Goal: Information Seeking & Learning: Compare options

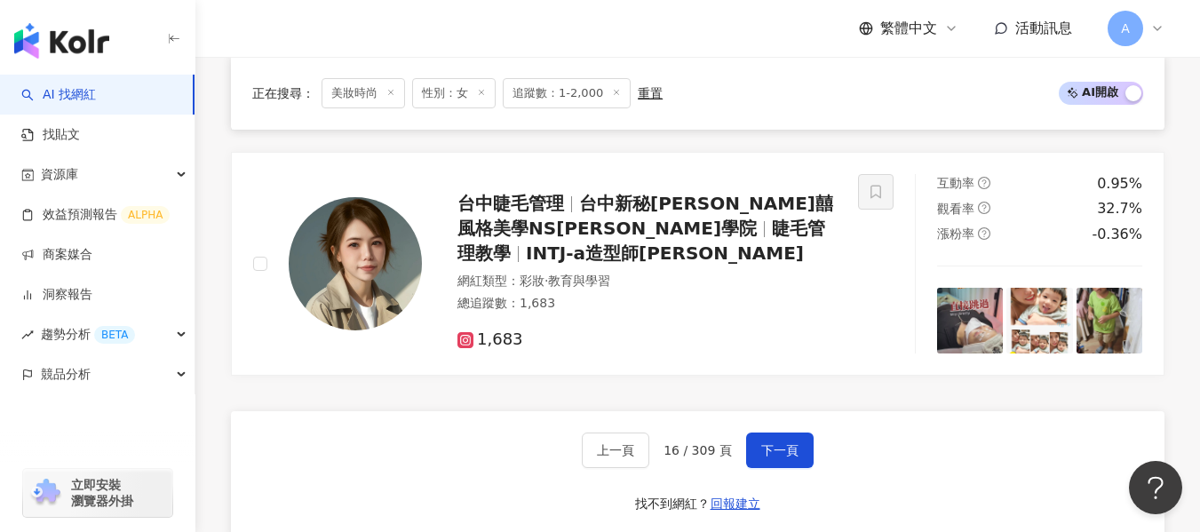
scroll to position [2939, 0]
click at [766, 457] on span "下一頁" at bounding box center [779, 450] width 37 height 14
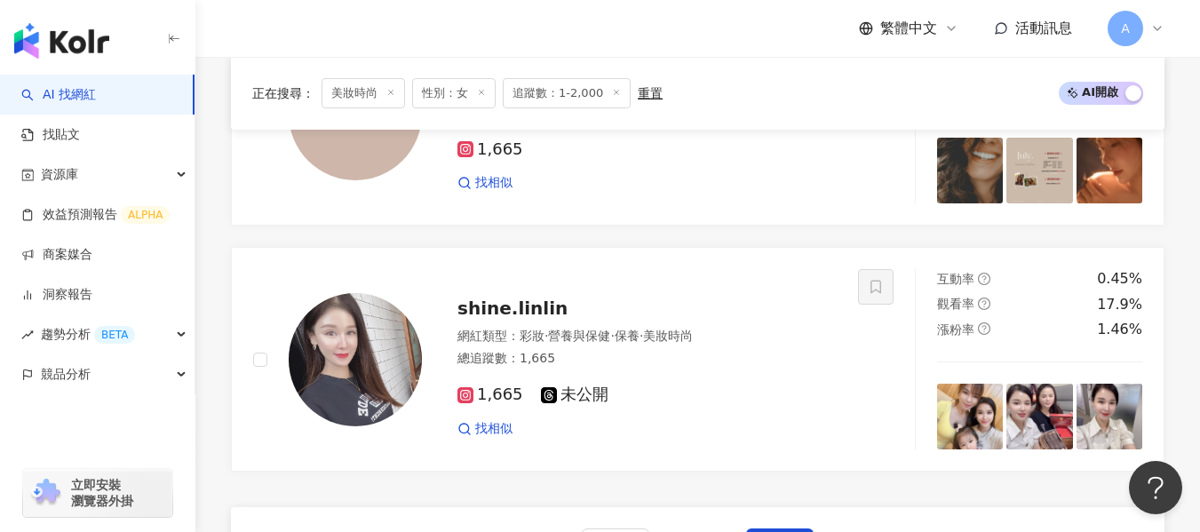
scroll to position [2982, 0]
click at [765, 398] on div "1,665 未公開" at bounding box center [647, 397] width 379 height 20
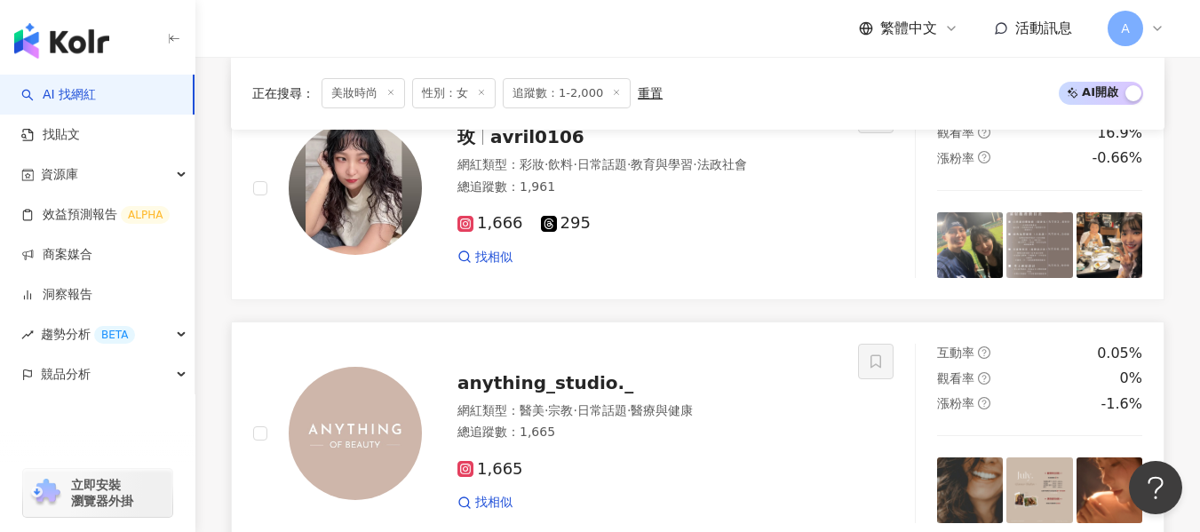
scroll to position [2594, 0]
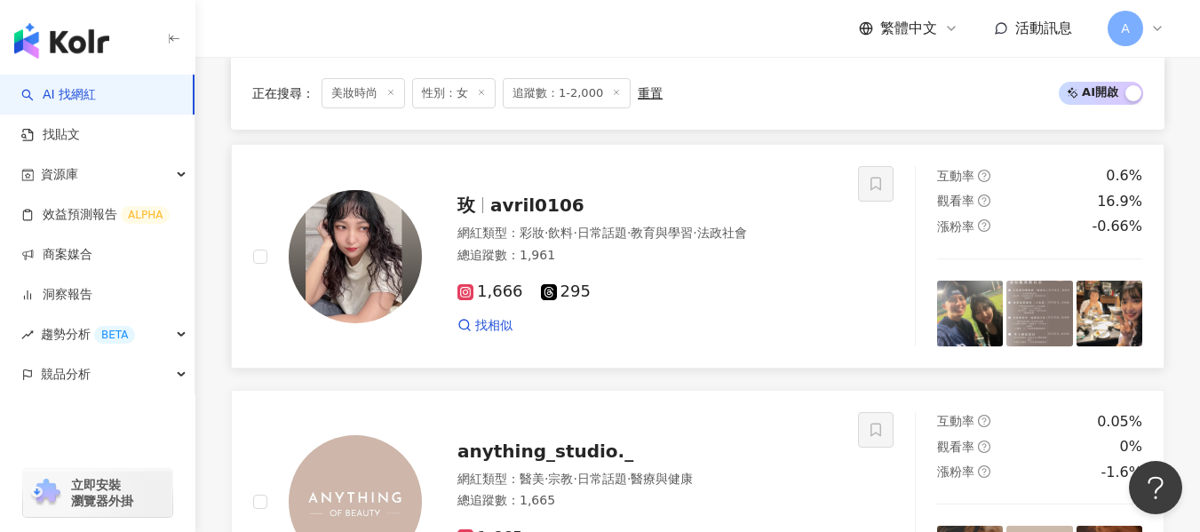
click at [583, 254] on div "總追蹤數 ： 1,961" at bounding box center [647, 256] width 379 height 18
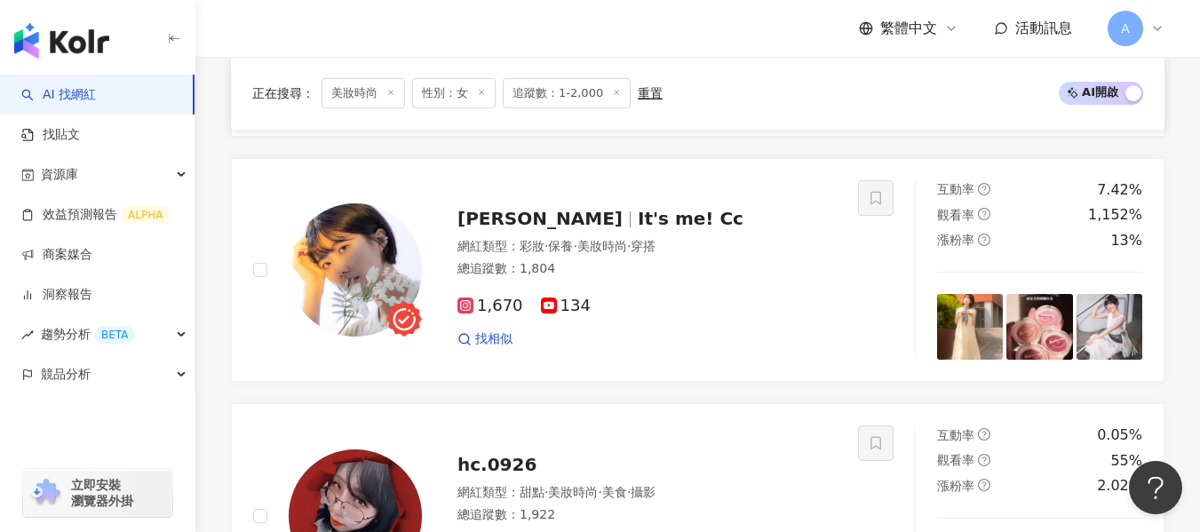
scroll to position [1808, 0]
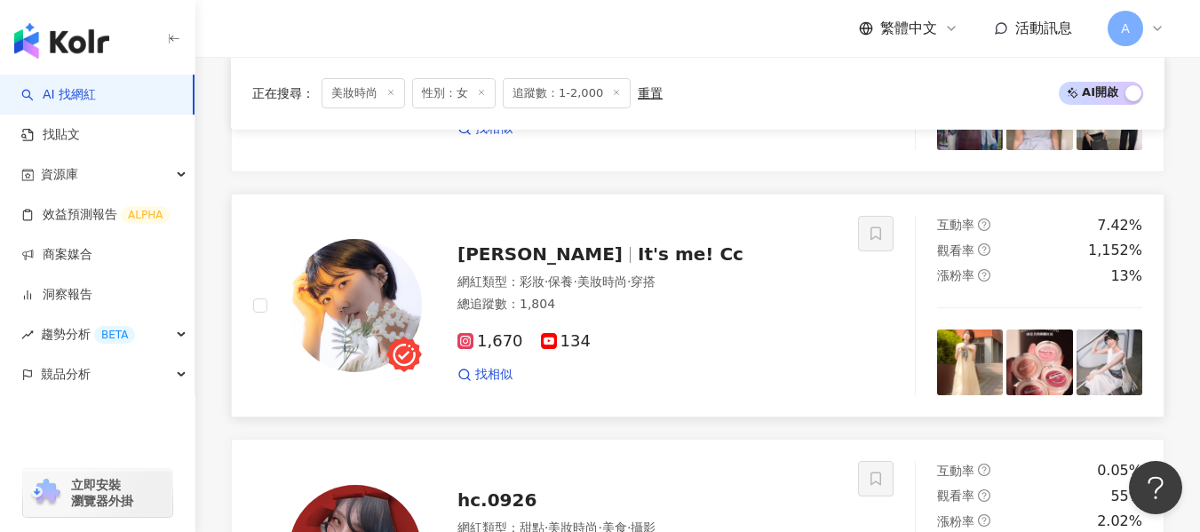
click at [676, 363] on div "1,670 134 找相似" at bounding box center [647, 351] width 379 height 66
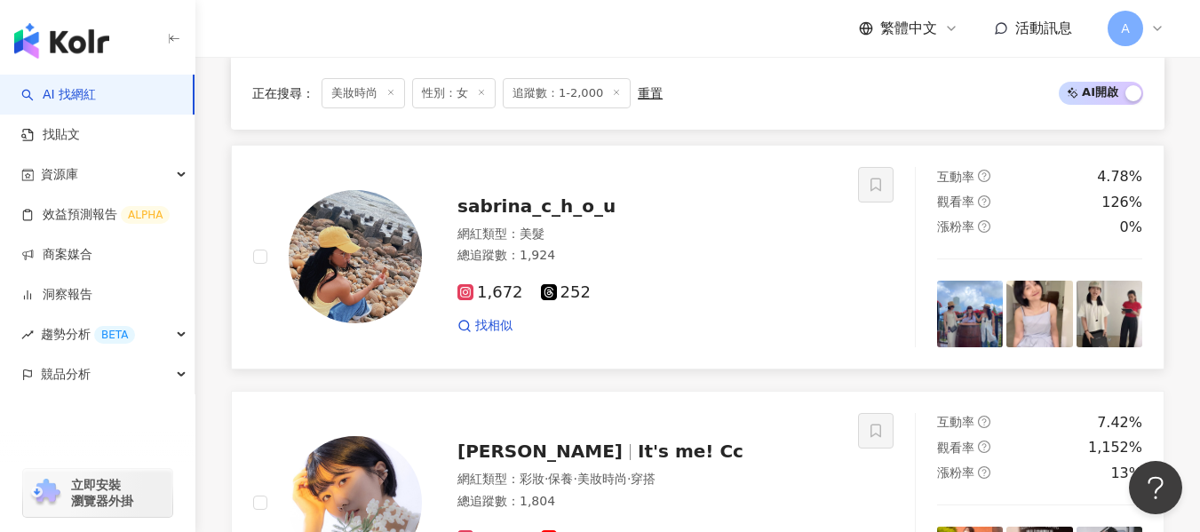
scroll to position [1612, 0]
click at [720, 346] on div "sabrina_c_h_o_u 網紅類型 ： 美髮 總追蹤數 ： 1,924 1,672 252 找相似" at bounding box center [555, 256] width 605 height 180
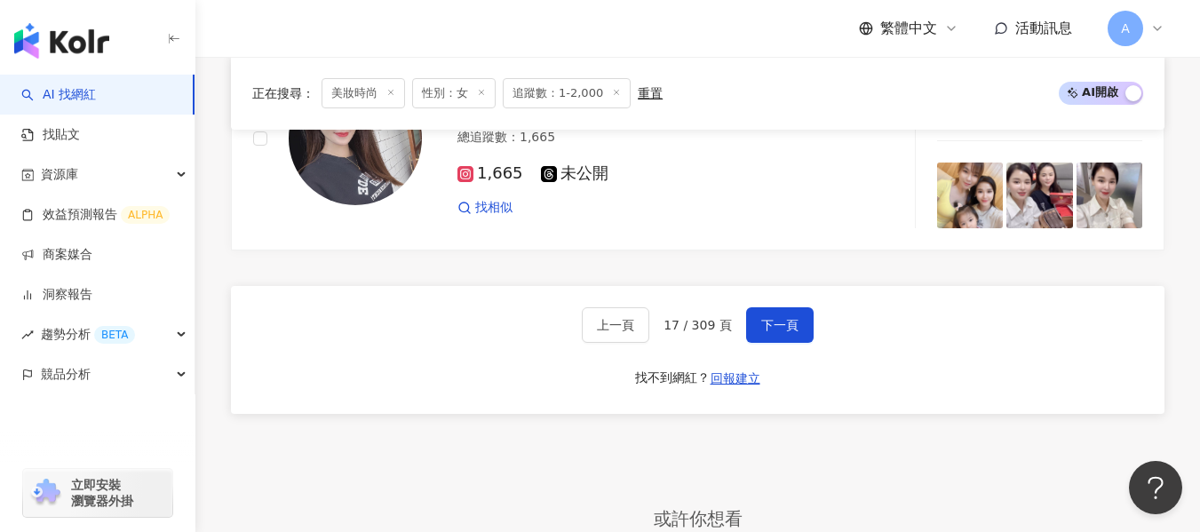
scroll to position [3200, 0]
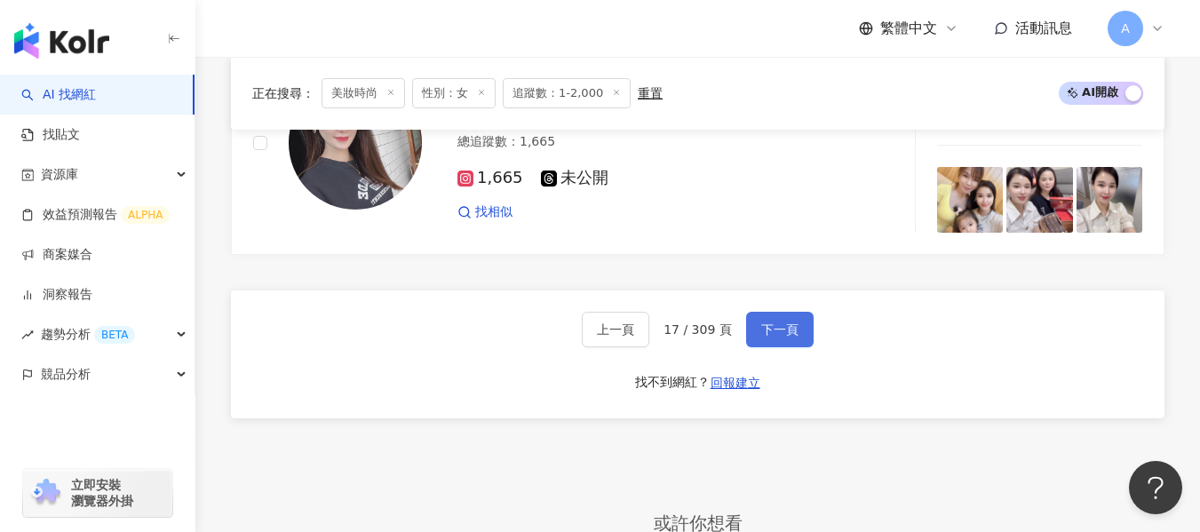
click at [753, 327] on button "下一頁" at bounding box center [780, 330] width 68 height 36
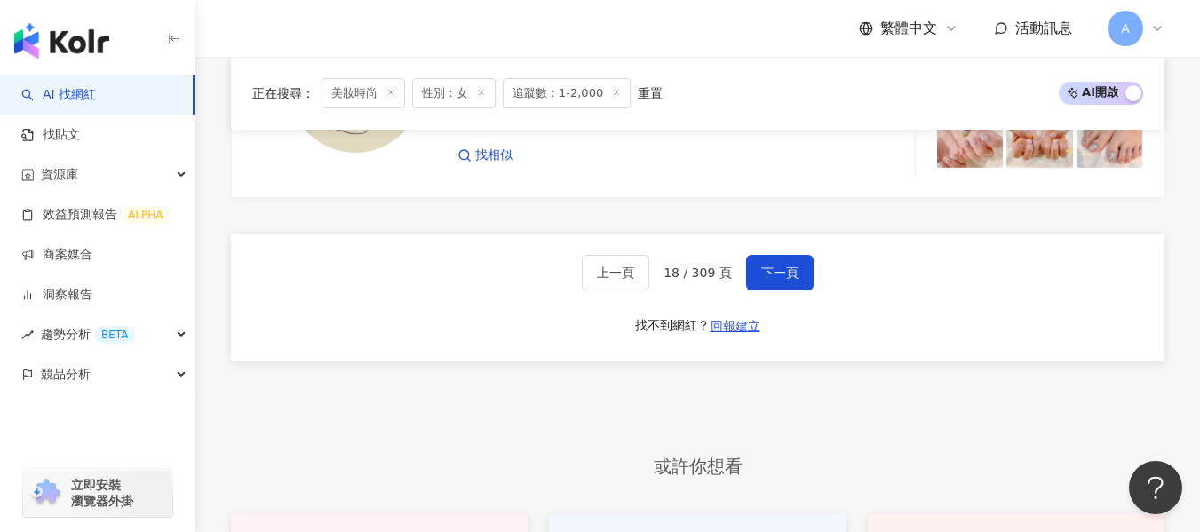
scroll to position [3163, 0]
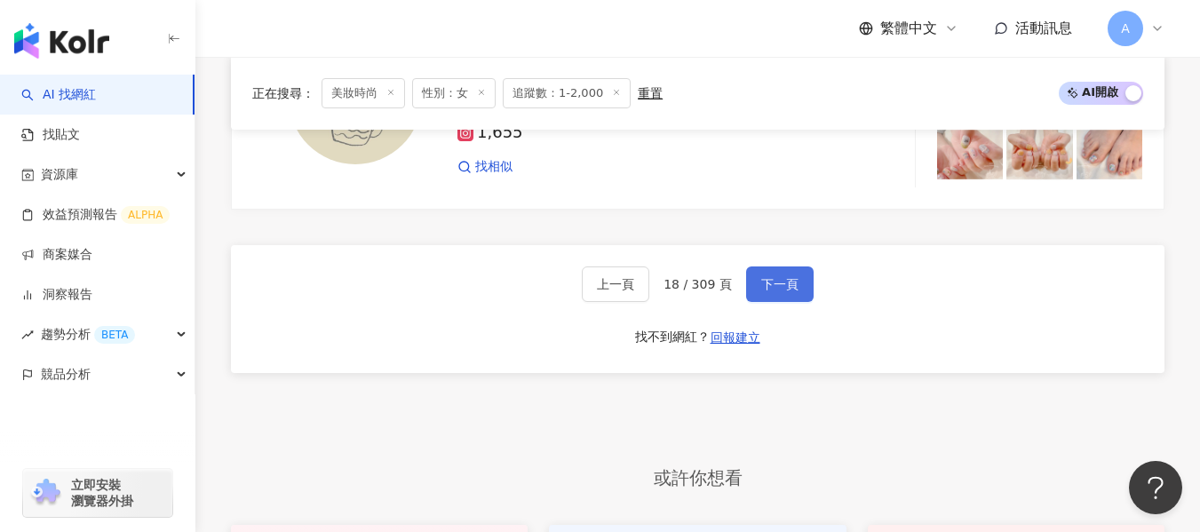
click at [755, 284] on button "下一頁" at bounding box center [780, 285] width 68 height 36
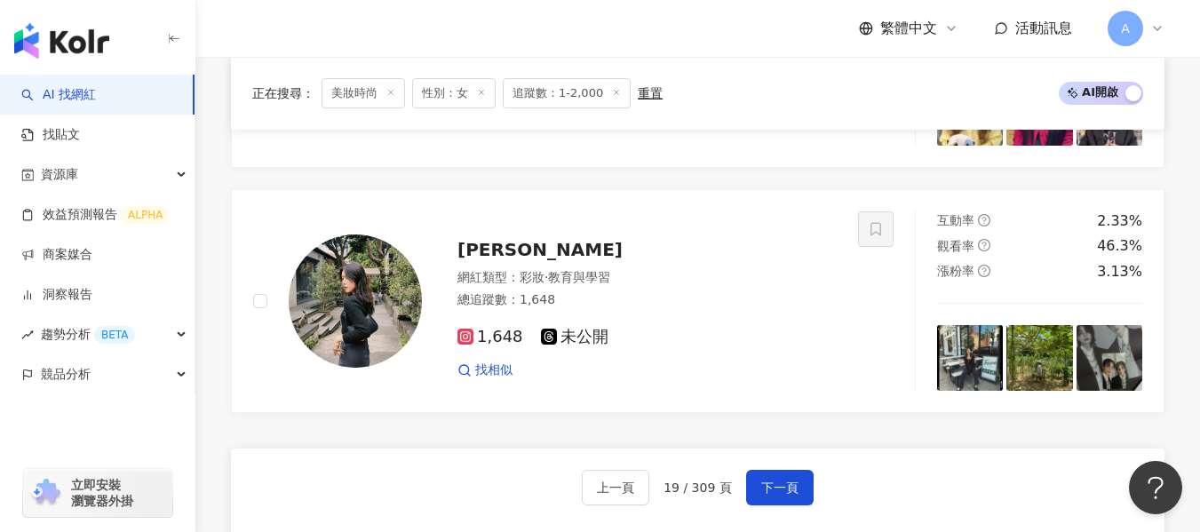
scroll to position [2894, 0]
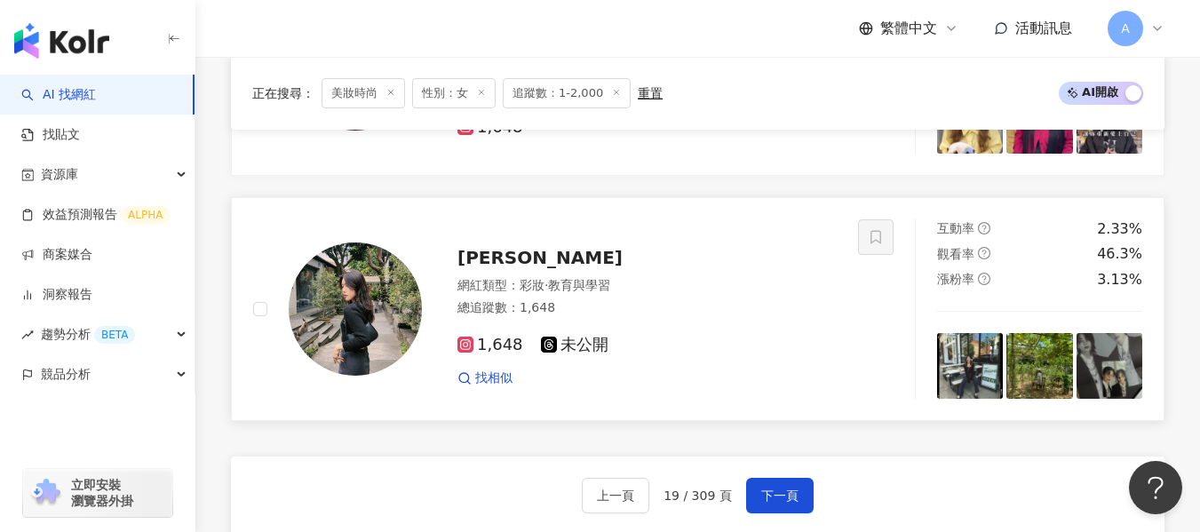
click at [716, 331] on div "1,648 未公開 找相似" at bounding box center [647, 355] width 379 height 66
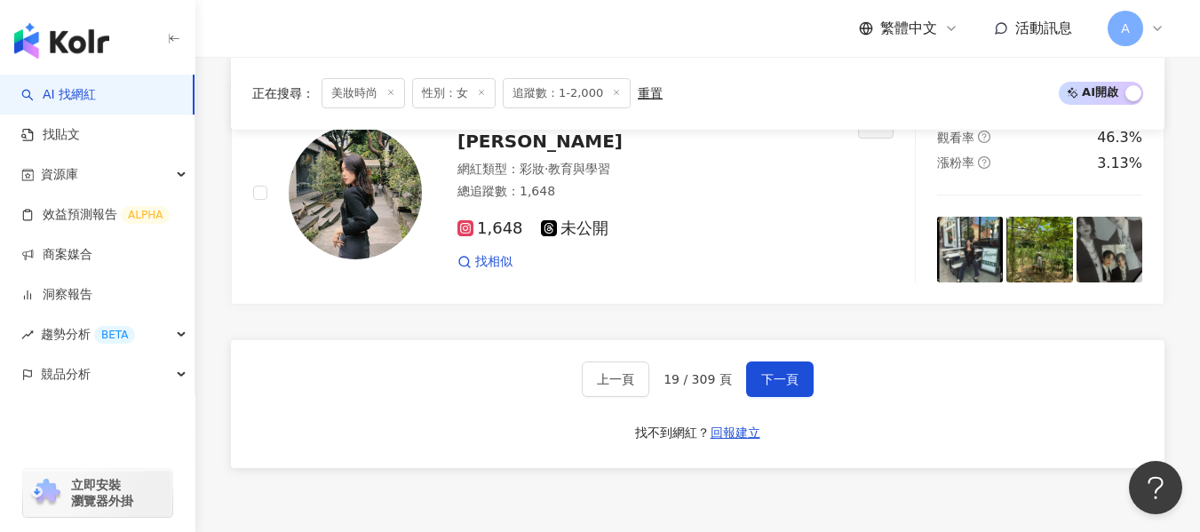
scroll to position [3068, 0]
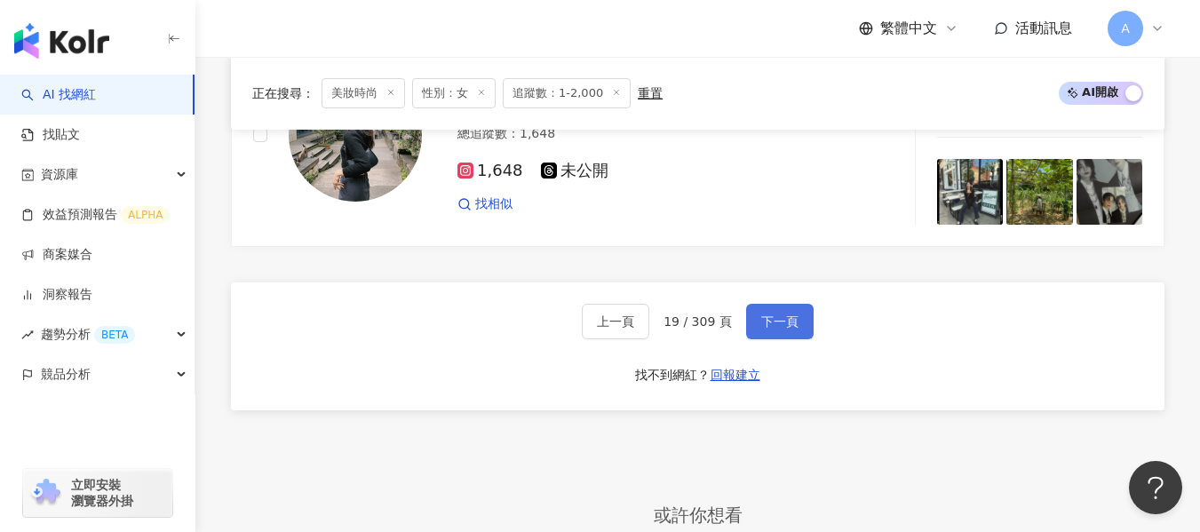
click at [756, 326] on button "下一頁" at bounding box center [780, 322] width 68 height 36
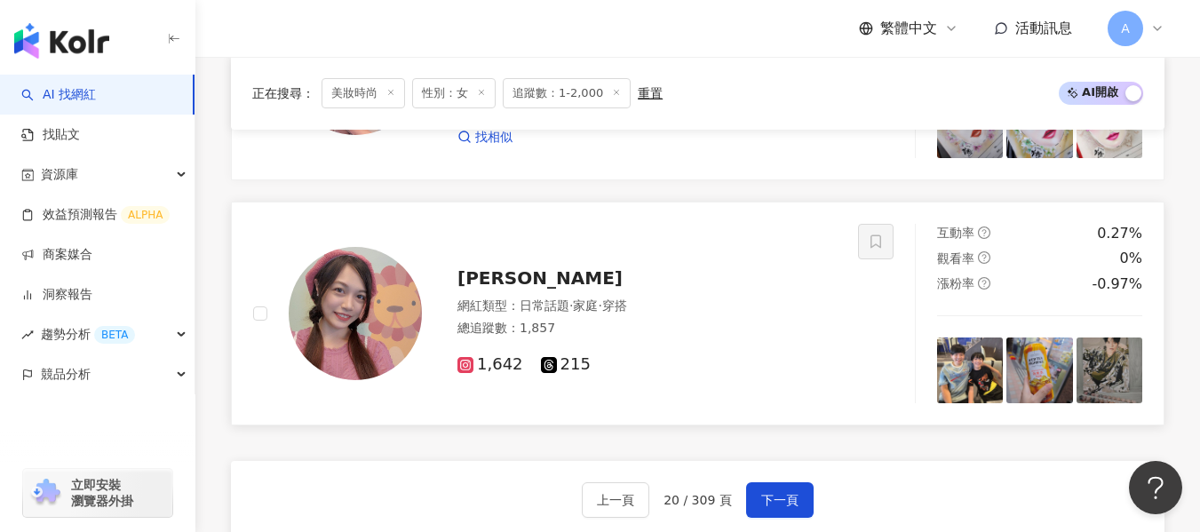
scroll to position [2831, 0]
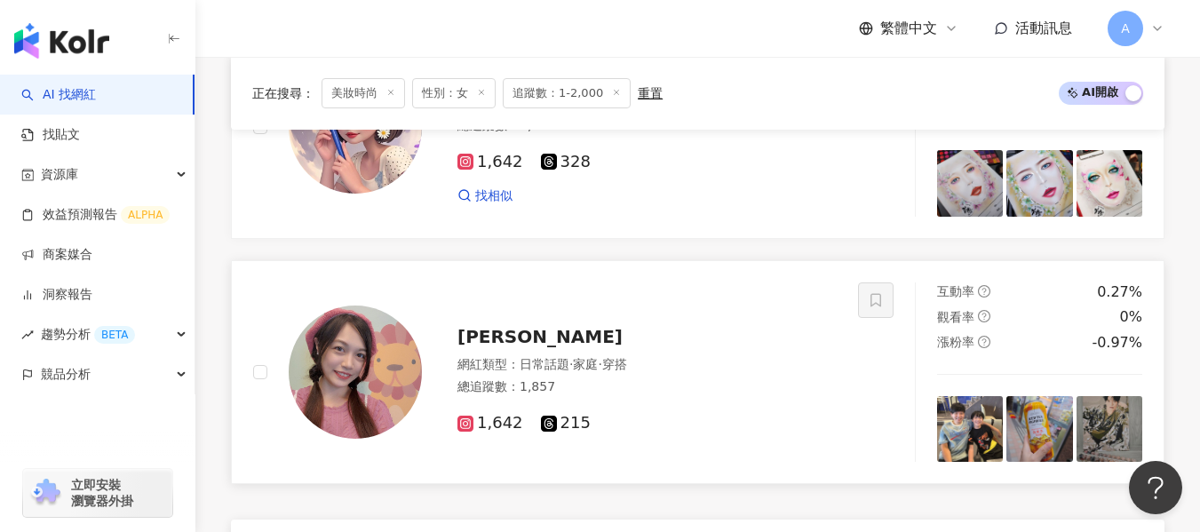
click at [655, 354] on div "宣穎 網紅類型 ： 日常話題 · 家庭 · 穿搭 總追蹤數 ： 1,857 1,642 215" at bounding box center [629, 372] width 415 height 124
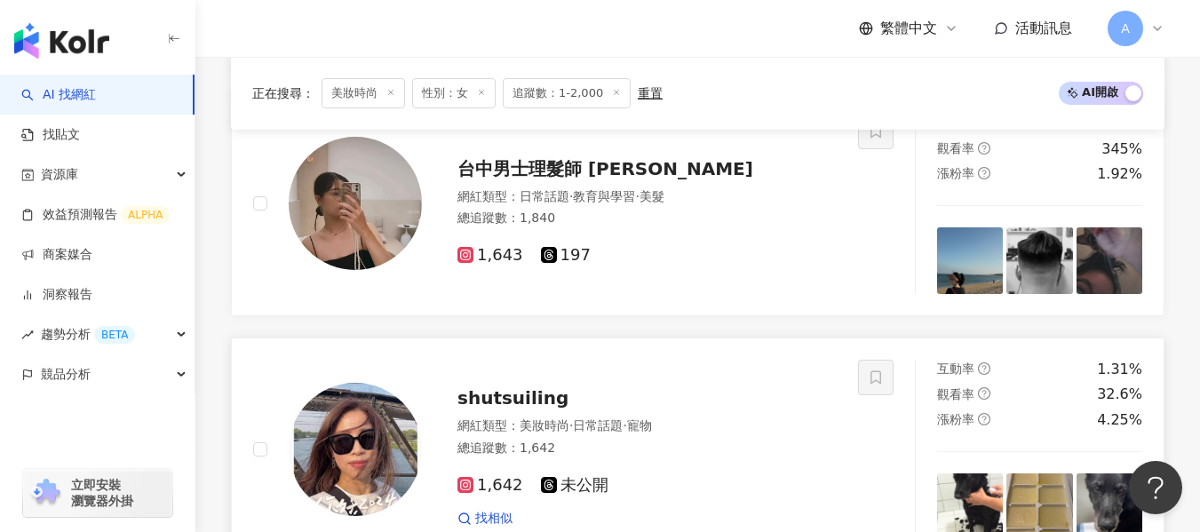
scroll to position [2461, 0]
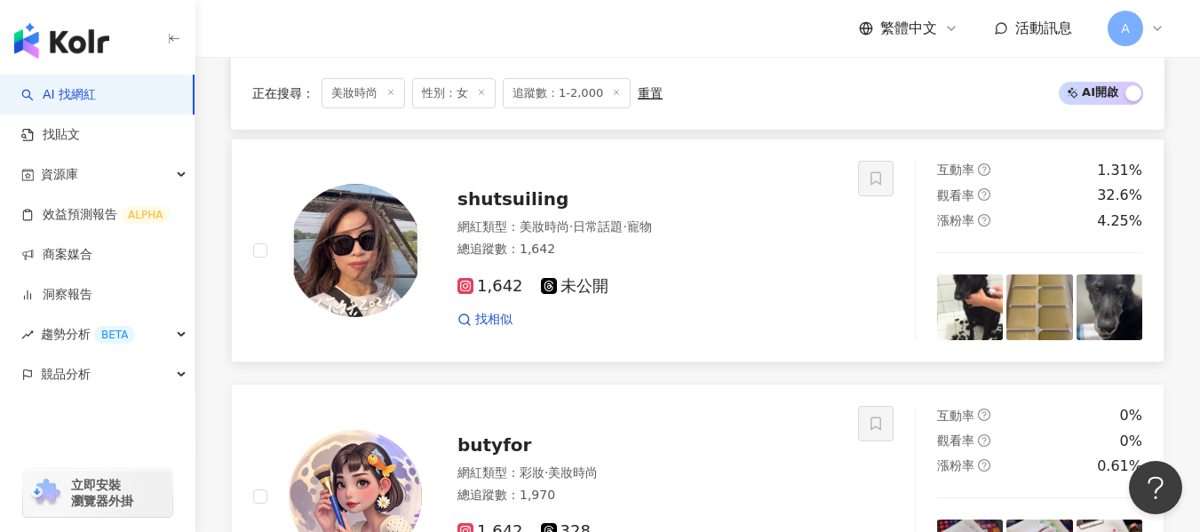
click at [747, 295] on div "1,642 未公開" at bounding box center [647, 287] width 379 height 20
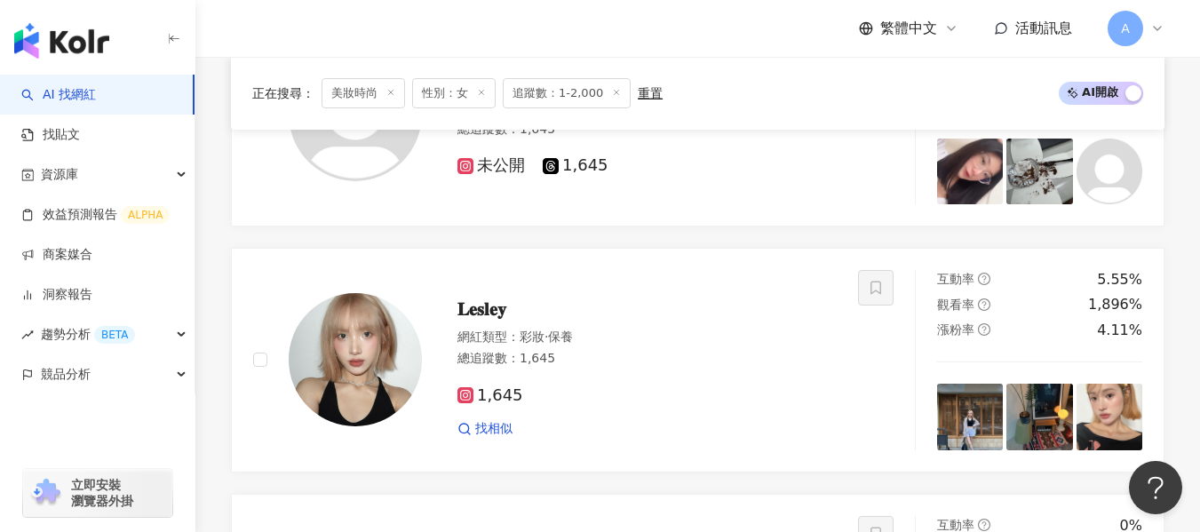
scroll to position [1825, 0]
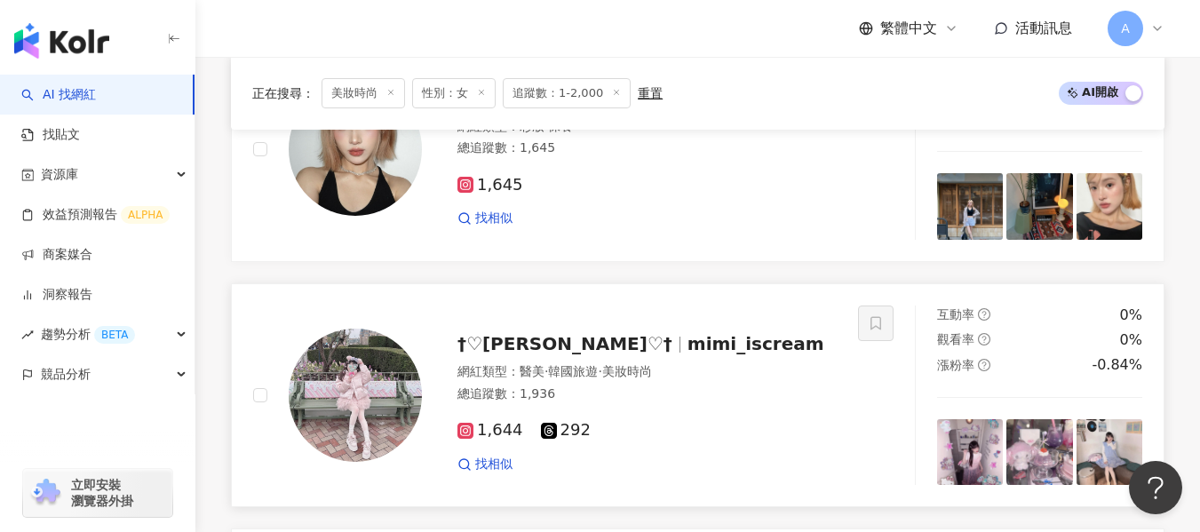
click at [686, 410] on div "1,644 292 找相似" at bounding box center [647, 440] width 379 height 66
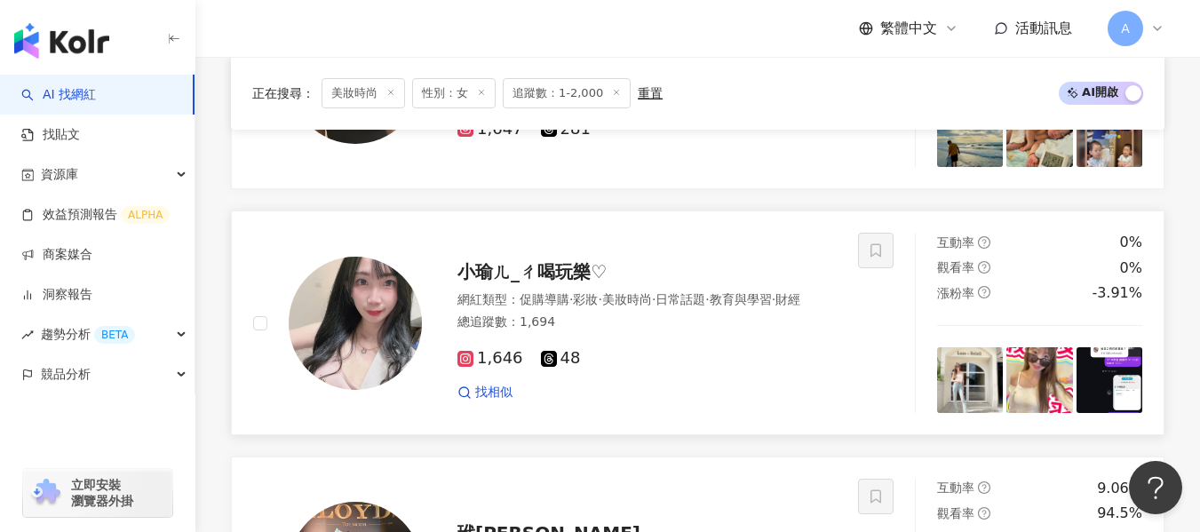
scroll to position [913, 0]
click at [750, 332] on div "總追蹤數 ： 1,694" at bounding box center [647, 324] width 379 height 18
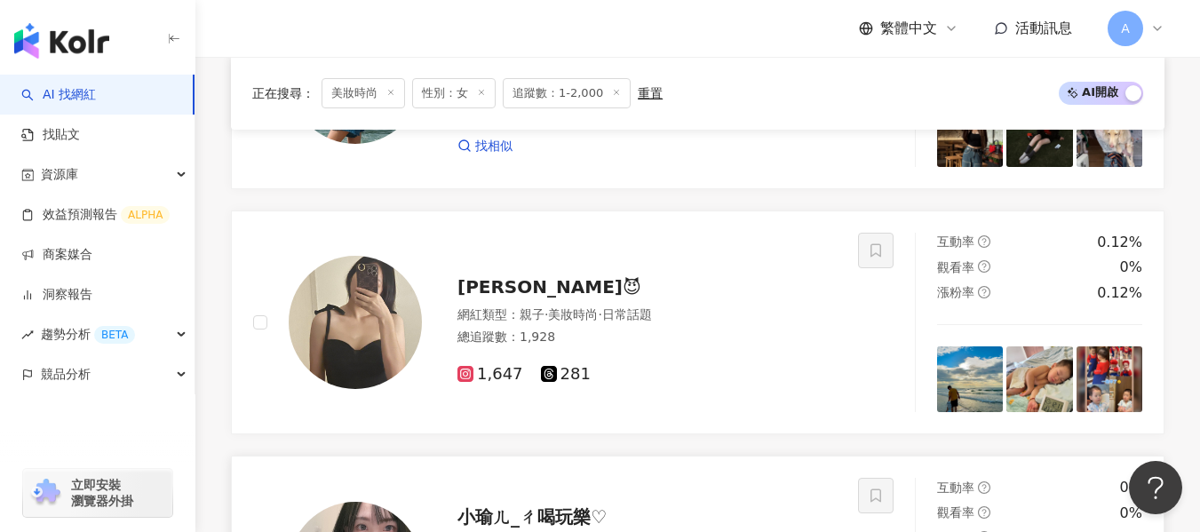
scroll to position [645, 0]
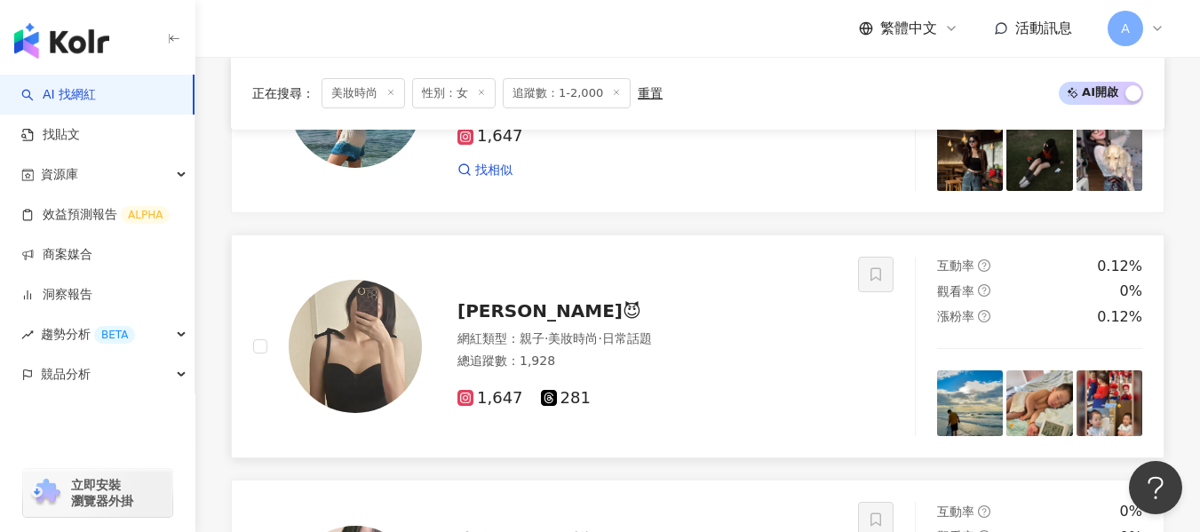
click at [702, 388] on div "1,647 281" at bounding box center [647, 392] width 379 height 34
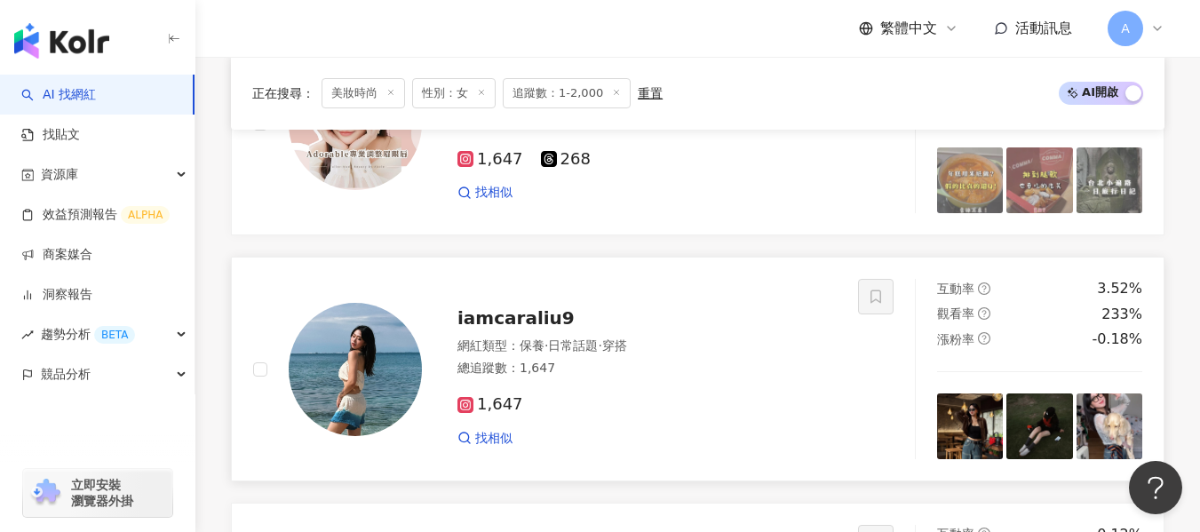
scroll to position [379, 0]
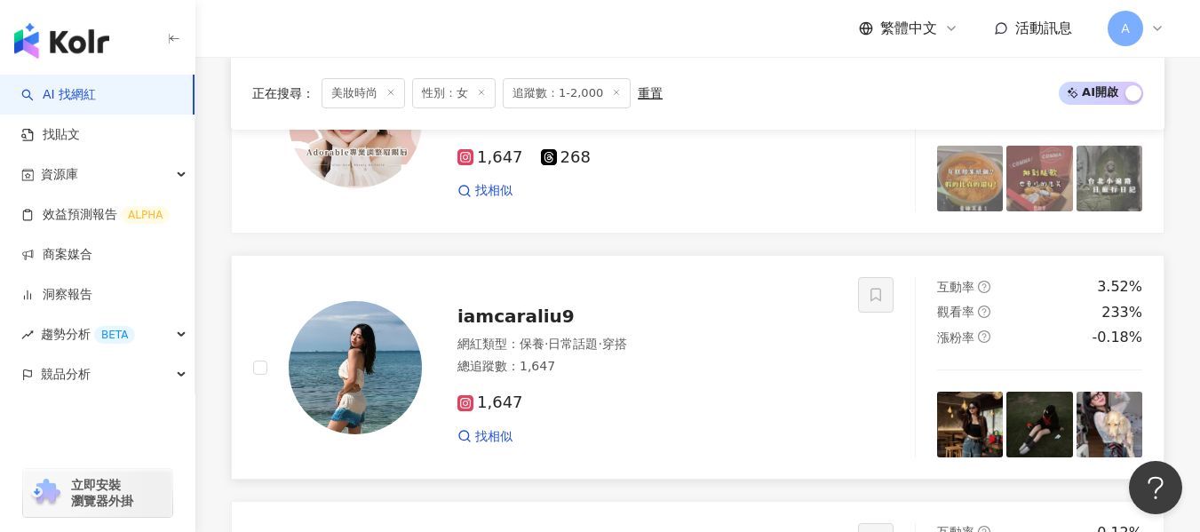
click at [716, 411] on div "1,647" at bounding box center [647, 404] width 379 height 20
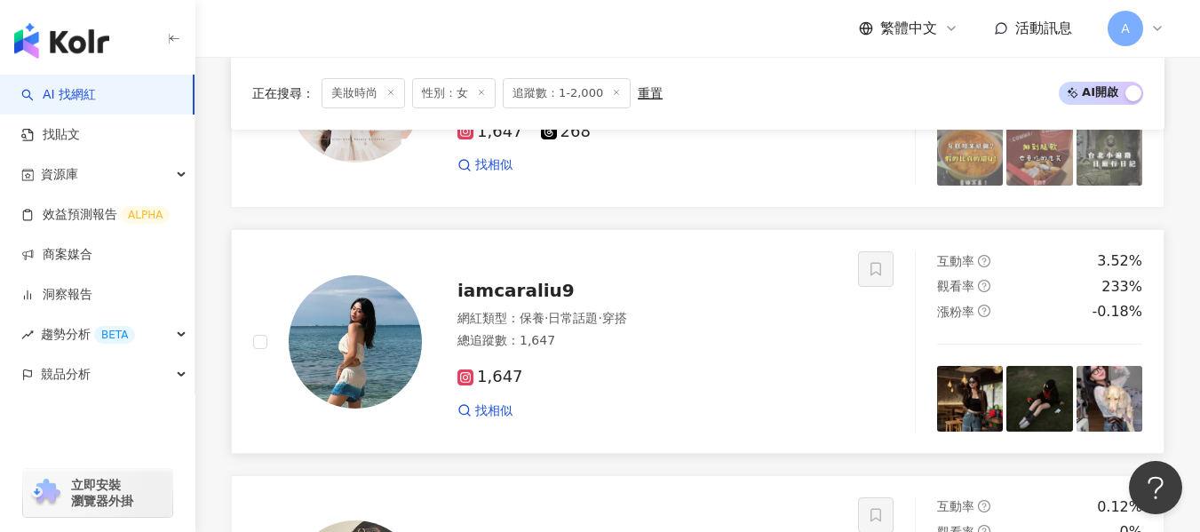
scroll to position [405, 0]
click at [650, 348] on div "總追蹤數 ： 1,647" at bounding box center [647, 340] width 379 height 18
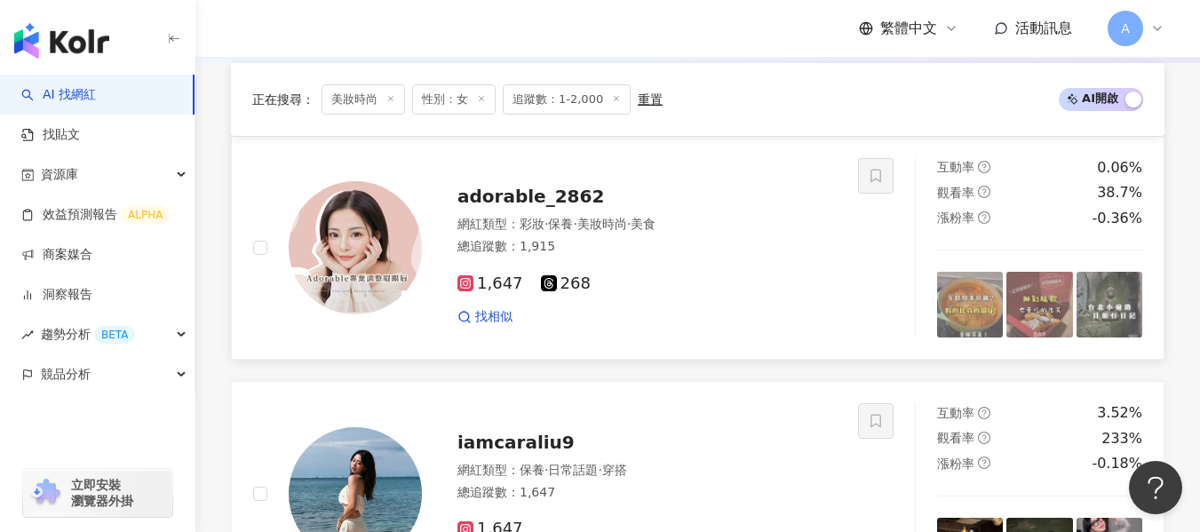
scroll to position [227, 0]
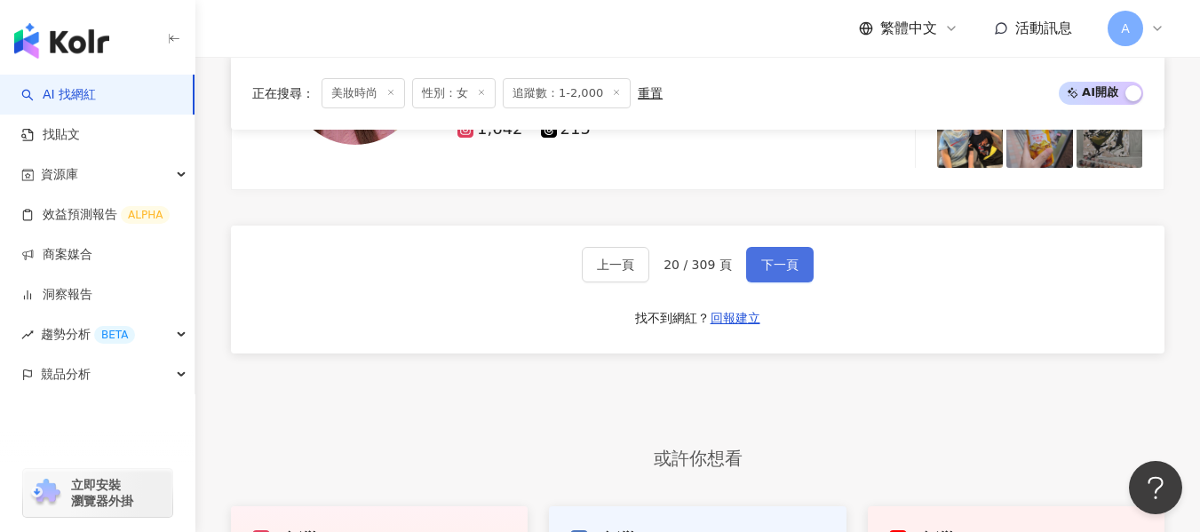
click at [761, 264] on span "下一頁" at bounding box center [779, 265] width 37 height 14
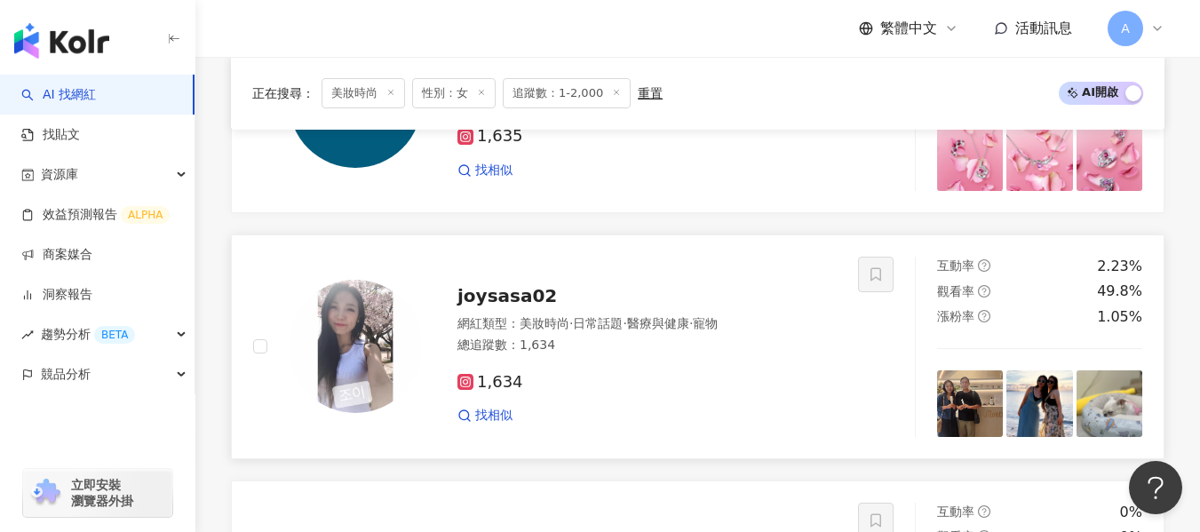
scroll to position [1627, 0]
click at [644, 380] on div "1,634" at bounding box center [647, 384] width 379 height 20
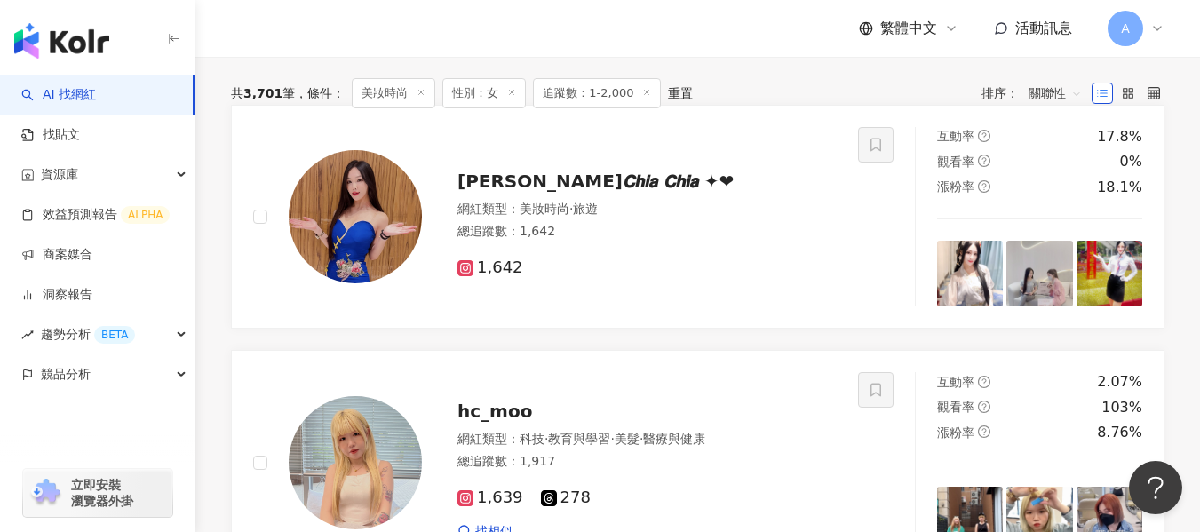
scroll to position [168, 0]
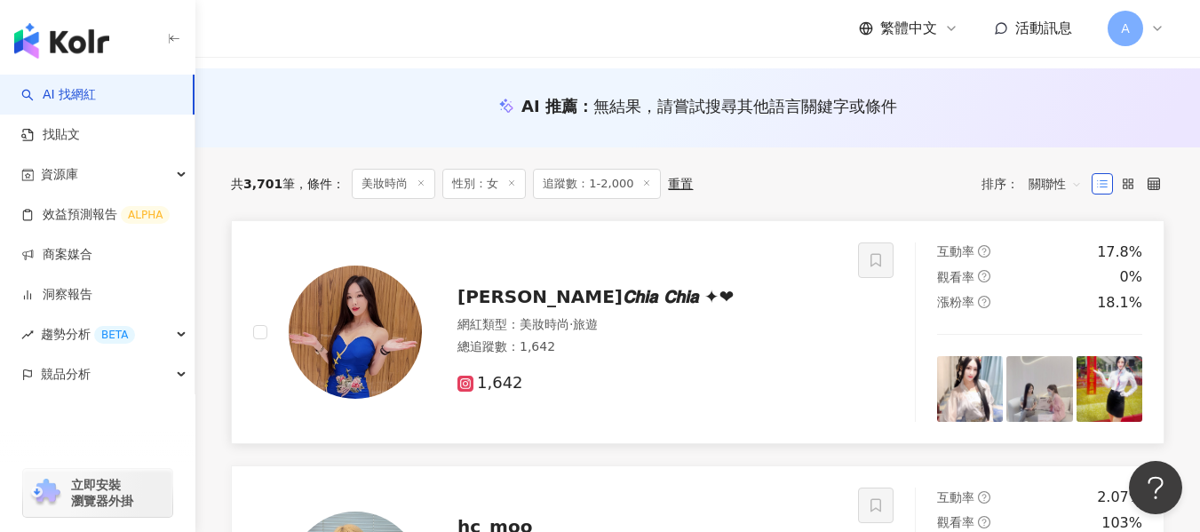
click at [680, 319] on div "網紅類型 ： 美妝時尚 · 旅遊" at bounding box center [647, 325] width 379 height 18
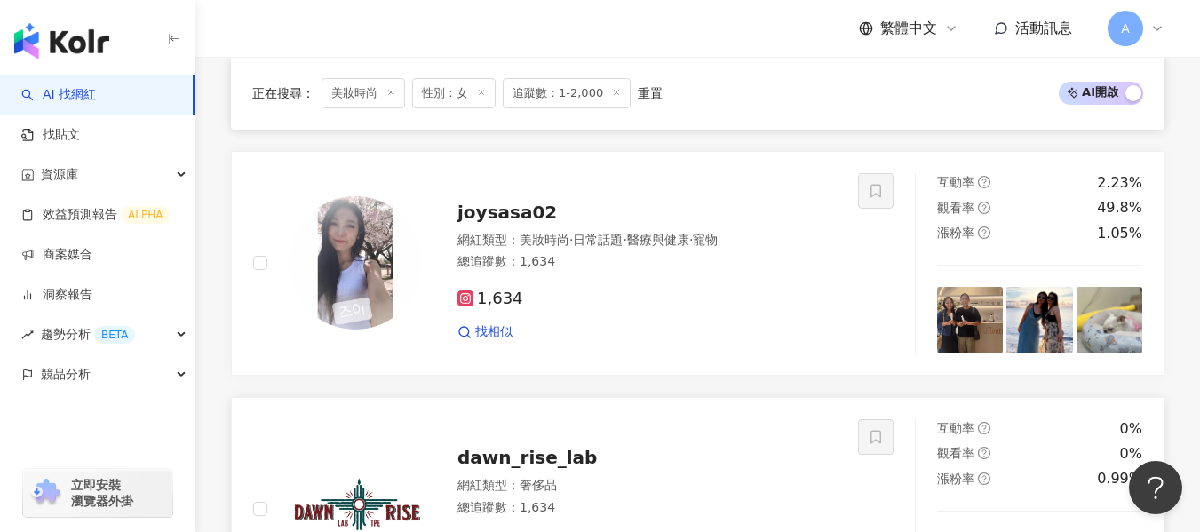
scroll to position [2875, 0]
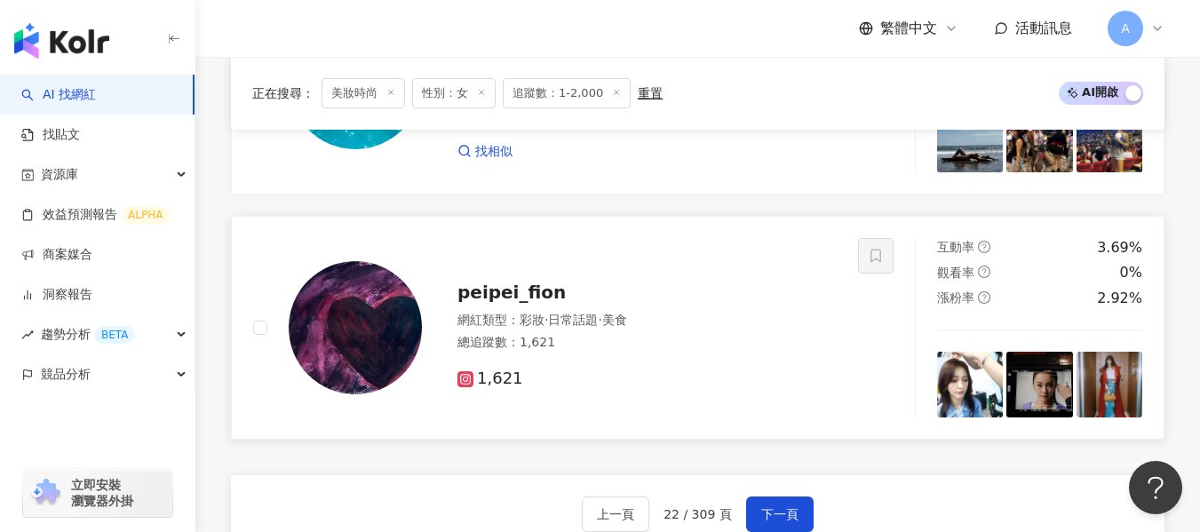
click at [627, 333] on div "網紅類型 ： 彩妝 · 日常話題 · 美食 總追蹤數 ： 1,621" at bounding box center [647, 334] width 379 height 44
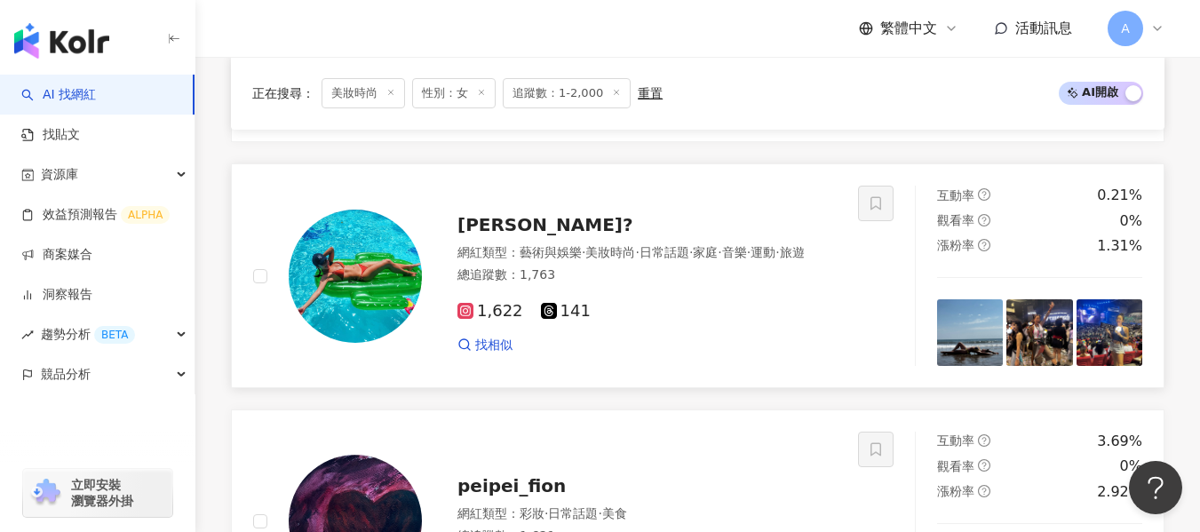
scroll to position [2642, 0]
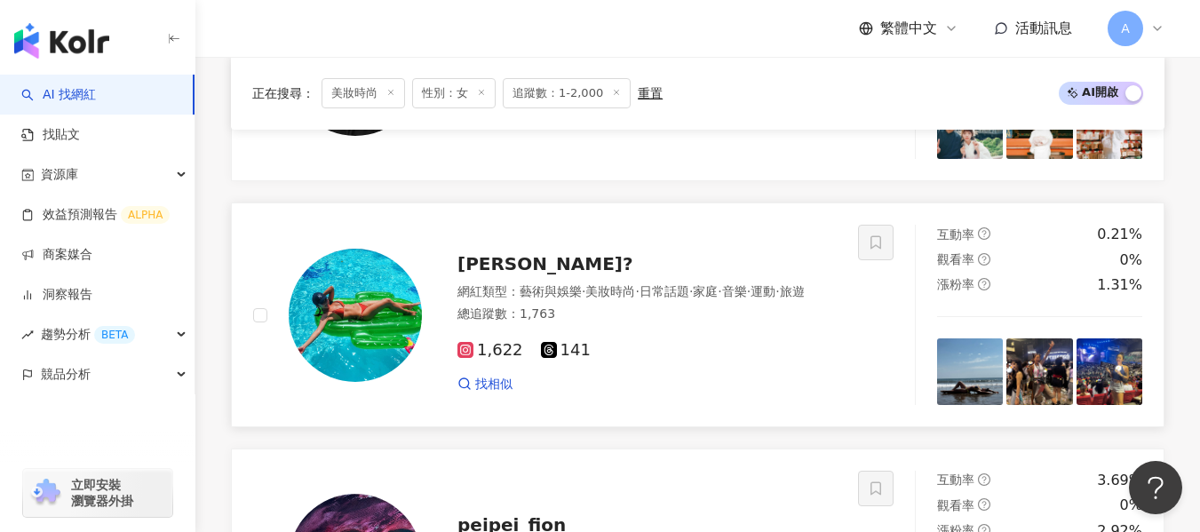
drag, startPoint x: 680, startPoint y: 315, endPoint x: 304, endPoint y: 0, distance: 490.7
click at [680, 315] on div "總追蹤數 ： 1,763" at bounding box center [647, 315] width 379 height 18
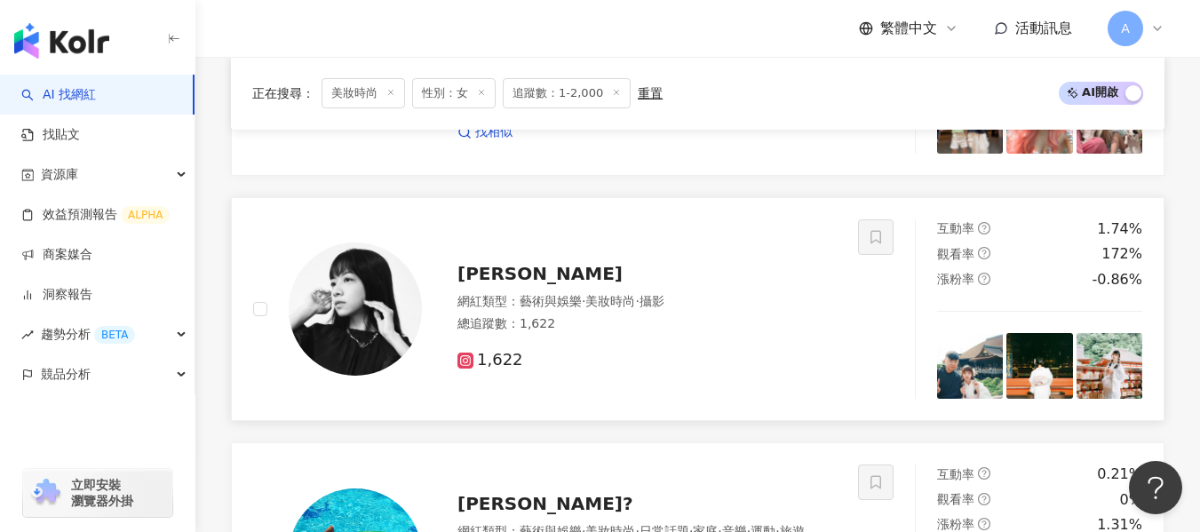
click at [713, 295] on div "網紅類型 ： 藝術與娛樂 · 美妝時尚 · 攝影" at bounding box center [647, 302] width 379 height 18
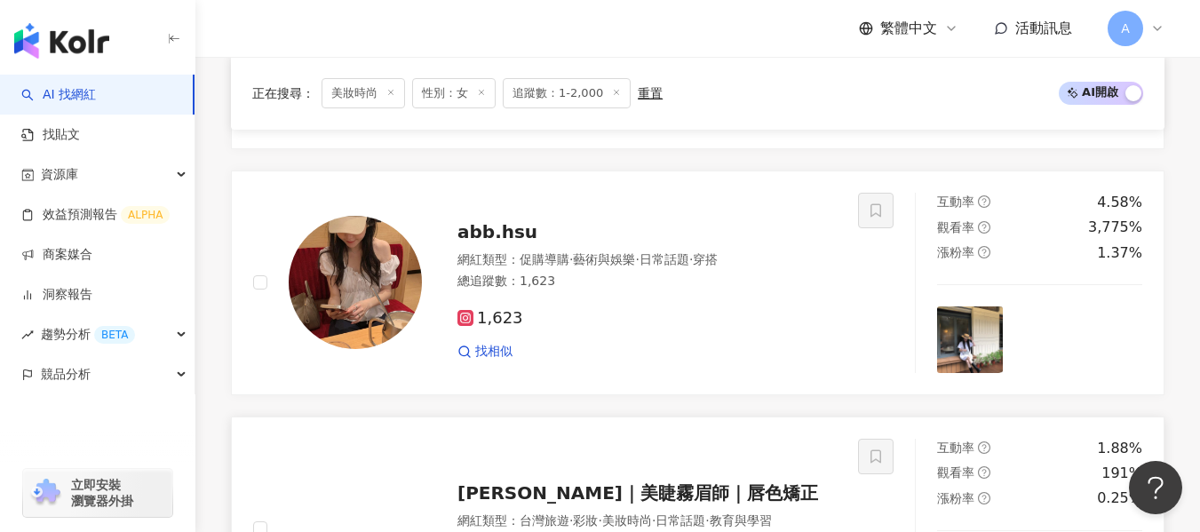
scroll to position [1691, 0]
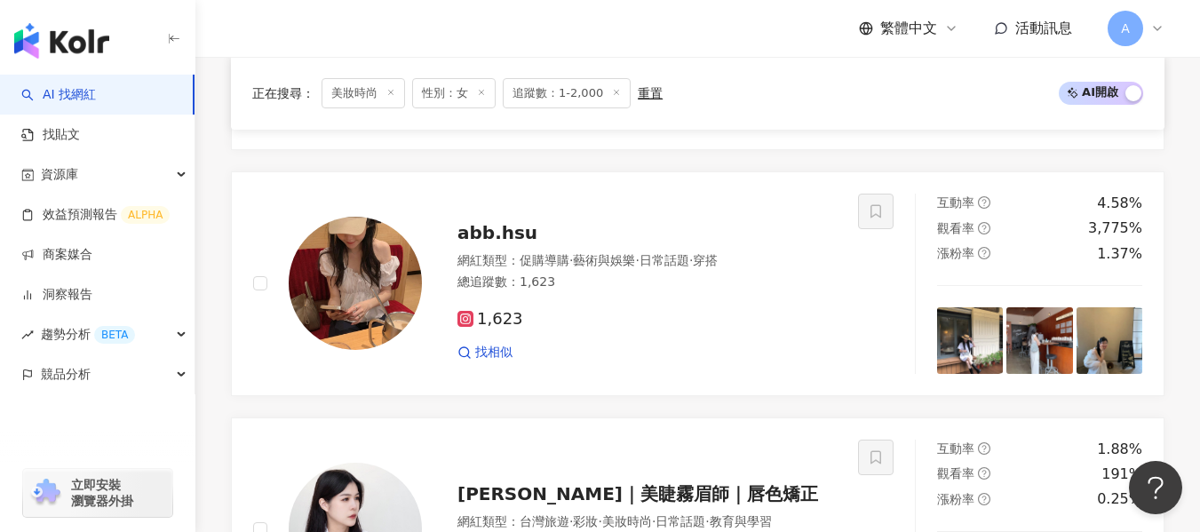
drag, startPoint x: 695, startPoint y: 267, endPoint x: 294, endPoint y: 70, distance: 446.6
click at [689, 267] on span "日常話題" at bounding box center [665, 260] width 50 height 14
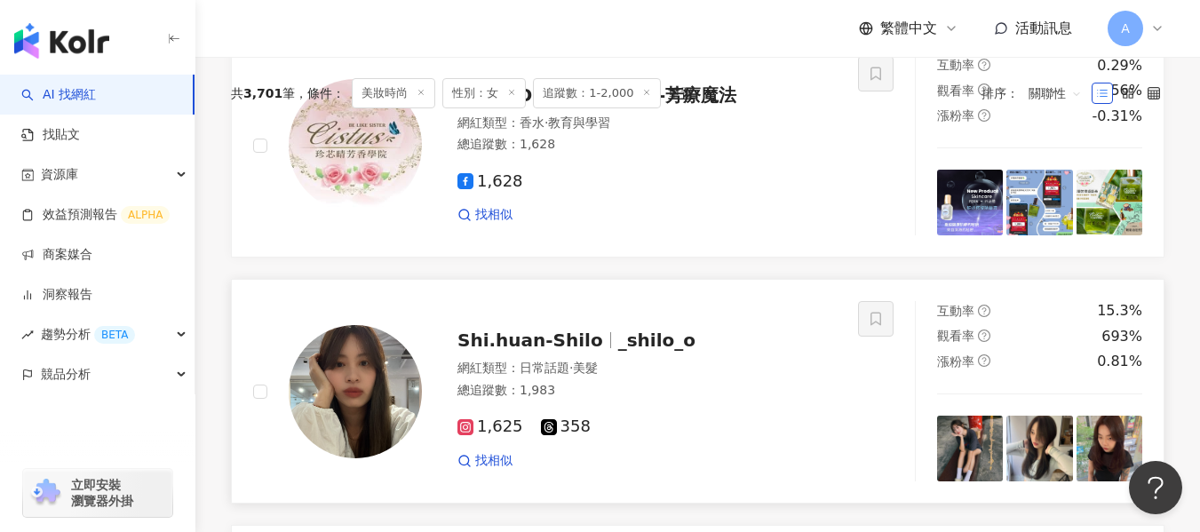
scroll to position [198, 0]
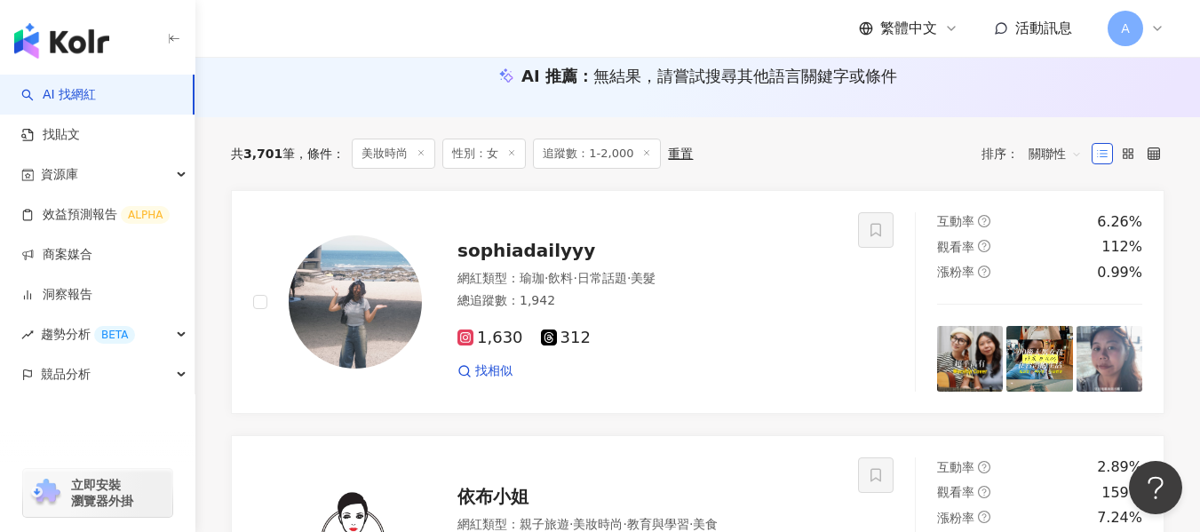
click at [645, 304] on div "總追蹤數 ： 1,942" at bounding box center [647, 301] width 379 height 18
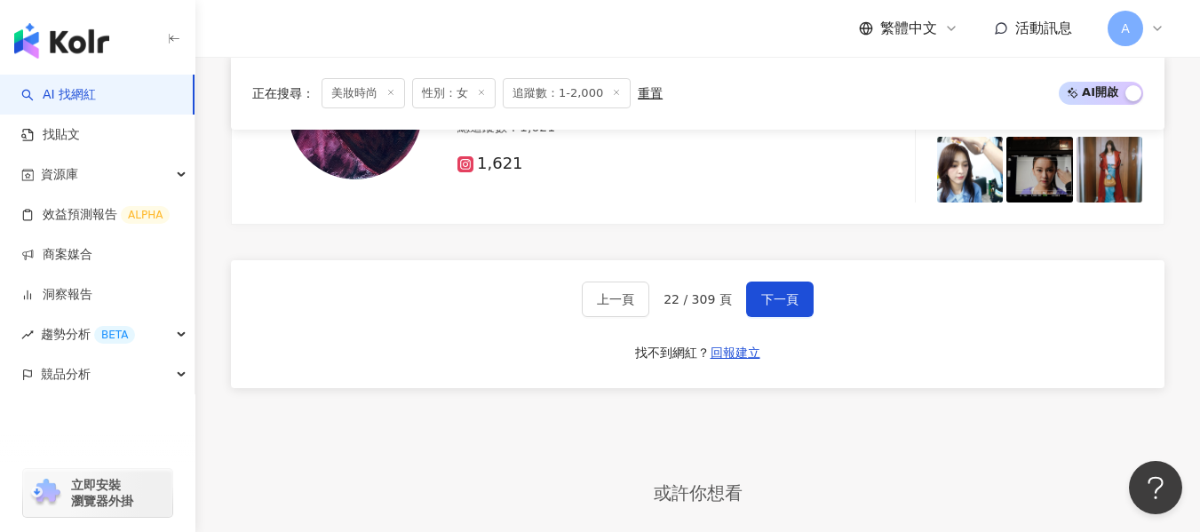
scroll to position [3100, 0]
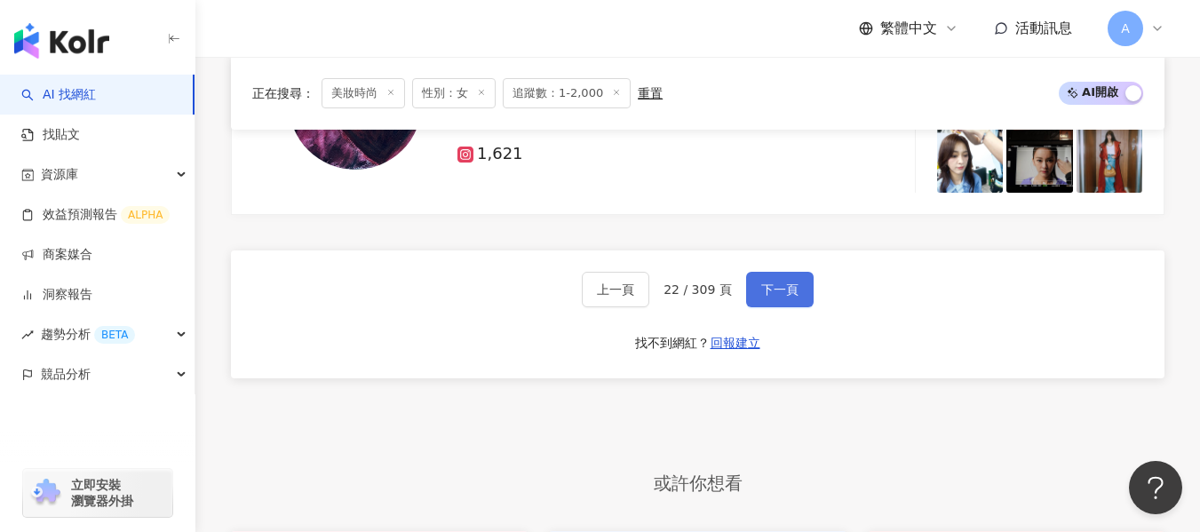
click at [795, 282] on button "下一頁" at bounding box center [780, 290] width 68 height 36
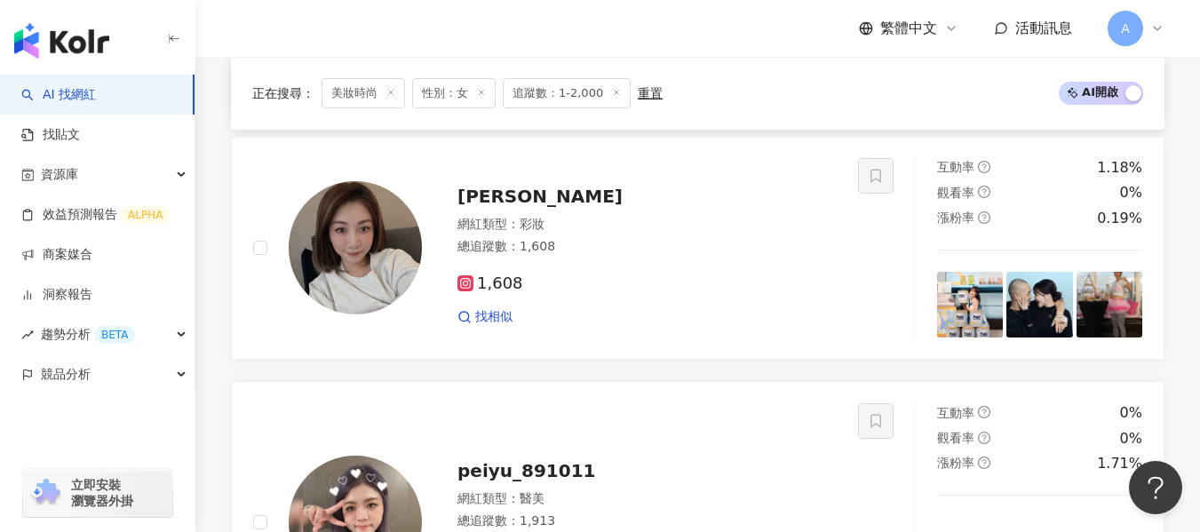
scroll to position [2411, 0]
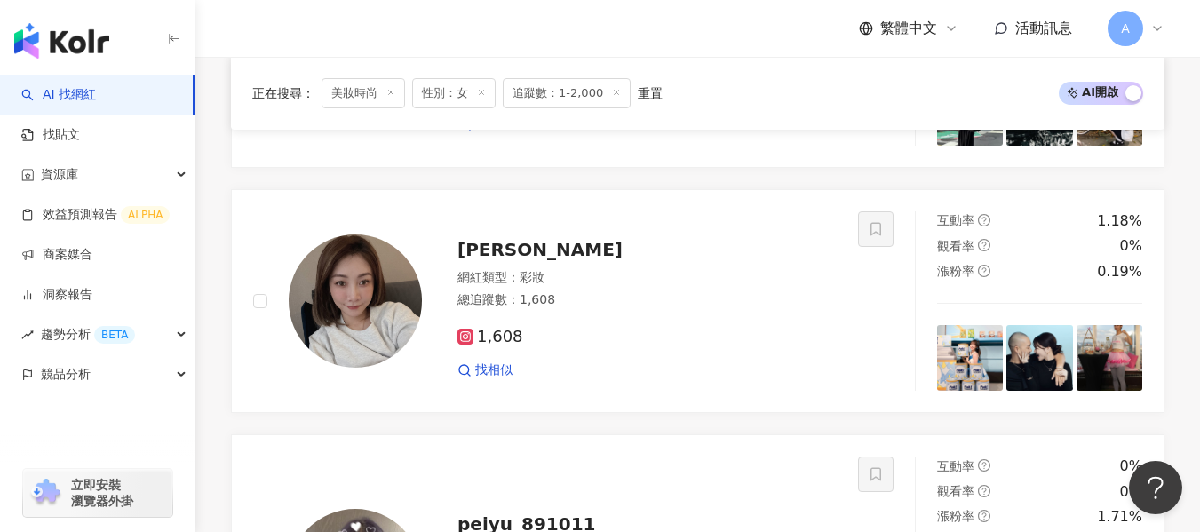
click at [554, 339] on div "1,608" at bounding box center [647, 338] width 379 height 20
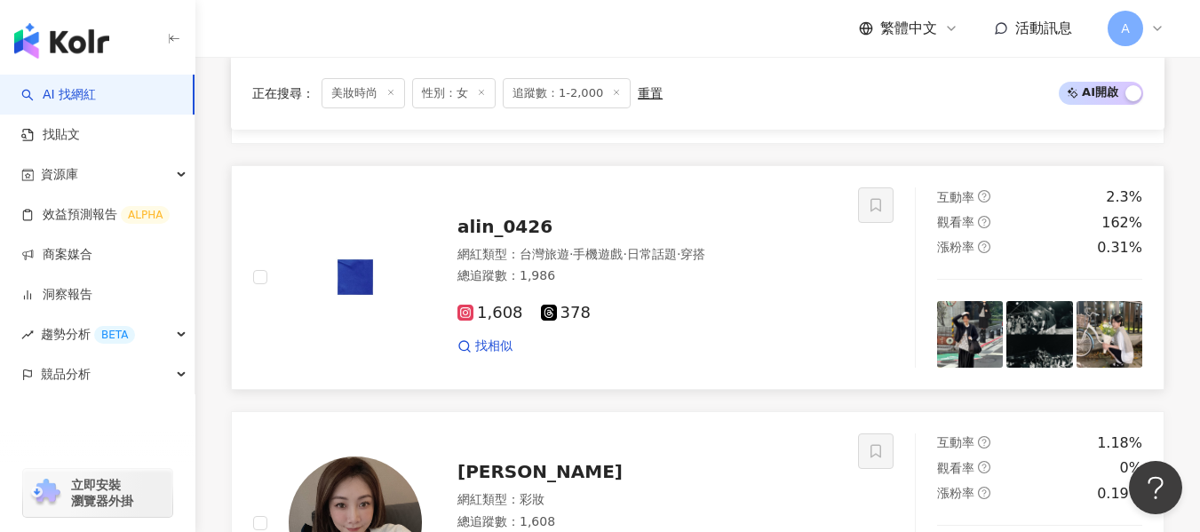
scroll to position [2086, 0]
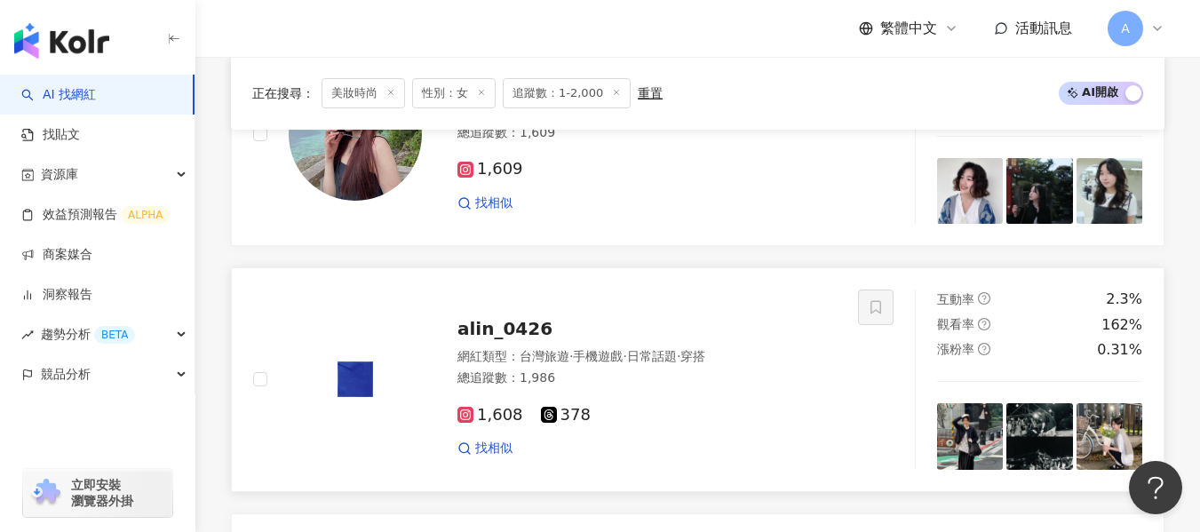
click at [691, 390] on div "網紅類型 ： 台灣旅遊 · 手機遊戲 · 日常話題 · 穿搭 總追蹤數 ： 1,986" at bounding box center [647, 370] width 379 height 44
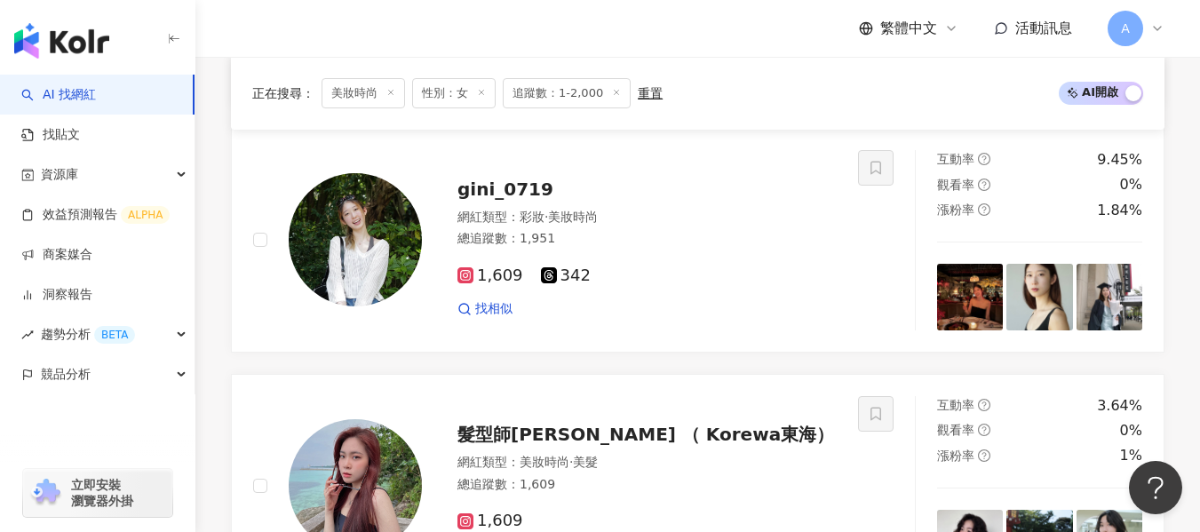
scroll to position [1631, 0]
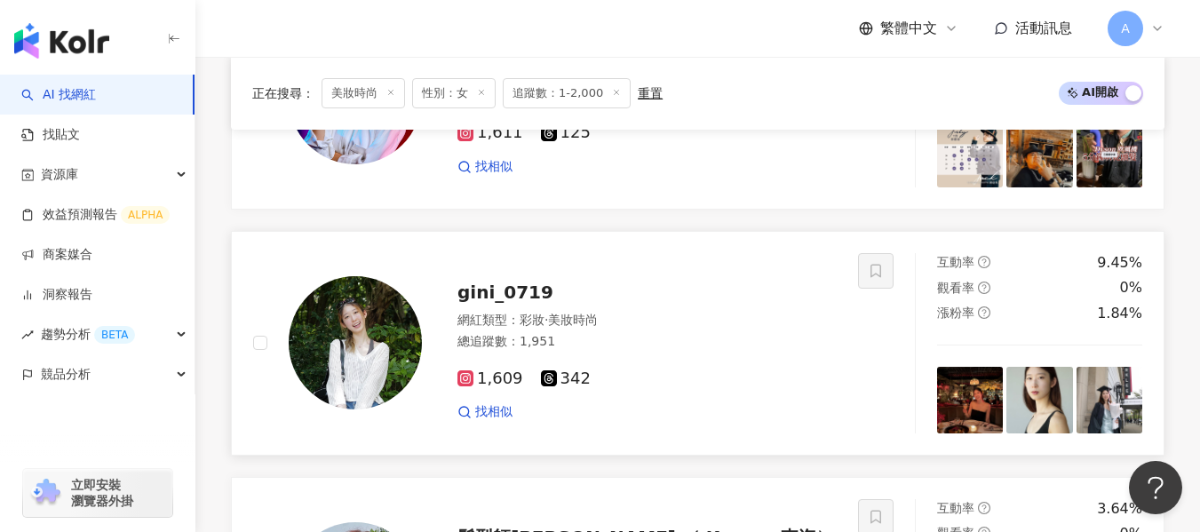
click at [697, 347] on div "總追蹤數 ： 1,951" at bounding box center [647, 342] width 379 height 18
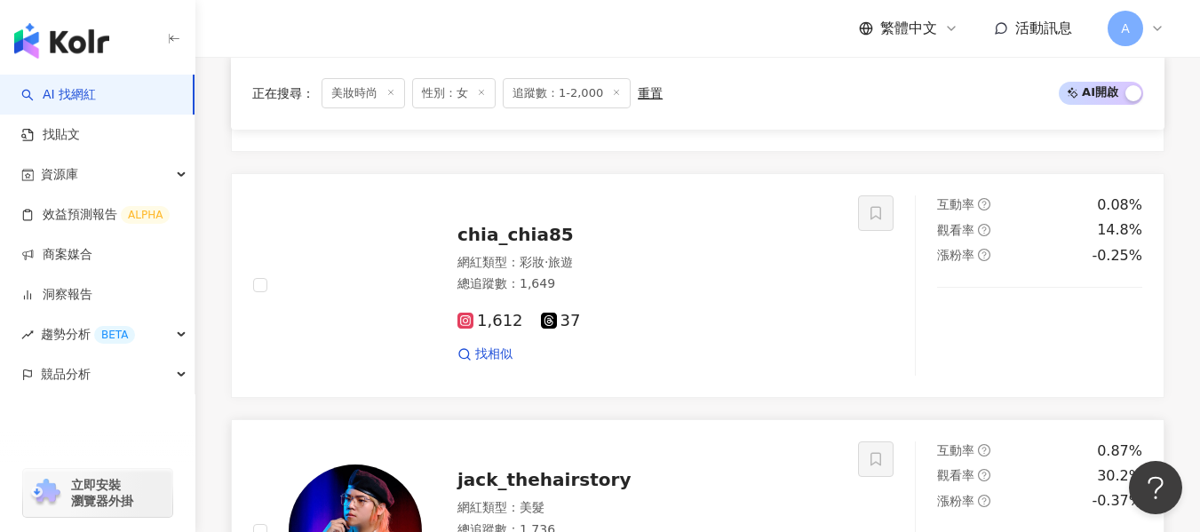
scroll to position [1162, 0]
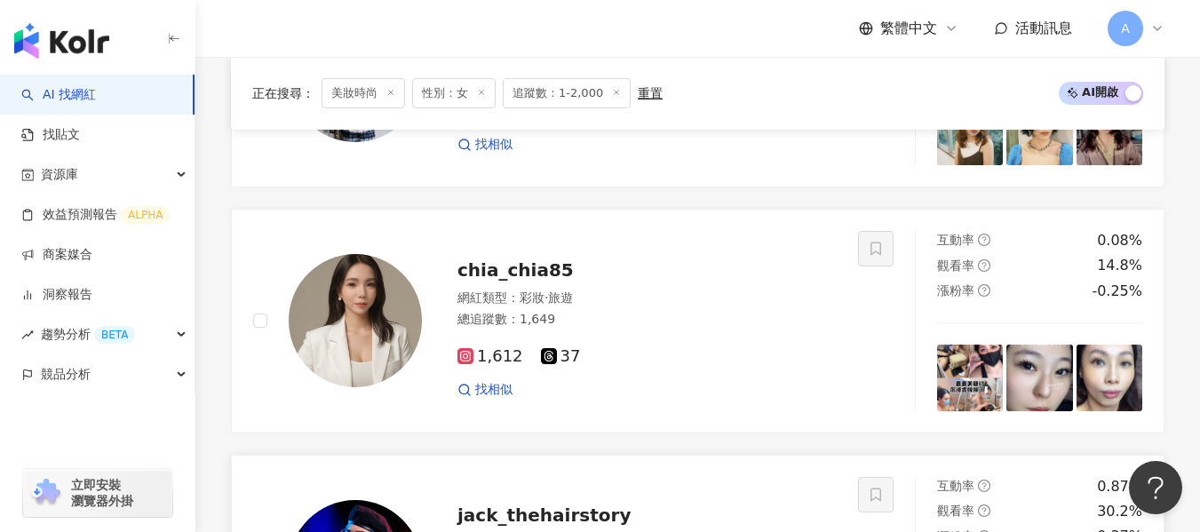
click at [700, 363] on div "1,612 37" at bounding box center [647, 357] width 379 height 20
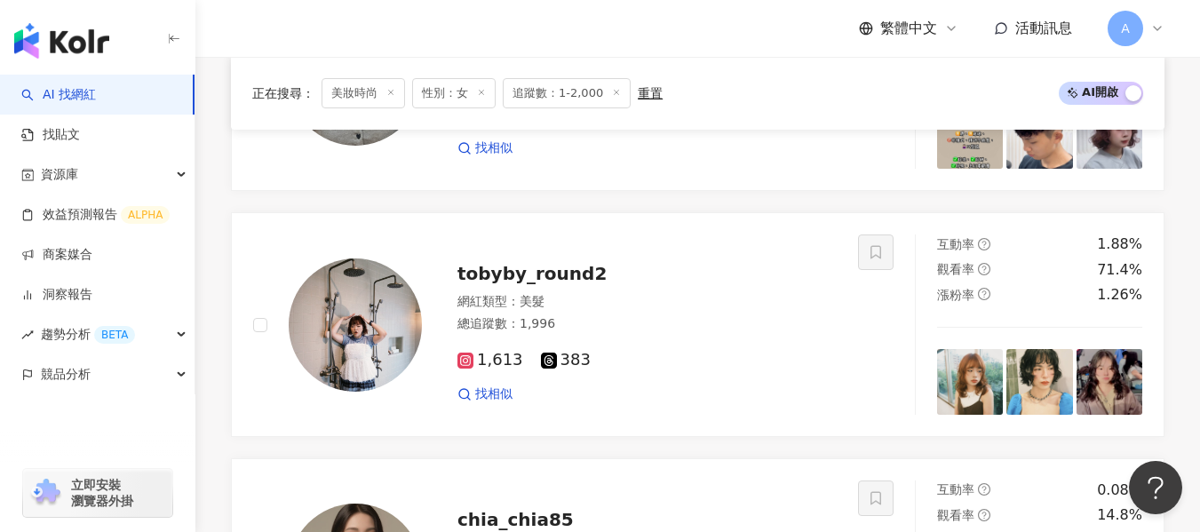
scroll to position [414, 0]
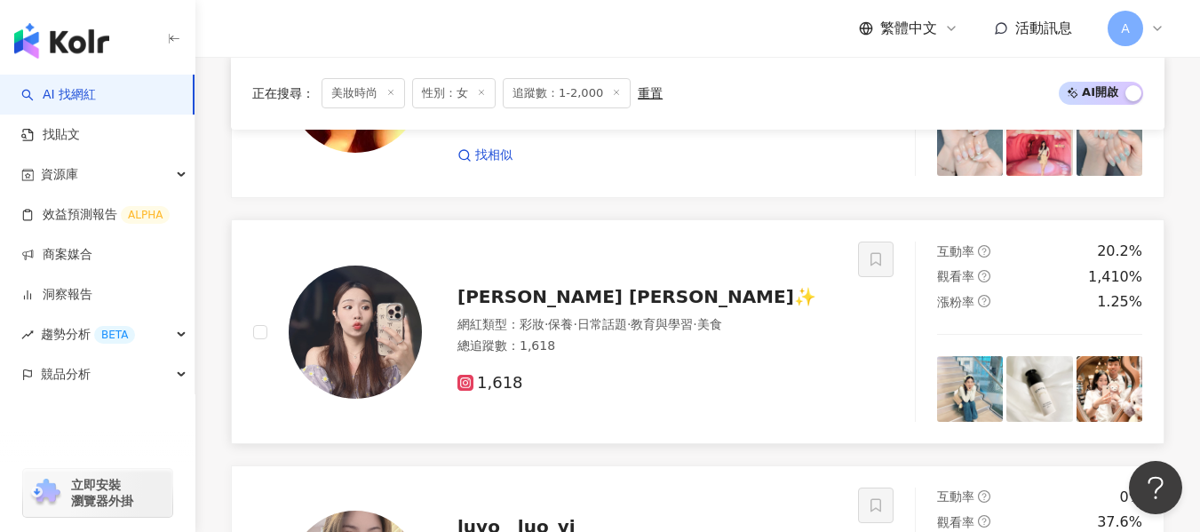
click at [645, 348] on div "總追蹤數 ： 1,618" at bounding box center [647, 347] width 379 height 18
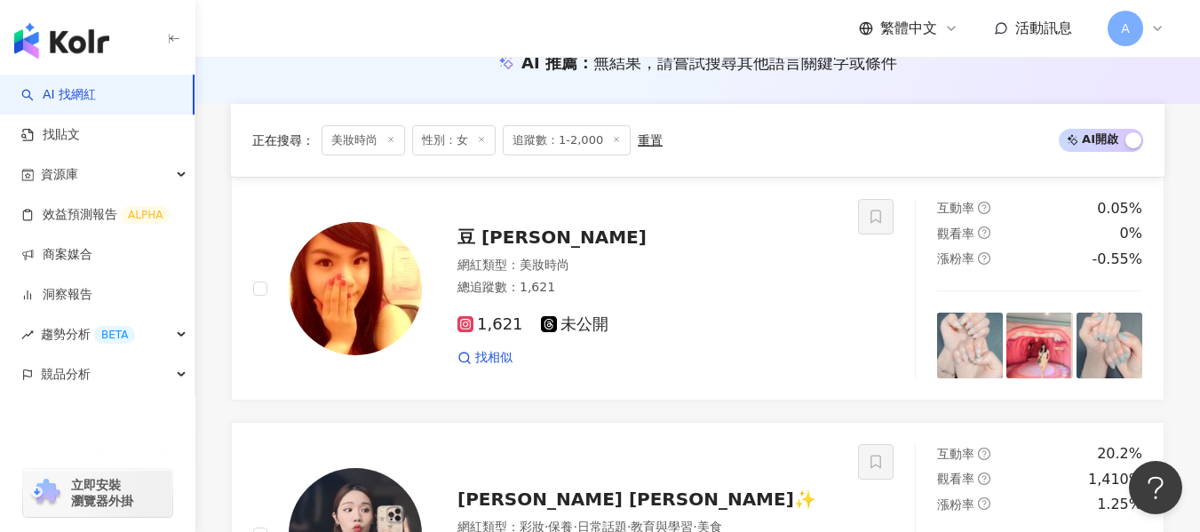
scroll to position [1017, 0]
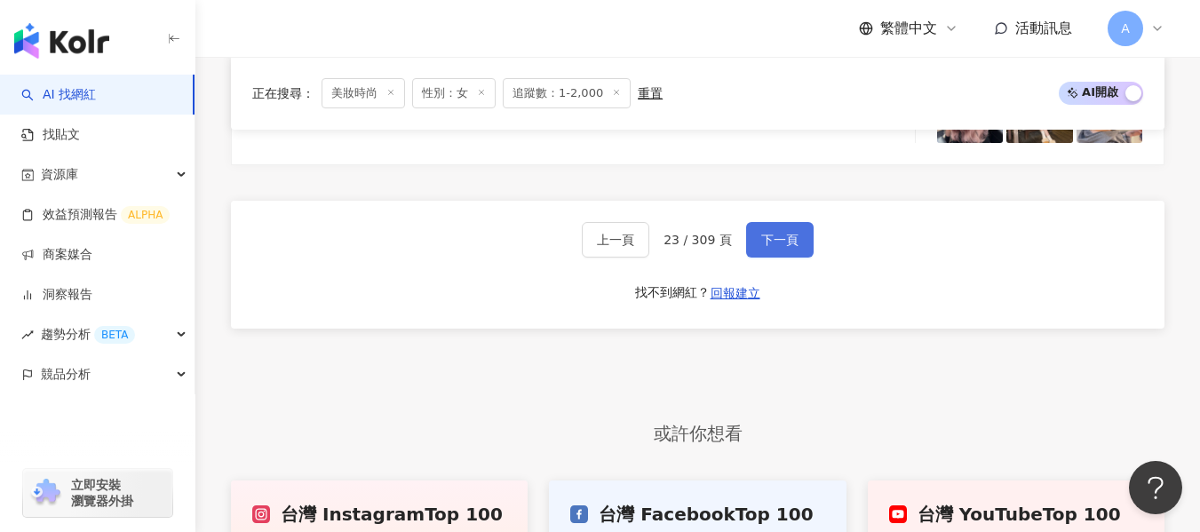
click at [753, 230] on button "下一頁" at bounding box center [780, 240] width 68 height 36
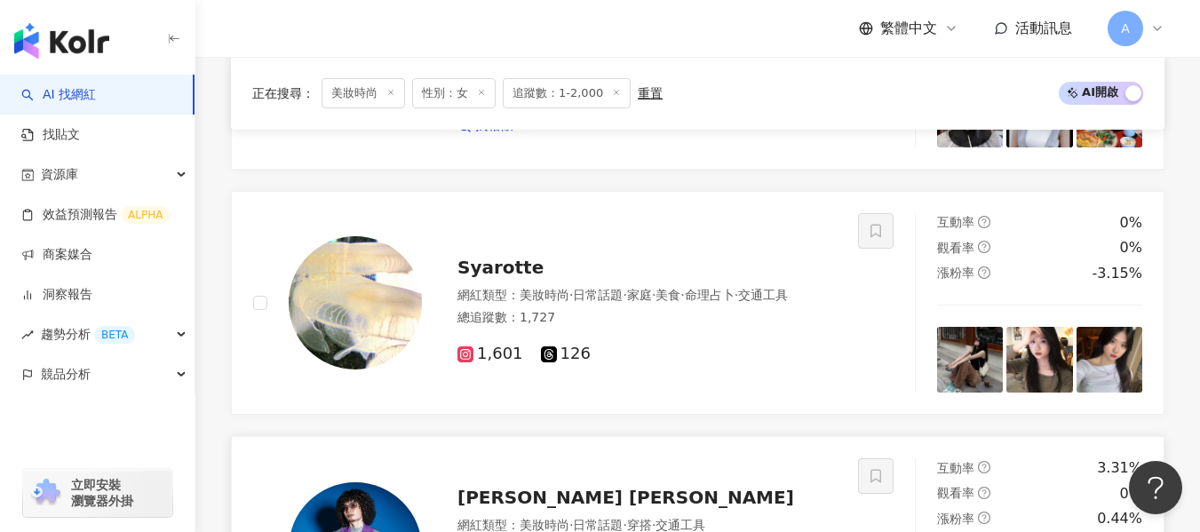
scroll to position [1671, 0]
click at [675, 315] on div "網紅類型 ： 美妝時尚 · 日常話題 · 家庭 · 美食 · 命理占卜 · 交通工具 總追蹤數 ： 1,727" at bounding box center [647, 310] width 379 height 44
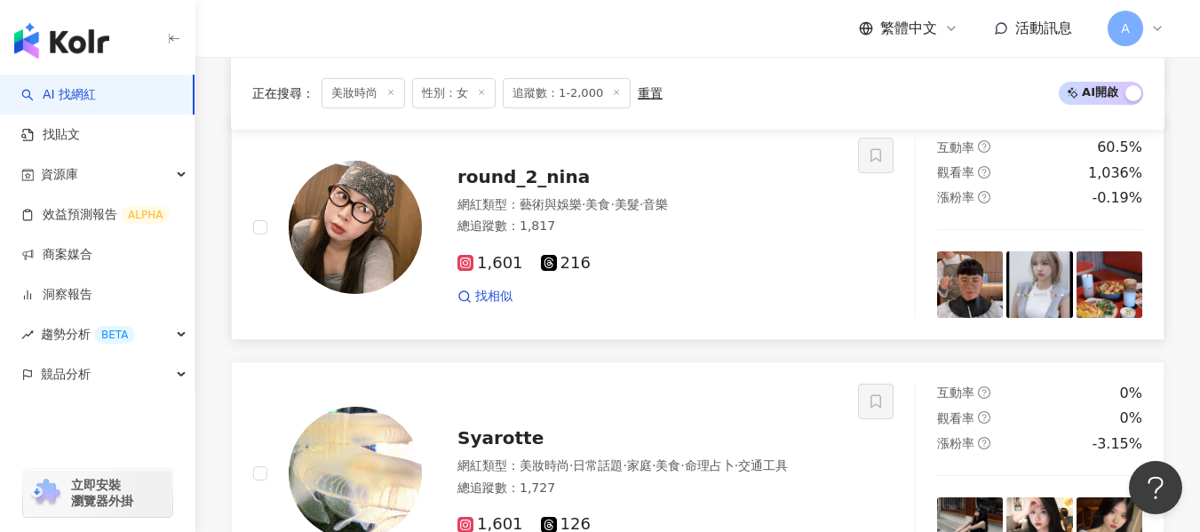
scroll to position [1501, 0]
click at [784, 277] on div "1,601 216 找相似" at bounding box center [647, 274] width 379 height 66
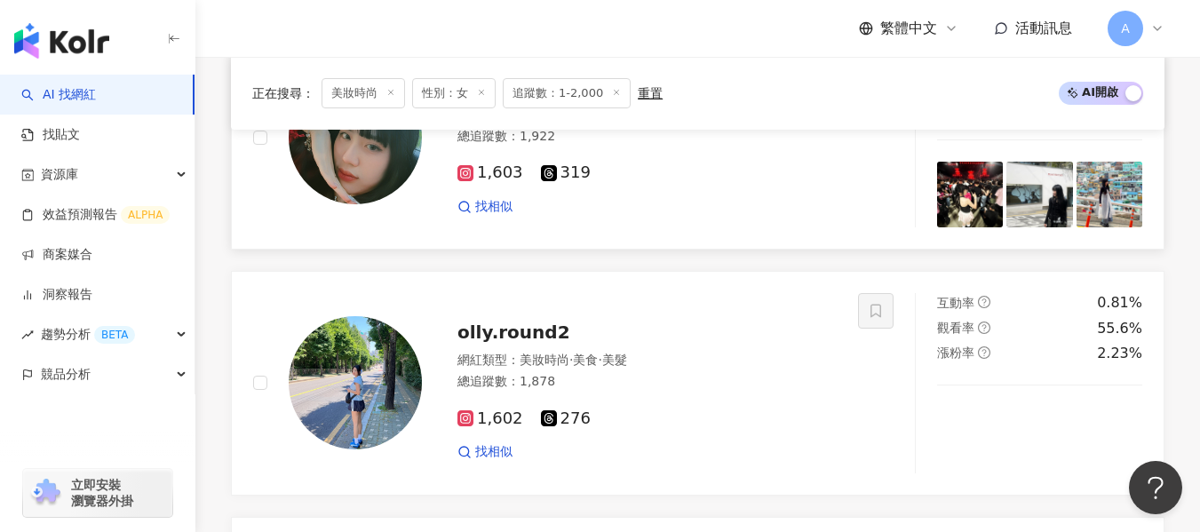
scroll to position [727, 0]
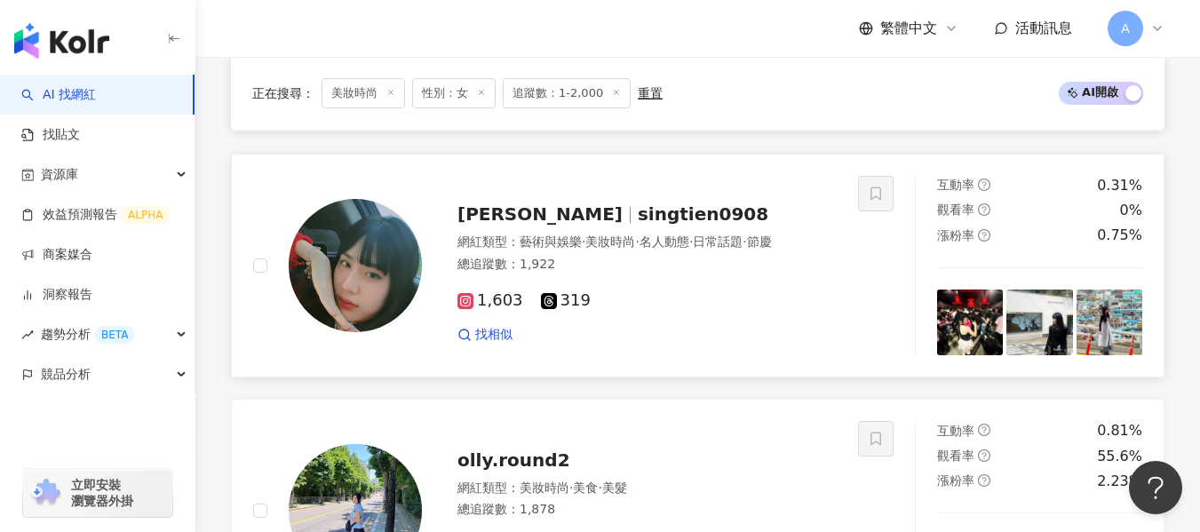
click at [694, 295] on div "1,603 319" at bounding box center [647, 301] width 379 height 20
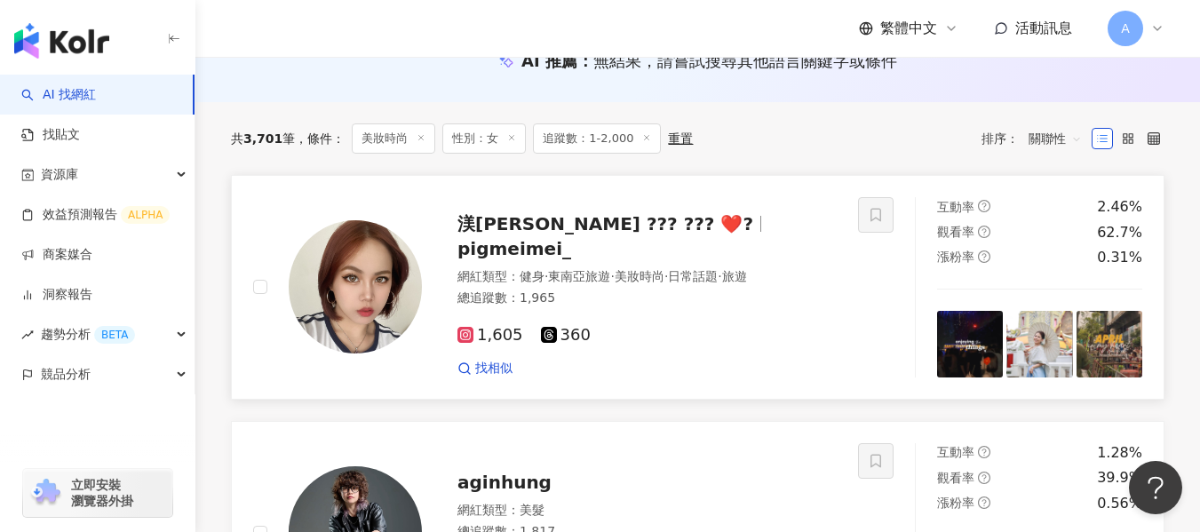
scroll to position [211, 0]
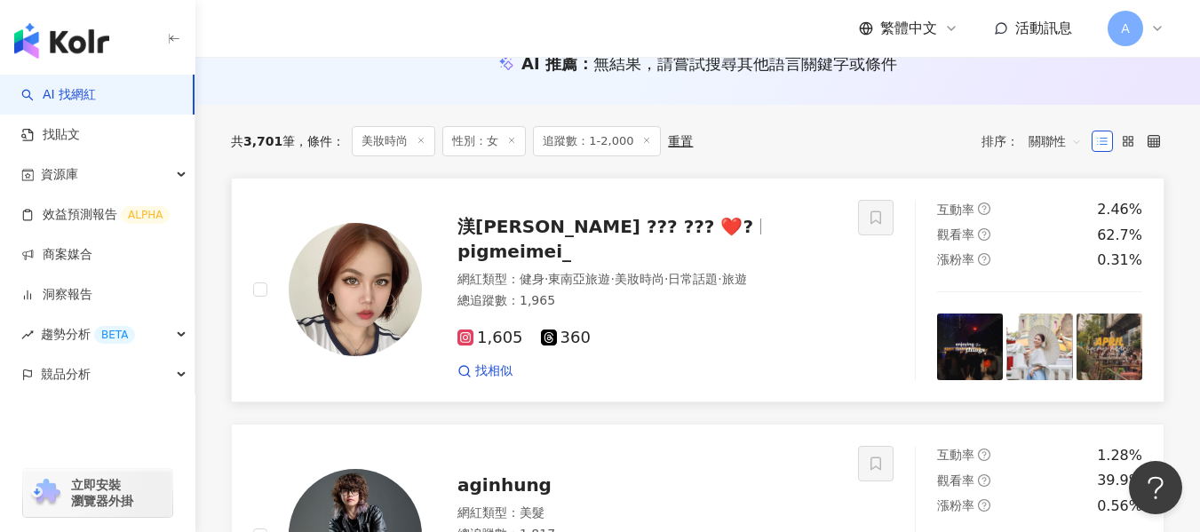
click at [718, 315] on div "1,605 360 找相似" at bounding box center [647, 348] width 379 height 66
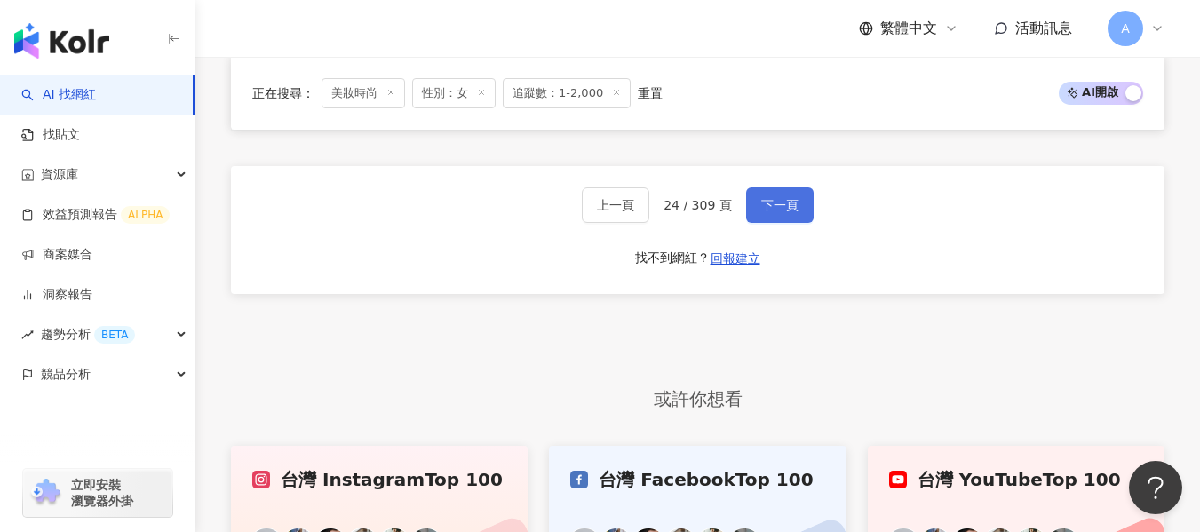
click at [781, 214] on button "下一頁" at bounding box center [780, 205] width 68 height 36
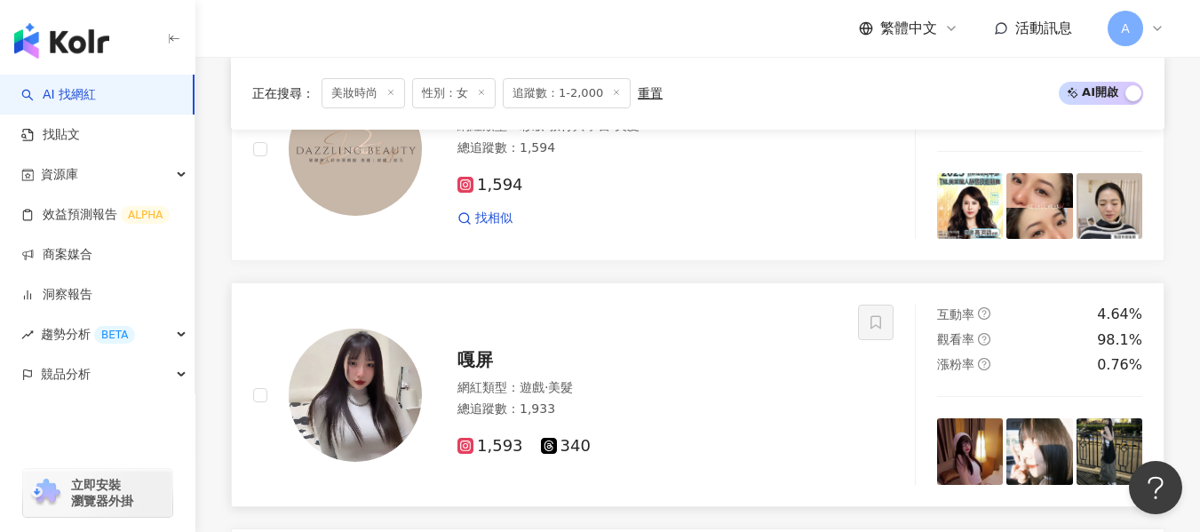
scroll to position [2565, 0]
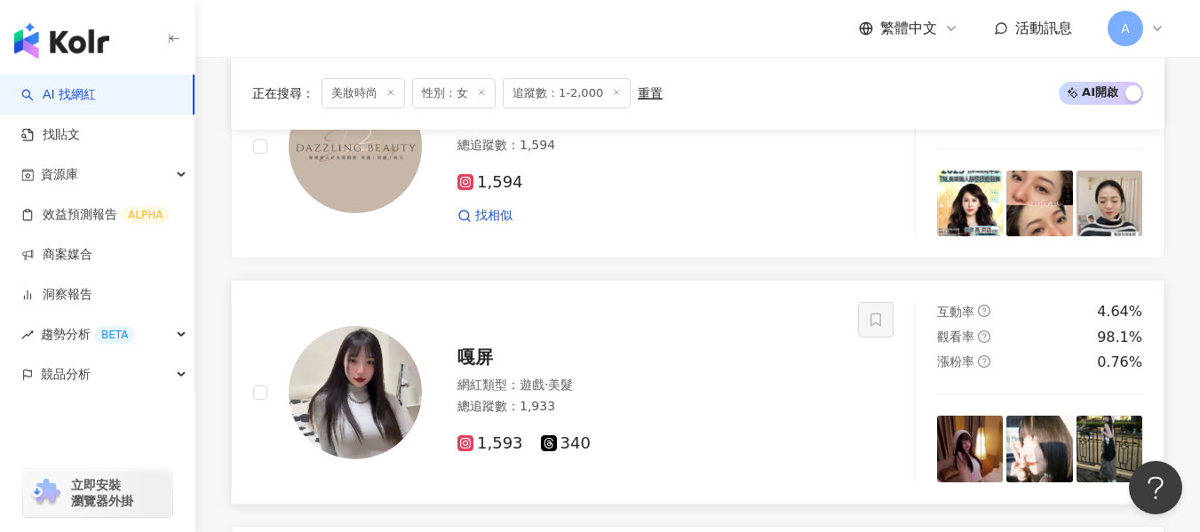
click at [718, 388] on div "網紅類型 ： 遊戲 · 美髮" at bounding box center [647, 386] width 379 height 18
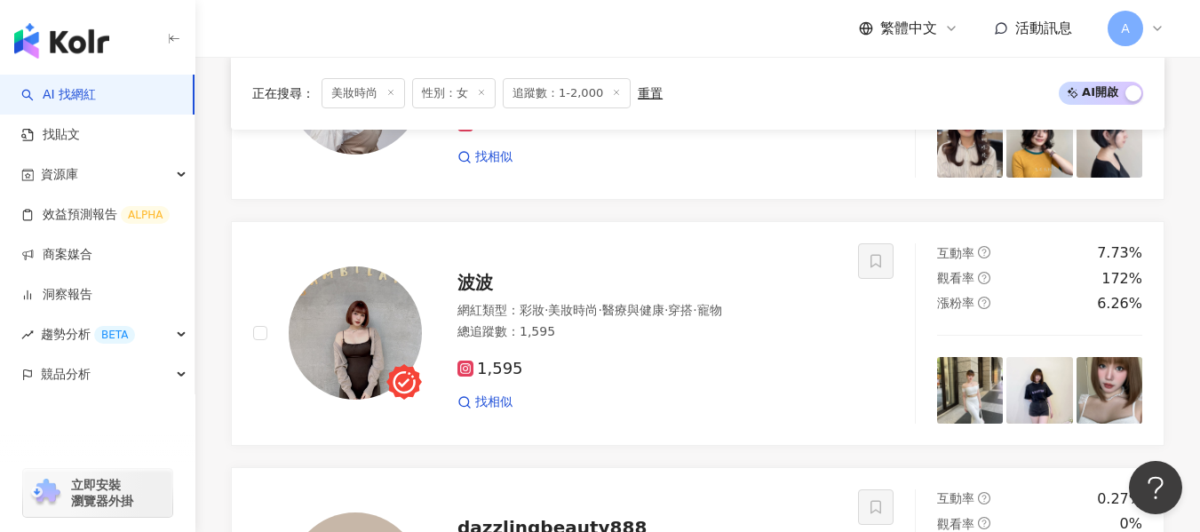
scroll to position [2123, 0]
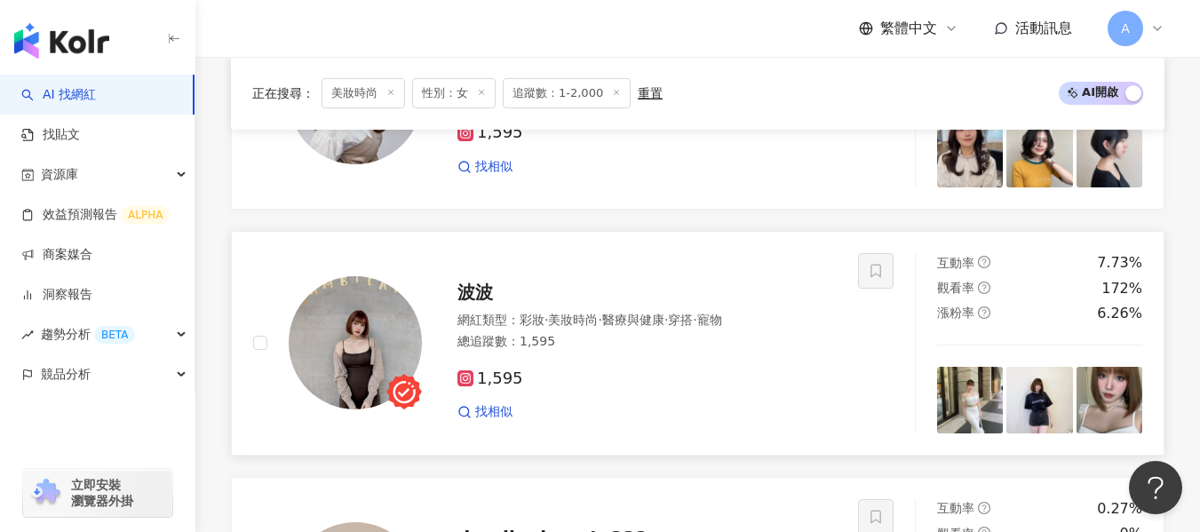
click at [701, 349] on div "總追蹤數 ： 1,595" at bounding box center [647, 342] width 379 height 18
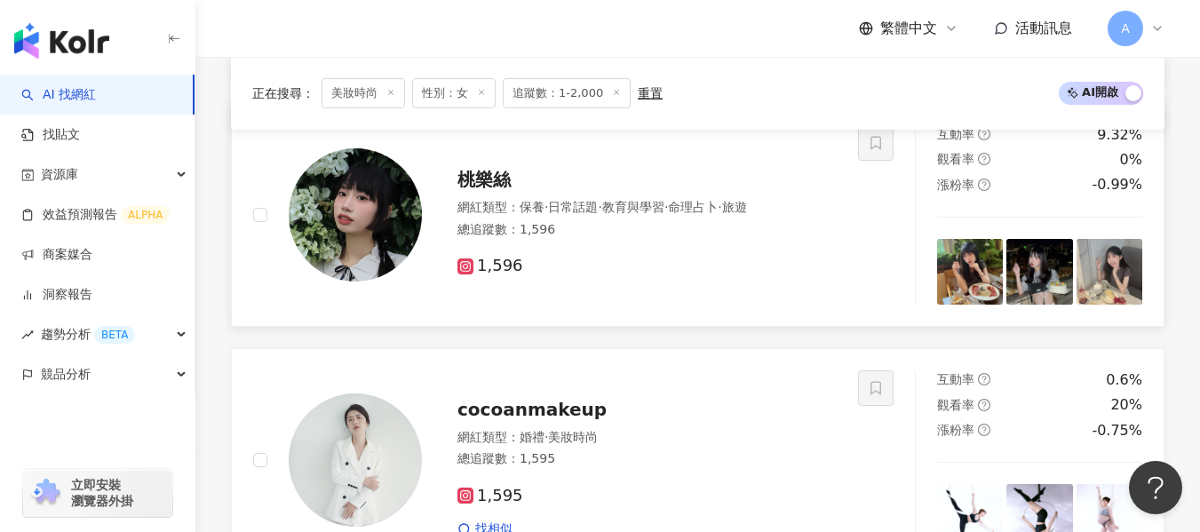
scroll to position [1422, 0]
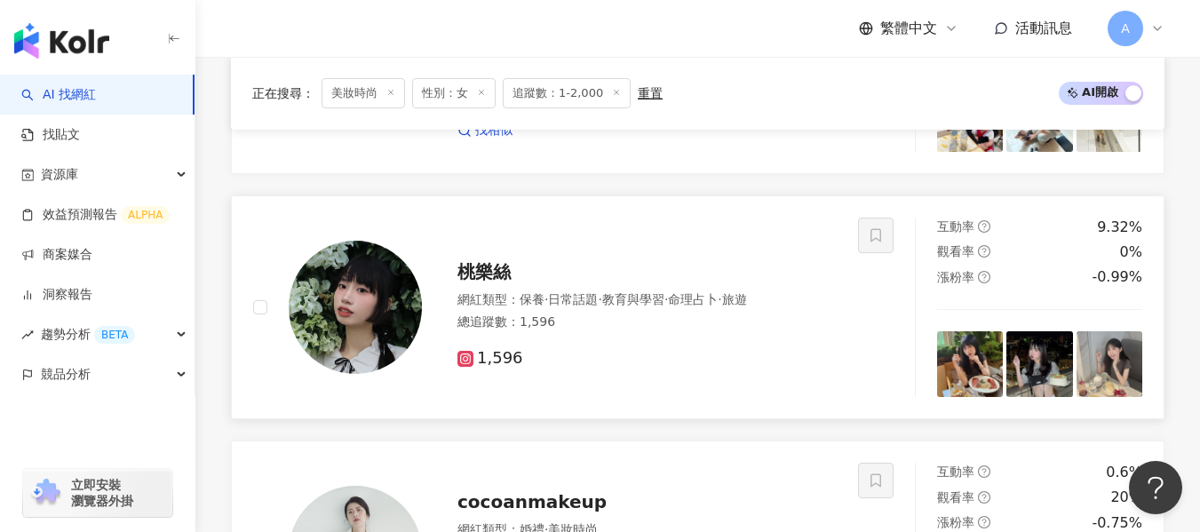
click at [671, 317] on div "總追蹤數 ： 1,596" at bounding box center [647, 323] width 379 height 18
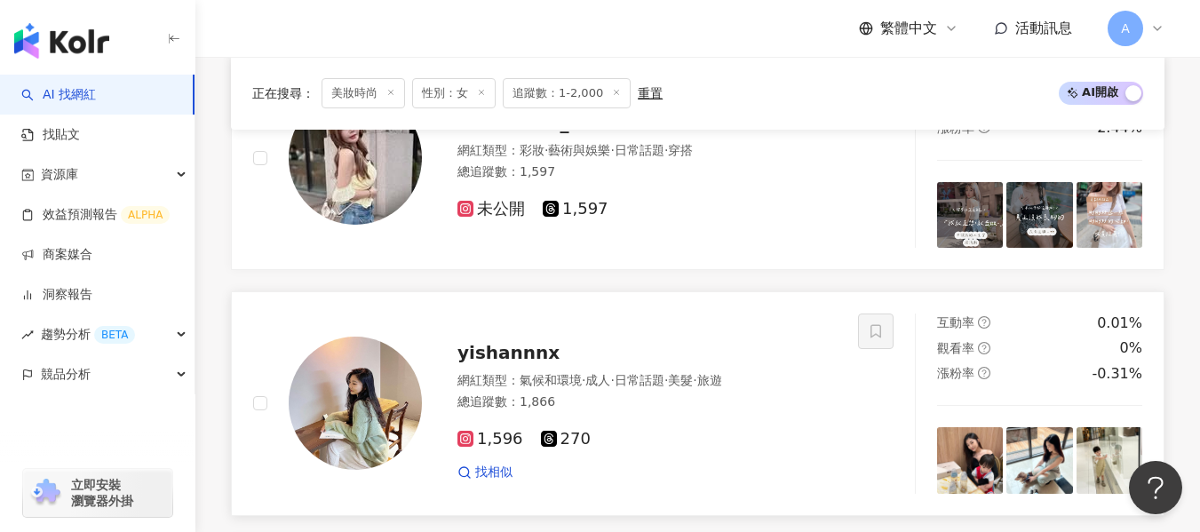
click at [681, 427] on div "1,596 270 找相似" at bounding box center [647, 449] width 379 height 66
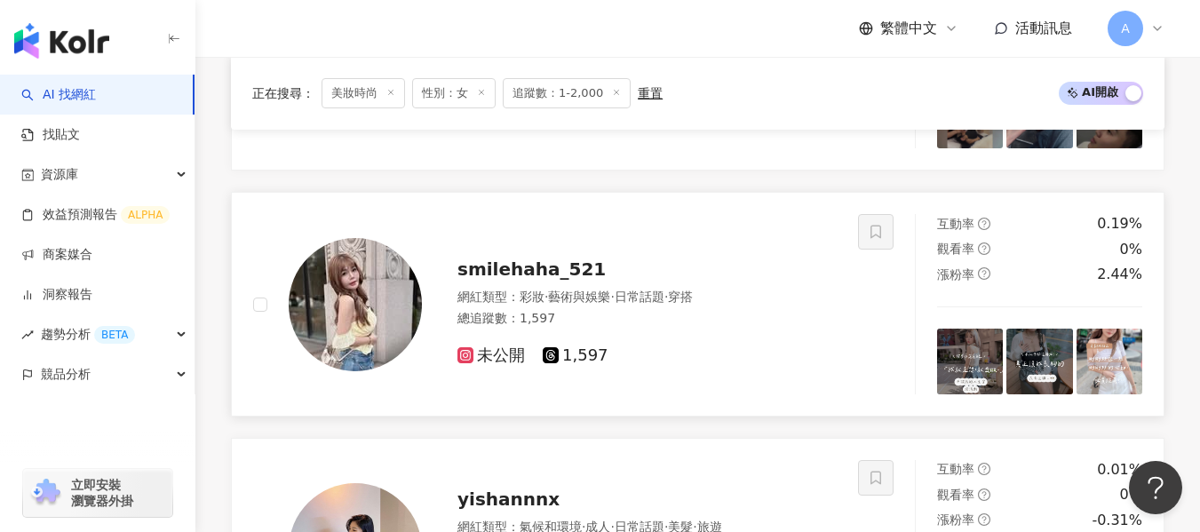
scroll to position [924, 0]
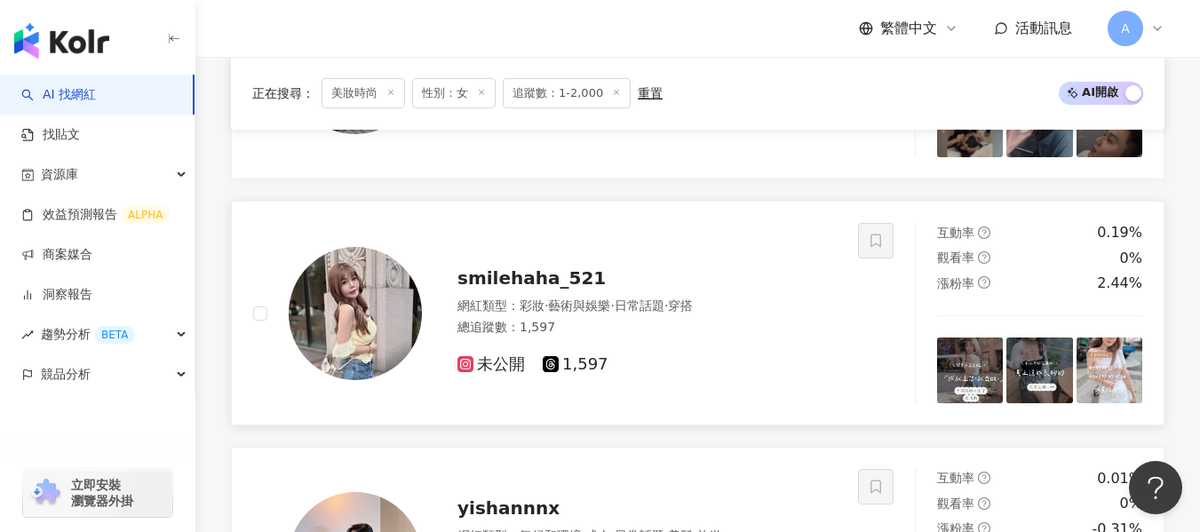
click at [727, 327] on div "總追蹤數 ： 1,597" at bounding box center [647, 328] width 379 height 18
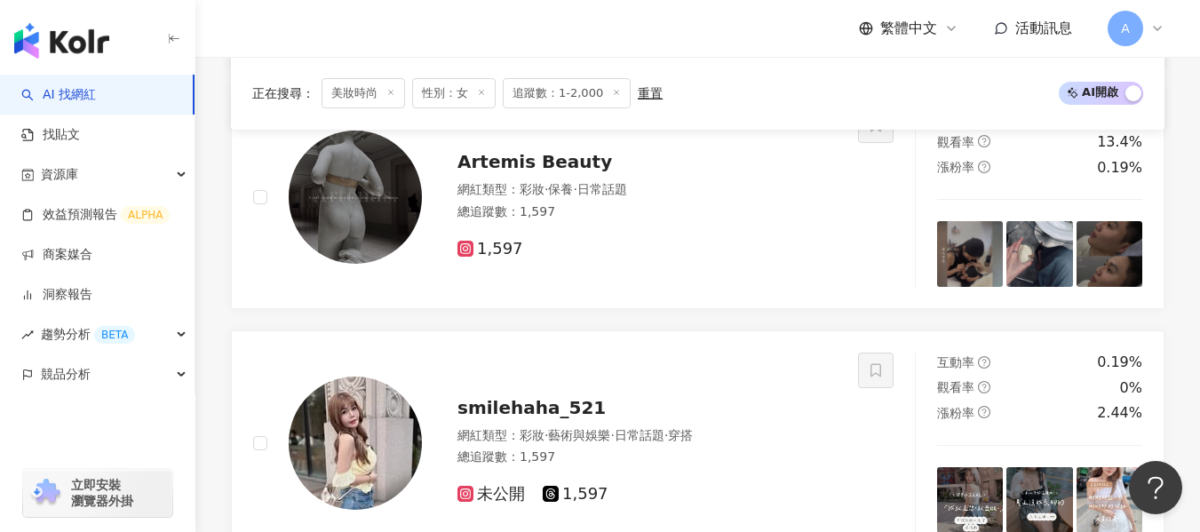
scroll to position [477, 0]
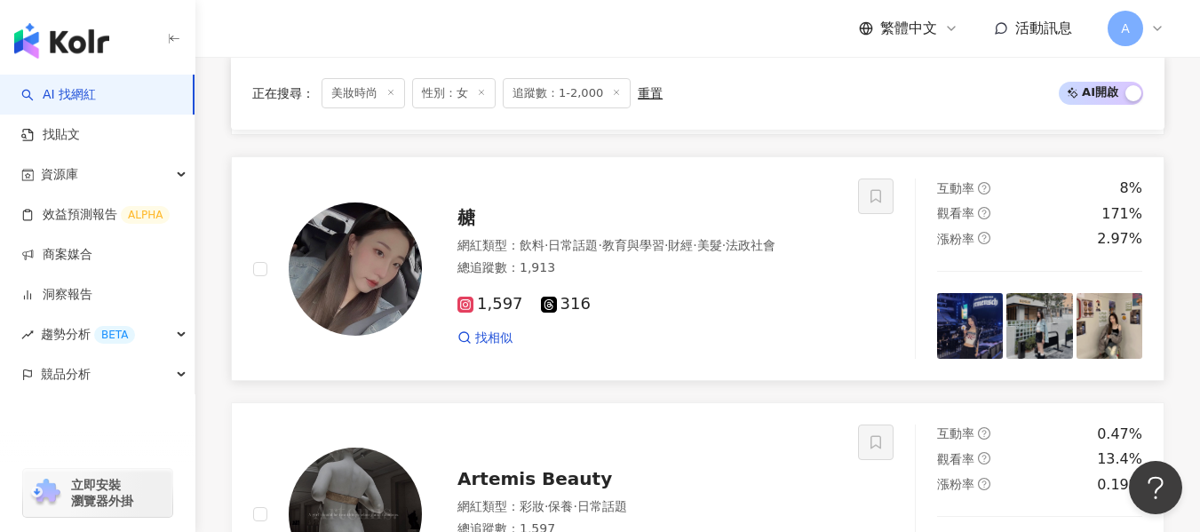
click at [631, 292] on div "1,597 316 找相似" at bounding box center [647, 314] width 379 height 66
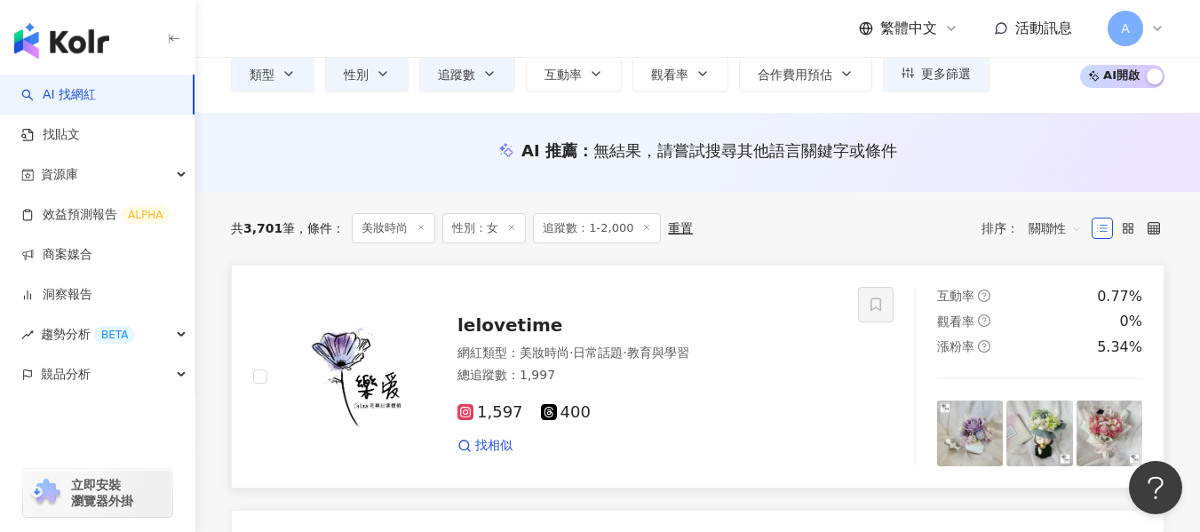
scroll to position [243, 0]
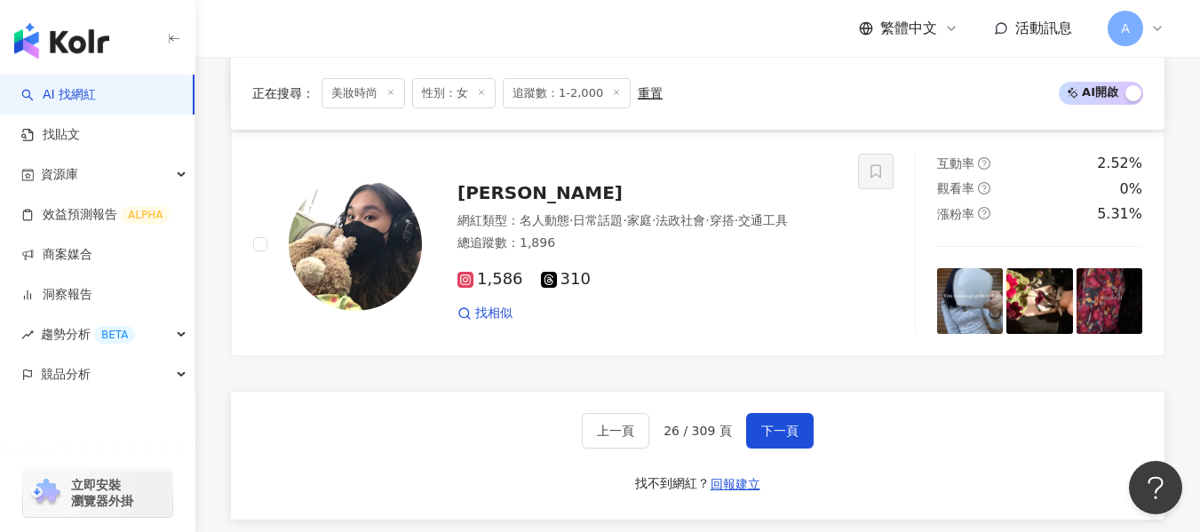
scroll to position [2871, 0]
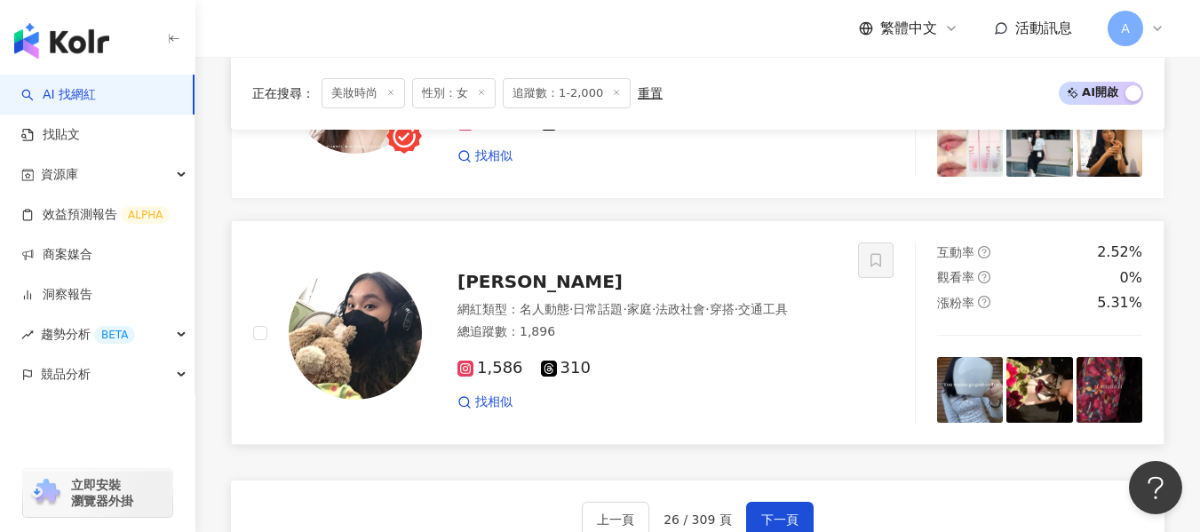
click at [724, 339] on div "總追蹤數 ： 1,896" at bounding box center [647, 332] width 379 height 18
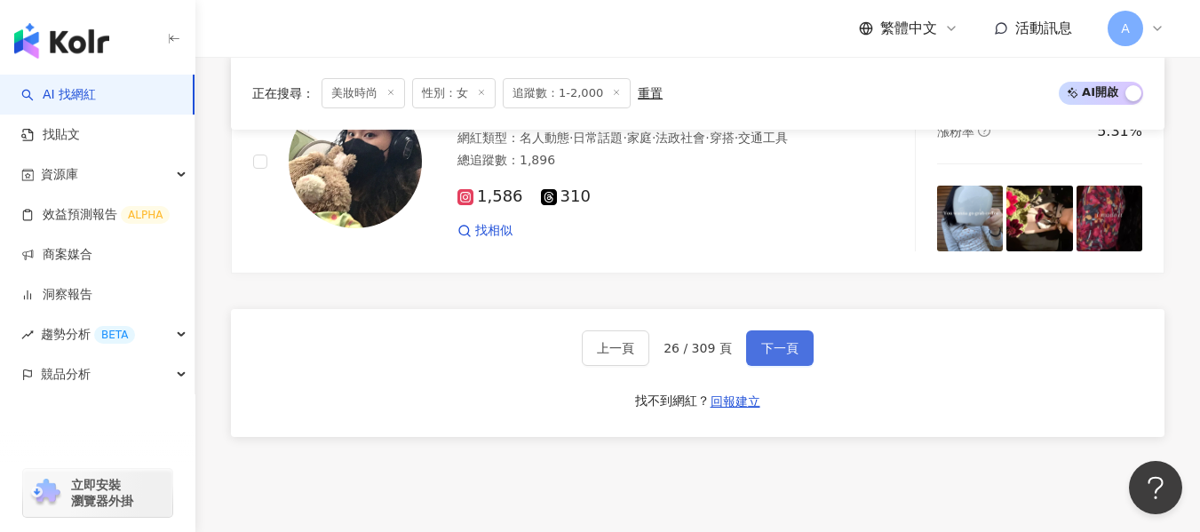
click at [777, 342] on span "下一頁" at bounding box center [779, 348] width 37 height 14
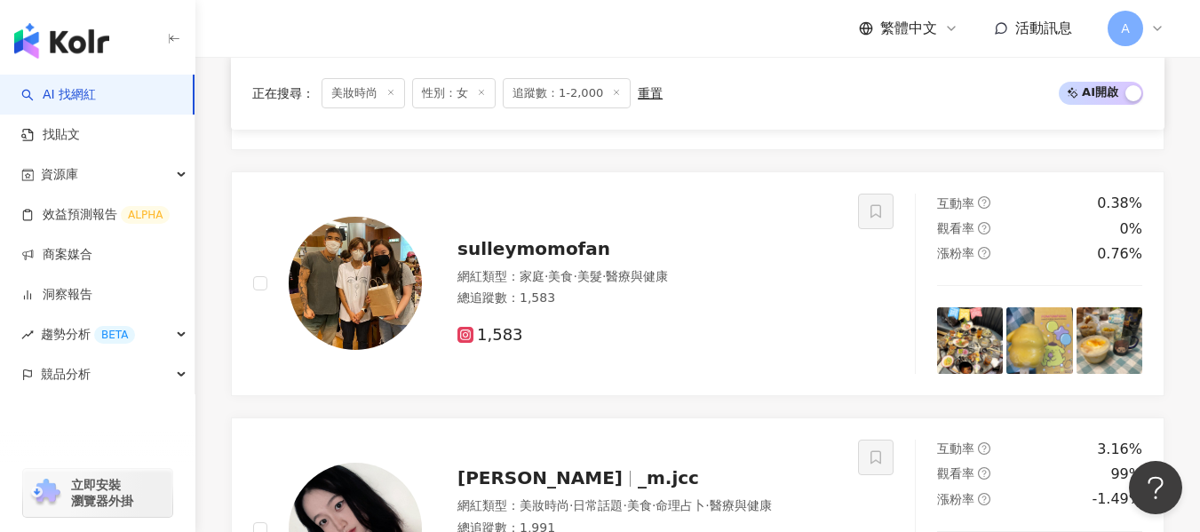
scroll to position [2921, 0]
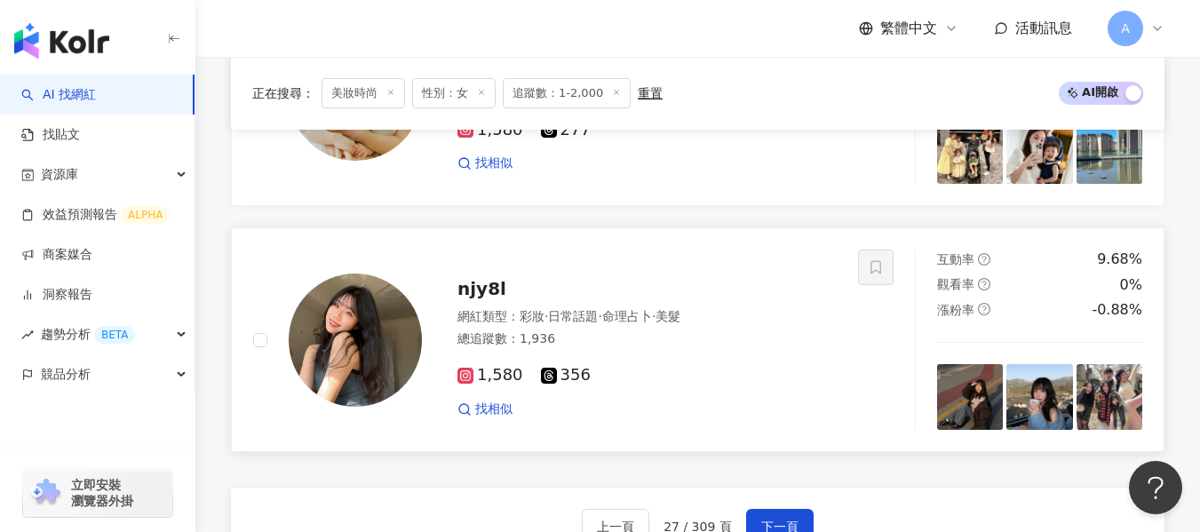
click at [665, 355] on div "1,580 356 找相似" at bounding box center [647, 385] width 379 height 66
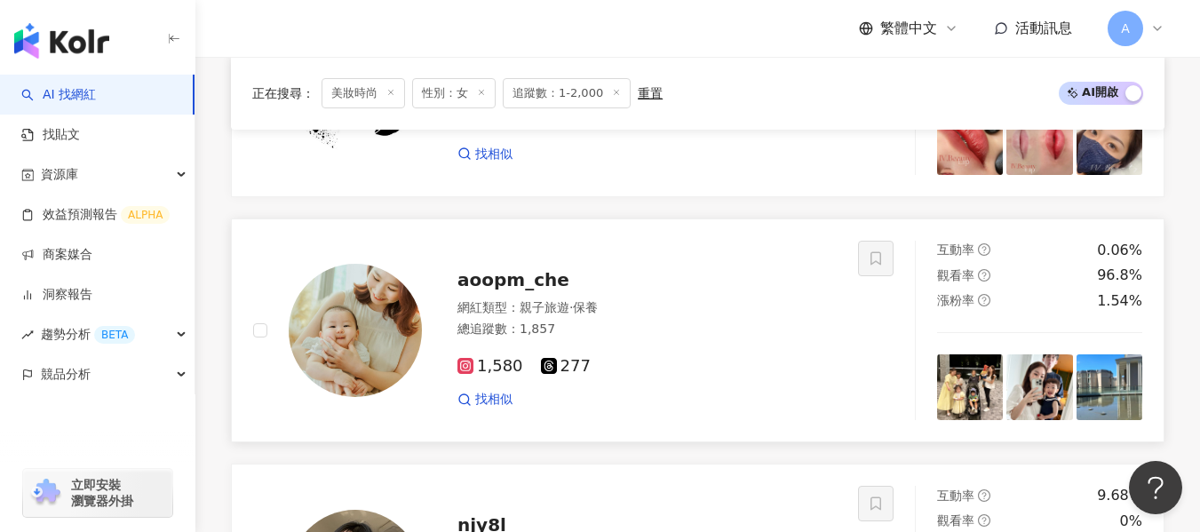
scroll to position [2670, 0]
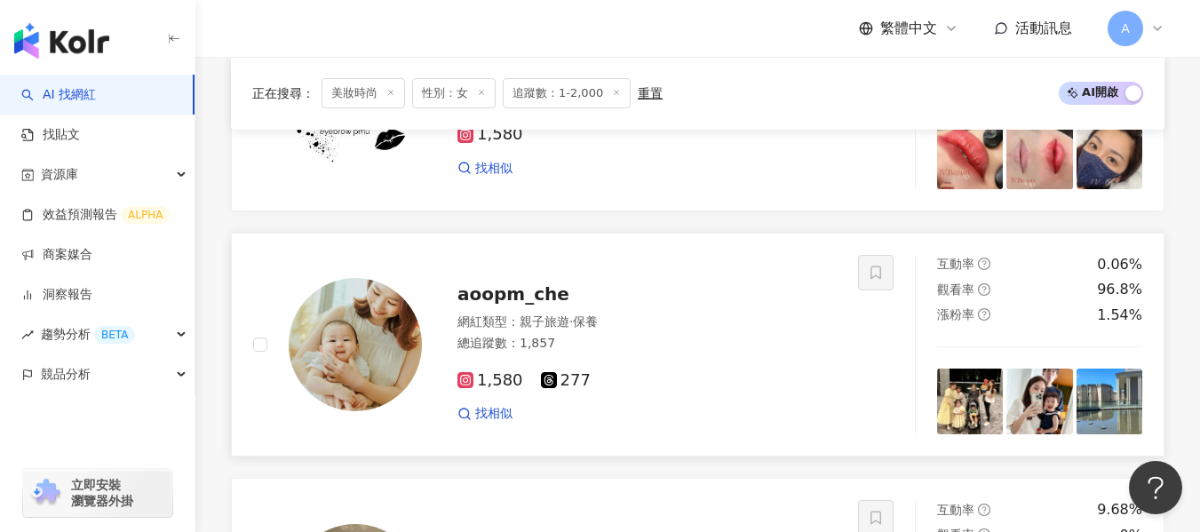
drag, startPoint x: 700, startPoint y: 339, endPoint x: 573, endPoint y: 335, distance: 127.1
click at [573, 335] on div "總追蹤數 ： 1,857" at bounding box center [647, 344] width 379 height 18
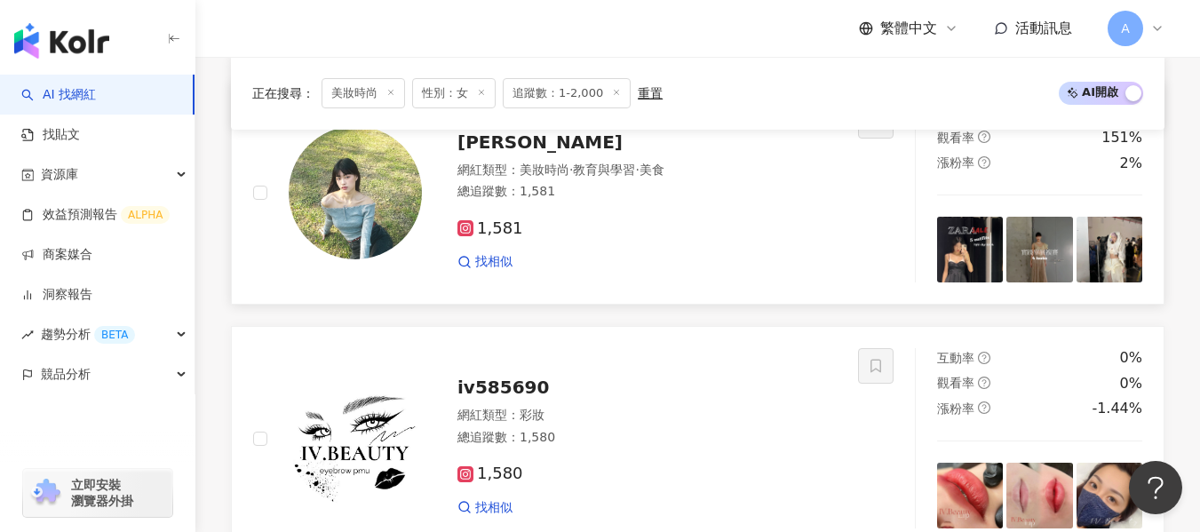
scroll to position [2268, 0]
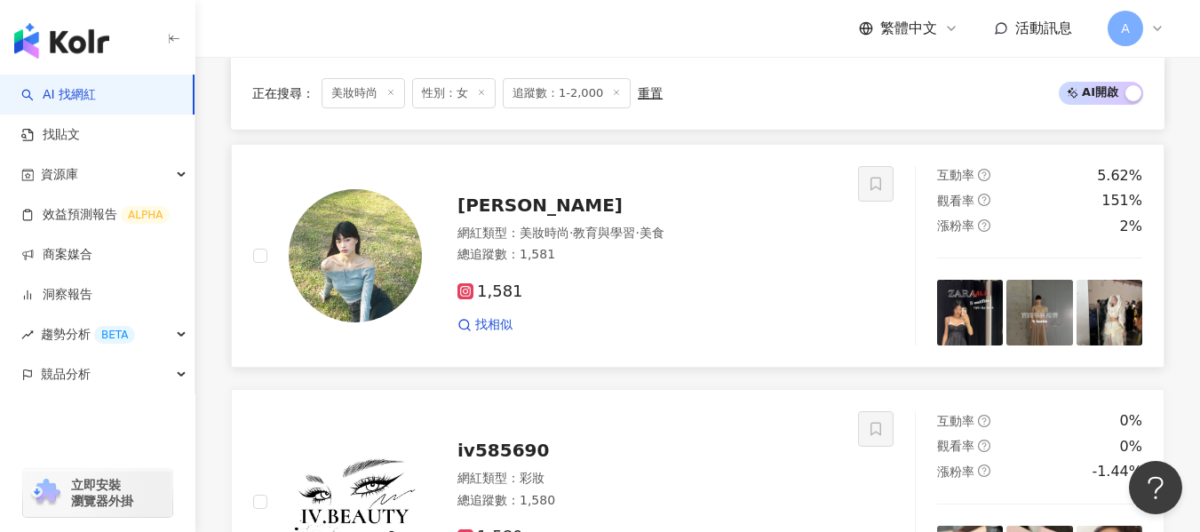
click at [660, 281] on div "1,581 找相似" at bounding box center [647, 301] width 379 height 66
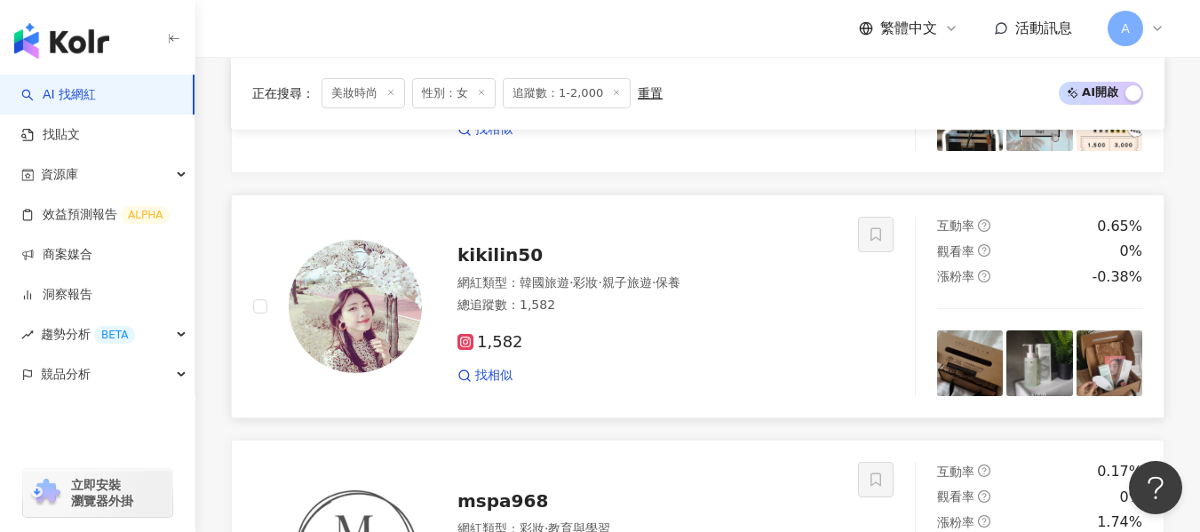
scroll to position [1725, 0]
click at [656, 354] on div "1,582" at bounding box center [647, 344] width 379 height 20
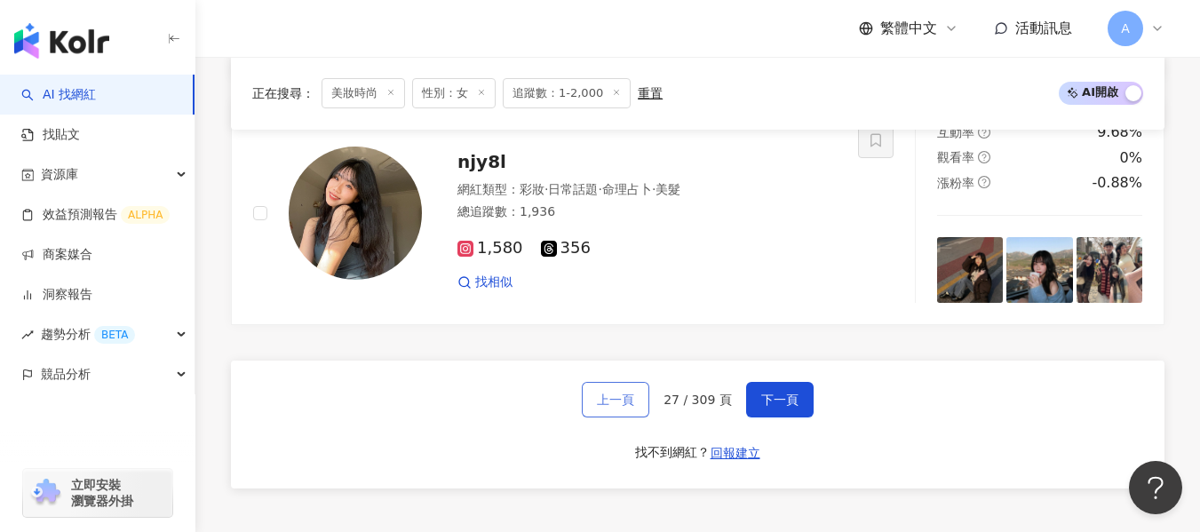
scroll to position [3049, 0]
click at [629, 396] on span "上一頁" at bounding box center [615, 399] width 37 height 14
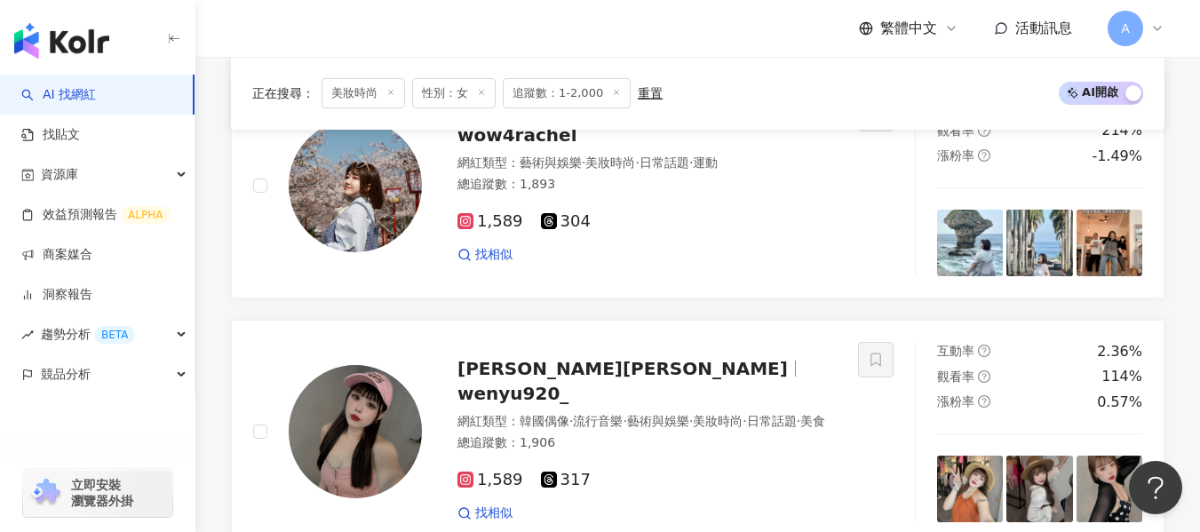
scroll to position [1789, 0]
click at [626, 413] on span "·" at bounding box center [625, 420] width 4 height 14
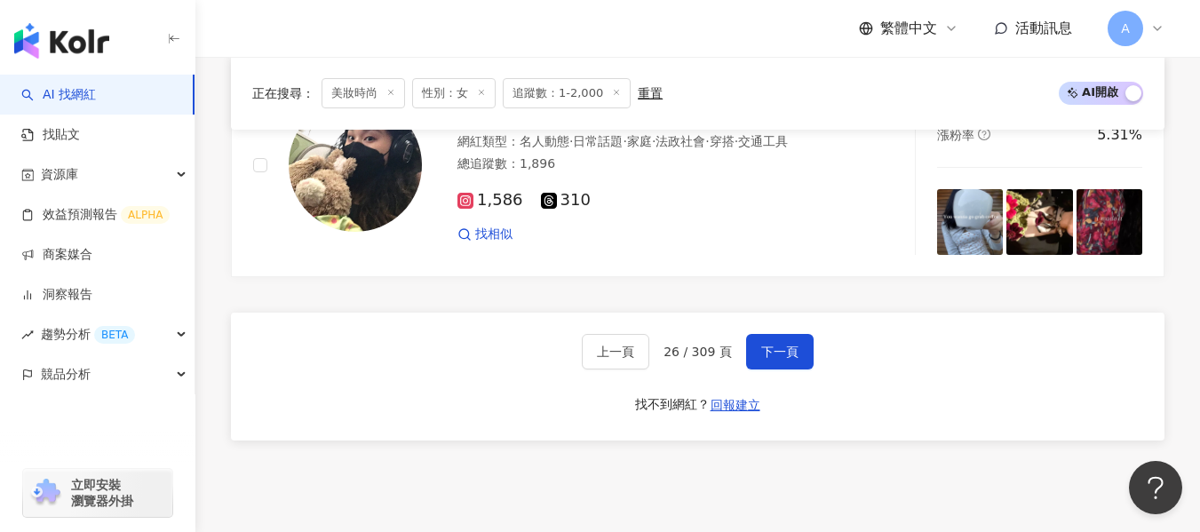
scroll to position [3118, 0]
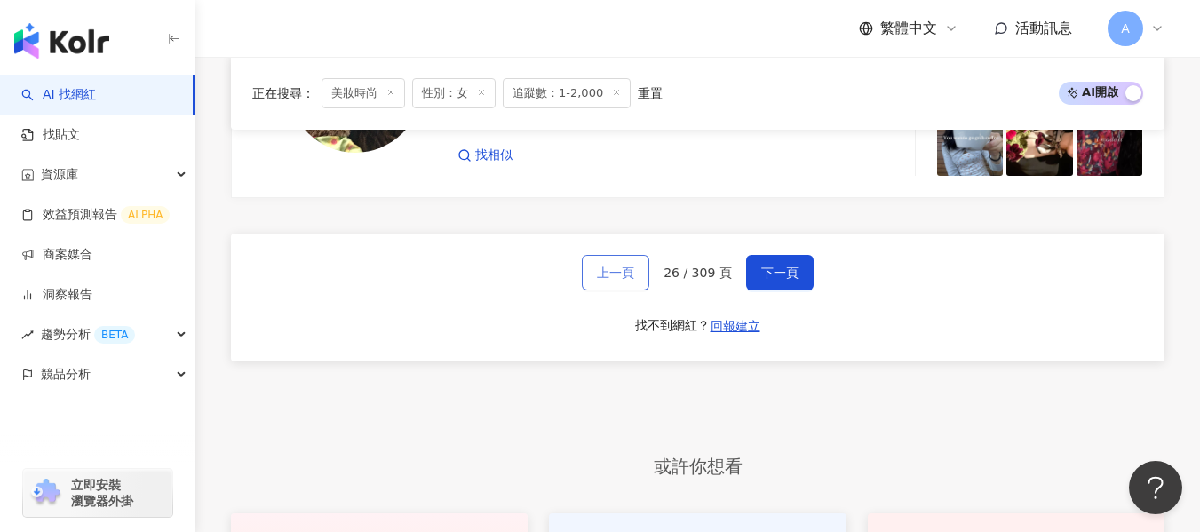
click at [635, 281] on button "上一頁" at bounding box center [616, 273] width 68 height 36
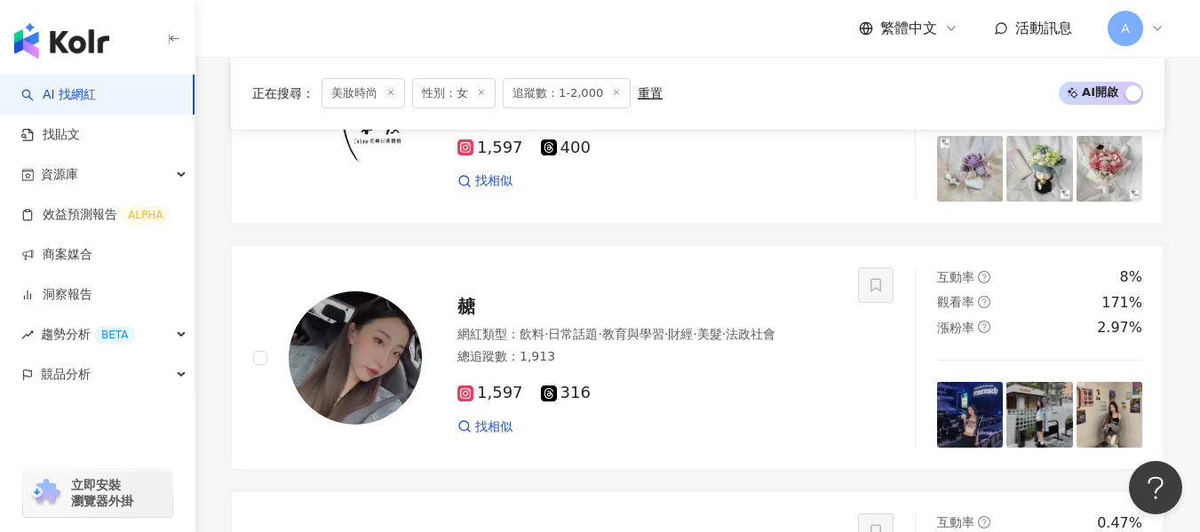
scroll to position [379, 0]
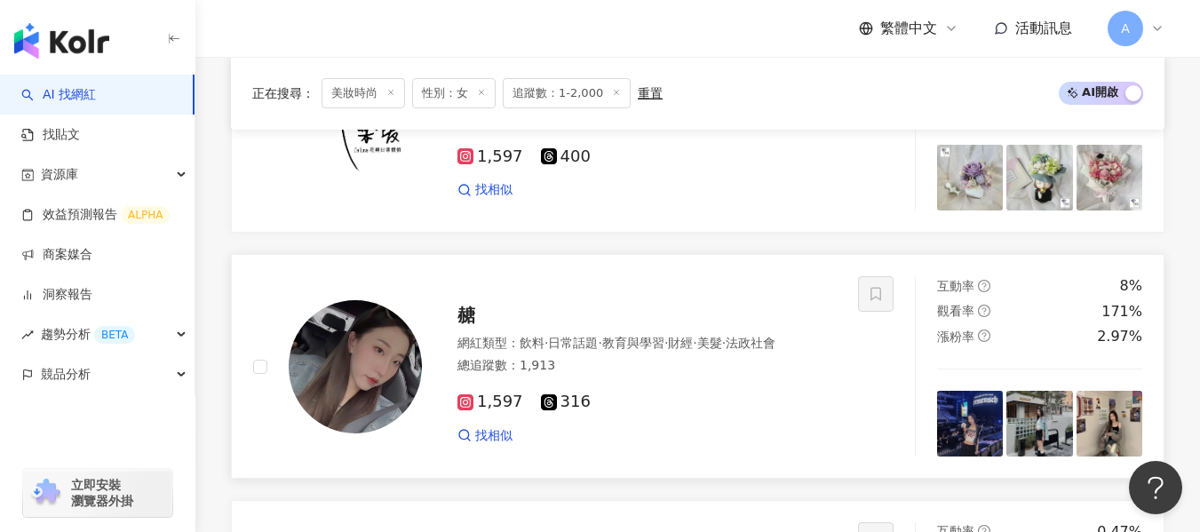
click at [625, 370] on div "總追蹤數 ： 1,913" at bounding box center [647, 366] width 379 height 18
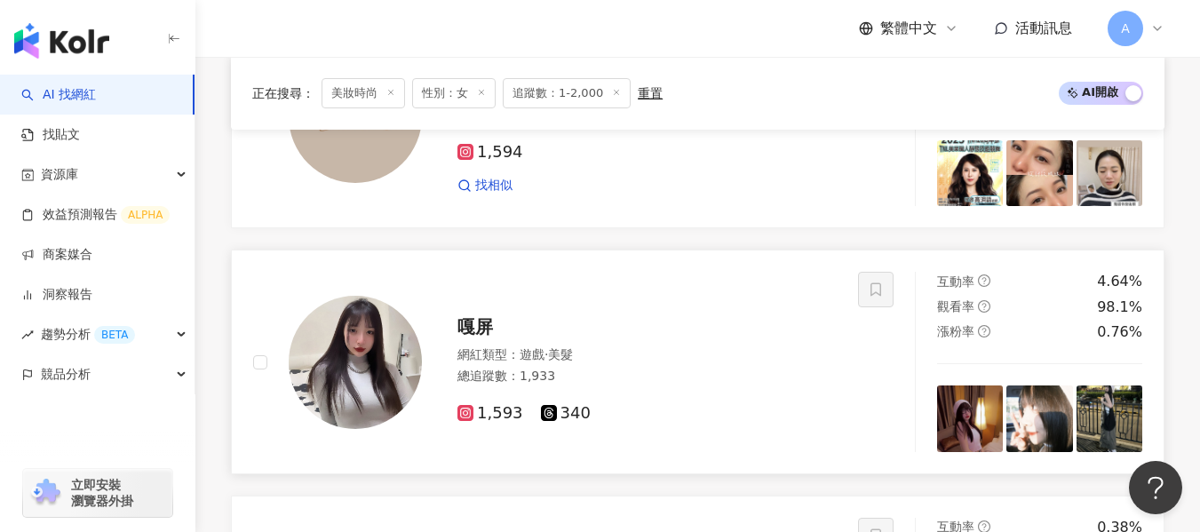
scroll to position [2583, 0]
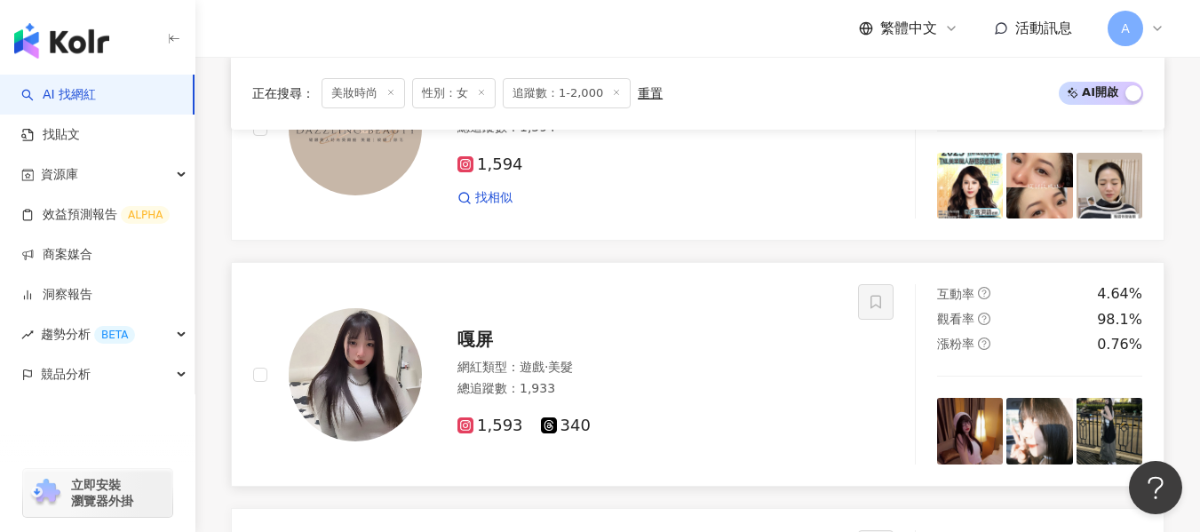
click at [729, 373] on div "網紅類型 ： 遊戲 · 美髮" at bounding box center [647, 368] width 379 height 18
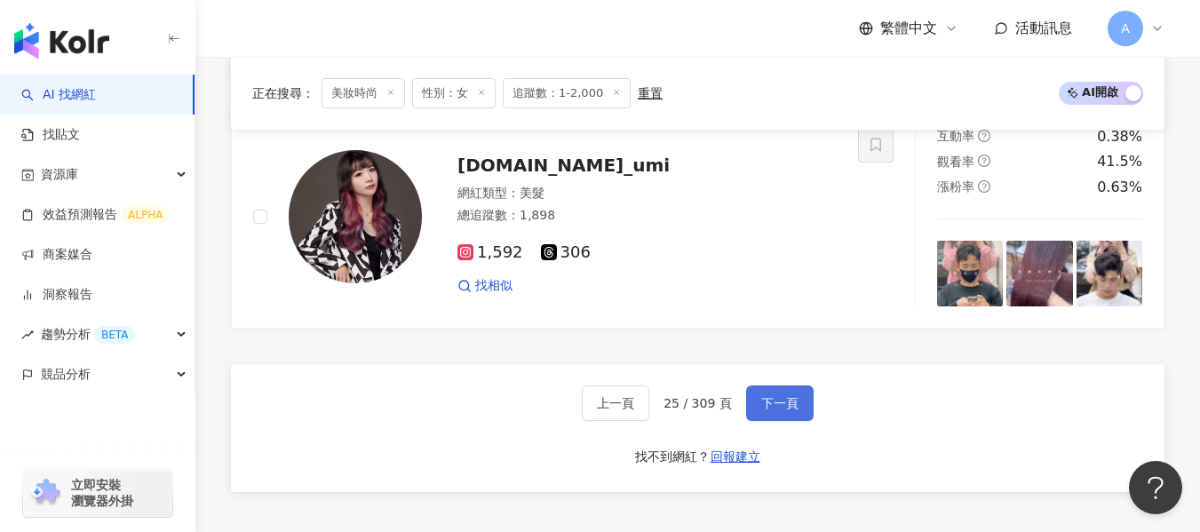
scroll to position [3052, 0]
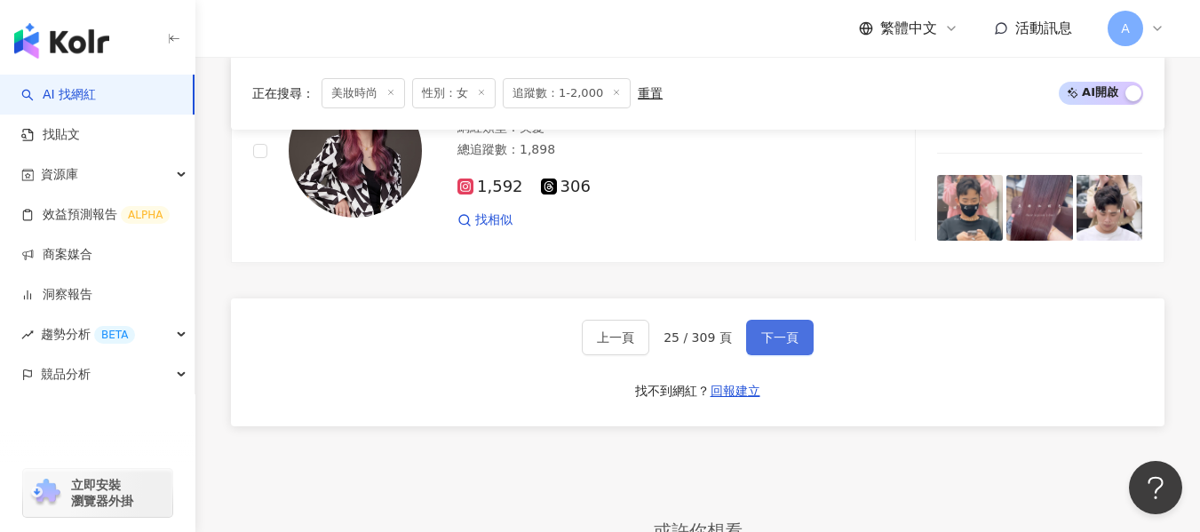
click at [761, 347] on button "下一頁" at bounding box center [780, 338] width 68 height 36
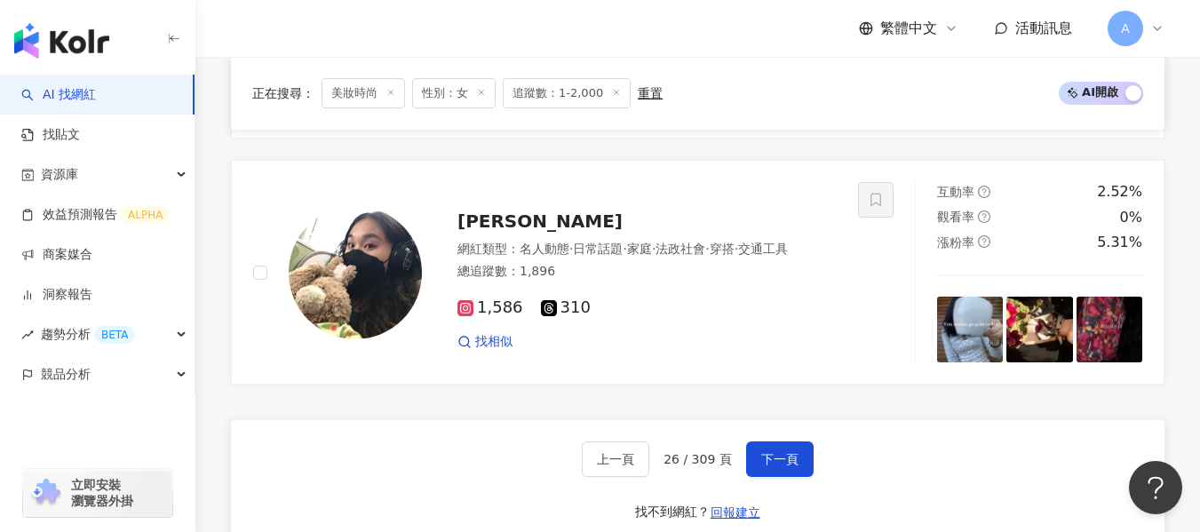
scroll to position [2389, 0]
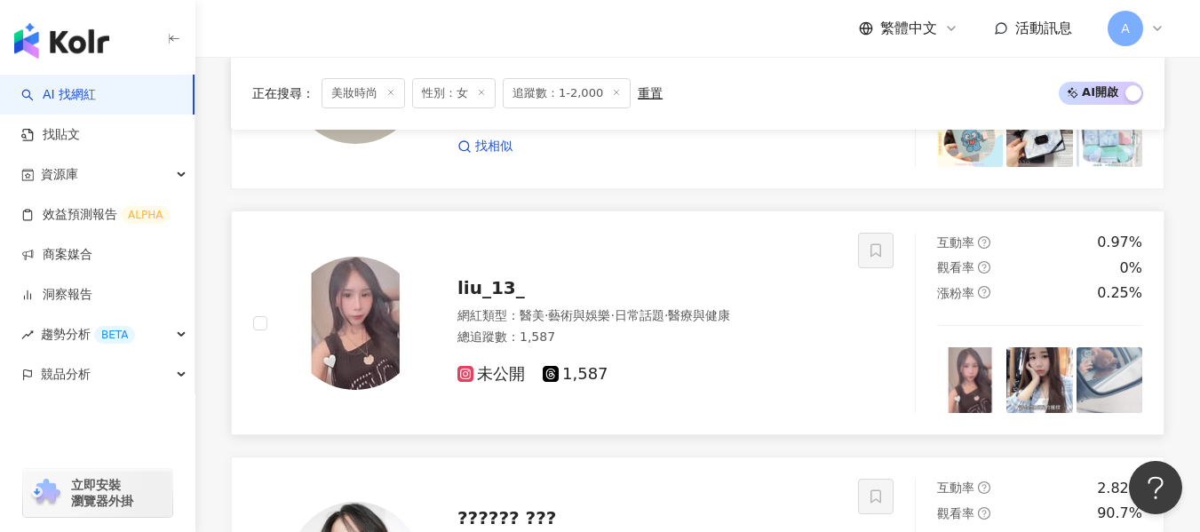
click at [738, 351] on div "未公開 1,587" at bounding box center [647, 368] width 379 height 34
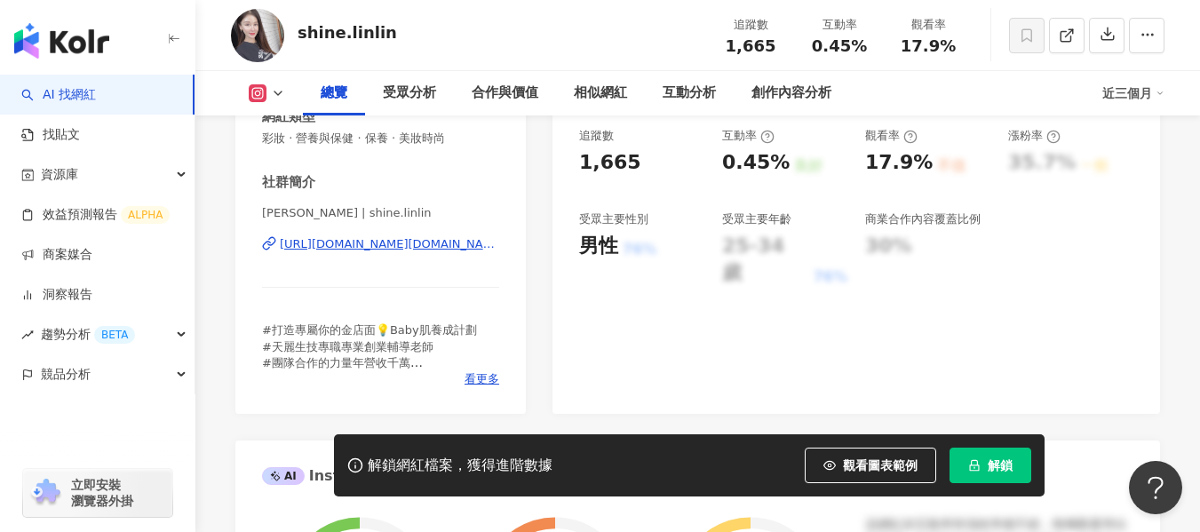
scroll to position [355, 0]
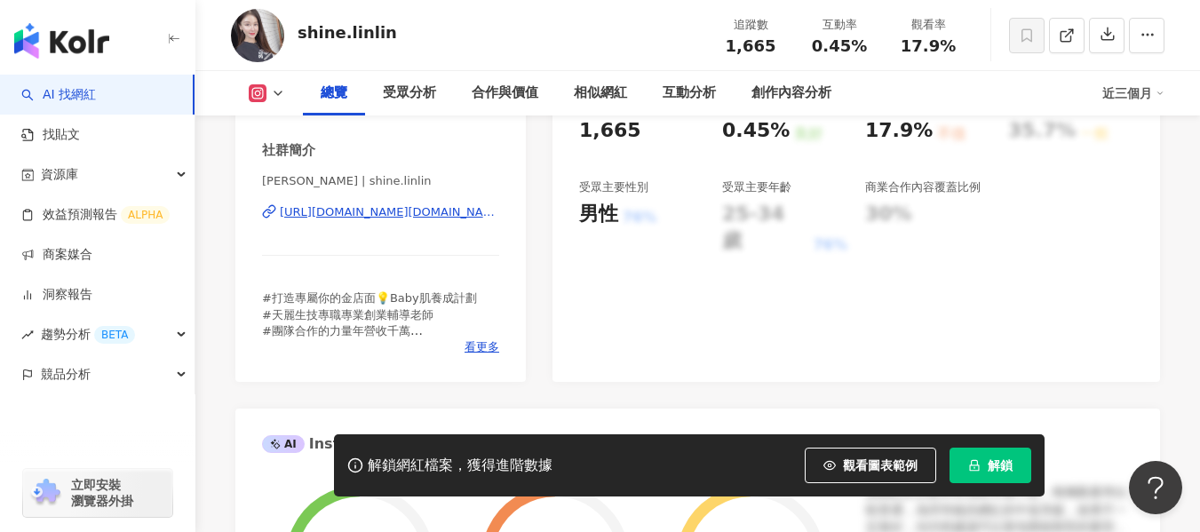
click at [406, 219] on div "[URL][DOMAIN_NAME][DOMAIN_NAME]" at bounding box center [389, 212] width 219 height 16
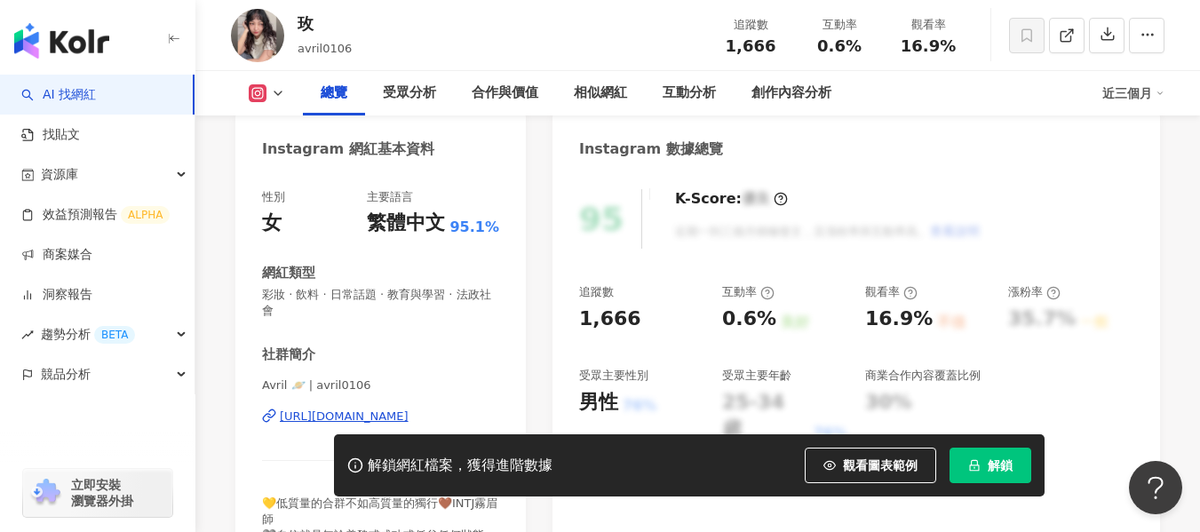
scroll to position [267, 0]
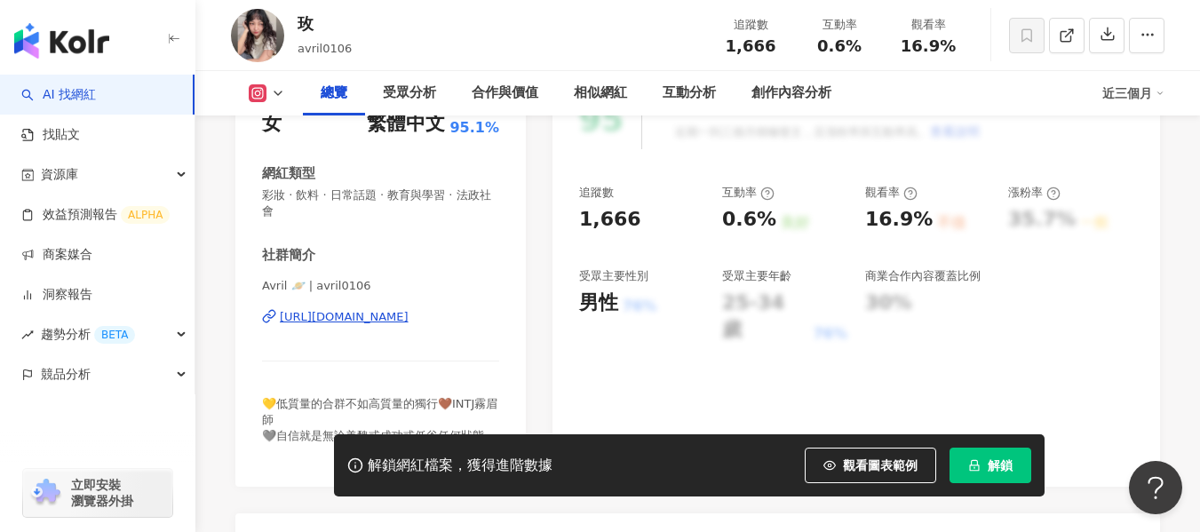
click at [379, 318] on div "https://www.instagram.com/avril0106/" at bounding box center [344, 317] width 129 height 16
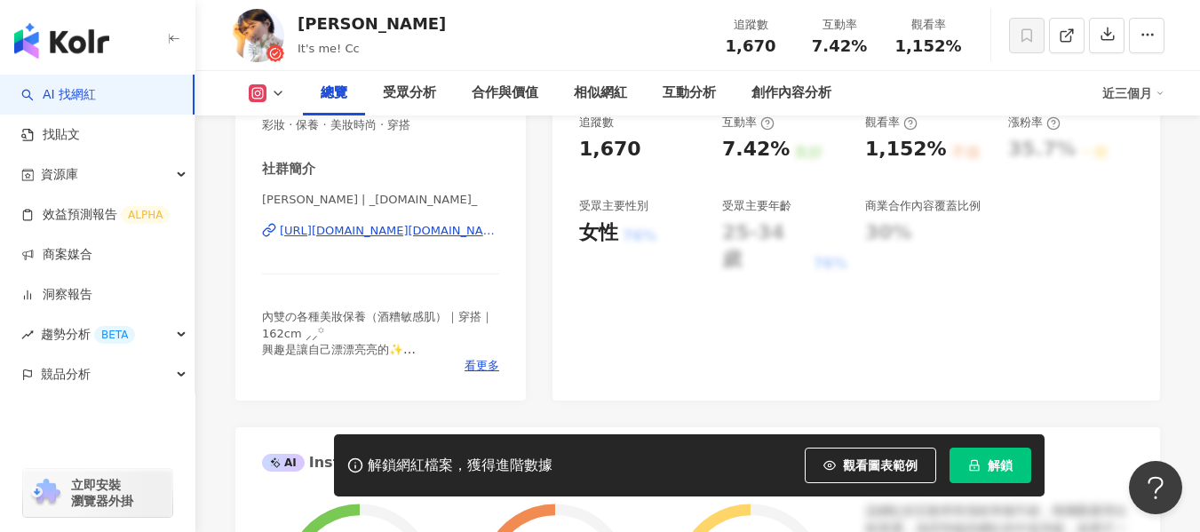
scroll to position [355, 0]
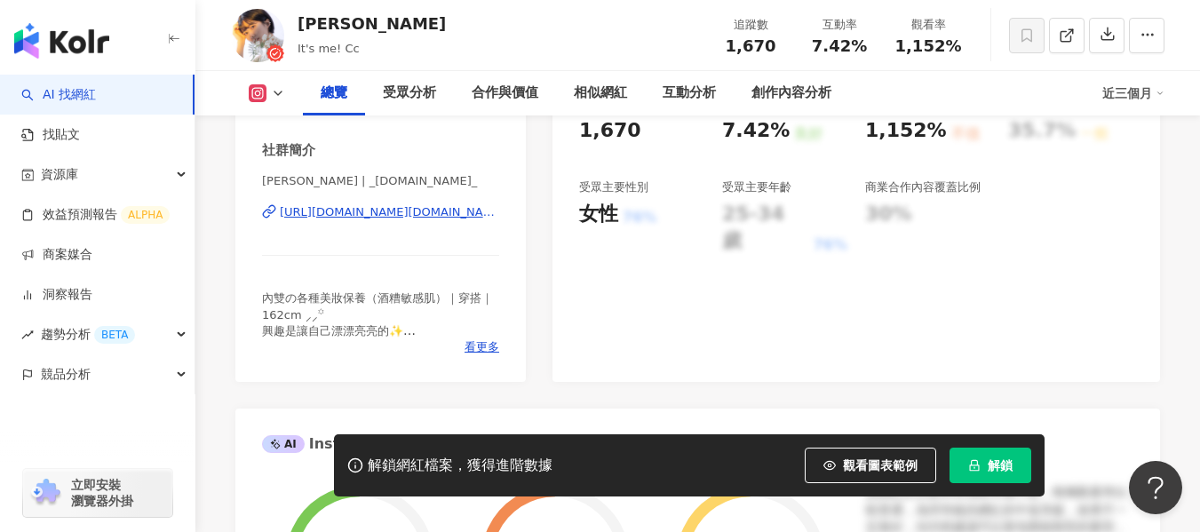
click at [379, 208] on div "https://www.instagram.com/_itsme.cc_/" at bounding box center [389, 212] width 219 height 16
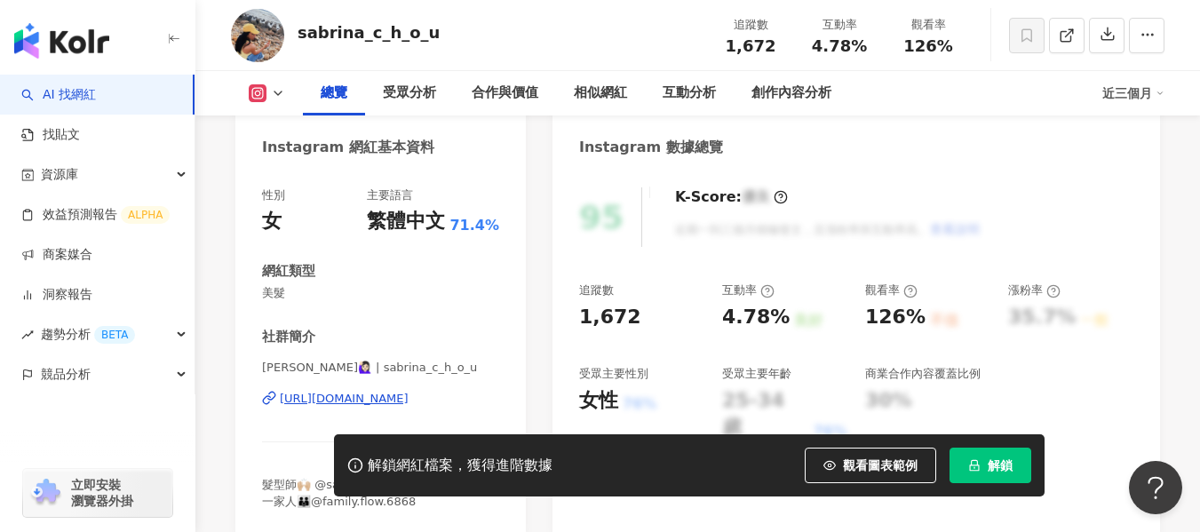
scroll to position [178, 0]
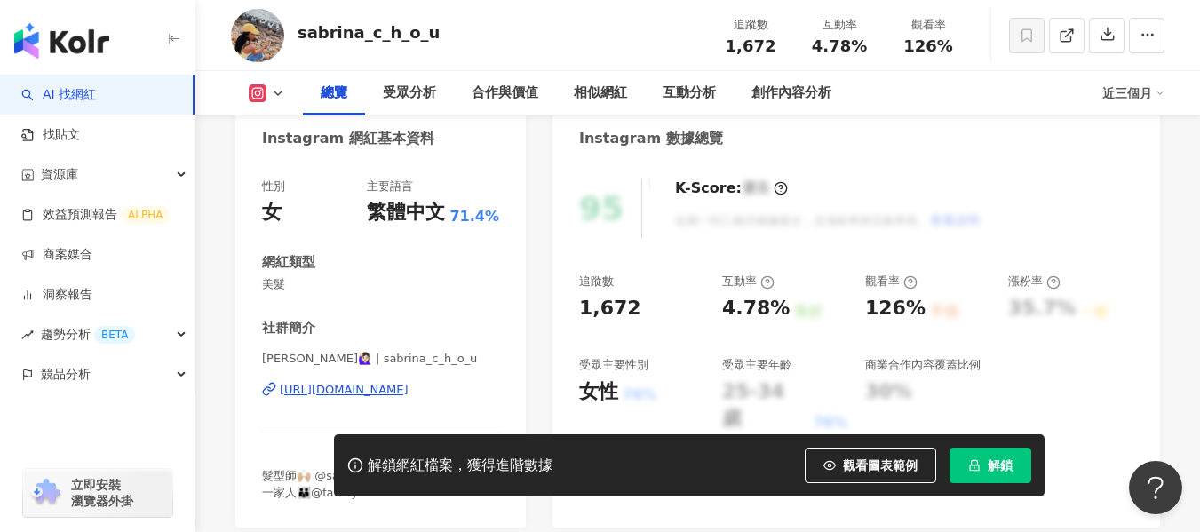
click at [323, 392] on div "https://www.instagram.com/sabrina_c_h_o_u/" at bounding box center [344, 390] width 129 height 16
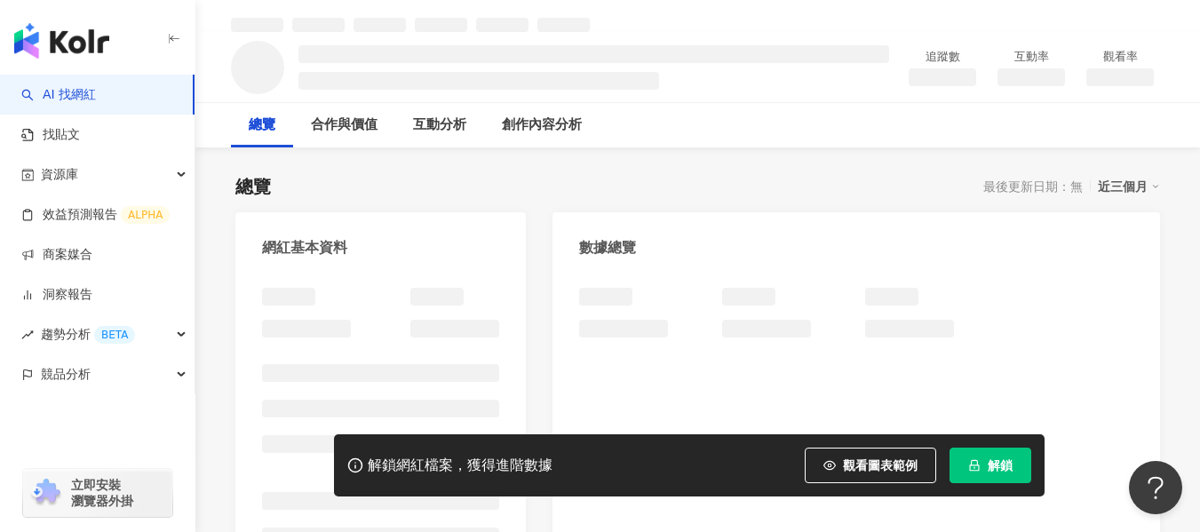
scroll to position [89, 0]
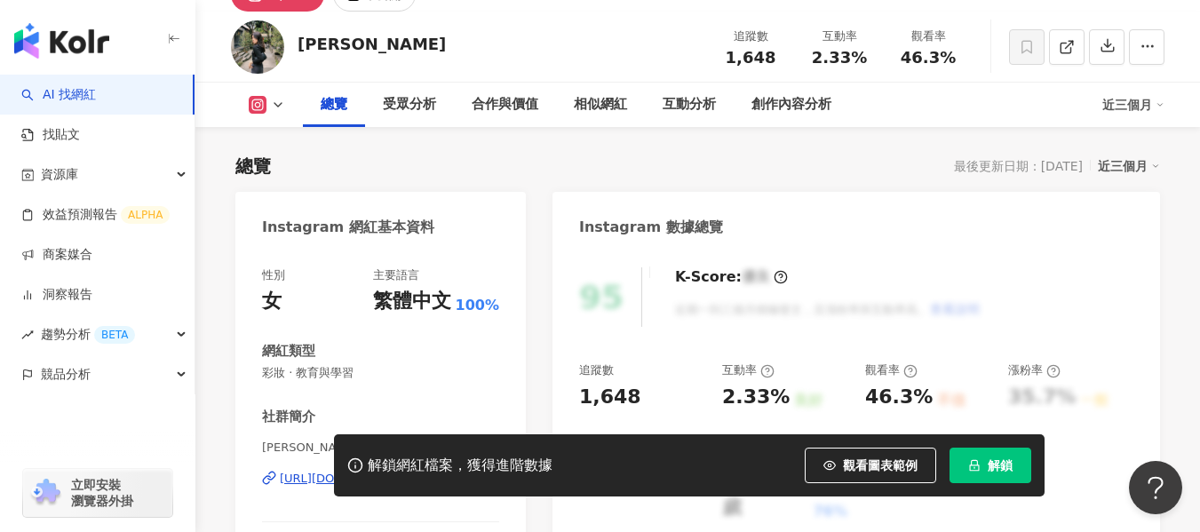
click at [460, 302] on div "性別 女 主要語言 繁體中文 100% 網紅類型 彩妝 · 教育與學習 社群簡介 Cindy Lee | cindigirllee https://www.i…" at bounding box center [380, 444] width 237 height 355
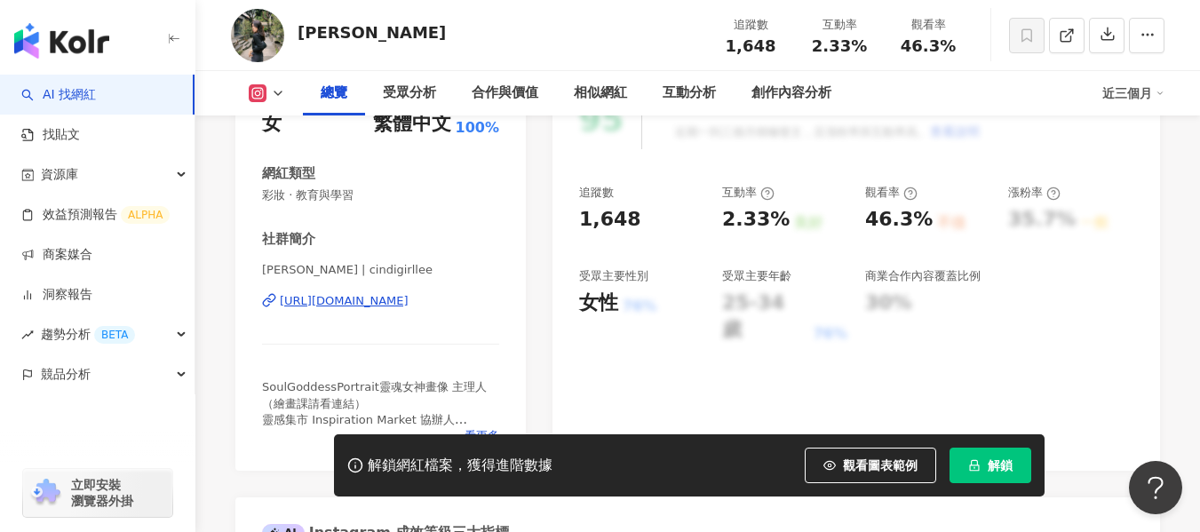
click at [409, 298] on div "https://www.instagram.com/cindigirllee/" at bounding box center [344, 301] width 129 height 16
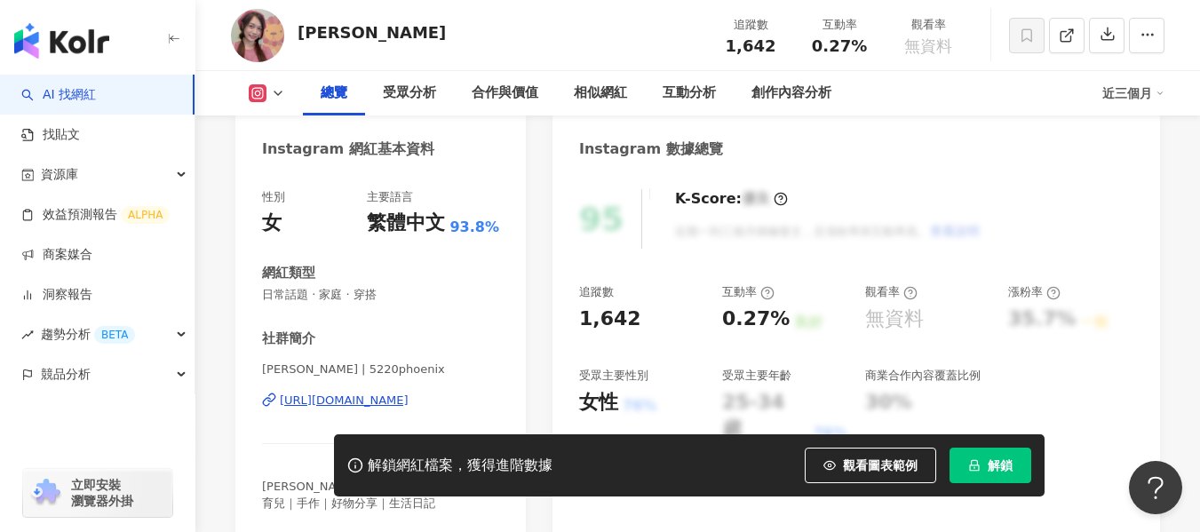
scroll to position [178, 0]
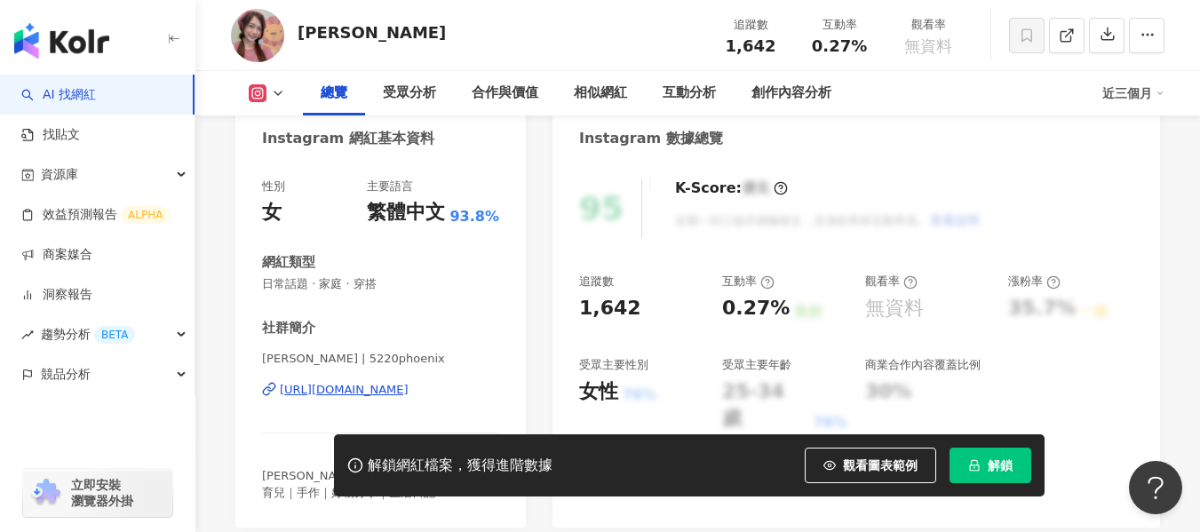
click at [386, 389] on div "https://www.instagram.com/5220phoenix/" at bounding box center [344, 390] width 129 height 16
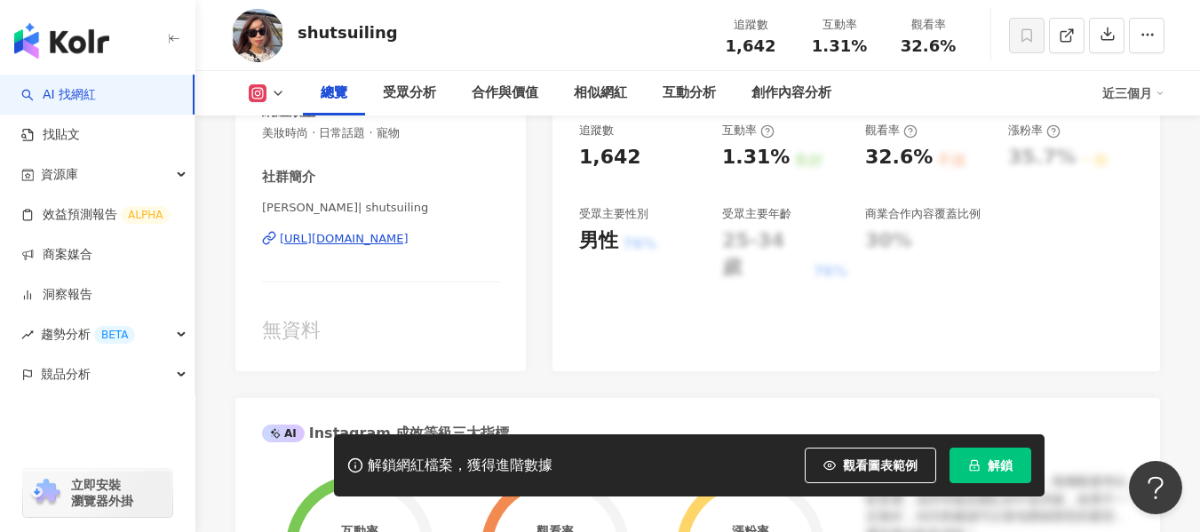
scroll to position [330, 0]
click at [409, 236] on div "https://www.instagram.com/shutsuiling/" at bounding box center [344, 238] width 129 height 16
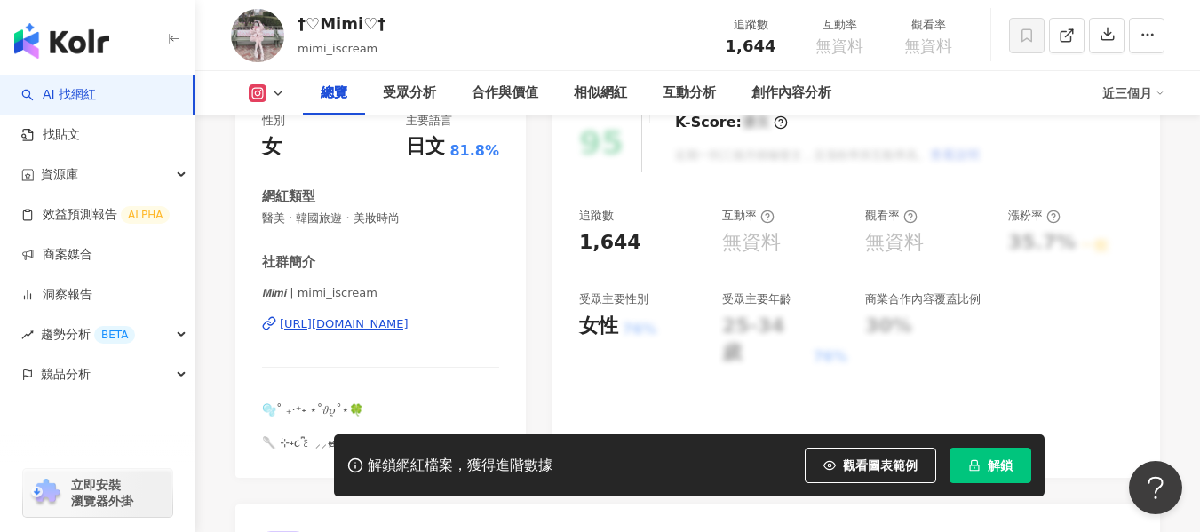
scroll to position [244, 0]
click at [372, 323] on div "[URL][DOMAIN_NAME]" at bounding box center [344, 323] width 129 height 16
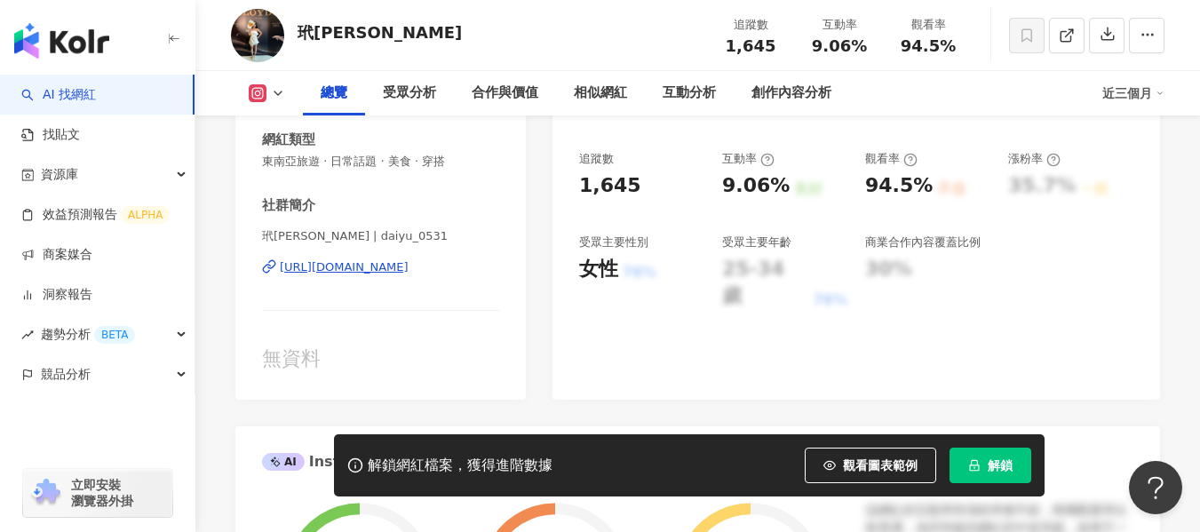
scroll to position [301, 0]
click at [387, 270] on div "https://www.instagram.com/daiyu_0531/" at bounding box center [344, 267] width 129 height 16
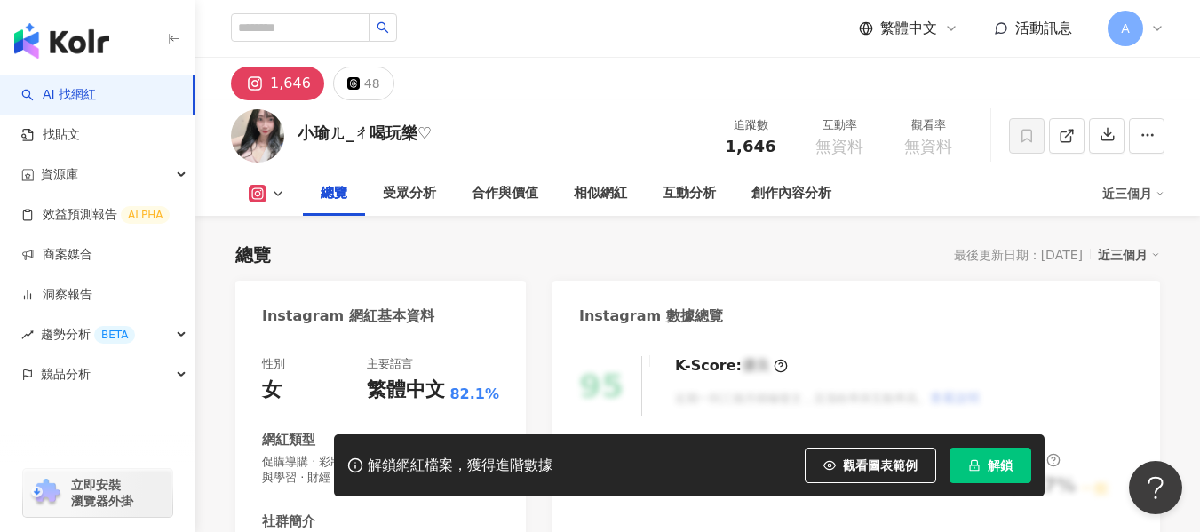
scroll to position [291, 0]
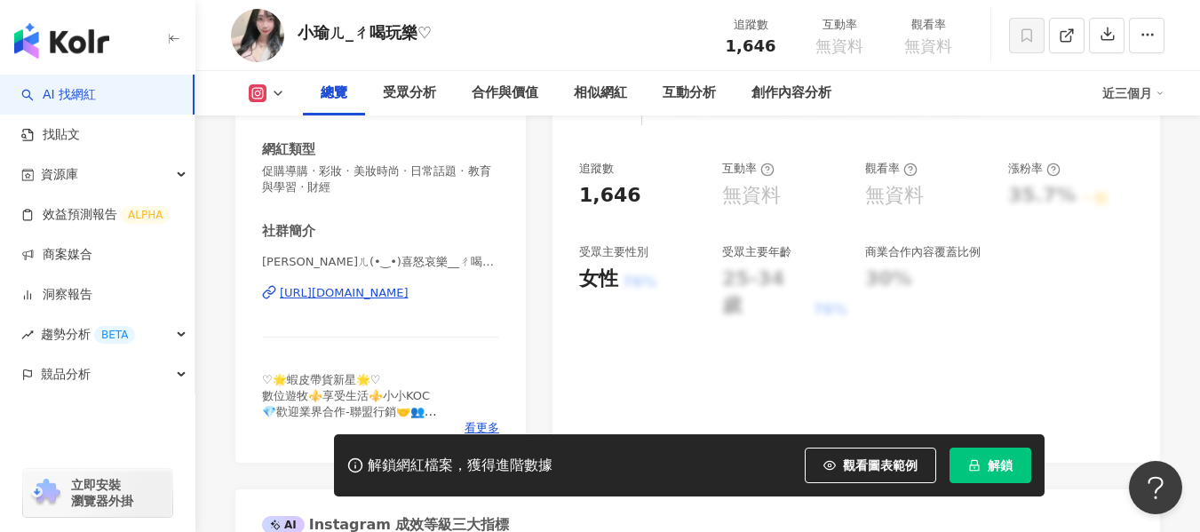
click at [409, 291] on div "[URL][DOMAIN_NAME]" at bounding box center [344, 293] width 129 height 16
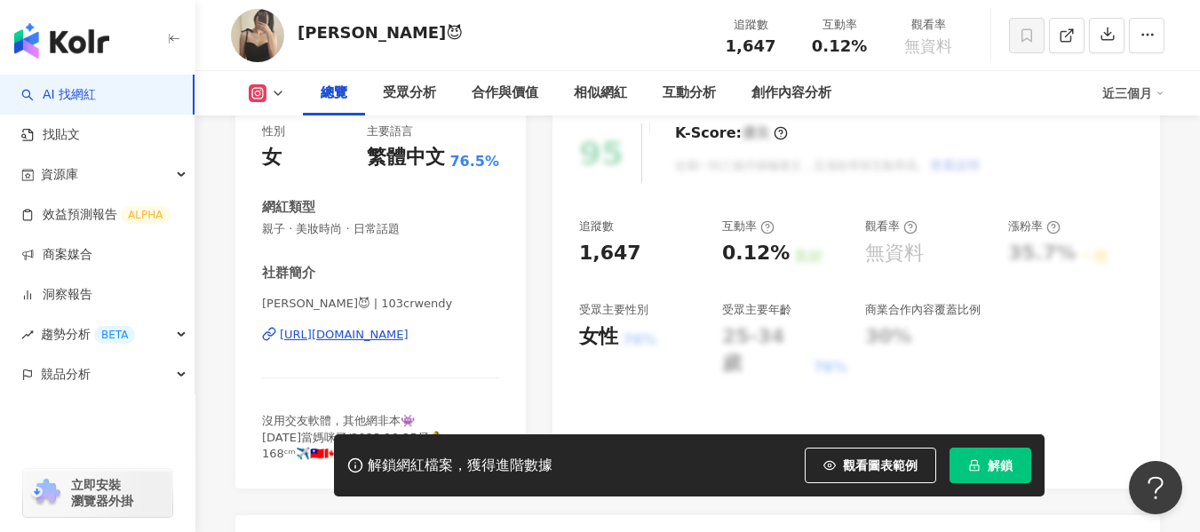
scroll to position [234, 0]
click at [409, 338] on div "https://www.instagram.com/103crwendy/" at bounding box center [344, 334] width 129 height 16
click at [394, 335] on div "https://www.instagram.com/103crwendy/" at bounding box center [344, 334] width 129 height 16
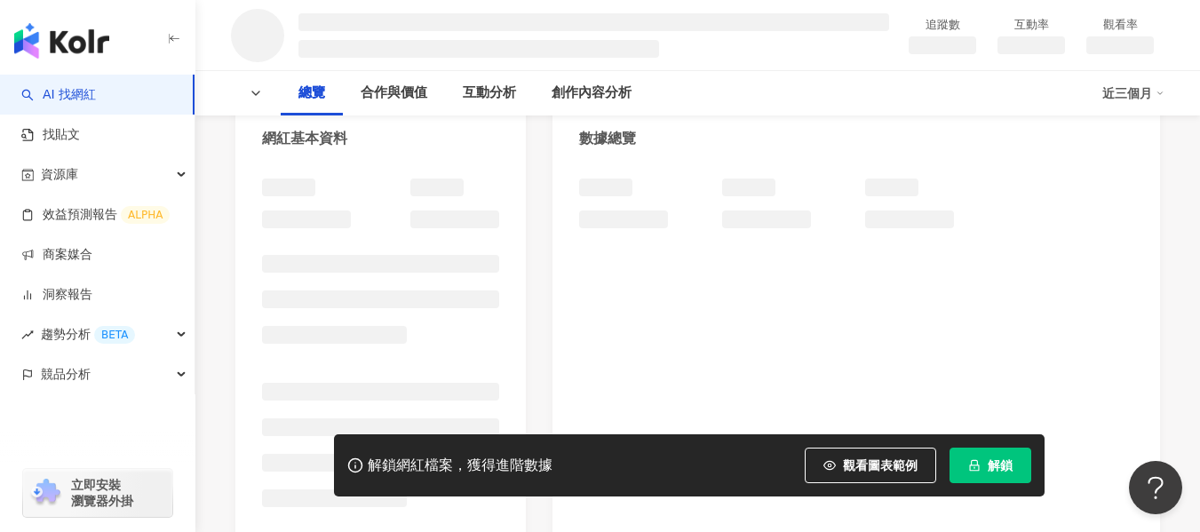
scroll to position [108, 0]
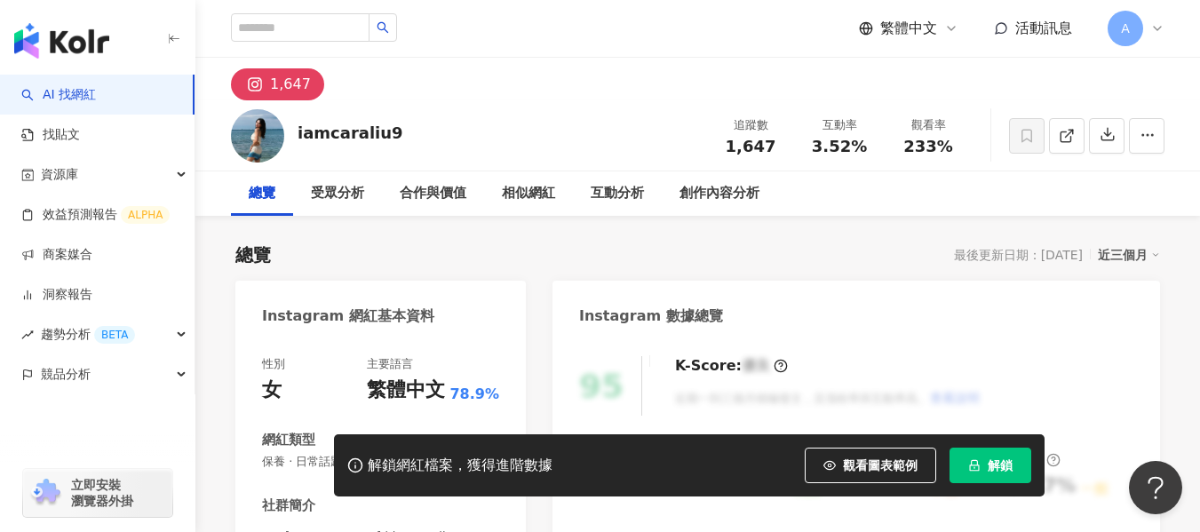
scroll to position [77, 0]
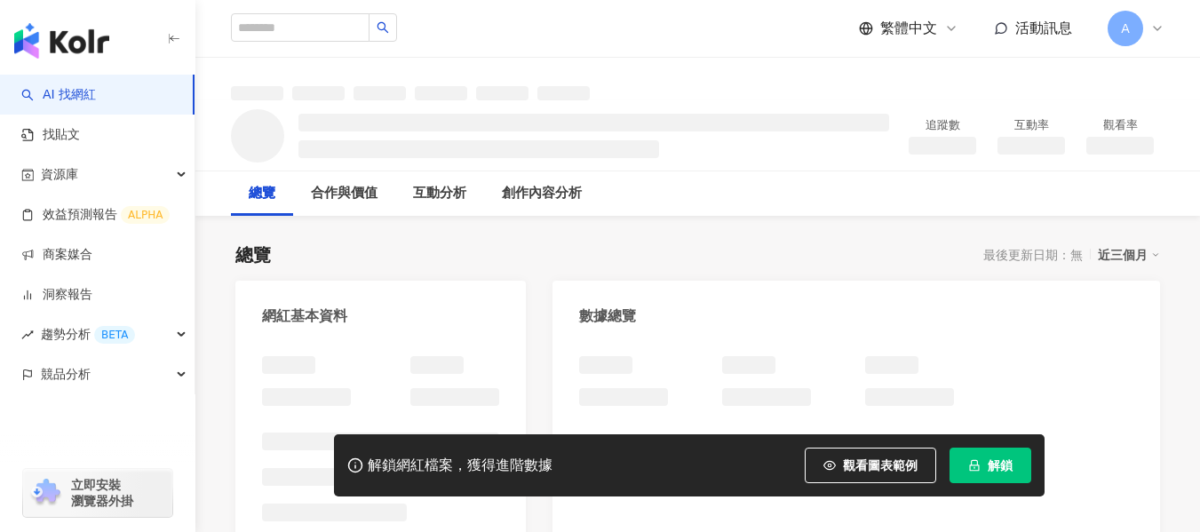
scroll to position [94, 0]
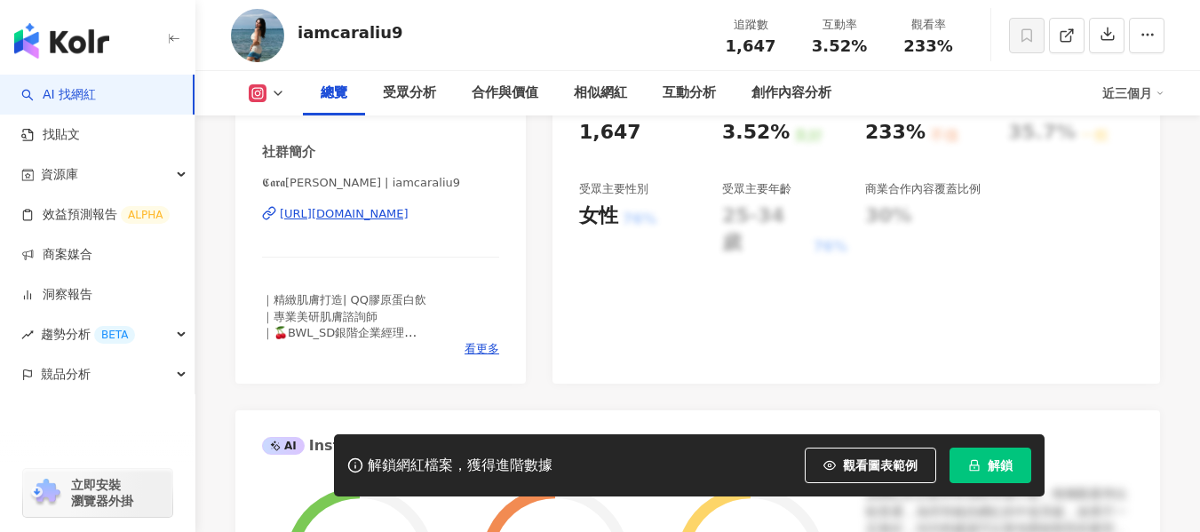
scroll to position [265, 0]
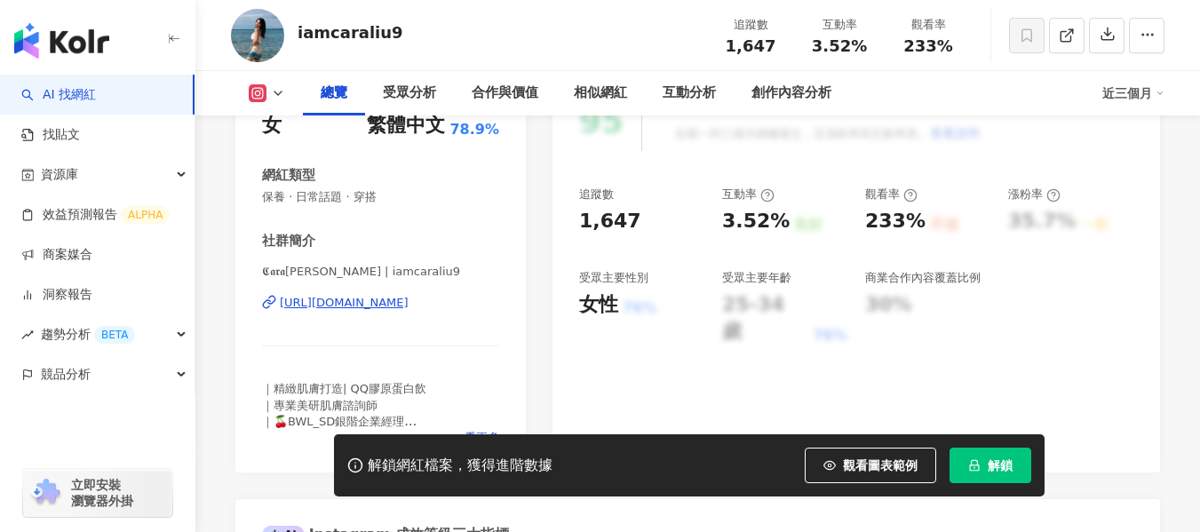
click at [409, 306] on div "https://www.instagram.com/iamcaraliu9/" at bounding box center [344, 303] width 129 height 16
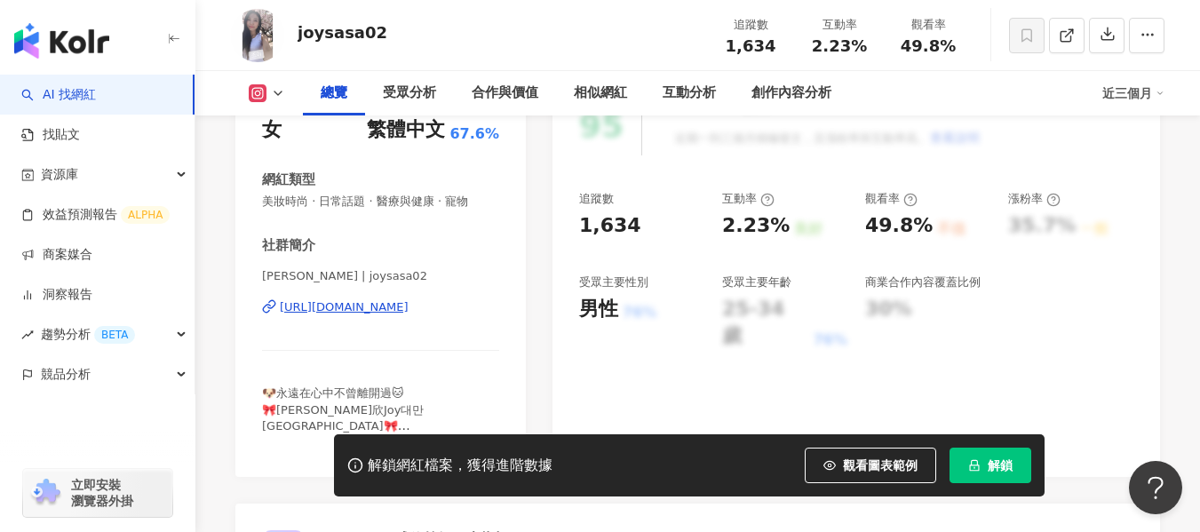
scroll to position [262, 0]
click at [409, 305] on div "https://www.instagram.com/joysasa02/" at bounding box center [344, 306] width 129 height 16
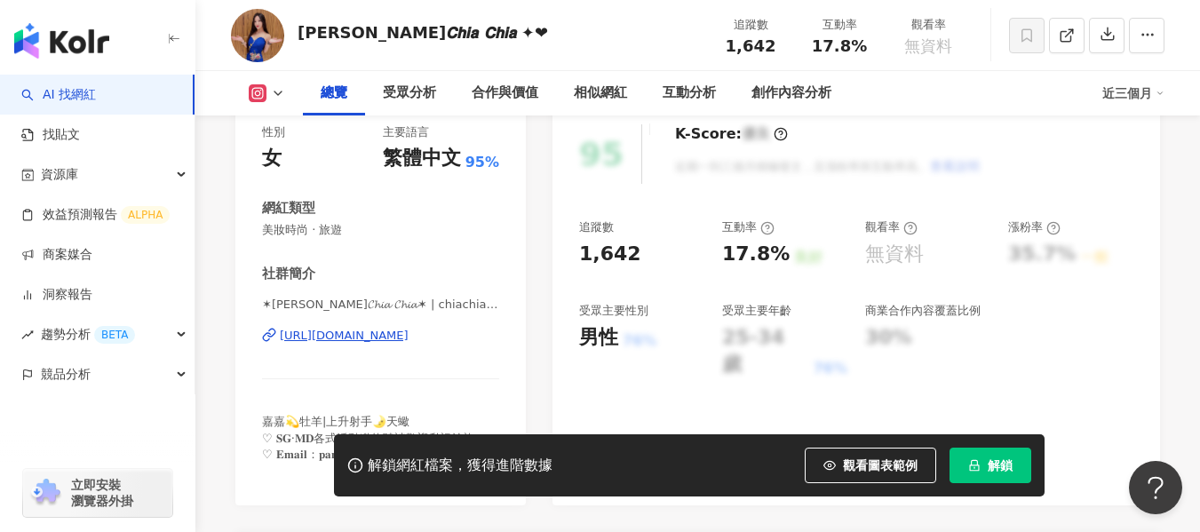
scroll to position [251, 0]
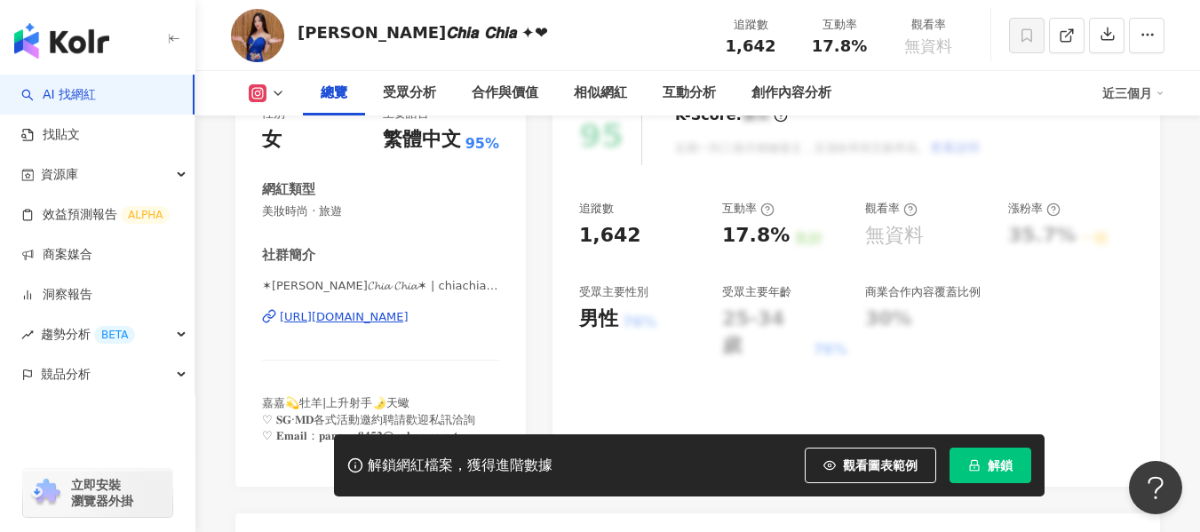
click at [364, 318] on div "https://www.instagram.com/chiachiatw/" at bounding box center [344, 317] width 129 height 16
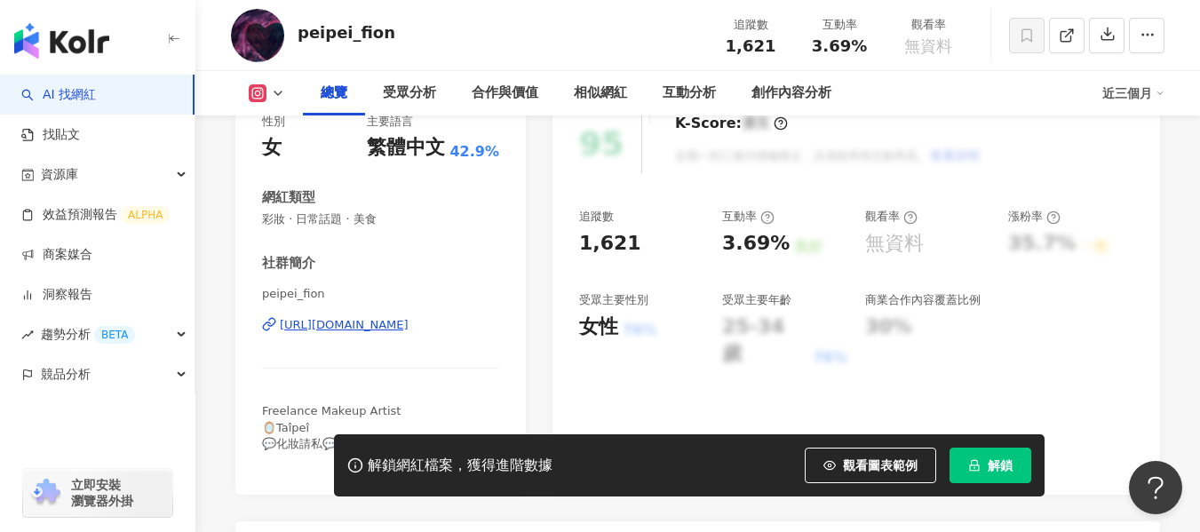
scroll to position [267, 0]
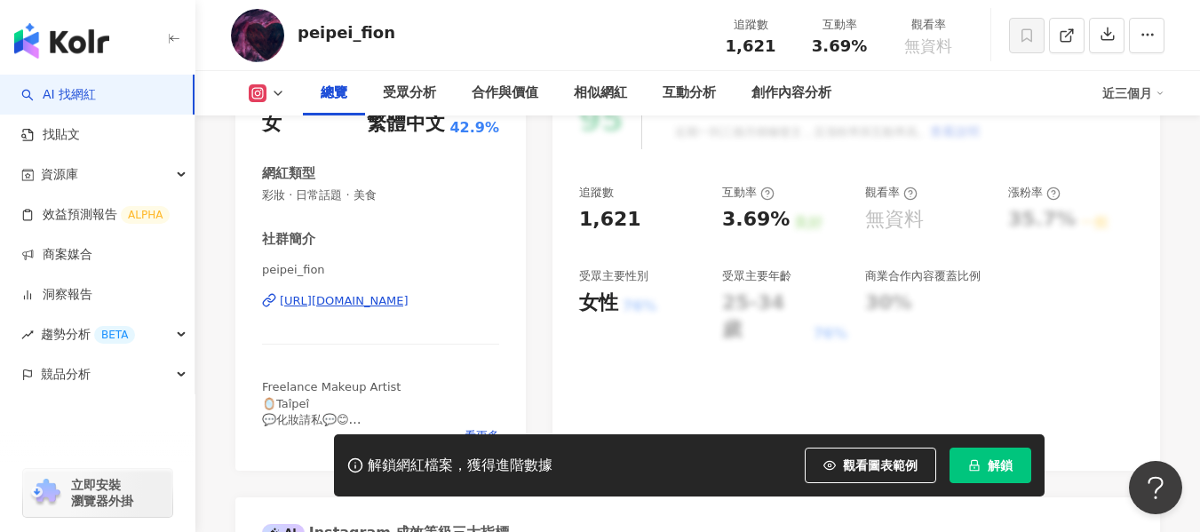
click at [409, 309] on div "[URL][DOMAIN_NAME]" at bounding box center [344, 301] width 129 height 16
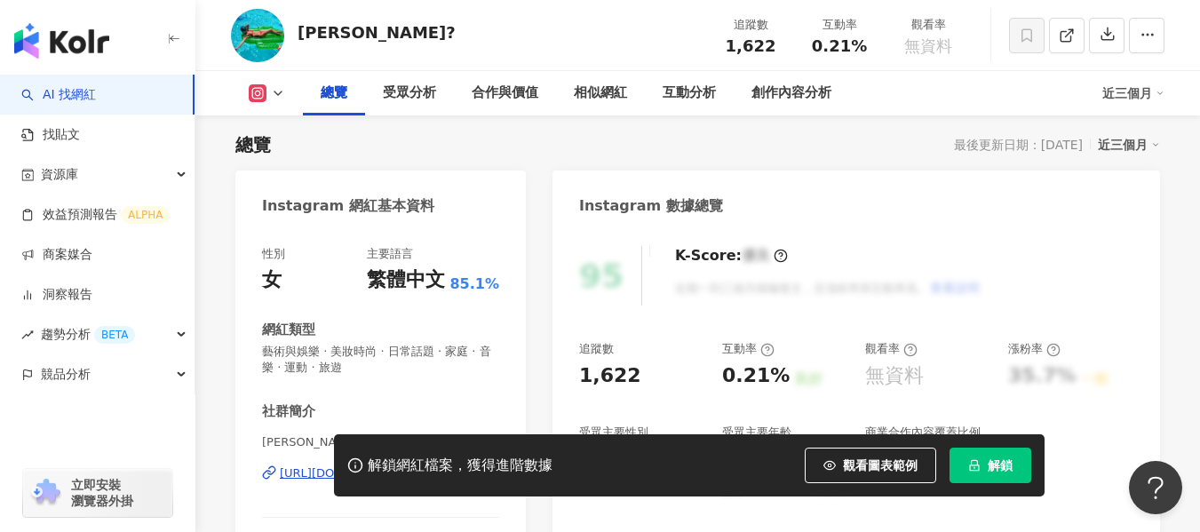
scroll to position [267, 0]
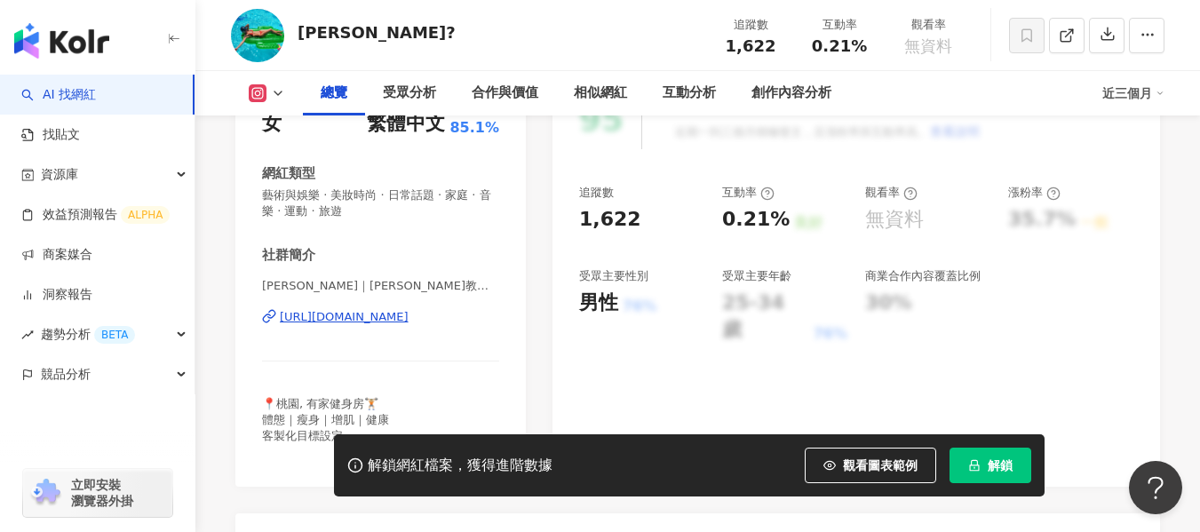
click at [401, 321] on div "https://www.instagram.com/wei_ennnn/" at bounding box center [344, 317] width 129 height 16
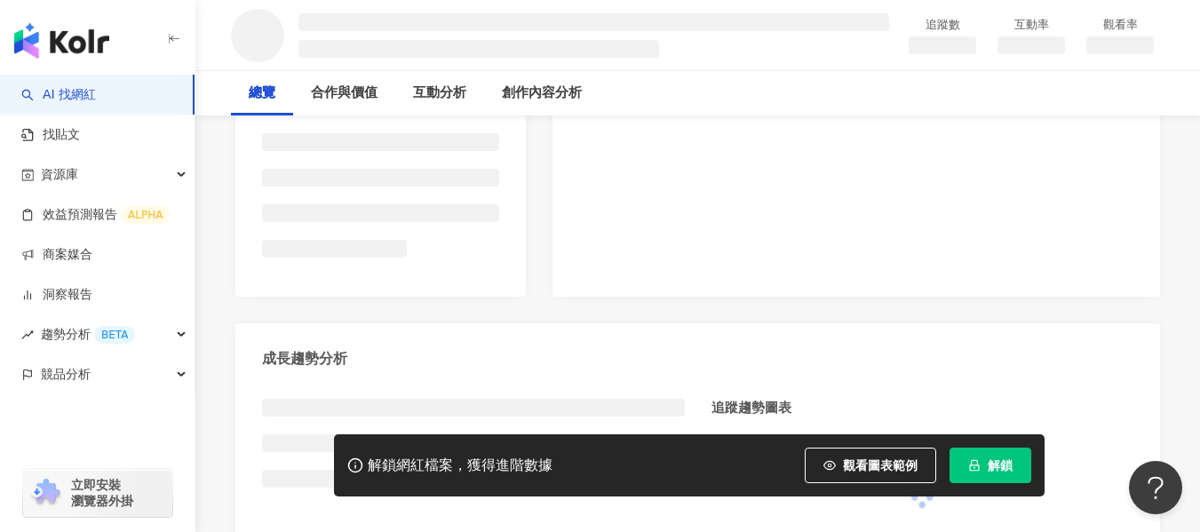
scroll to position [434, 0]
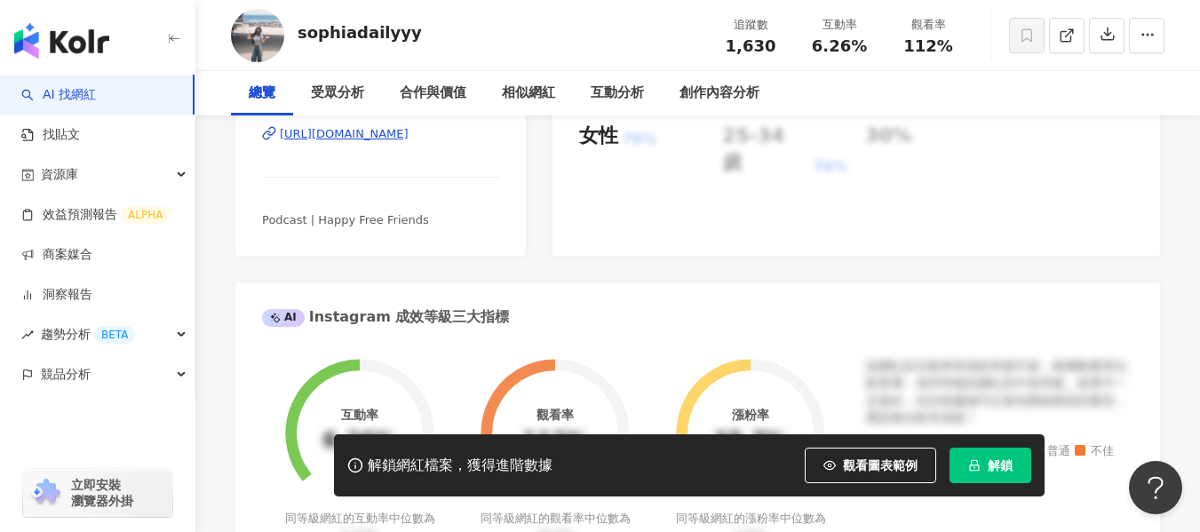
scroll to position [316, 0]
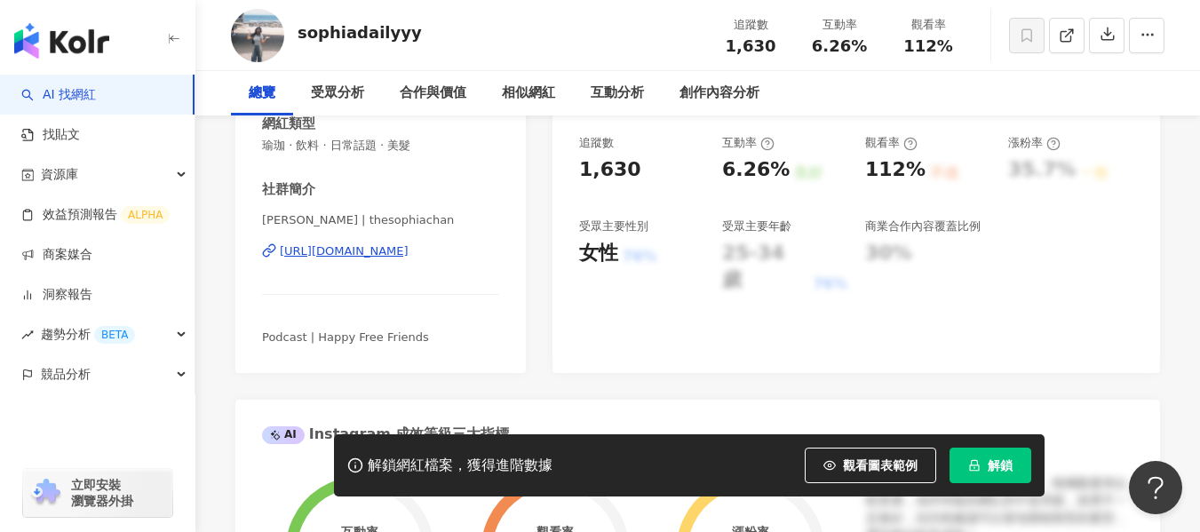
click at [409, 256] on div "[URL][DOMAIN_NAME]" at bounding box center [344, 251] width 129 height 16
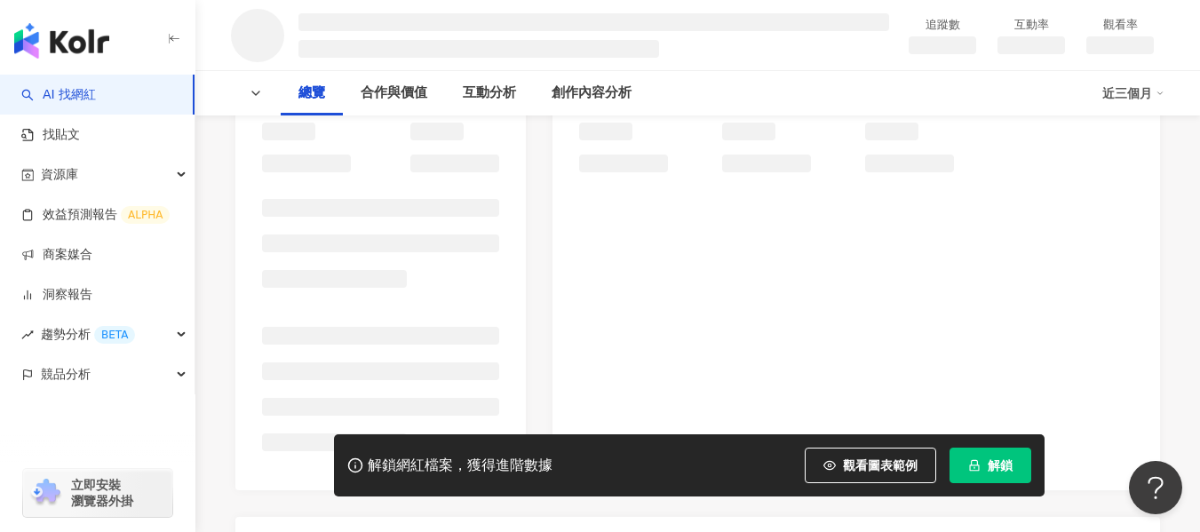
scroll to position [249, 0]
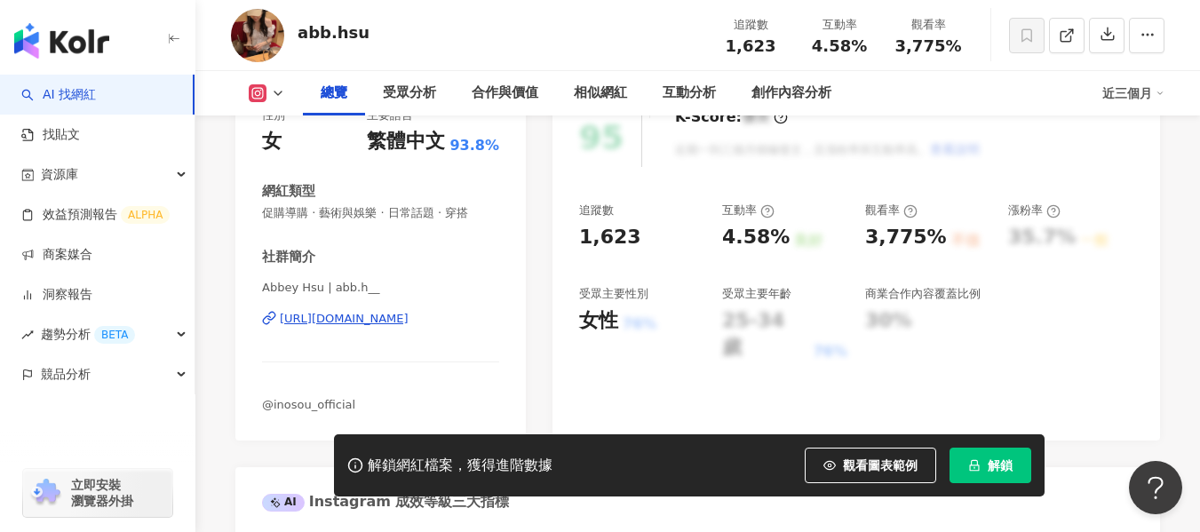
scroll to position [284, 0]
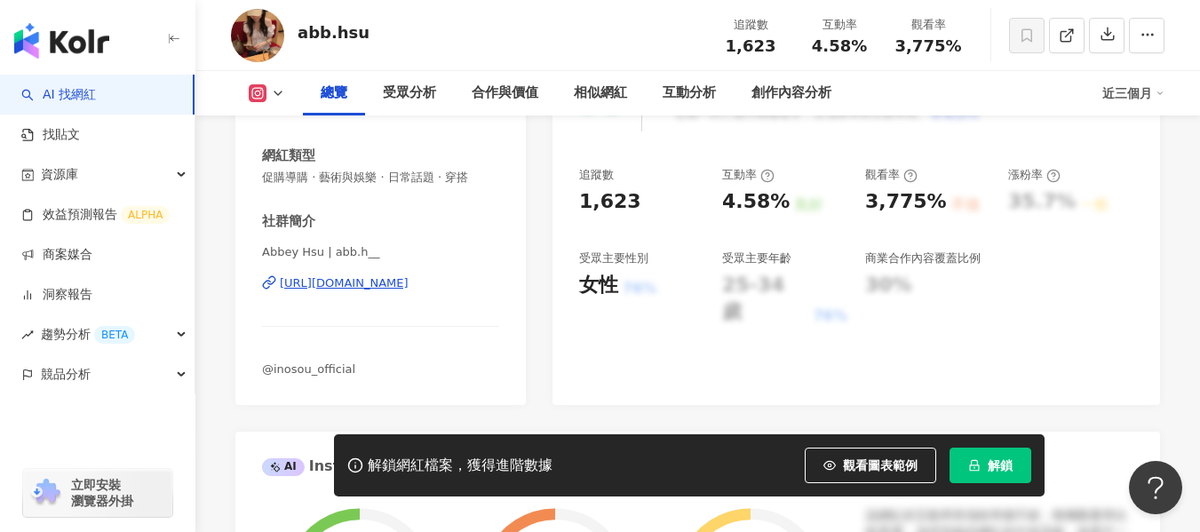
click at [395, 283] on div "https://www.instagram.com/abb.h__/" at bounding box center [344, 283] width 129 height 16
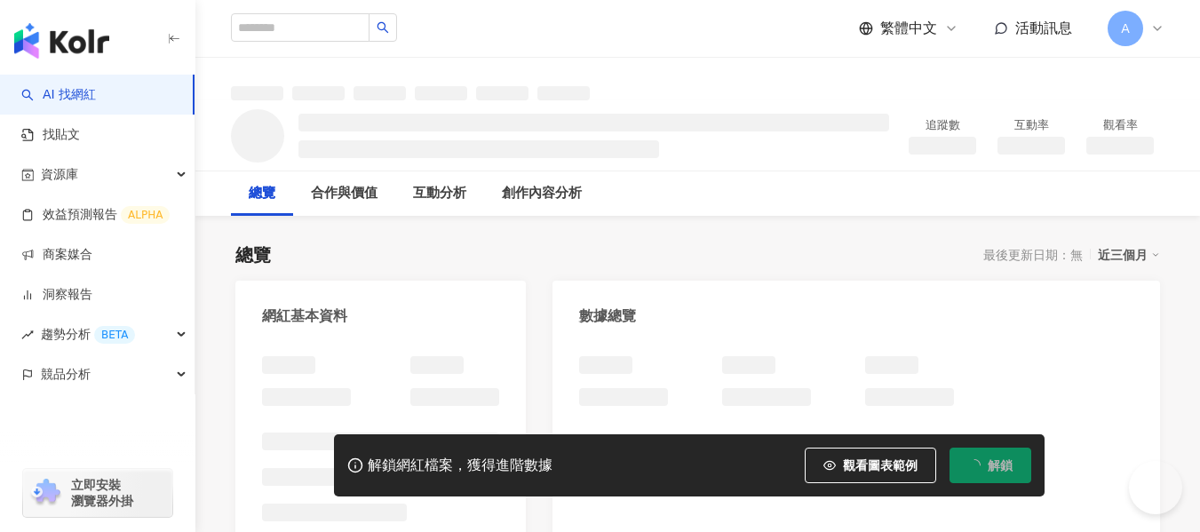
scroll to position [355, 0]
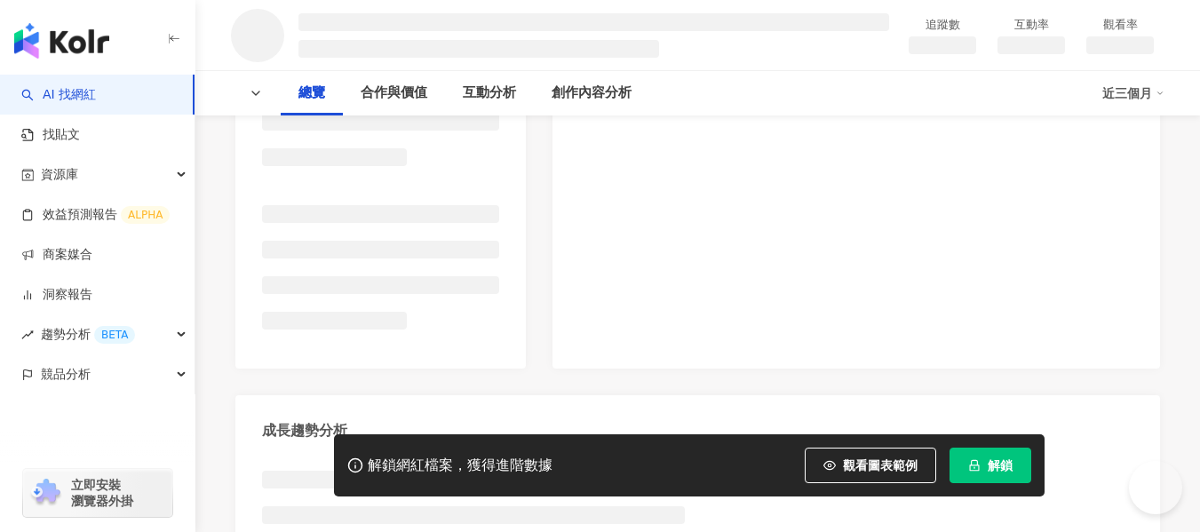
scroll to position [355, 0]
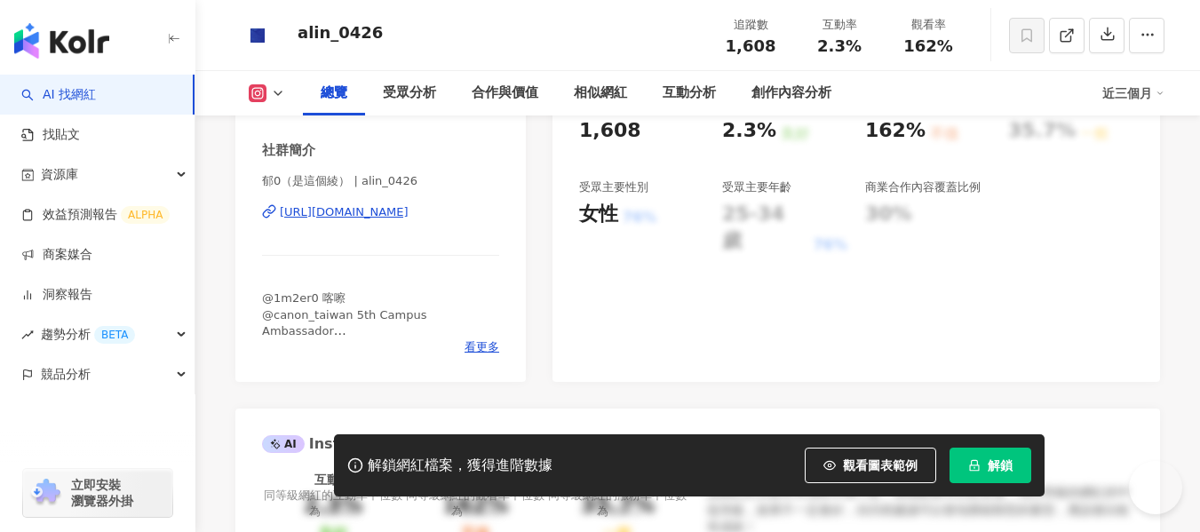
click at [409, 220] on div "https://www.instagram.com/alin_0426/" at bounding box center [344, 212] width 129 height 16
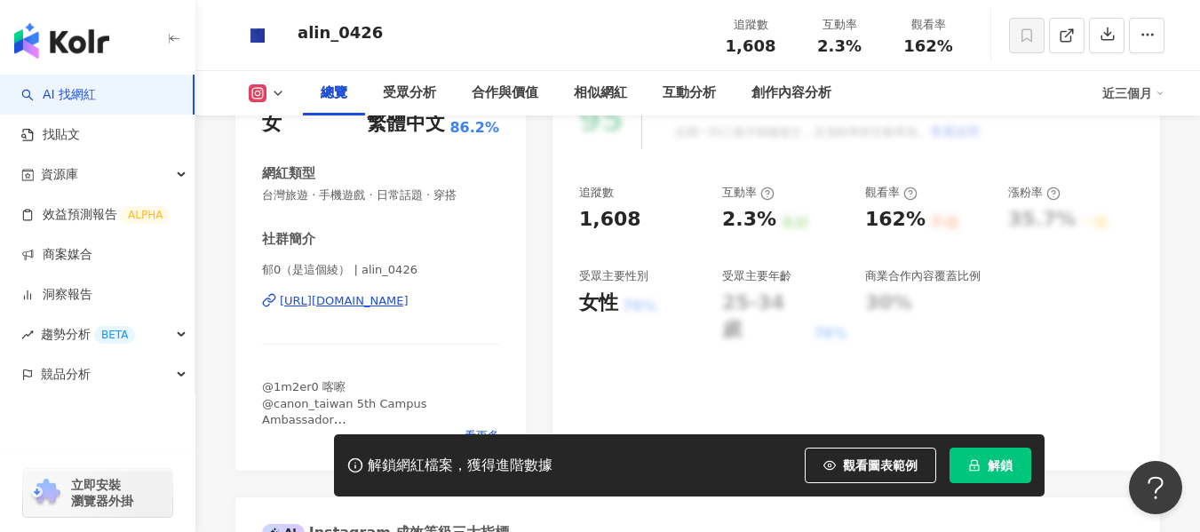
scroll to position [0, 0]
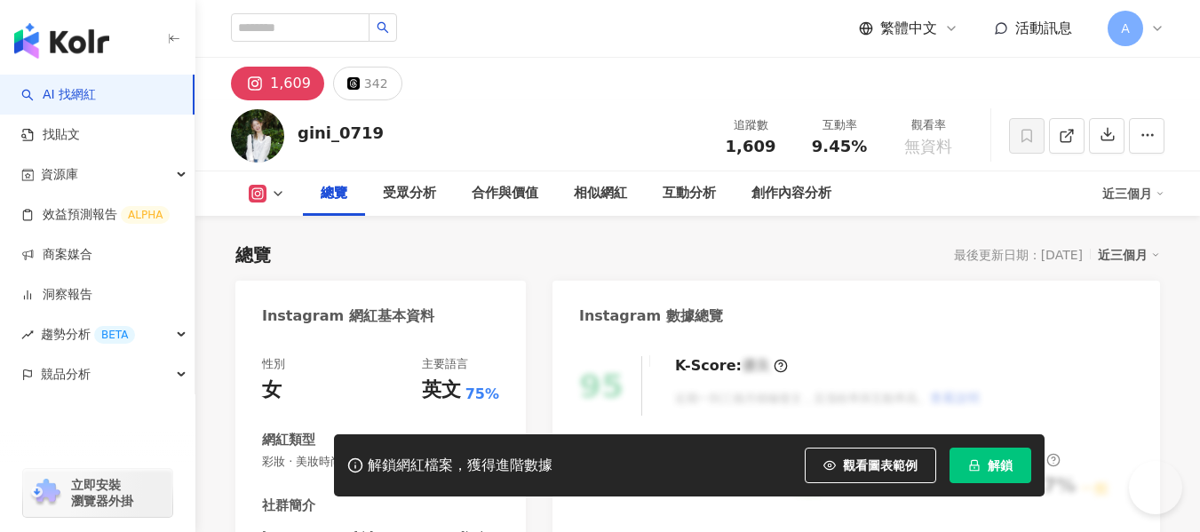
scroll to position [355, 0]
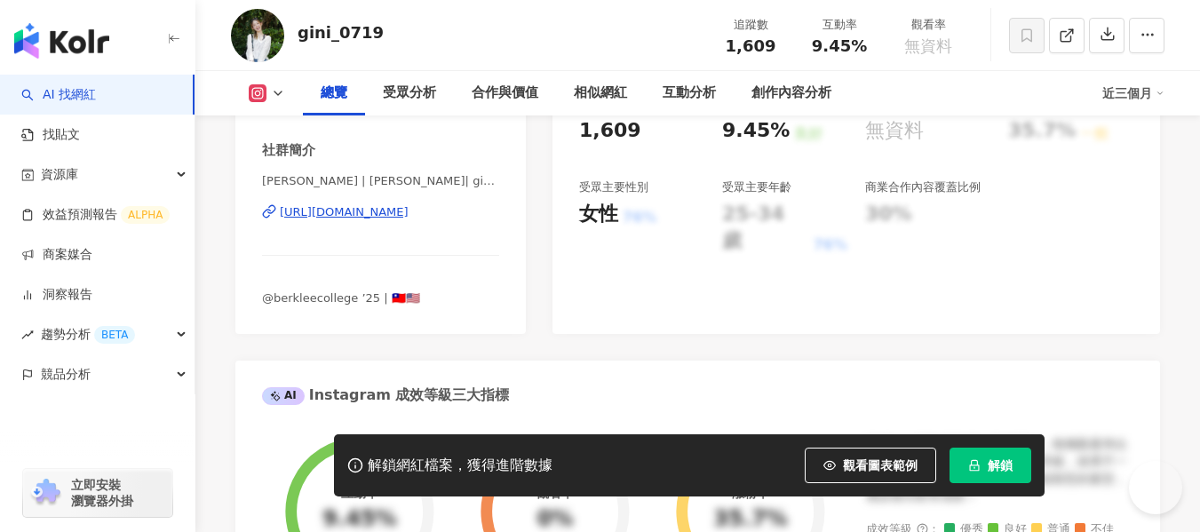
click at [443, 277] on div "gini chen | 陳佑淇 | gini_0719 https://www.instagram.com/gini_0719/" at bounding box center [380, 225] width 237 height 104
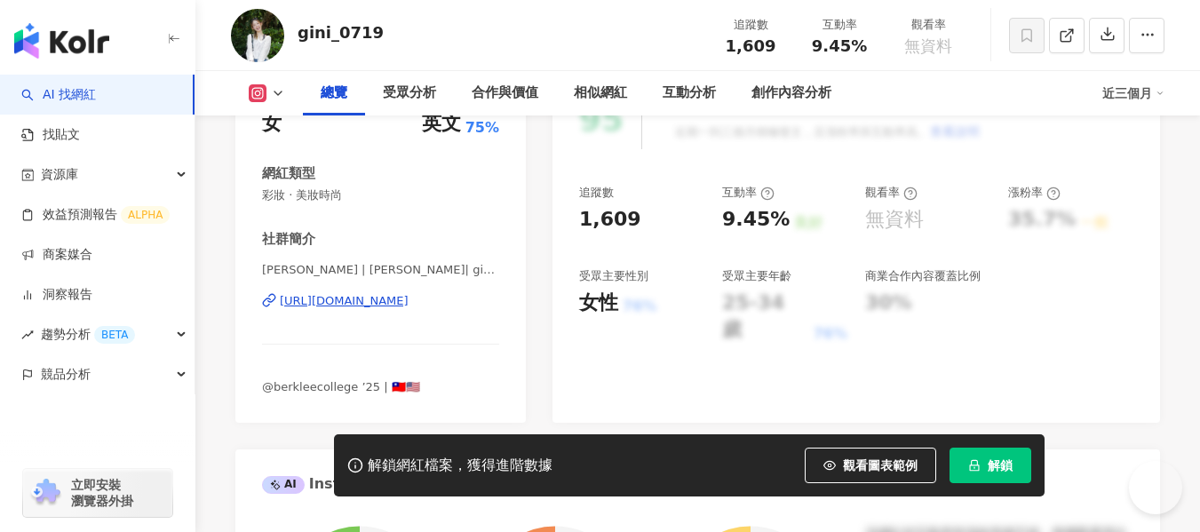
click at [409, 302] on div "https://www.instagram.com/gini_0719/" at bounding box center [344, 301] width 129 height 16
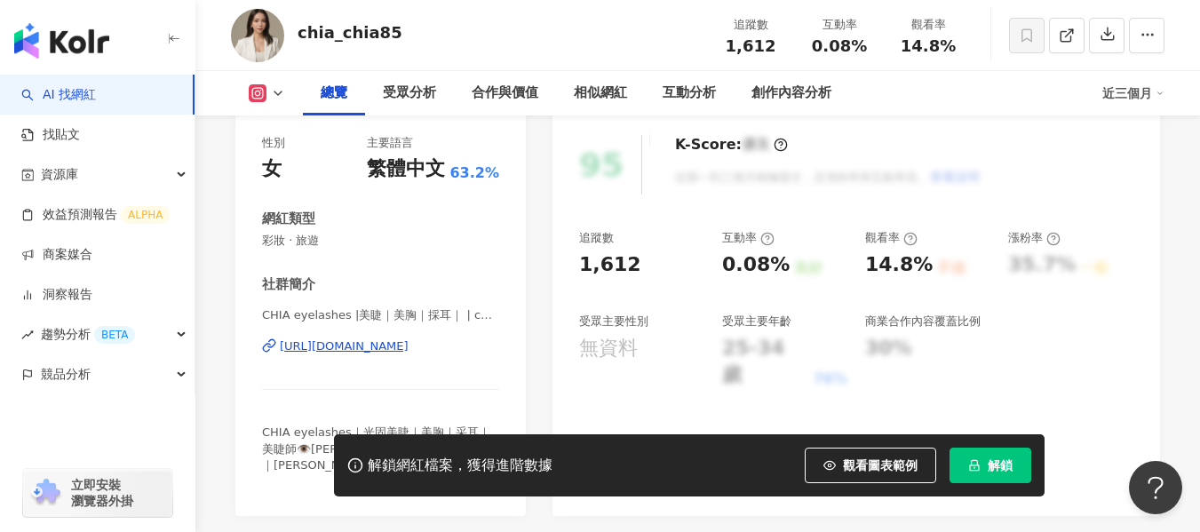
click at [409, 350] on div "[URL][DOMAIN_NAME]" at bounding box center [344, 347] width 129 height 16
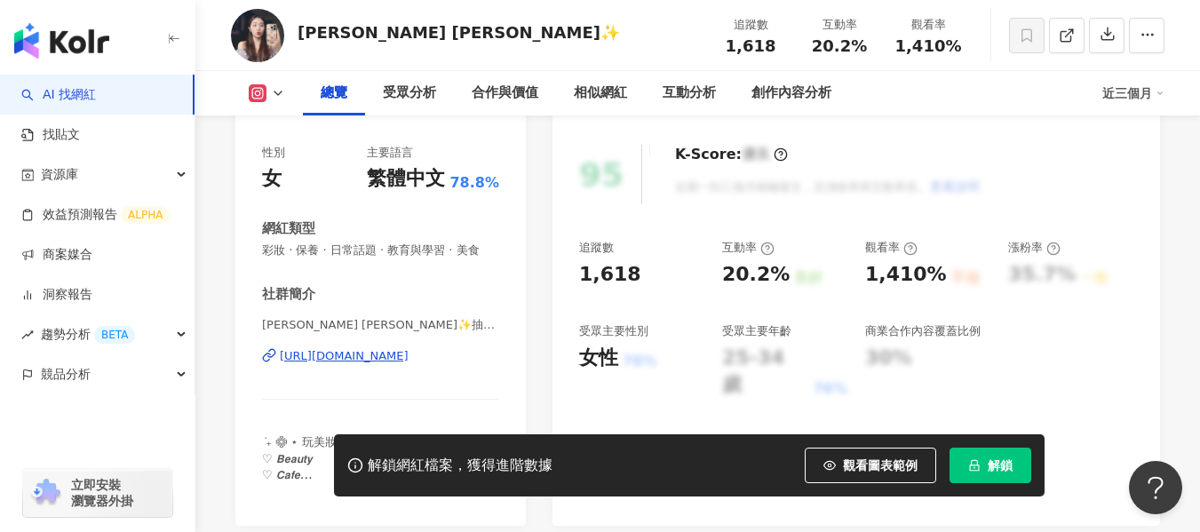
scroll to position [211, 0]
click at [409, 365] on div "https://www.instagram.com/2013m_lin/" at bounding box center [344, 357] width 129 height 16
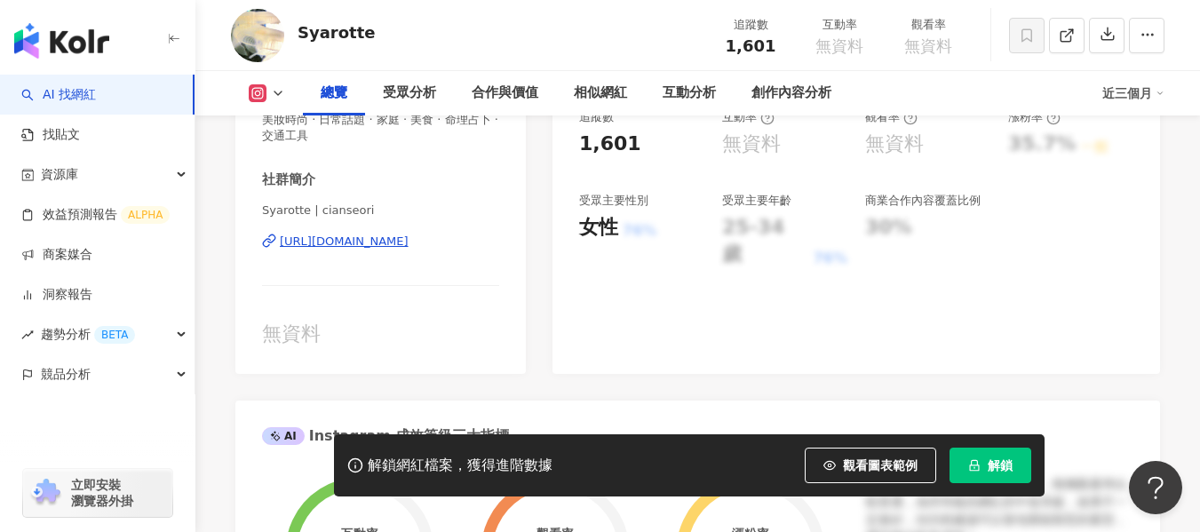
scroll to position [353, 0]
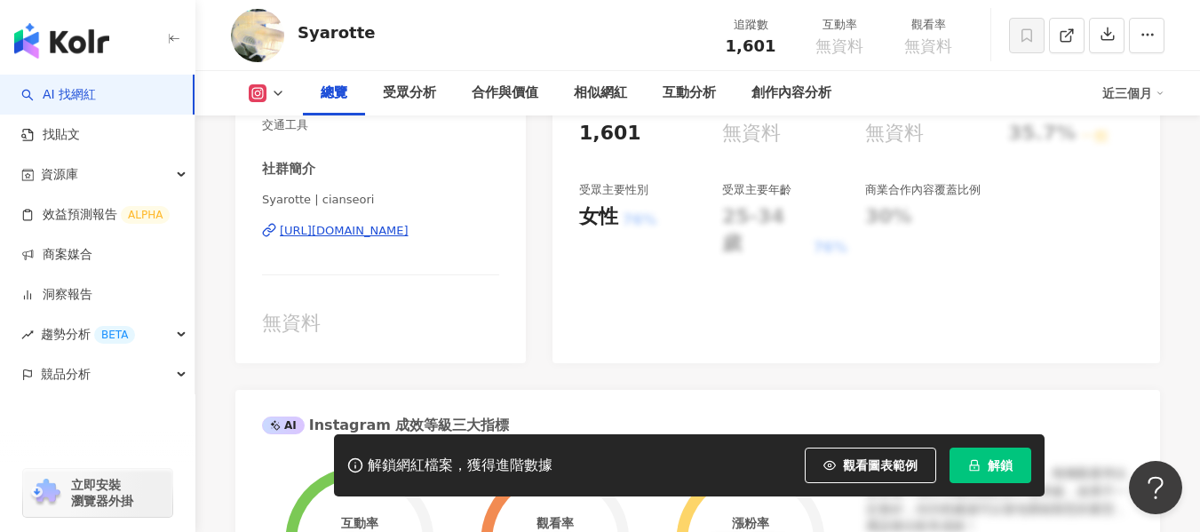
click at [409, 233] on div "https://www.instagram.com/cianseori/" at bounding box center [344, 231] width 129 height 16
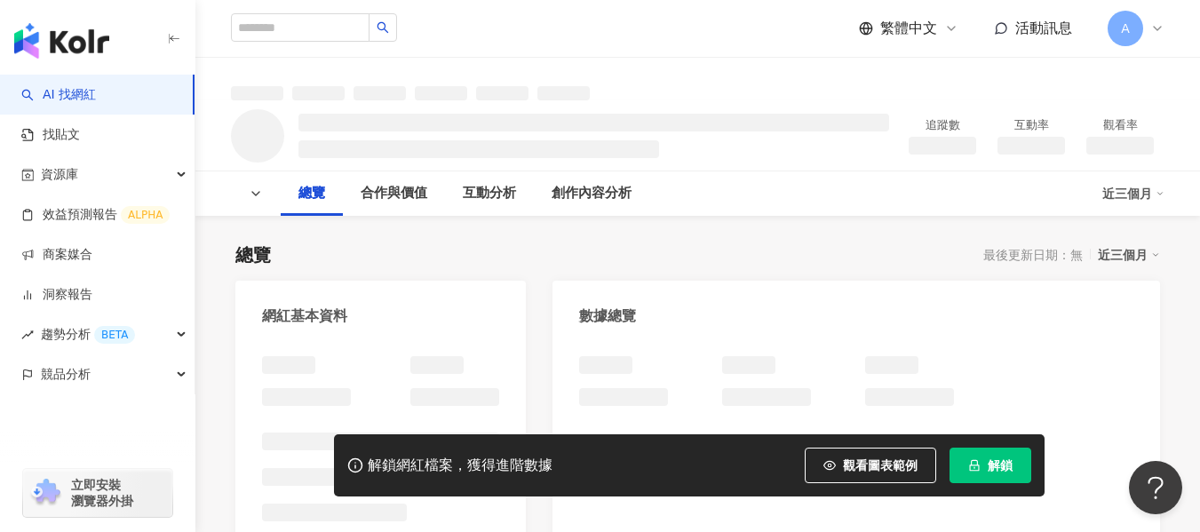
scroll to position [203, 0]
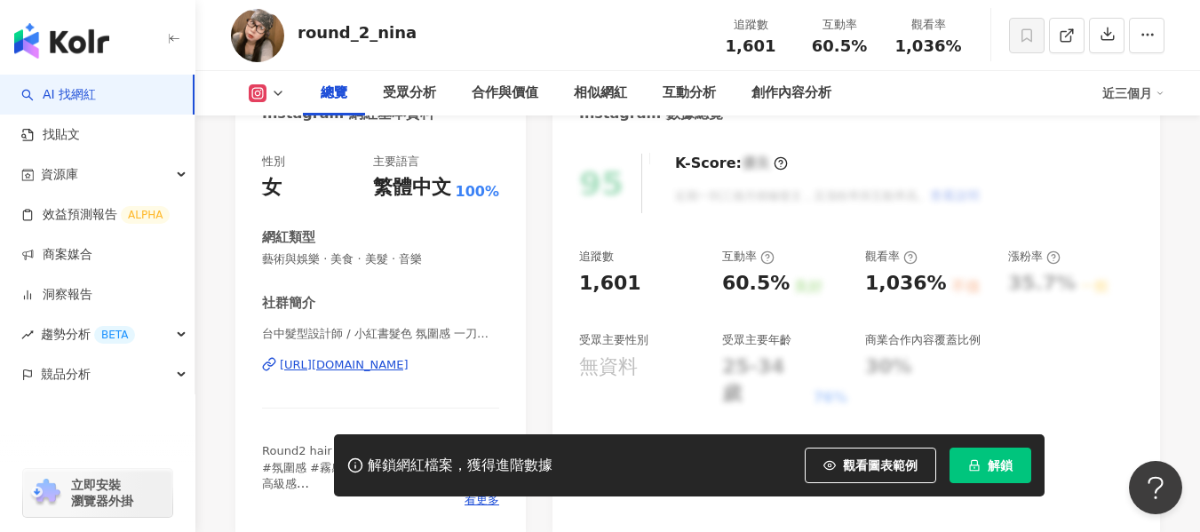
click at [409, 357] on div "https://www.instagram.com/round_2_nina/" at bounding box center [344, 365] width 129 height 16
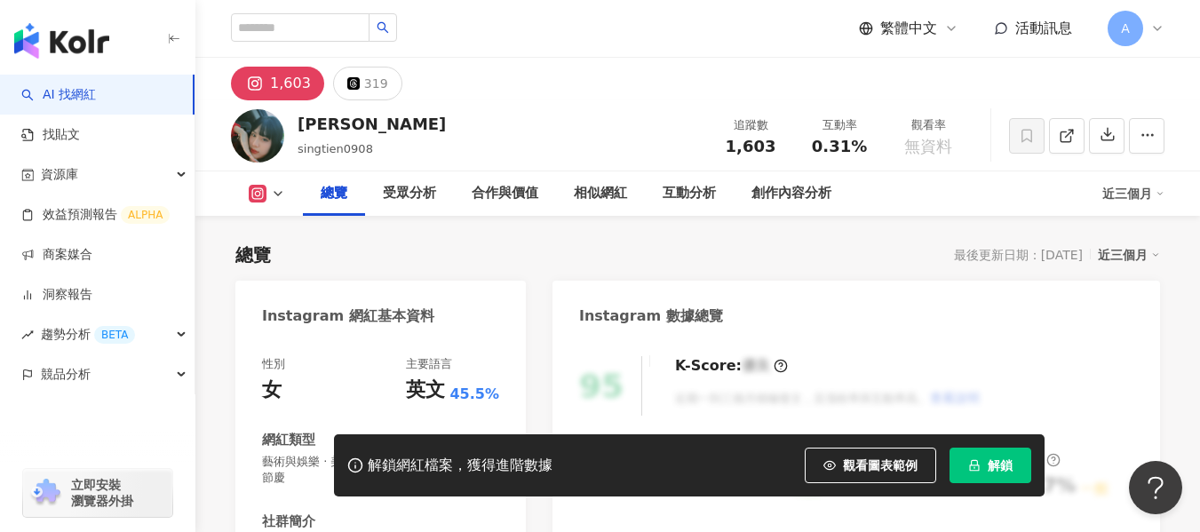
scroll to position [210, 0]
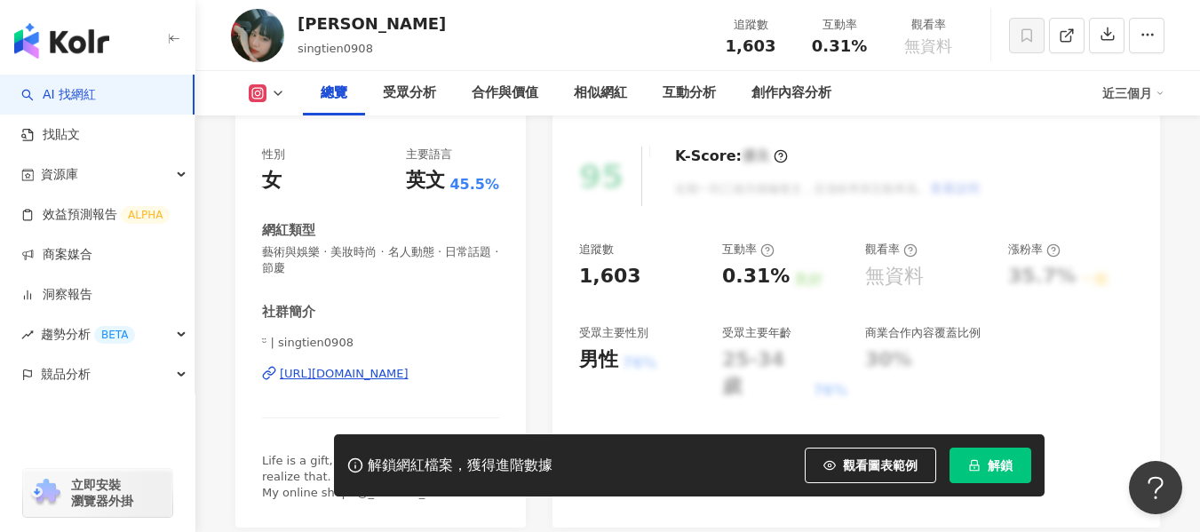
click at [335, 372] on div "https://www.instagram.com/singtien0908/" at bounding box center [344, 374] width 129 height 16
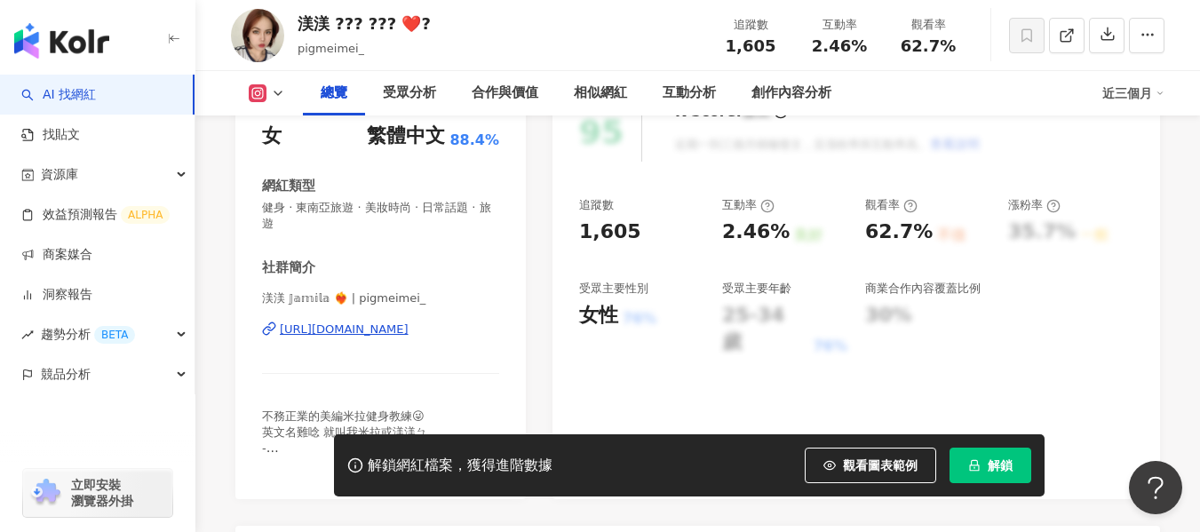
scroll to position [284, 0]
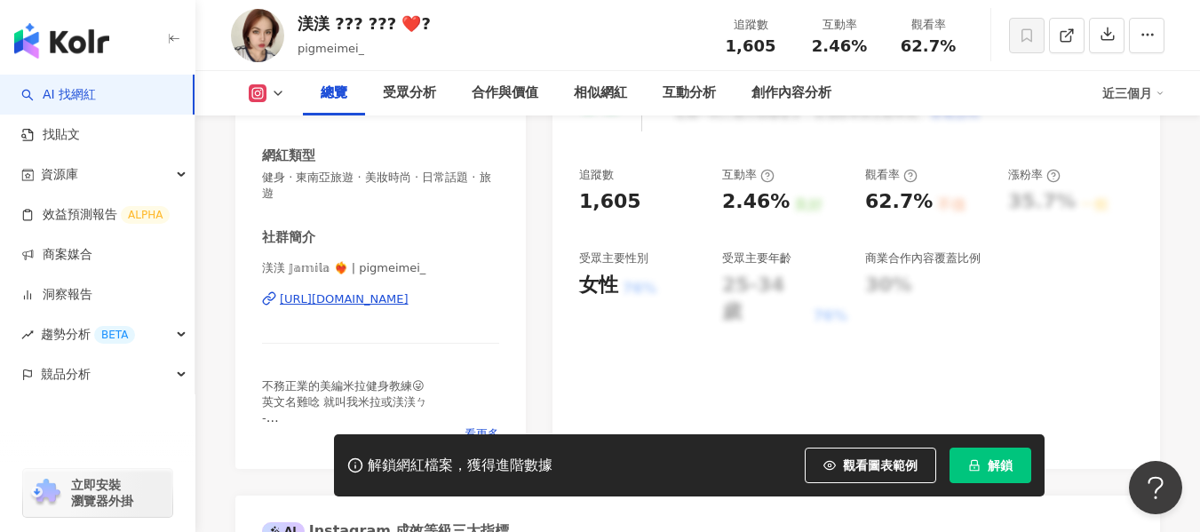
click at [358, 304] on div "https://www.instagram.com/pigmeimei_/" at bounding box center [344, 299] width 129 height 16
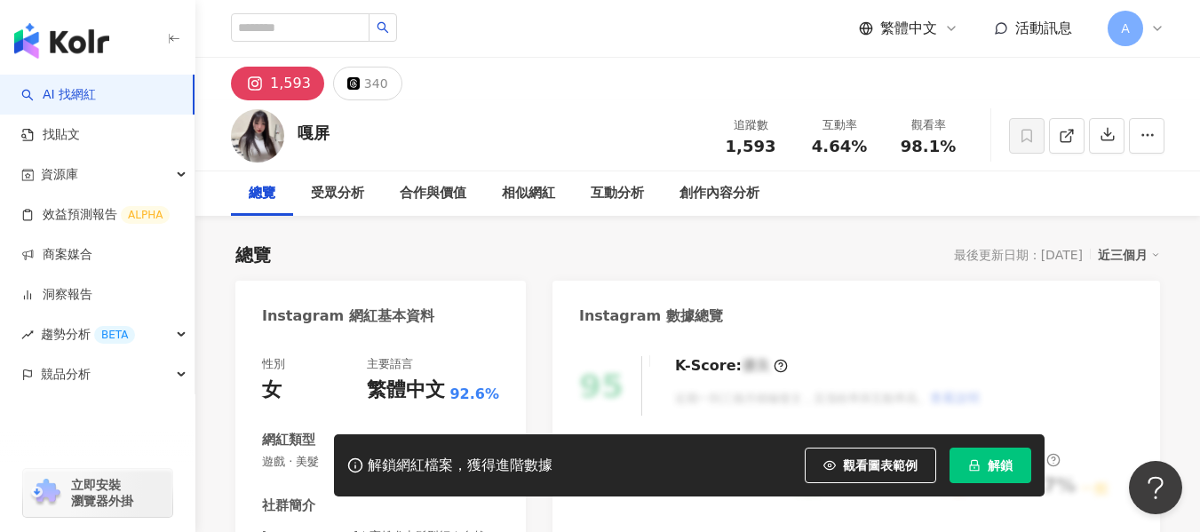
drag, startPoint x: 401, startPoint y: 249, endPoint x: 379, endPoint y: 261, distance: 25.5
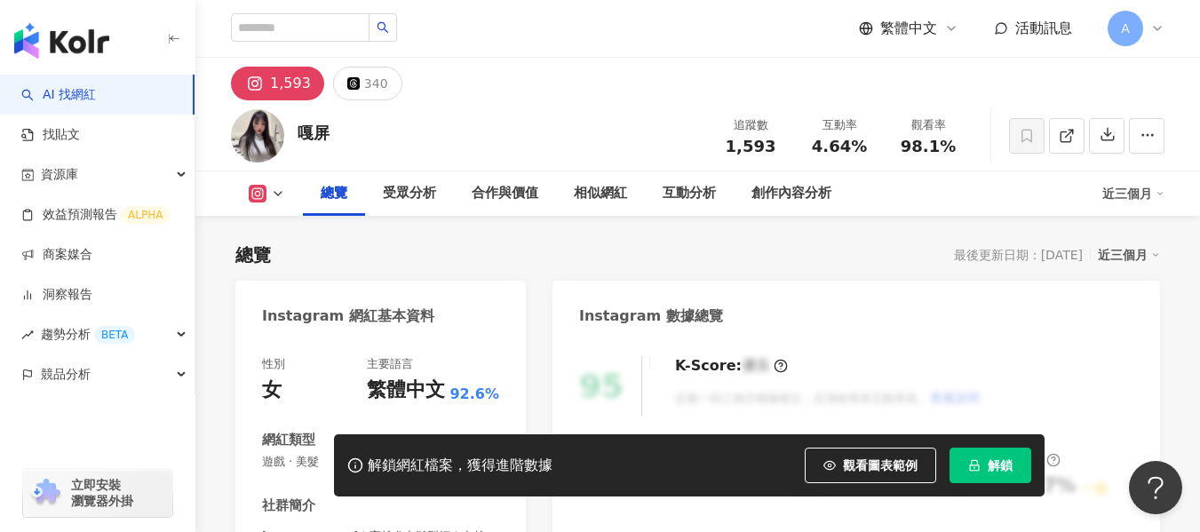
scroll to position [321, 0]
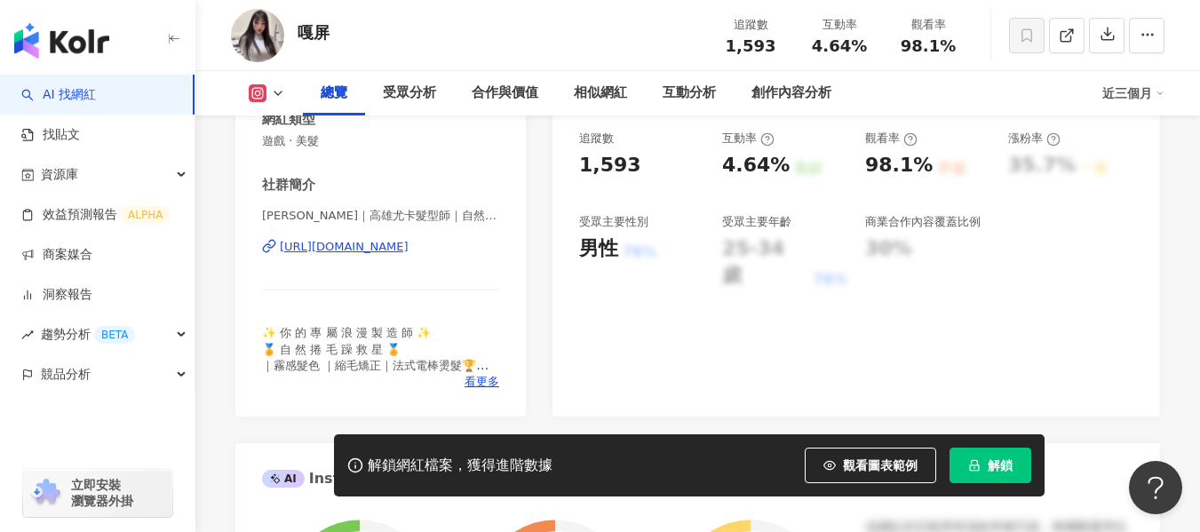
click at [391, 248] on div "https://www.instagram.com/gp_yx_uca/" at bounding box center [344, 247] width 129 height 16
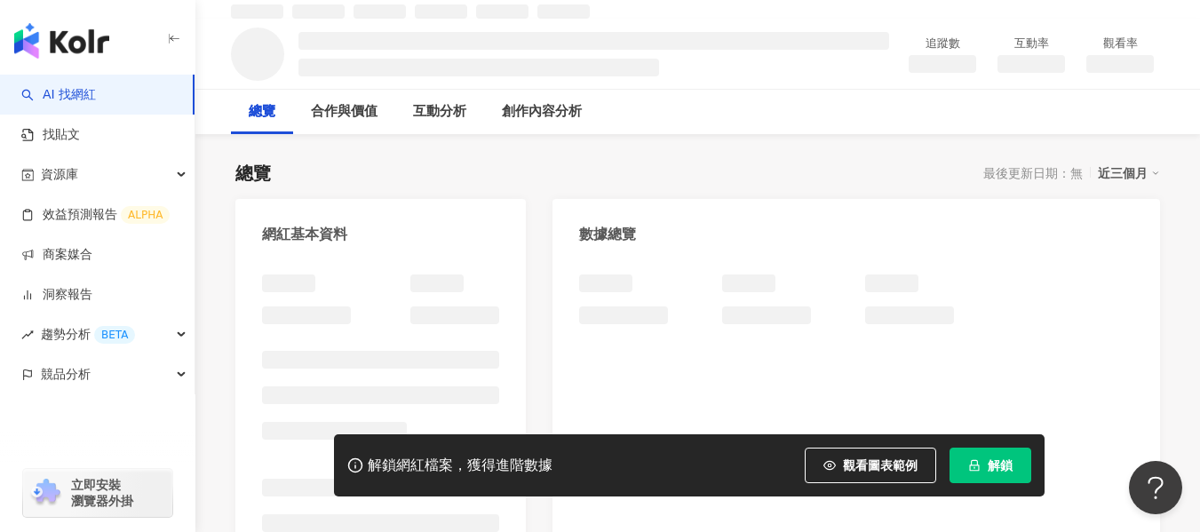
scroll to position [178, 0]
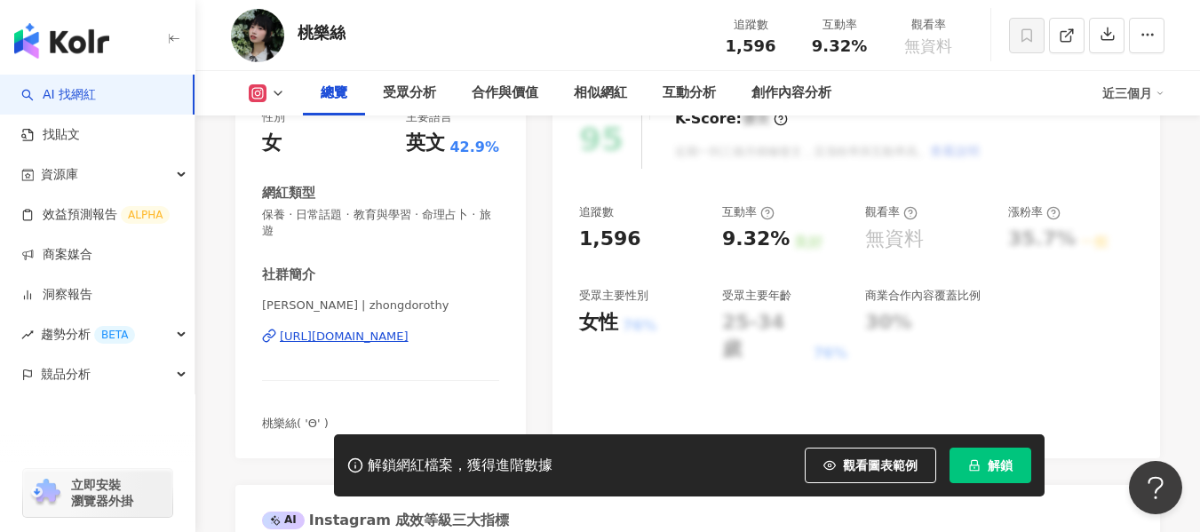
scroll to position [256, 0]
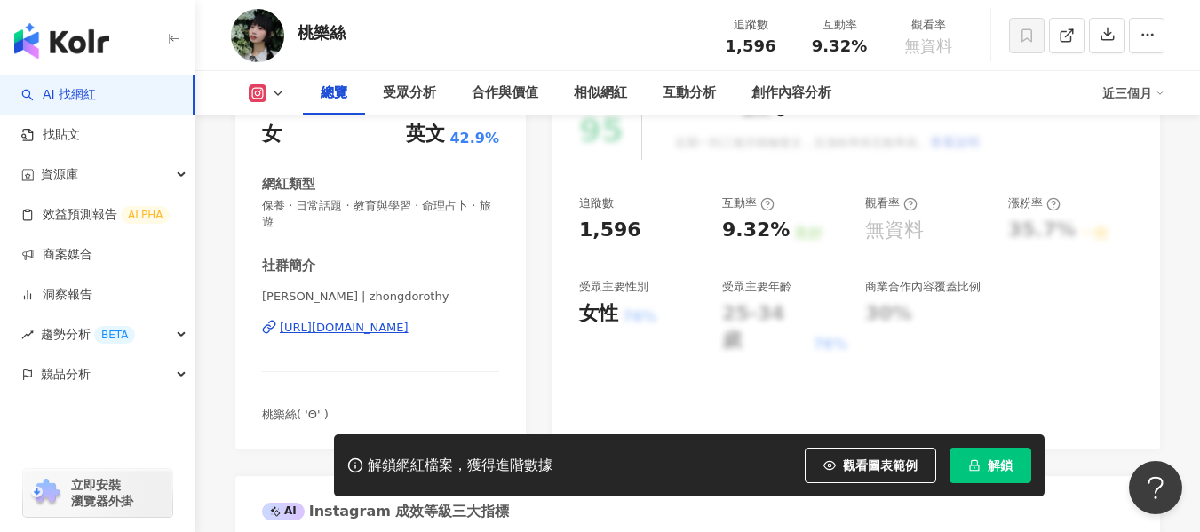
click at [409, 331] on div "[URL][DOMAIN_NAME]" at bounding box center [344, 328] width 129 height 16
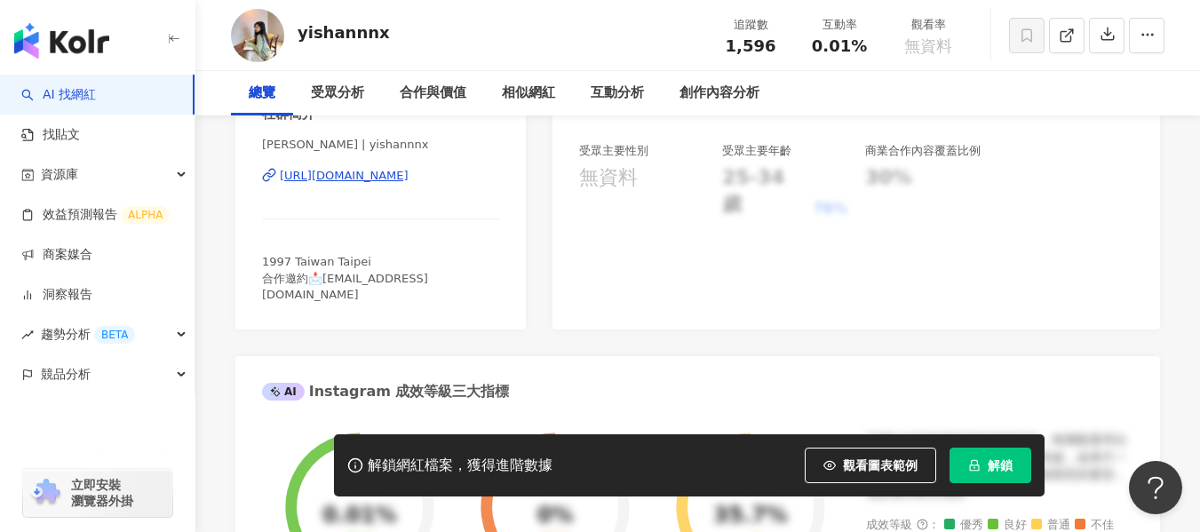
scroll to position [259, 0]
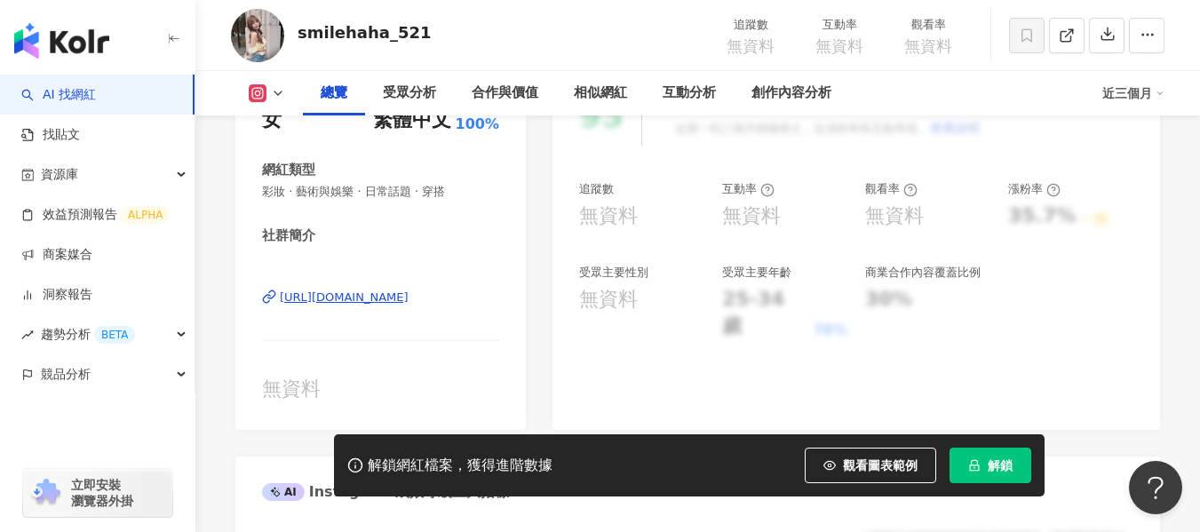
click at [379, 295] on div "https://www.instagram.com/rurusmile_520/" at bounding box center [344, 298] width 129 height 16
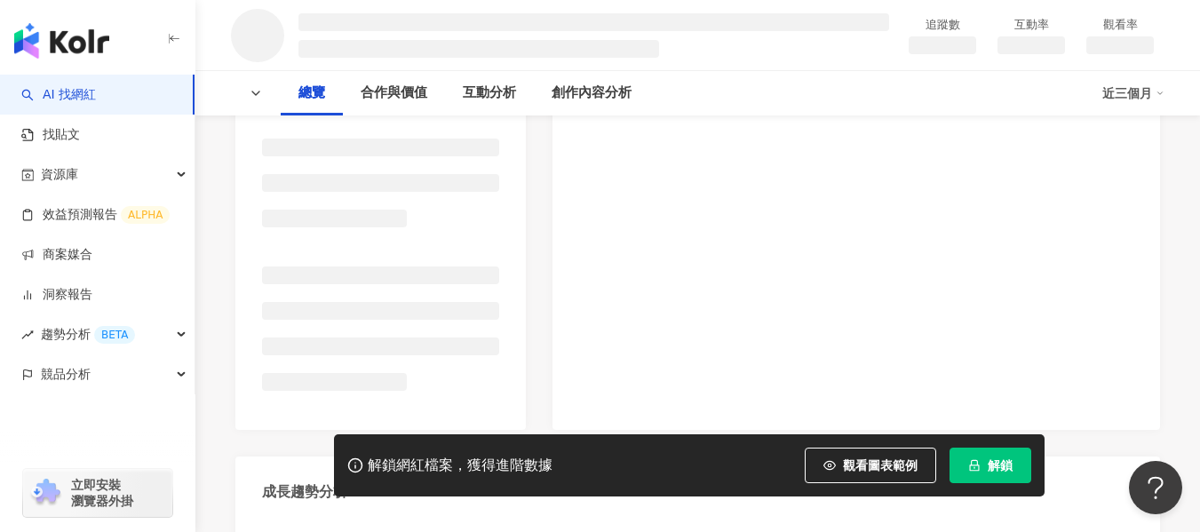
scroll to position [363, 0]
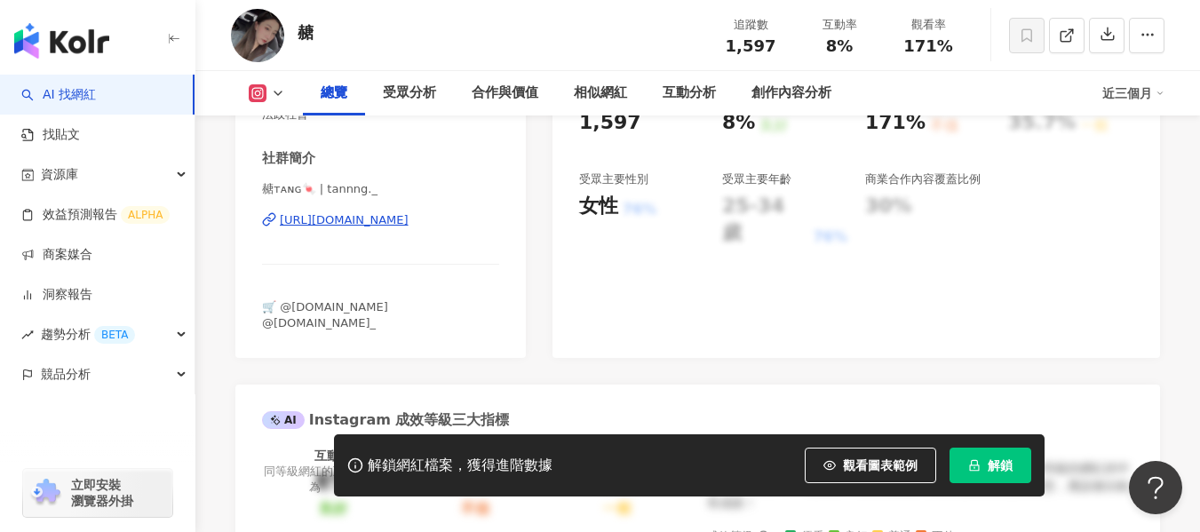
click at [341, 223] on div "[URL][DOMAIN_NAME]" at bounding box center [344, 220] width 129 height 16
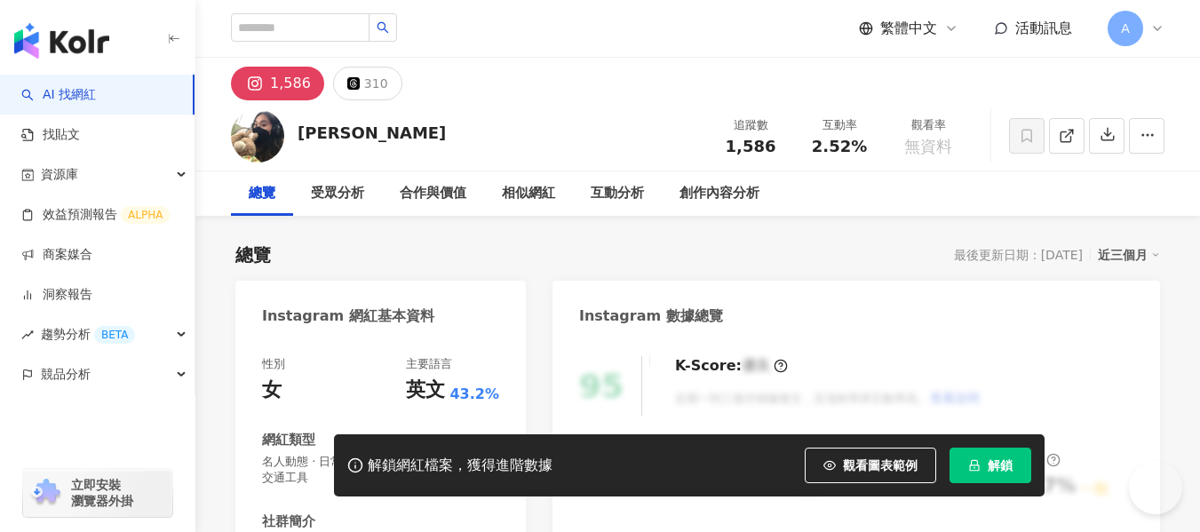
click at [395, 291] on div "Instagram 網紅基本資料" at bounding box center [380, 310] width 291 height 58
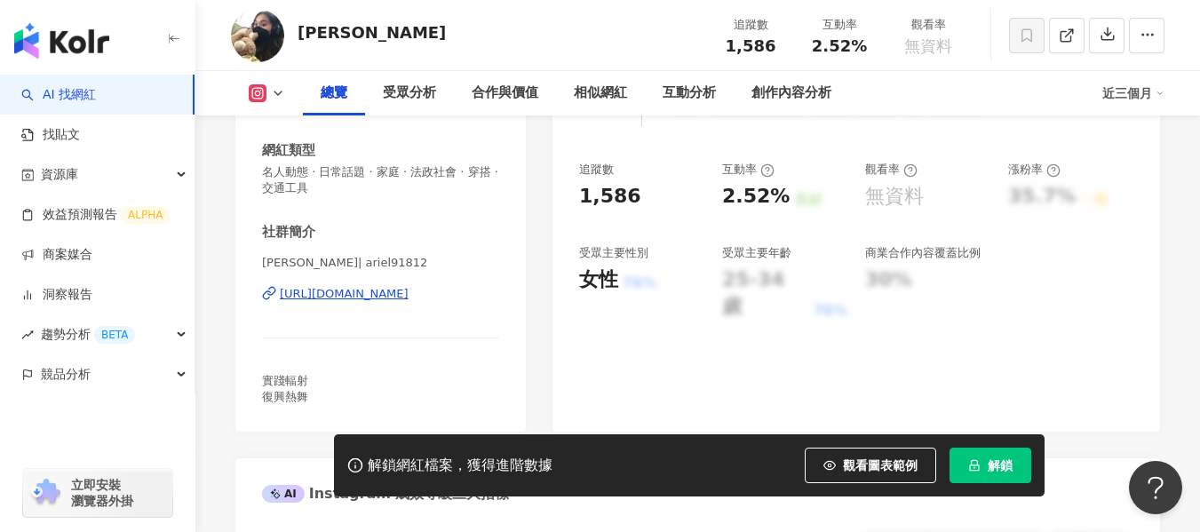
click at [396, 297] on div "https://www.instagram.com/ariel91812/" at bounding box center [344, 294] width 129 height 16
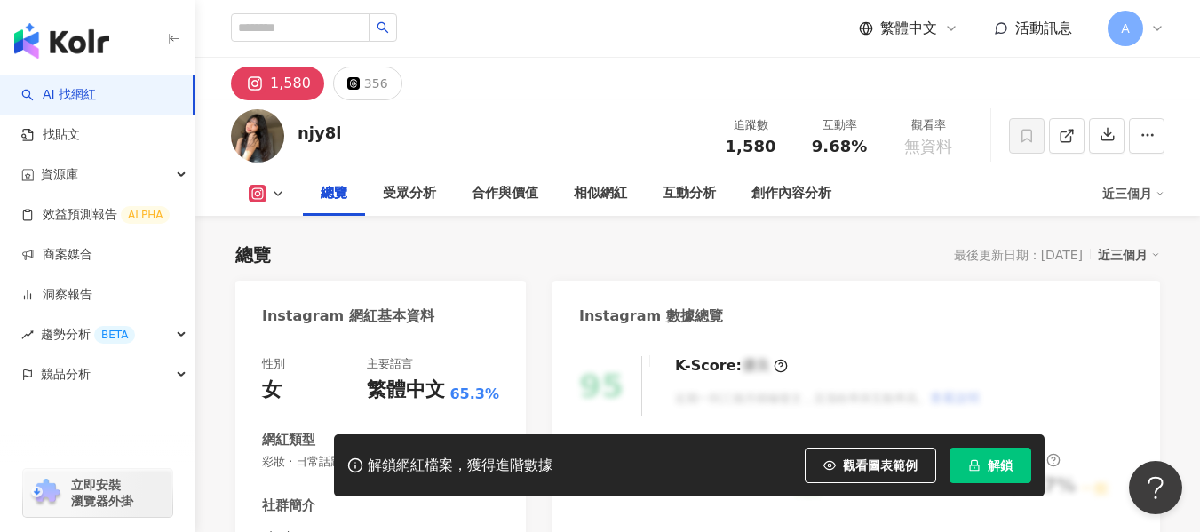
scroll to position [267, 0]
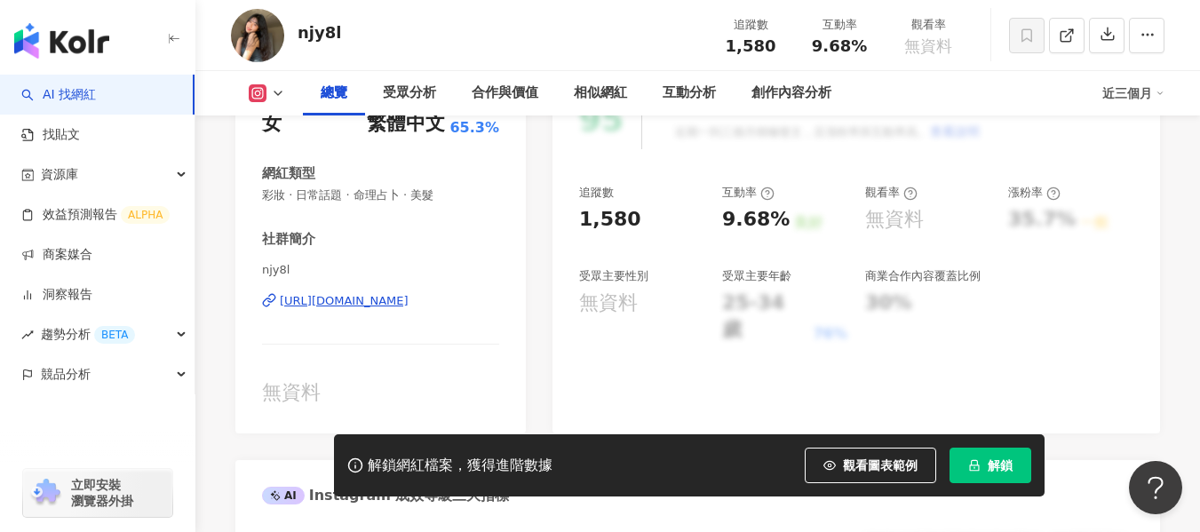
click at [409, 299] on div "https://www.instagram.com/njy8l/" at bounding box center [344, 301] width 129 height 16
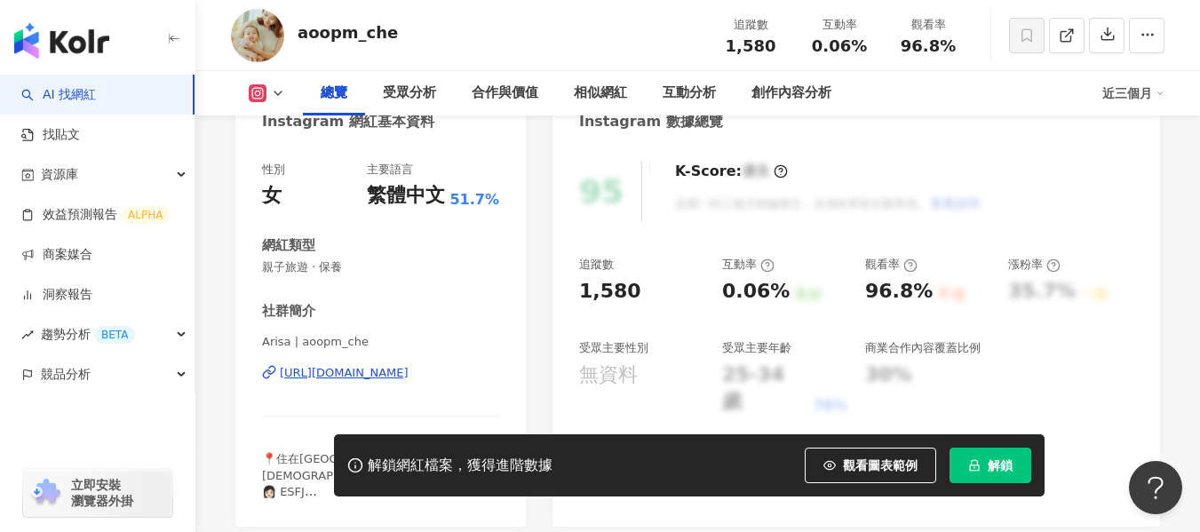
scroll to position [195, 0]
click at [341, 373] on div "[URL][DOMAIN_NAME]" at bounding box center [344, 372] width 129 height 16
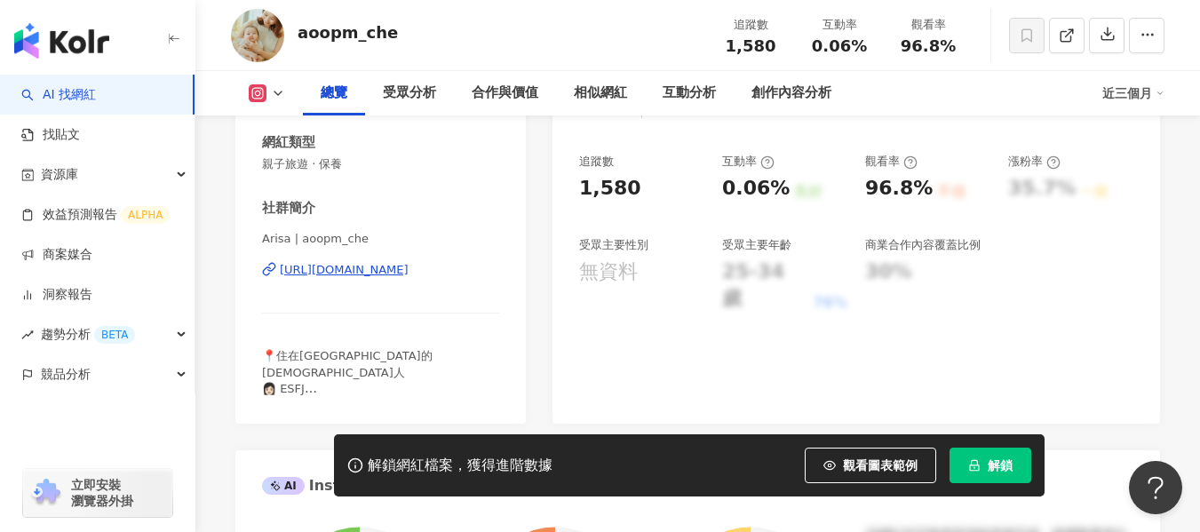
scroll to position [339, 0]
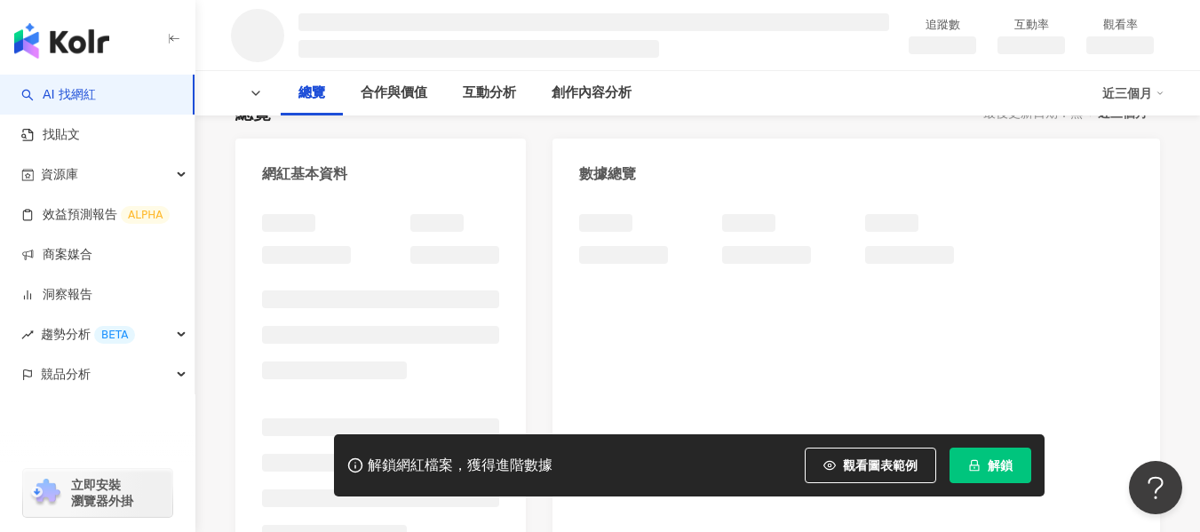
scroll to position [143, 0]
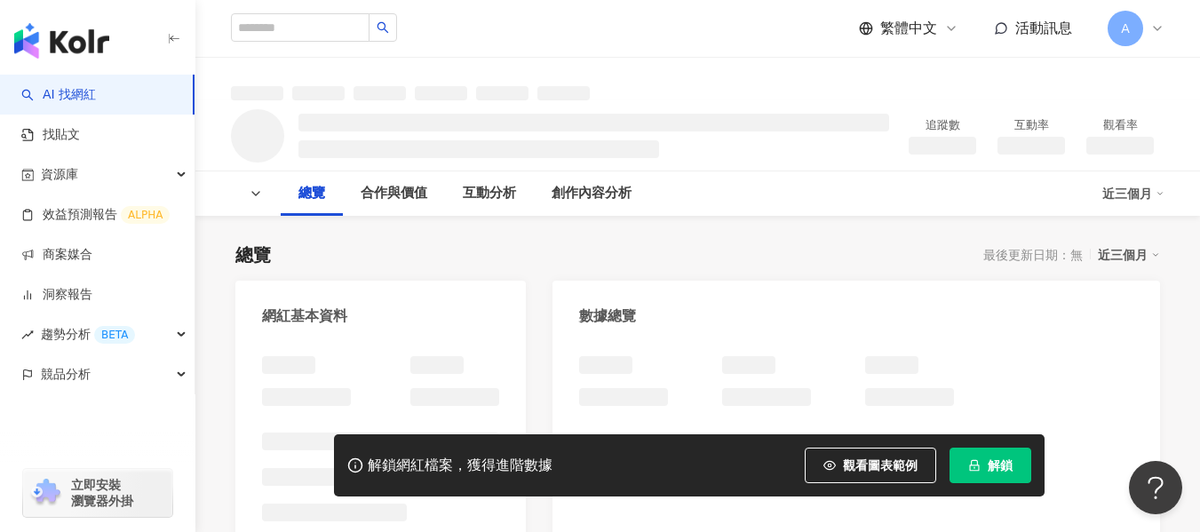
scroll to position [381, 0]
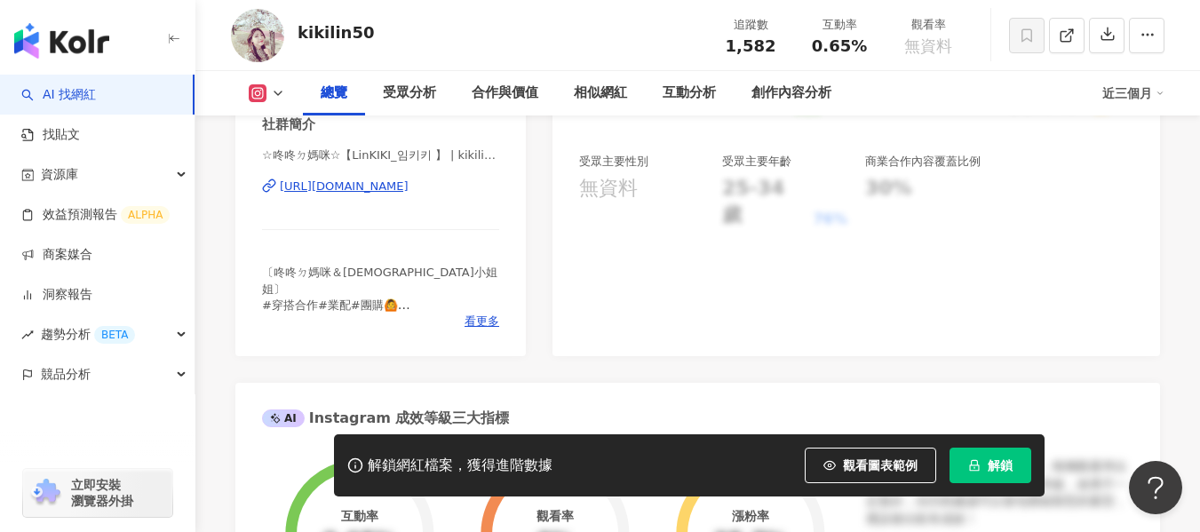
click at [391, 192] on div "[URL][DOMAIN_NAME]" at bounding box center [344, 187] width 129 height 16
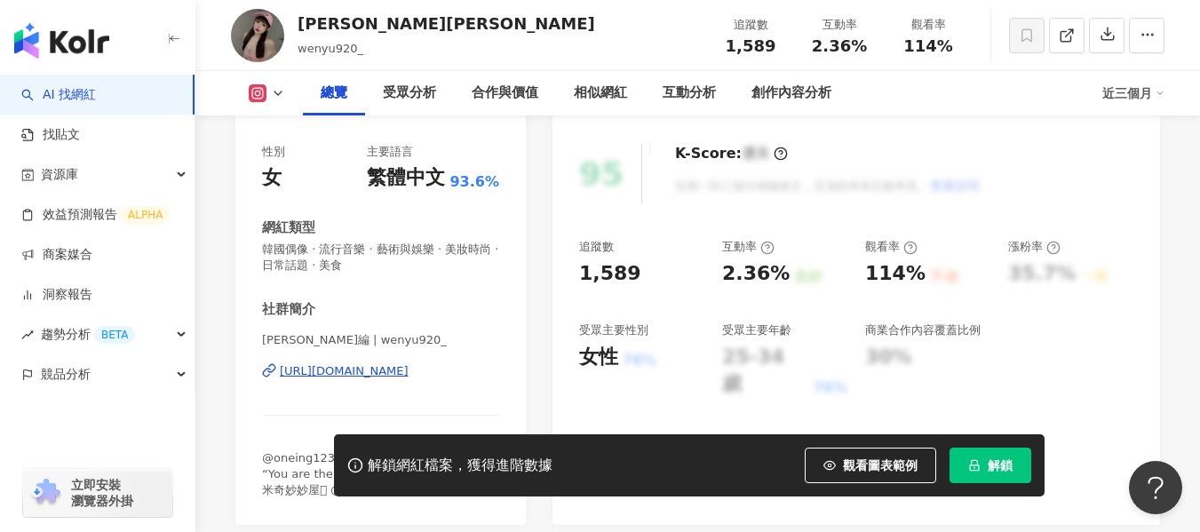
scroll to position [212, 0]
click at [384, 375] on div "[URL][DOMAIN_NAME]" at bounding box center [344, 371] width 129 height 16
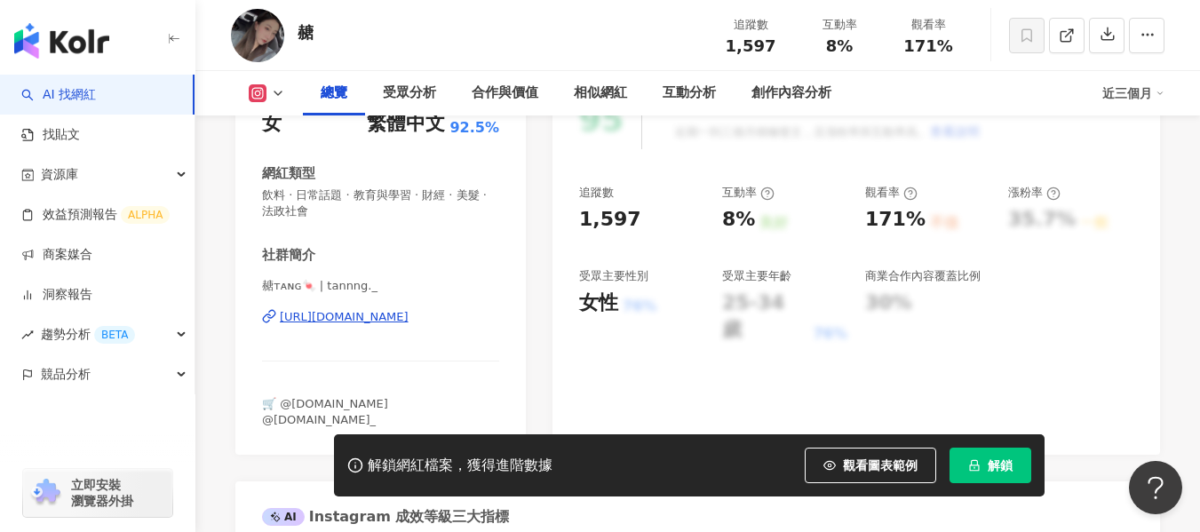
click at [409, 317] on div "https://www.instagram.com/tannng._/" at bounding box center [344, 317] width 129 height 16
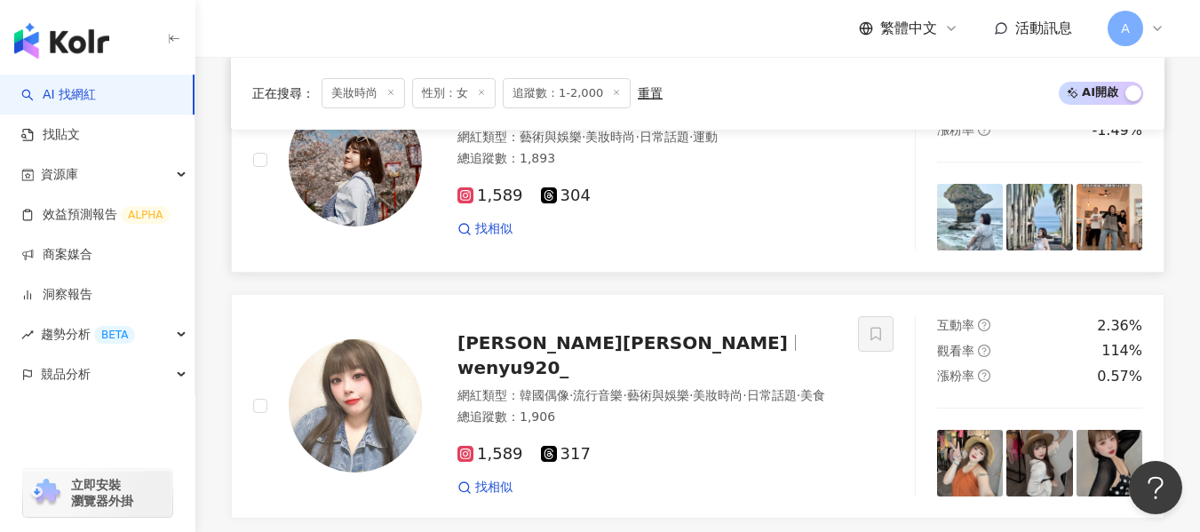
scroll to position [1716, 0]
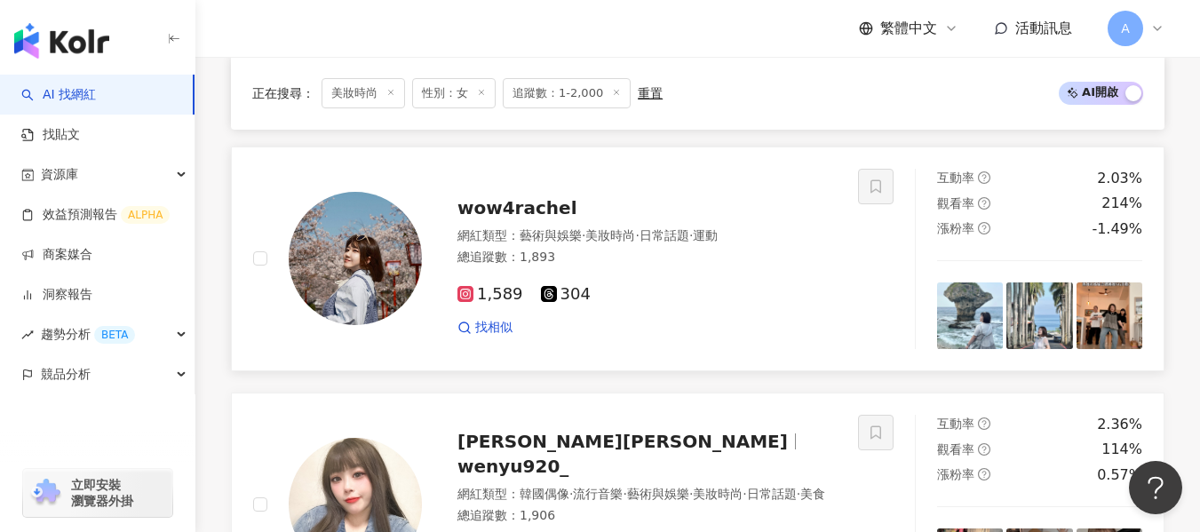
click at [697, 301] on div "1,589 304" at bounding box center [647, 295] width 379 height 20
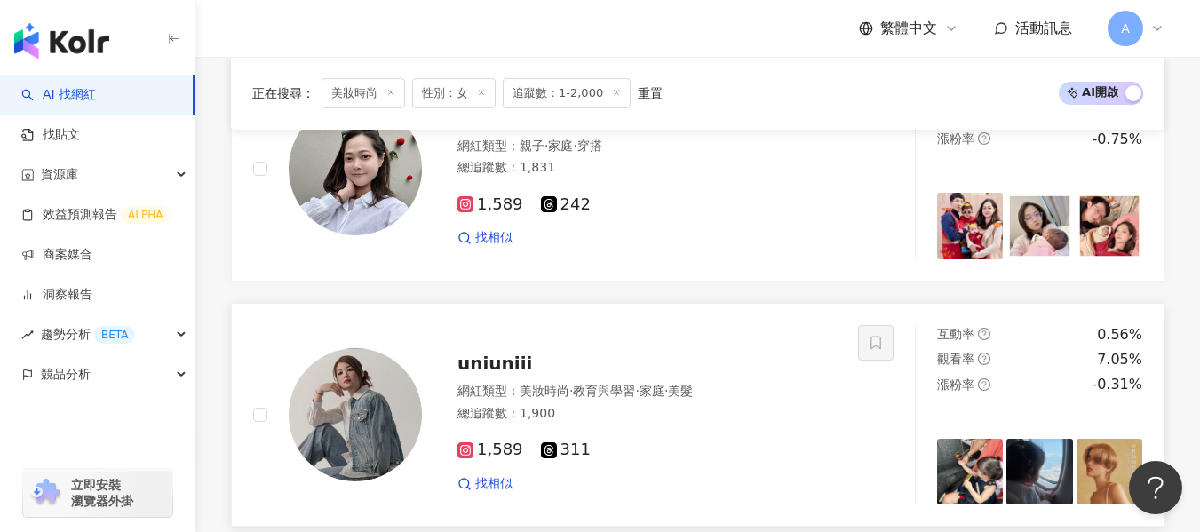
scroll to position [1315, 0]
click at [692, 374] on div "uniuniii" at bounding box center [647, 362] width 379 height 25
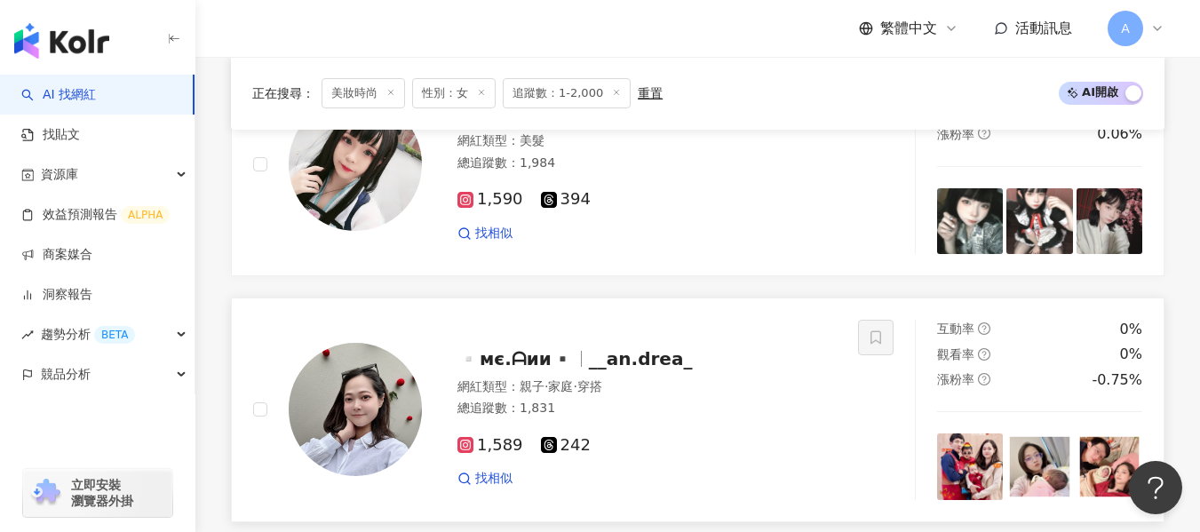
scroll to position [1072, 0]
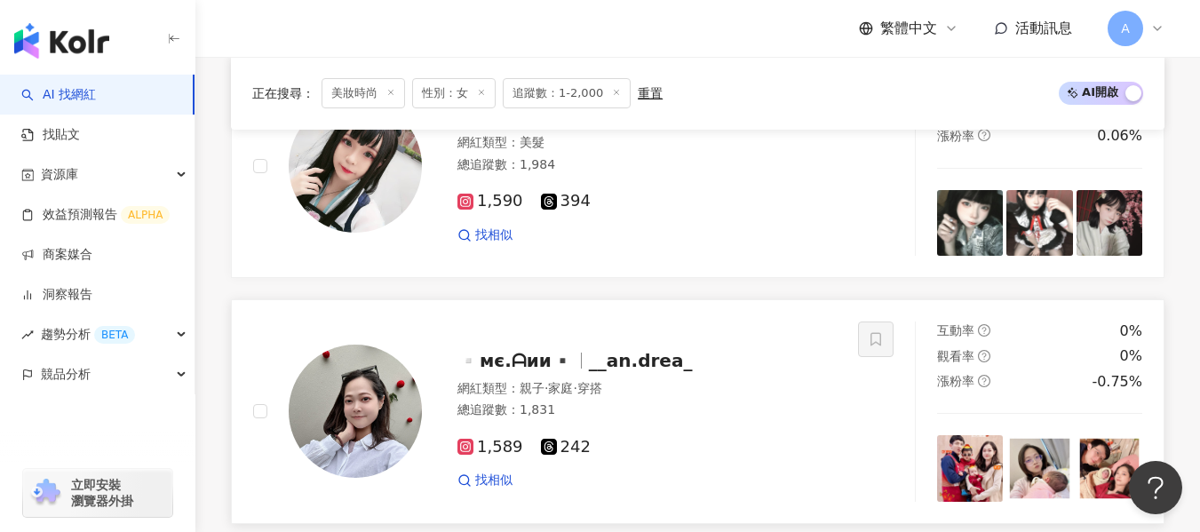
click at [705, 366] on div "▫️мє.ᗩии▪️ __an.drea_" at bounding box center [647, 360] width 379 height 25
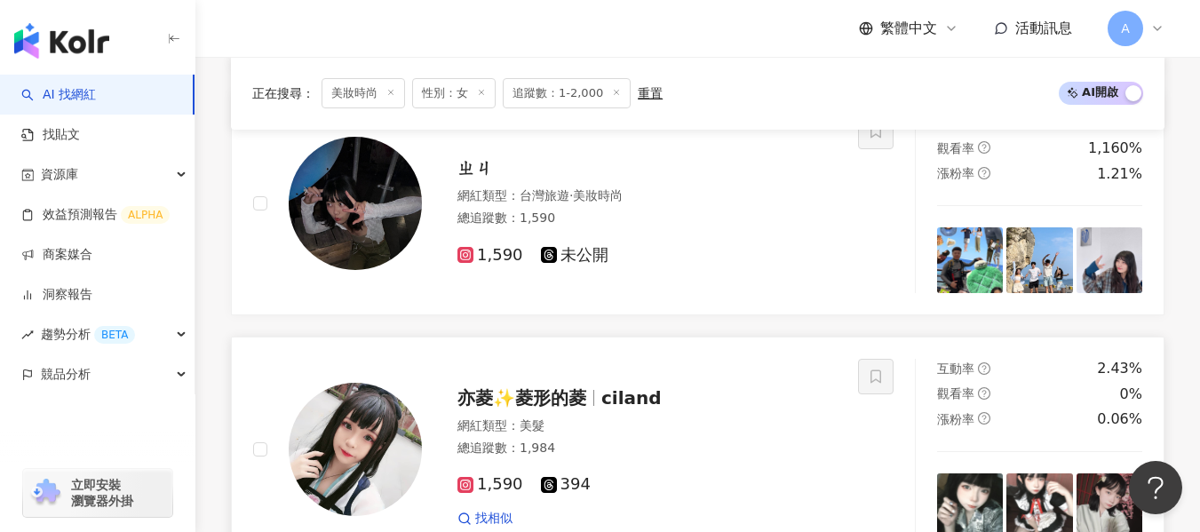
scroll to position [752, 0]
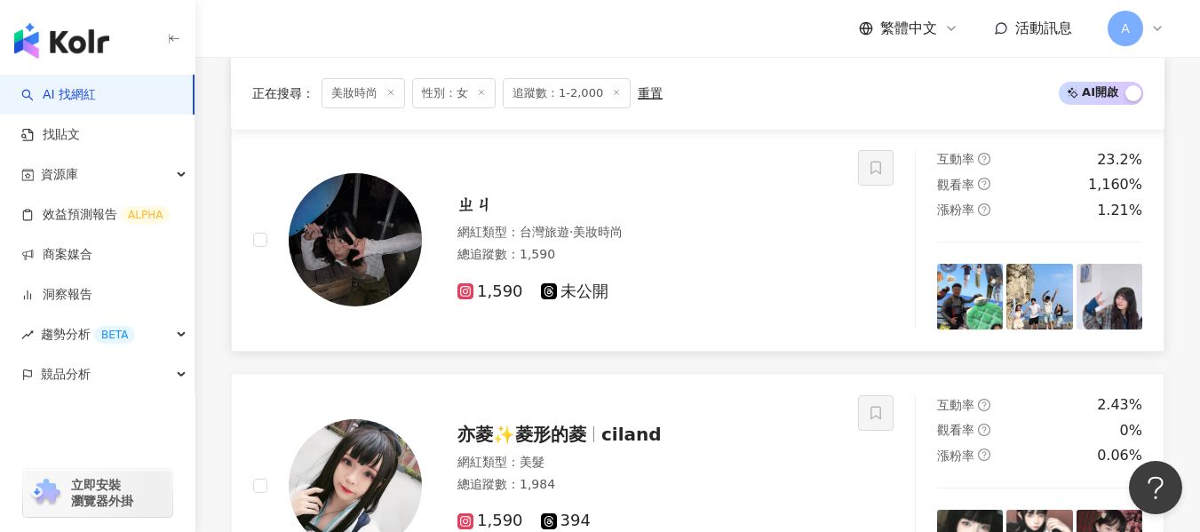
click at [671, 269] on div "1,590 未公開" at bounding box center [647, 285] width 379 height 34
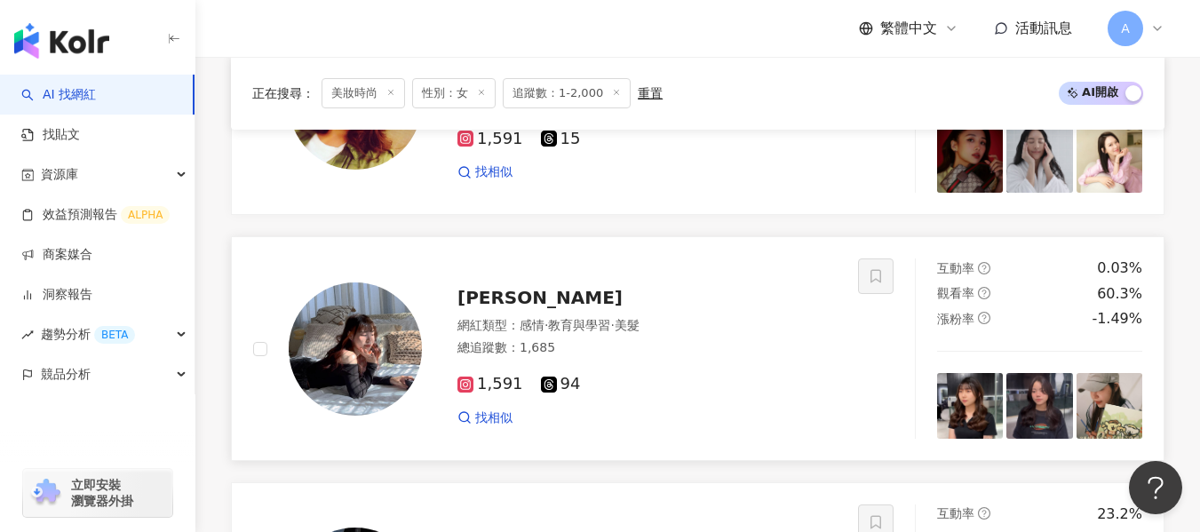
scroll to position [396, 0]
click at [681, 356] on div "總追蹤數 ： 1,685" at bounding box center [647, 349] width 379 height 18
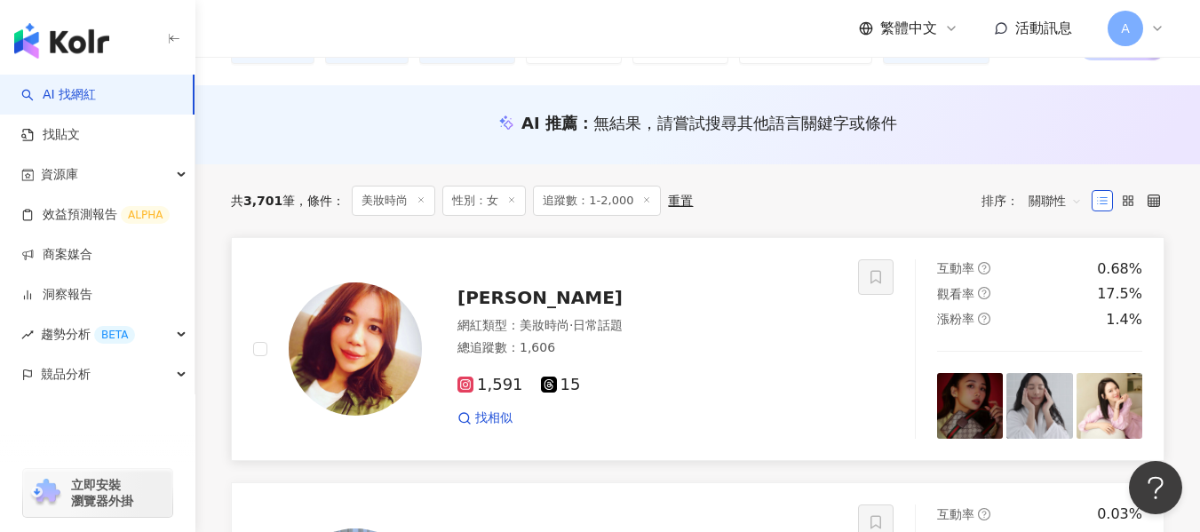
scroll to position [150, 0]
click at [646, 370] on div "1,591 15 找相似" at bounding box center [647, 396] width 379 height 66
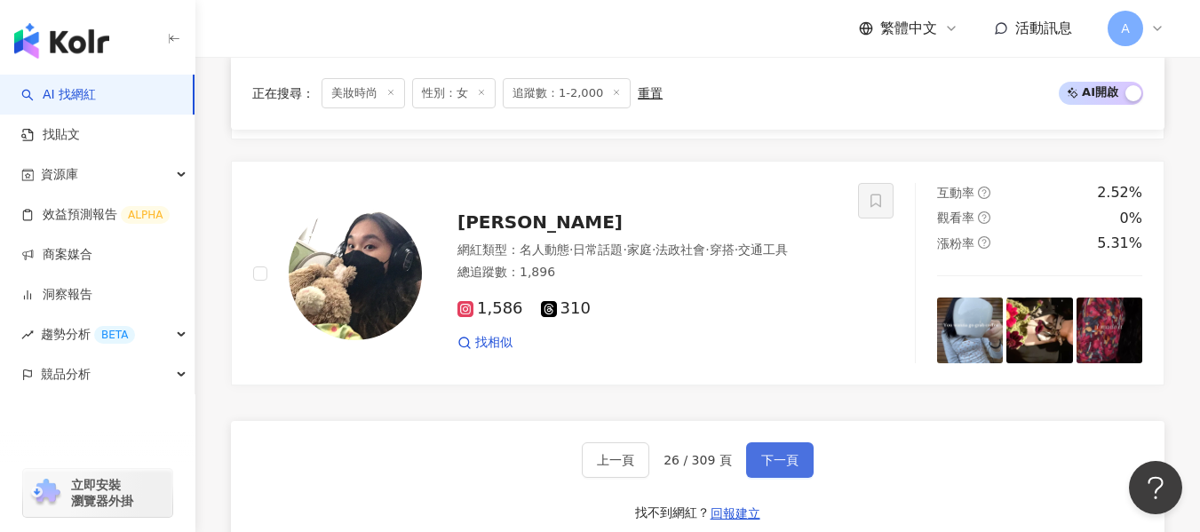
click at [765, 465] on span "下一頁" at bounding box center [779, 460] width 37 height 14
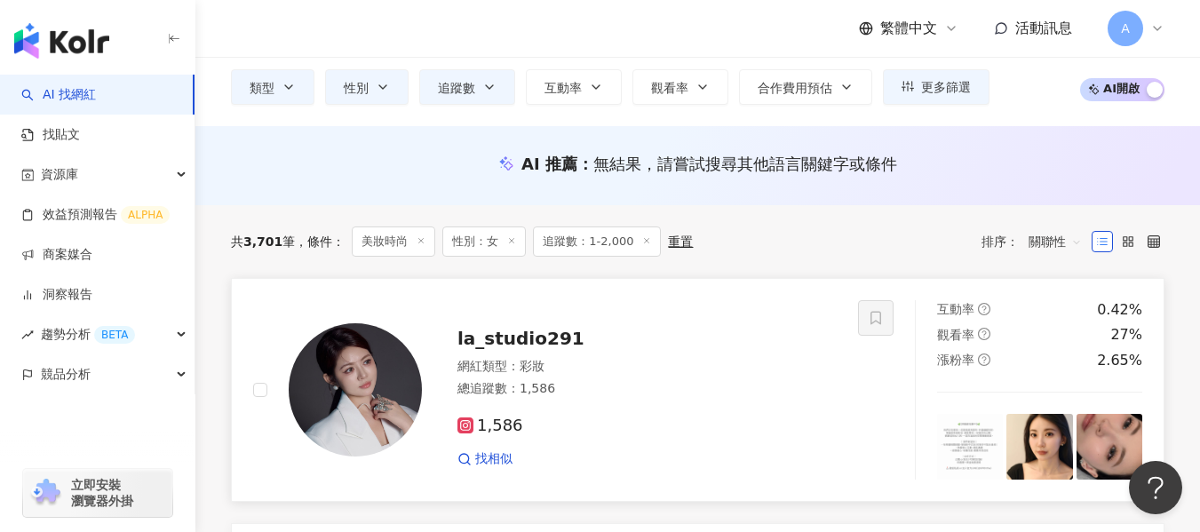
scroll to position [109, 0]
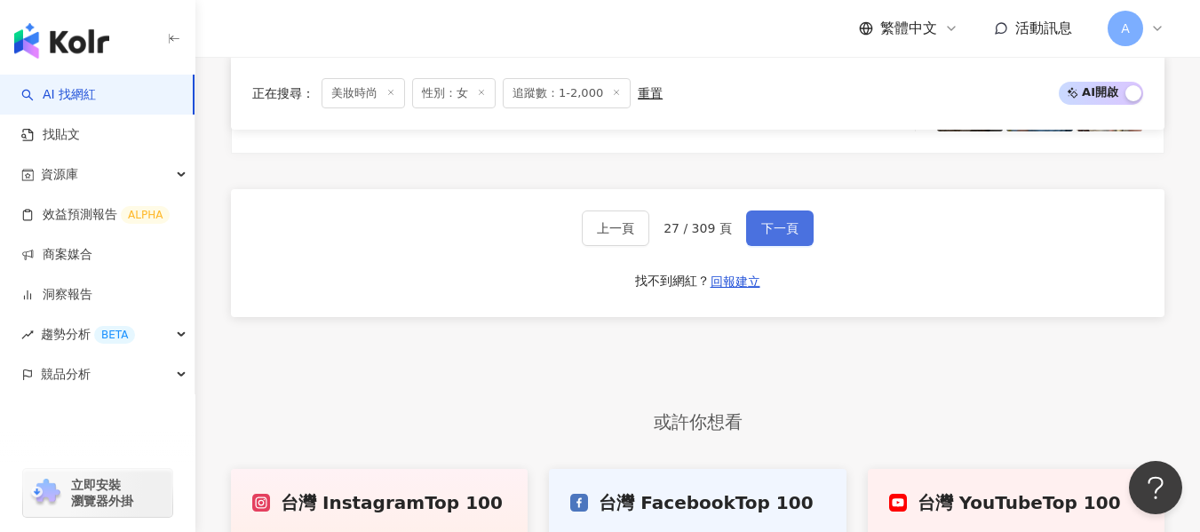
click at [761, 223] on span "下一頁" at bounding box center [779, 228] width 37 height 14
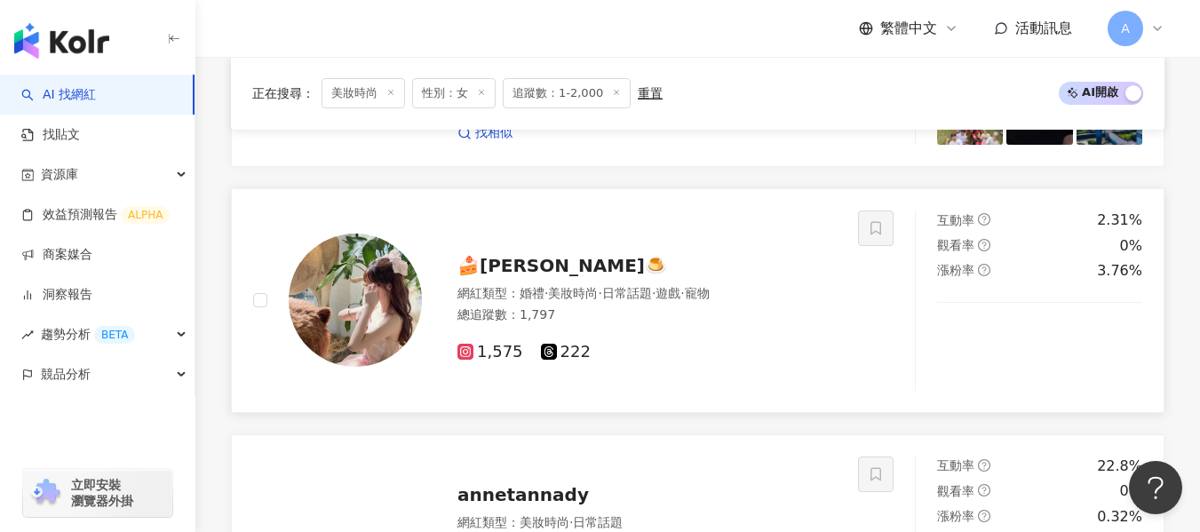
scroll to position [2164, 0]
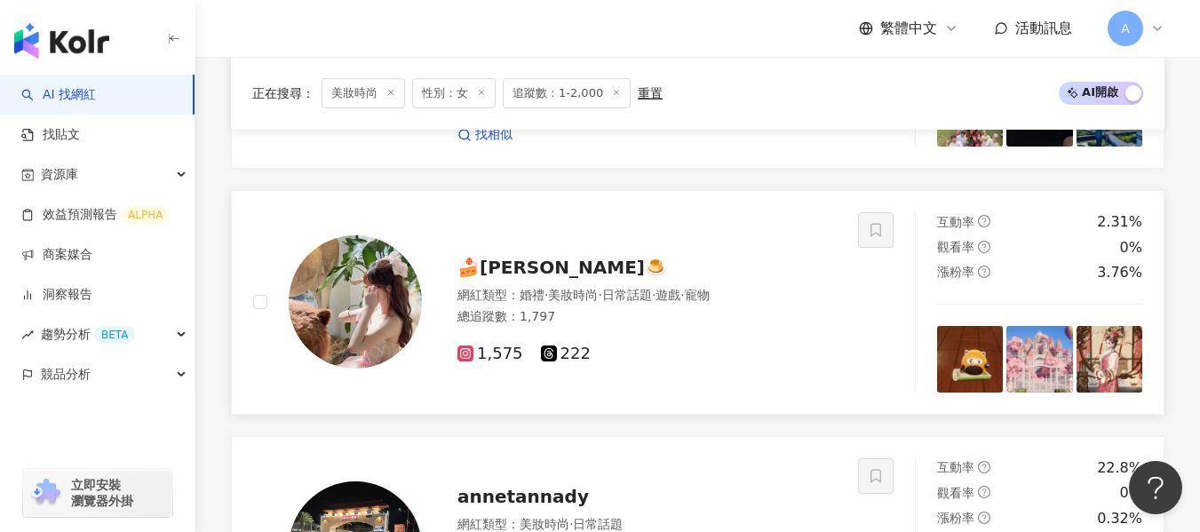
click at [680, 316] on div "總追蹤數 ： 1,797" at bounding box center [647, 317] width 379 height 18
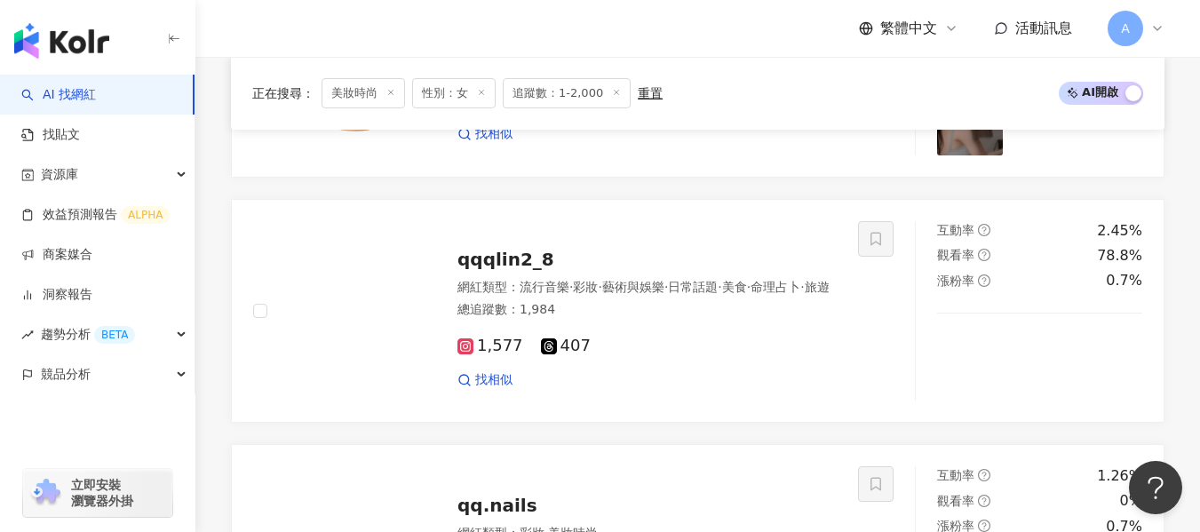
scroll to position [1417, 0]
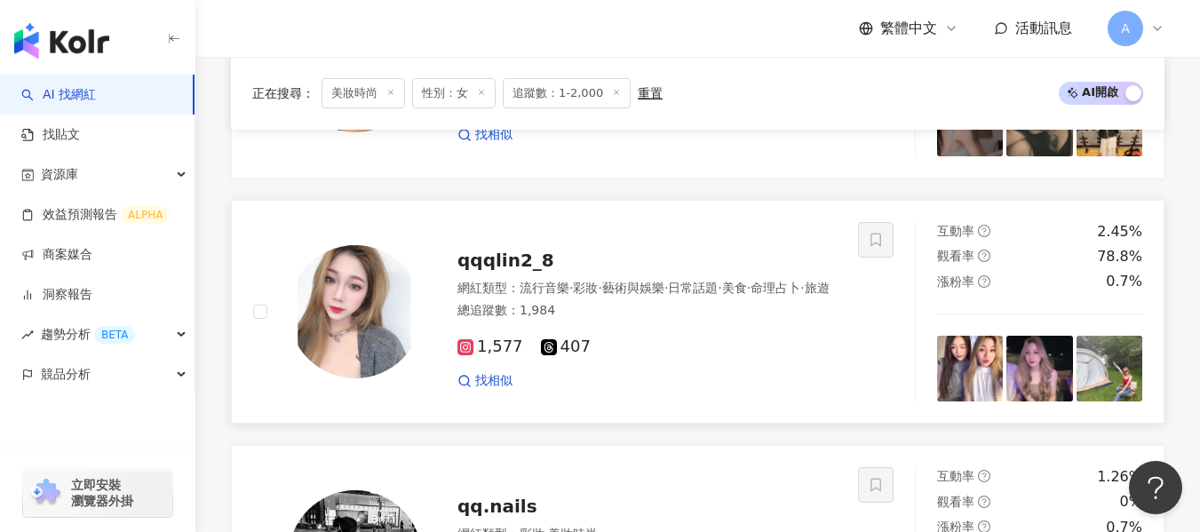
click at [681, 320] on div "總追蹤數 ： 1,984" at bounding box center [647, 311] width 379 height 18
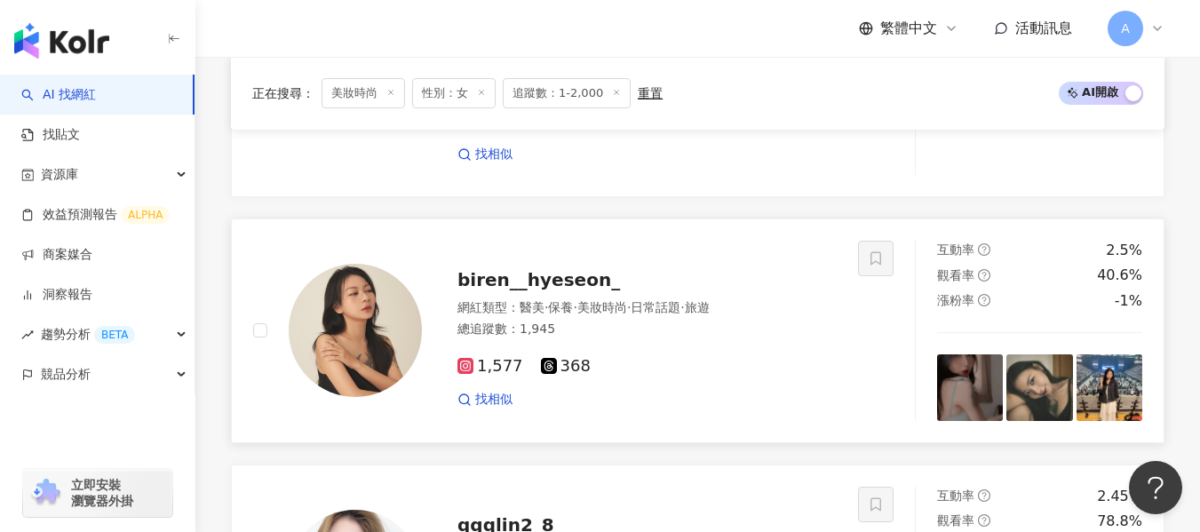
scroll to position [1134, 0]
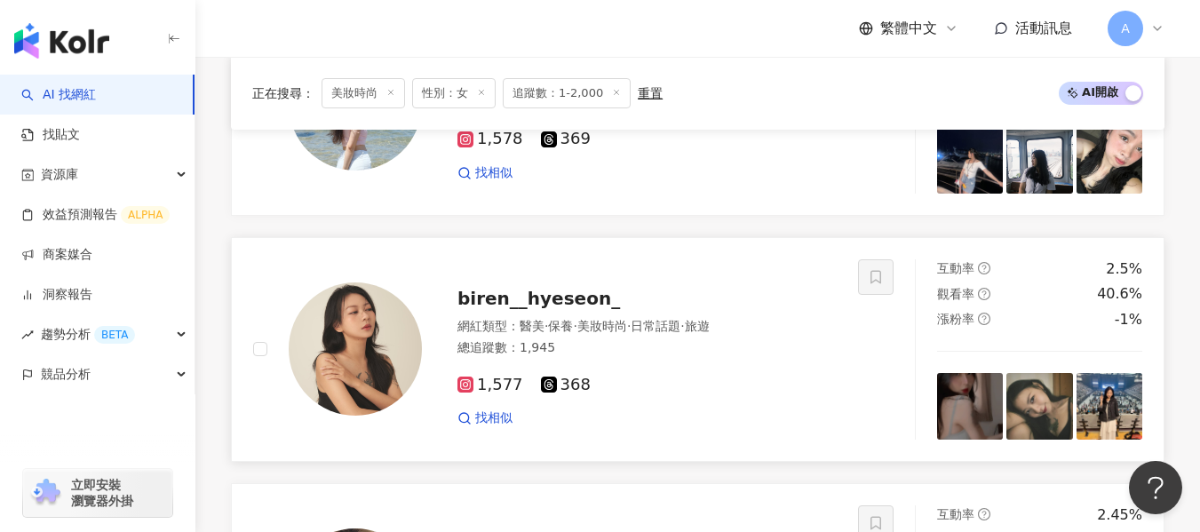
click at [681, 358] on div "網紅類型 ： 醫美 · 保養 · 美妝時尚 · 日常話題 · 旅遊 總追蹤數 ： 1,945" at bounding box center [647, 340] width 379 height 44
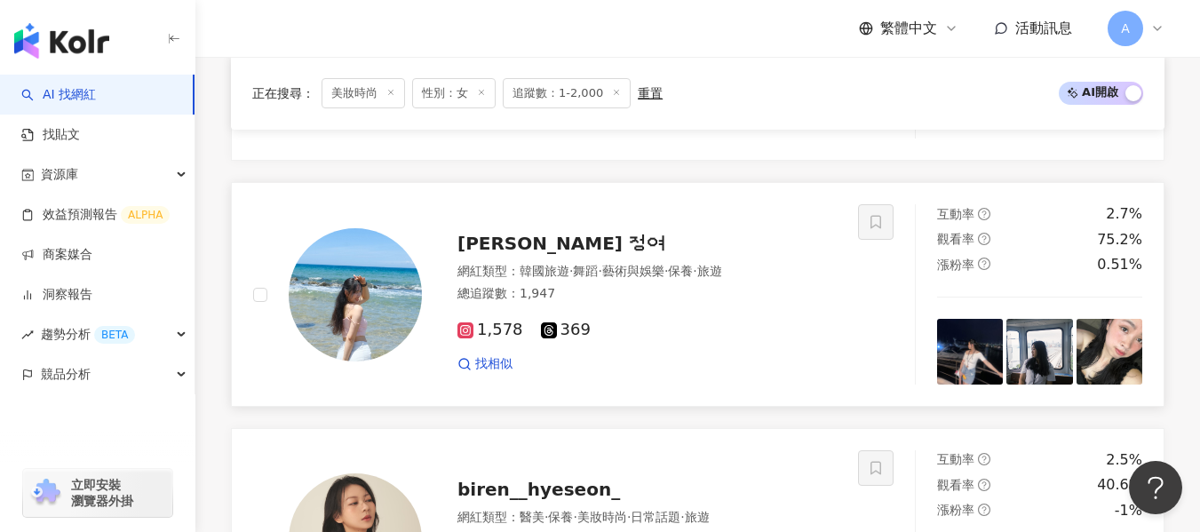
scroll to position [936, 0]
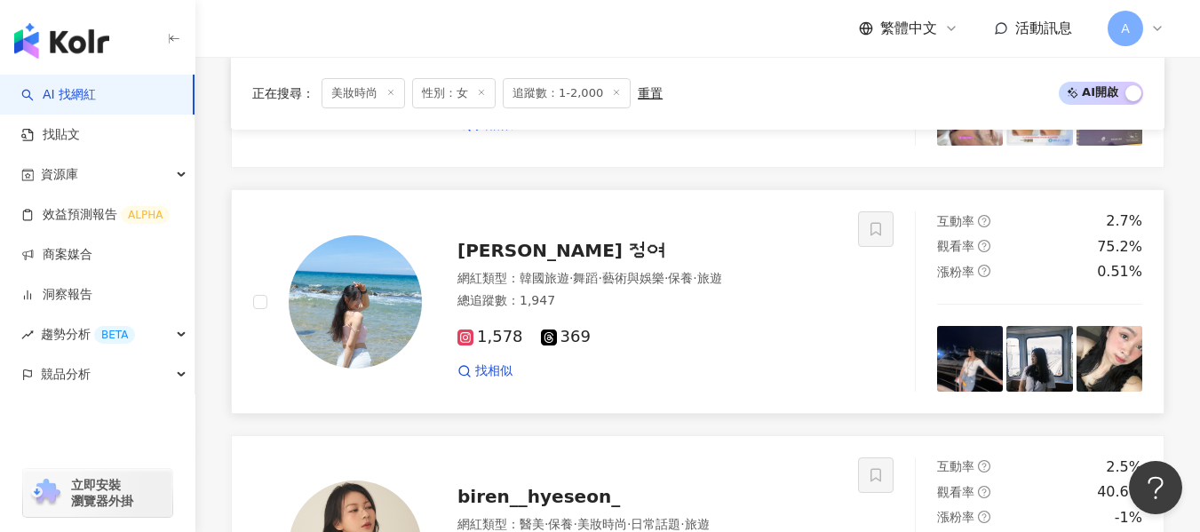
click at [718, 331] on div "1,578 369" at bounding box center [647, 338] width 379 height 20
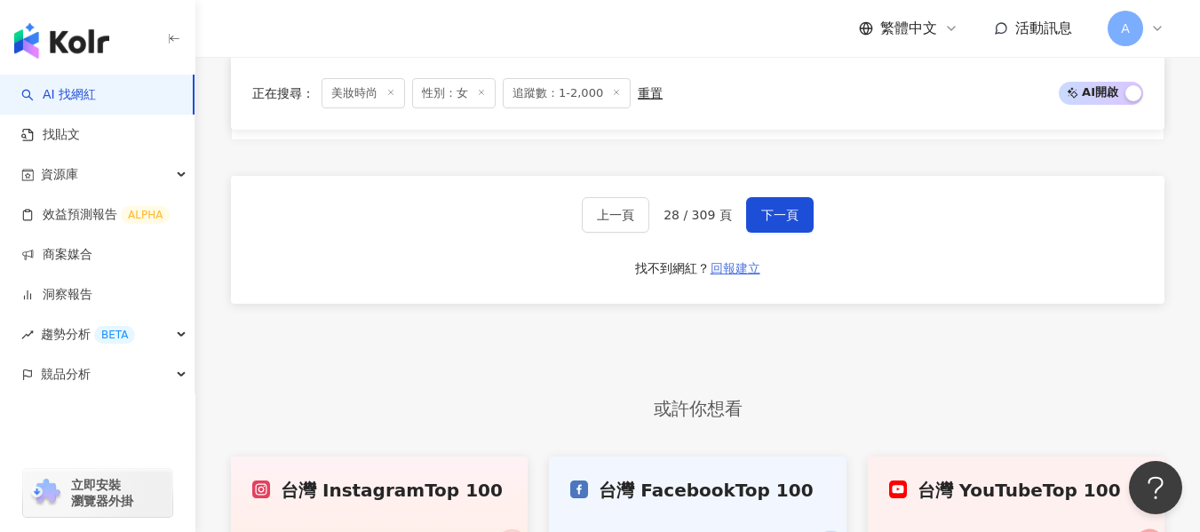
scroll to position [3176, 0]
click at [764, 216] on span "下一頁" at bounding box center [779, 214] width 37 height 14
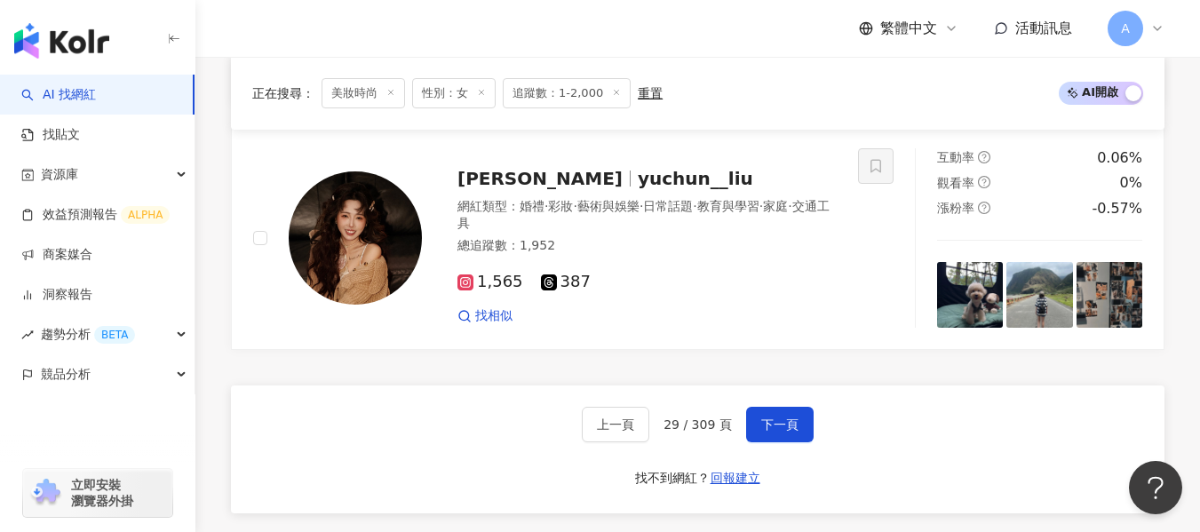
scroll to position [2961, 0]
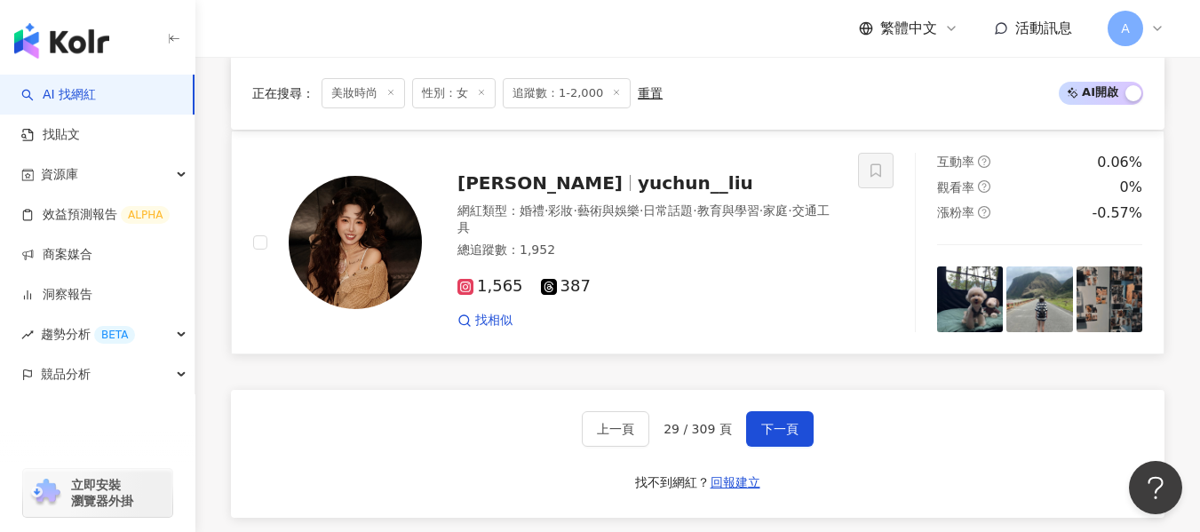
click at [750, 301] on div "1,565 387 找相似" at bounding box center [647, 296] width 379 height 66
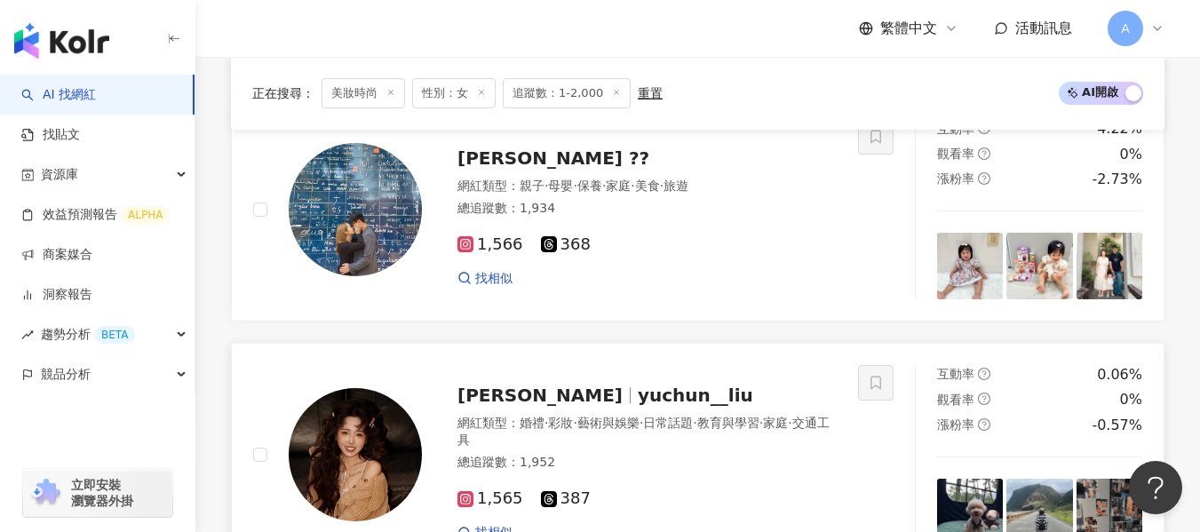
scroll to position [2714, 0]
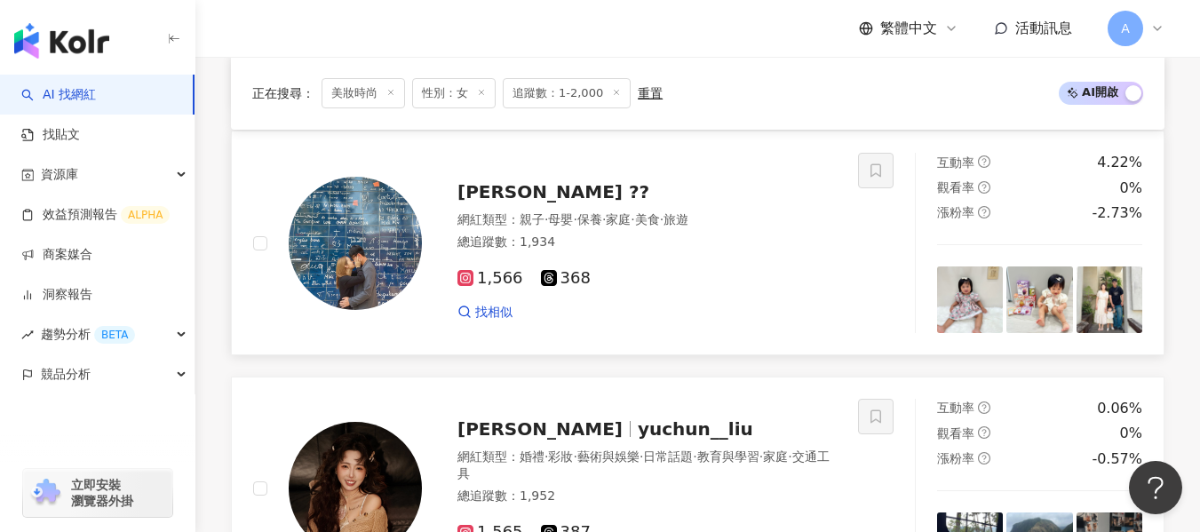
click at [692, 291] on div "1,566 368 找相似" at bounding box center [647, 288] width 379 height 66
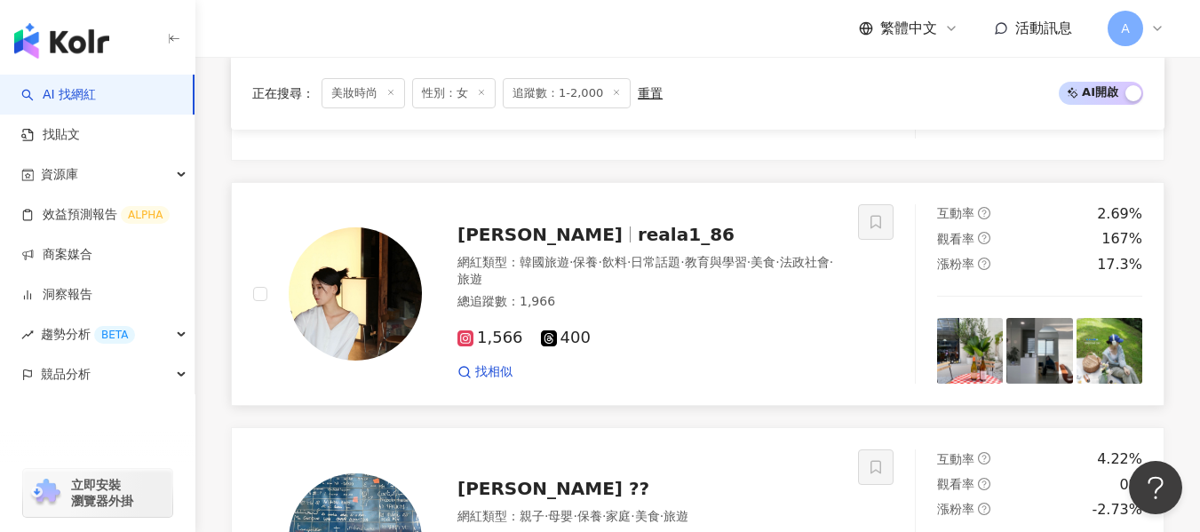
scroll to position [2418, 0]
click at [482, 286] on span "旅遊" at bounding box center [470, 279] width 25 height 14
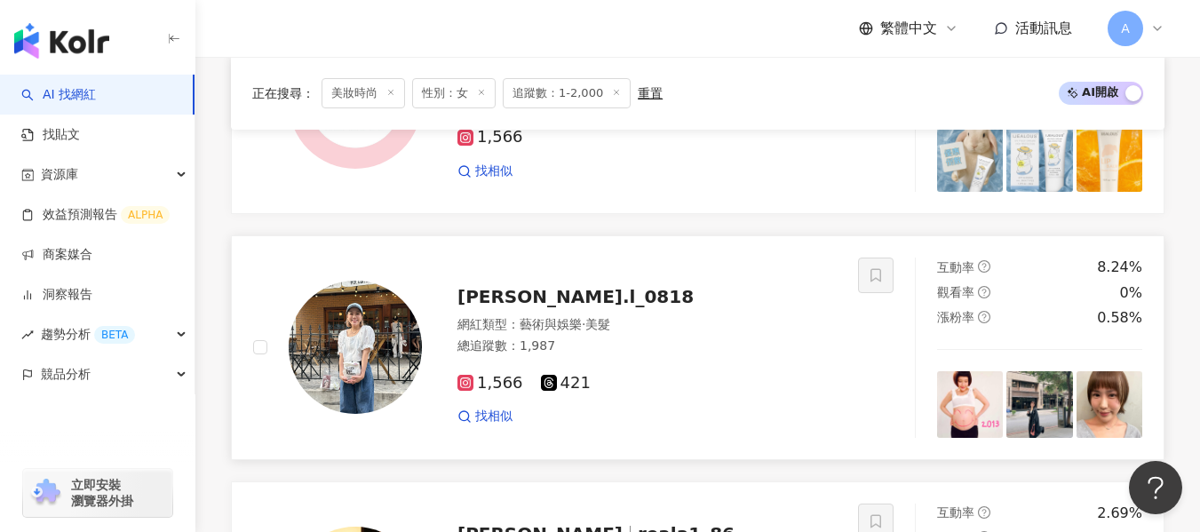
scroll to position [2115, 0]
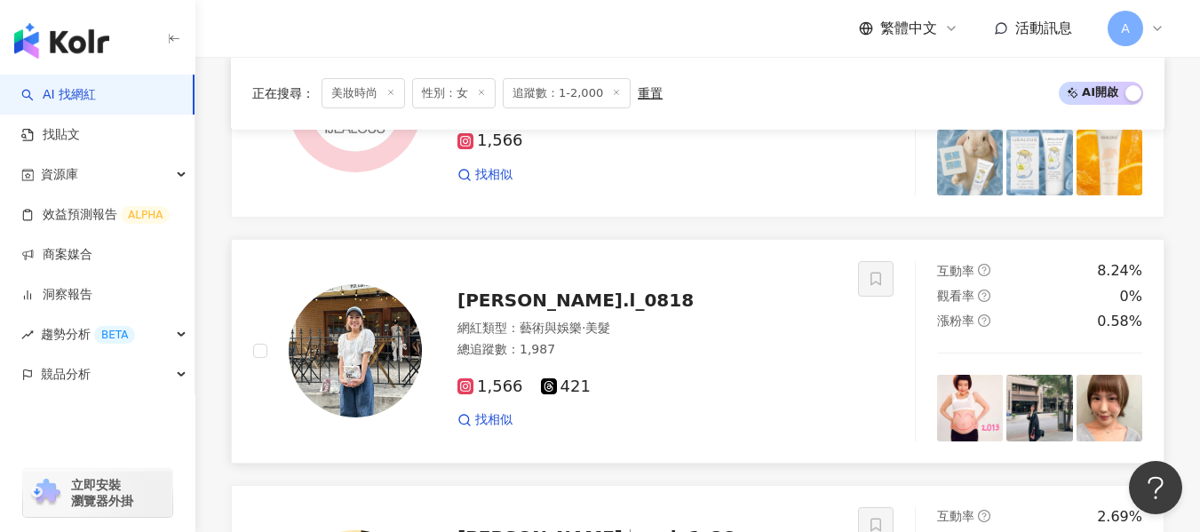
click at [696, 363] on div "1,566 421 找相似" at bounding box center [647, 396] width 379 height 66
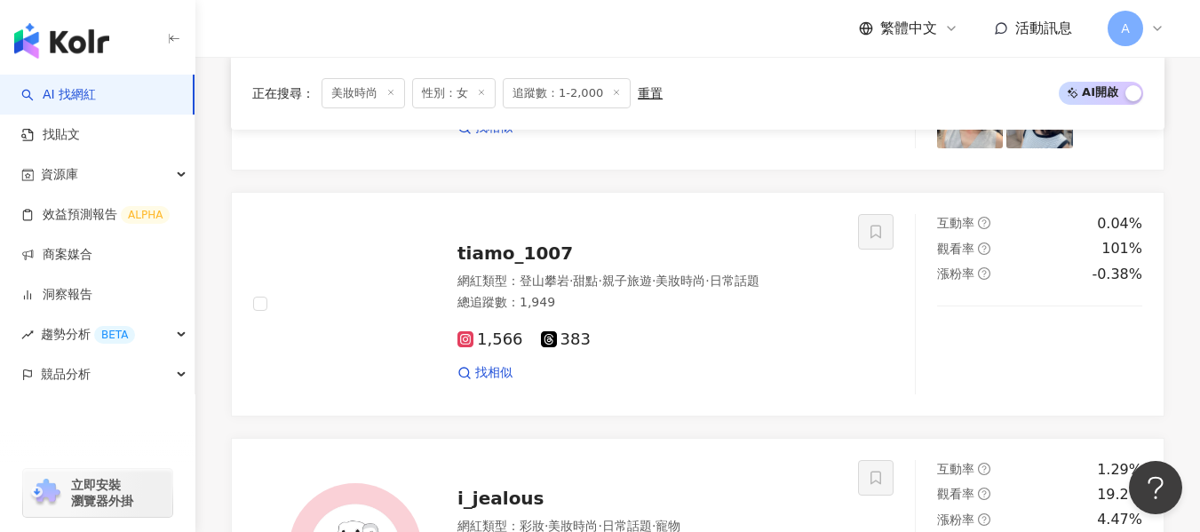
scroll to position [1670, 0]
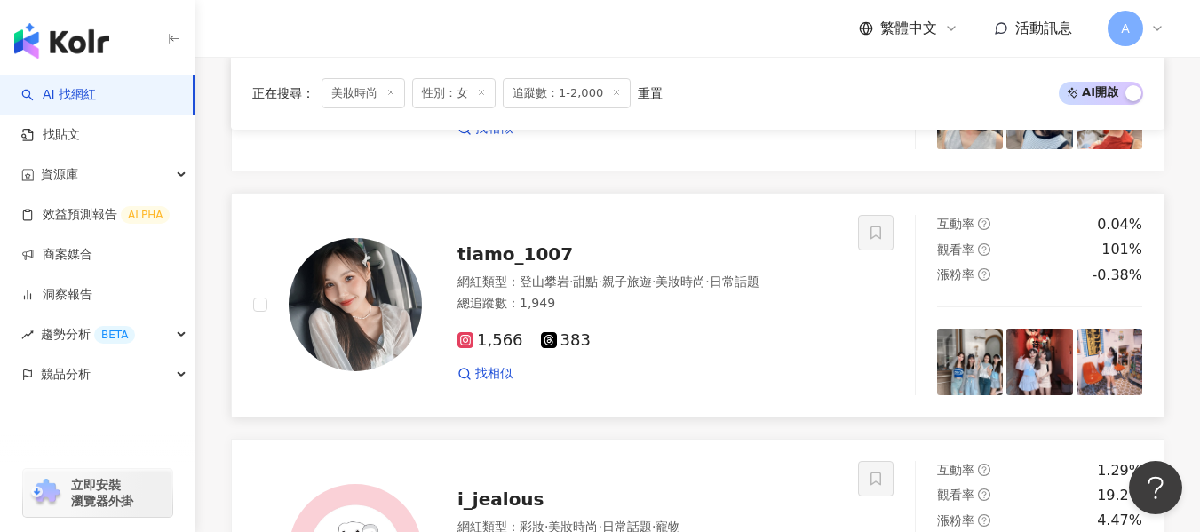
click at [640, 329] on div "1,566 383 找相似" at bounding box center [647, 350] width 379 height 66
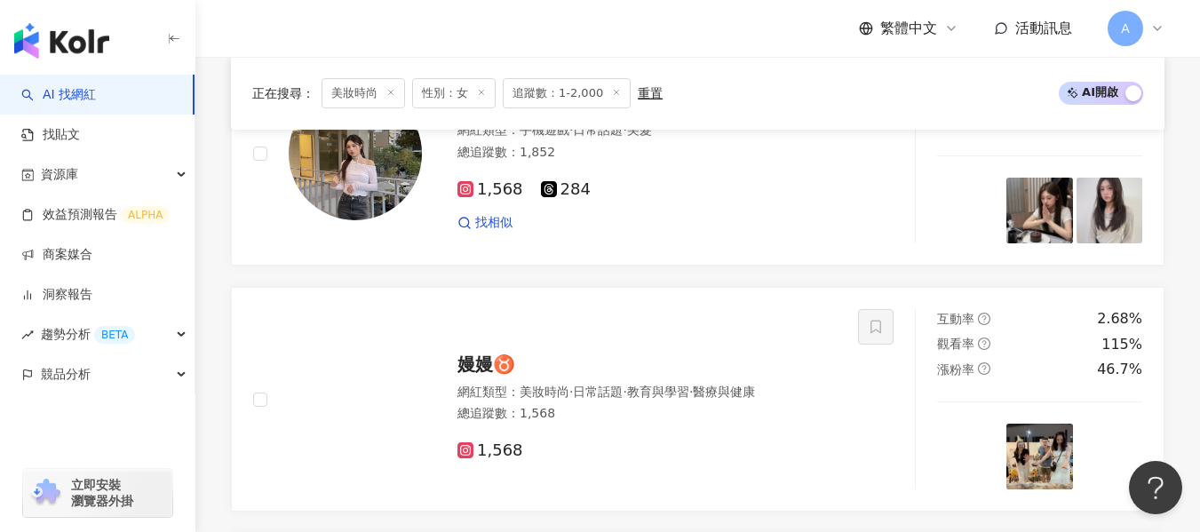
scroll to position [347, 0]
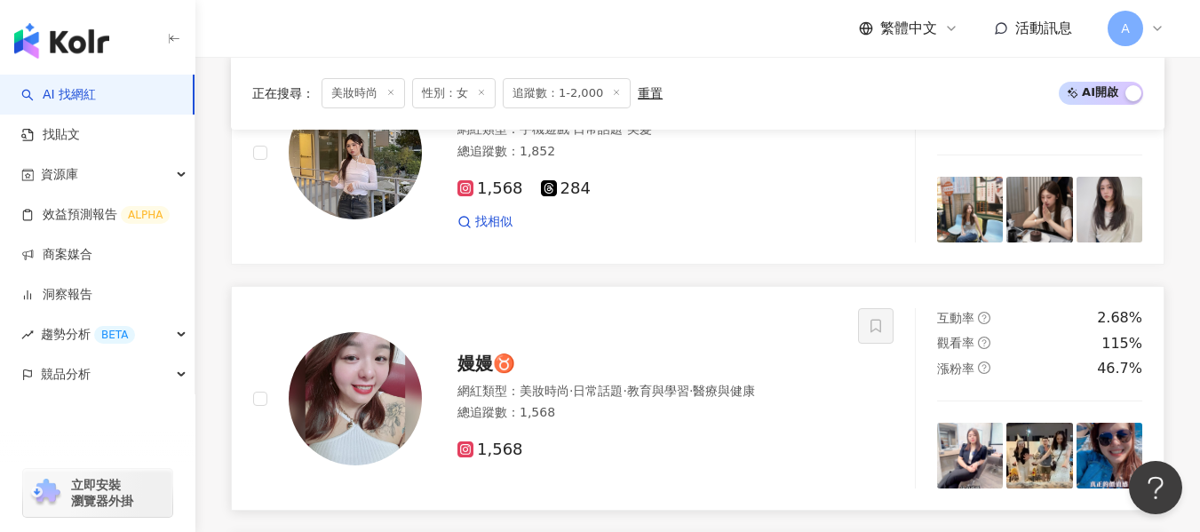
click at [573, 355] on div "嫚嫚♉️" at bounding box center [647, 363] width 379 height 25
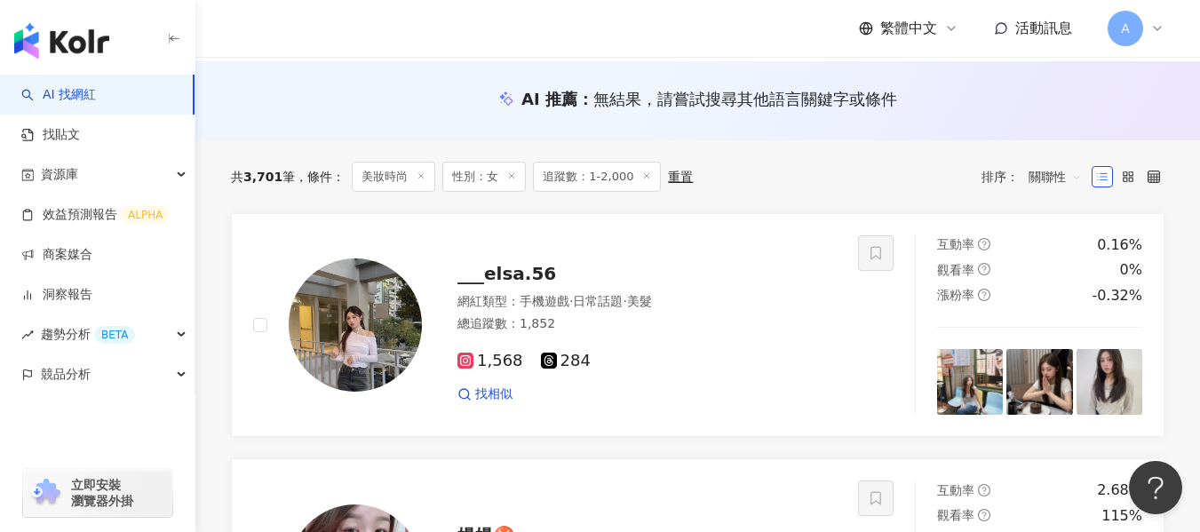
scroll to position [176, 0]
click at [643, 358] on div "1,568 284" at bounding box center [647, 361] width 379 height 20
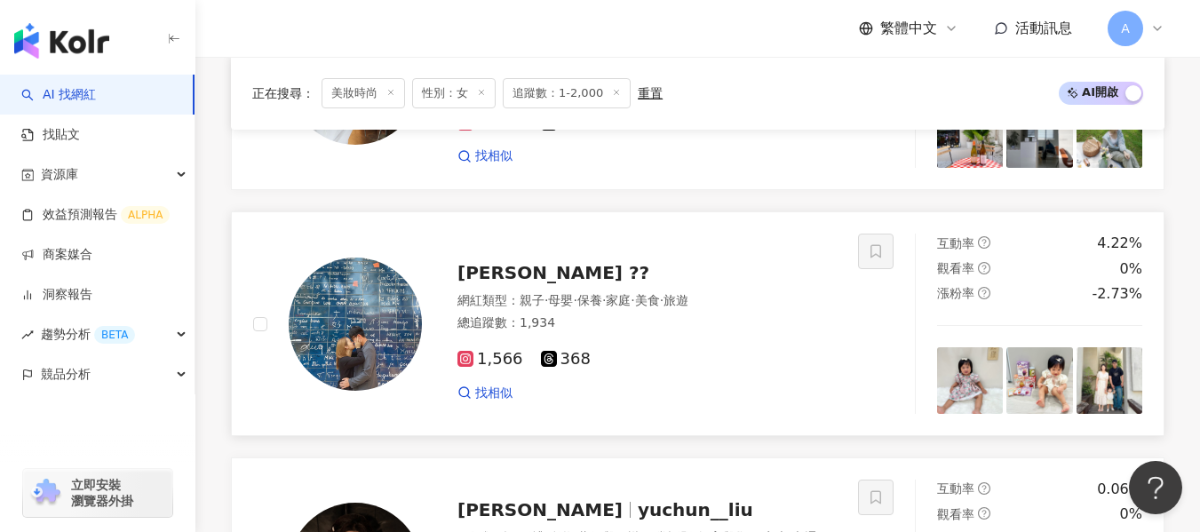
scroll to position [2399, 0]
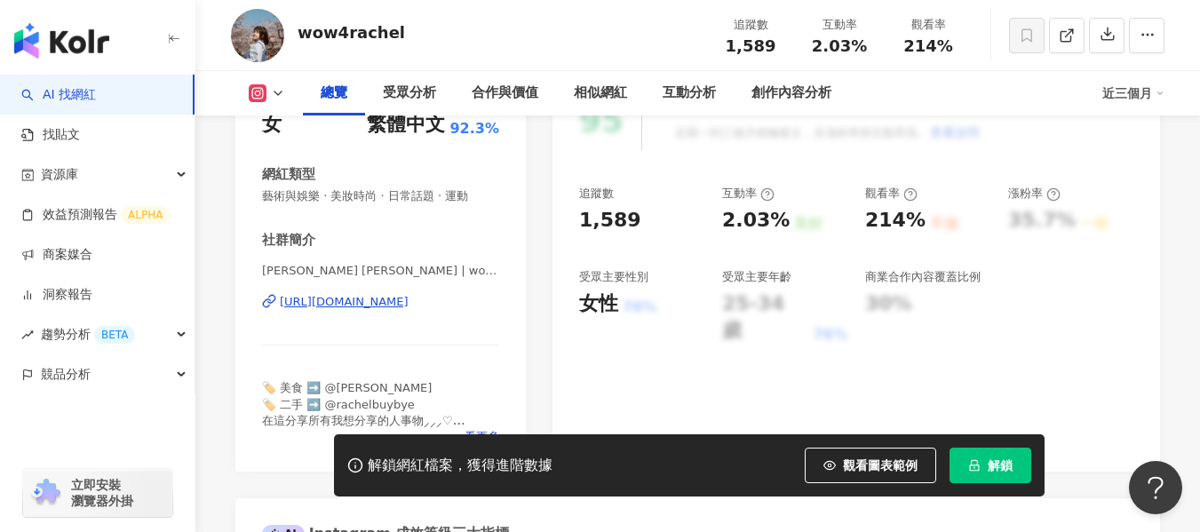
scroll to position [259, 0]
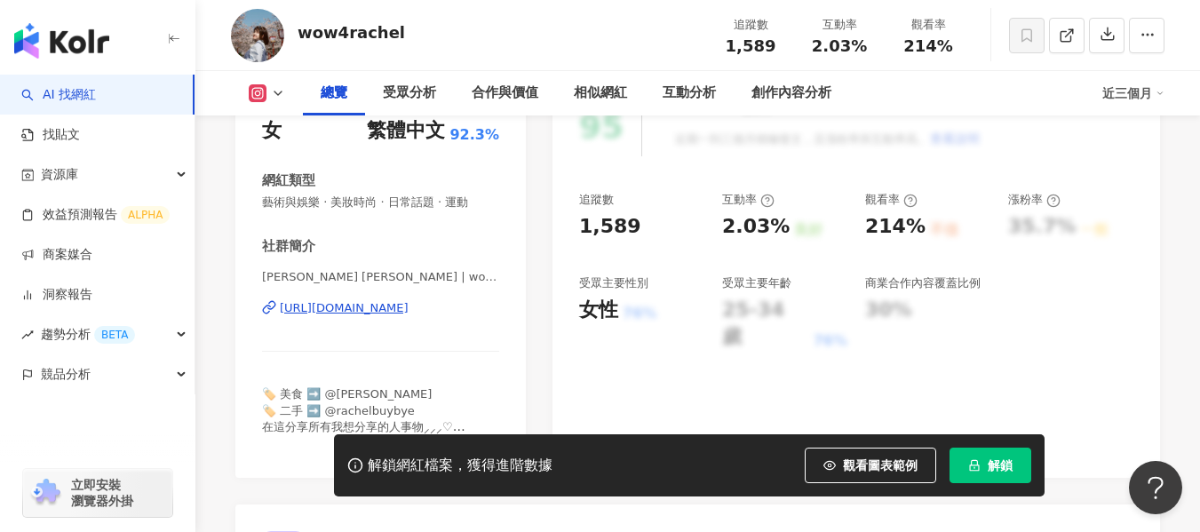
click at [409, 312] on div "[URL][DOMAIN_NAME]" at bounding box center [344, 308] width 129 height 16
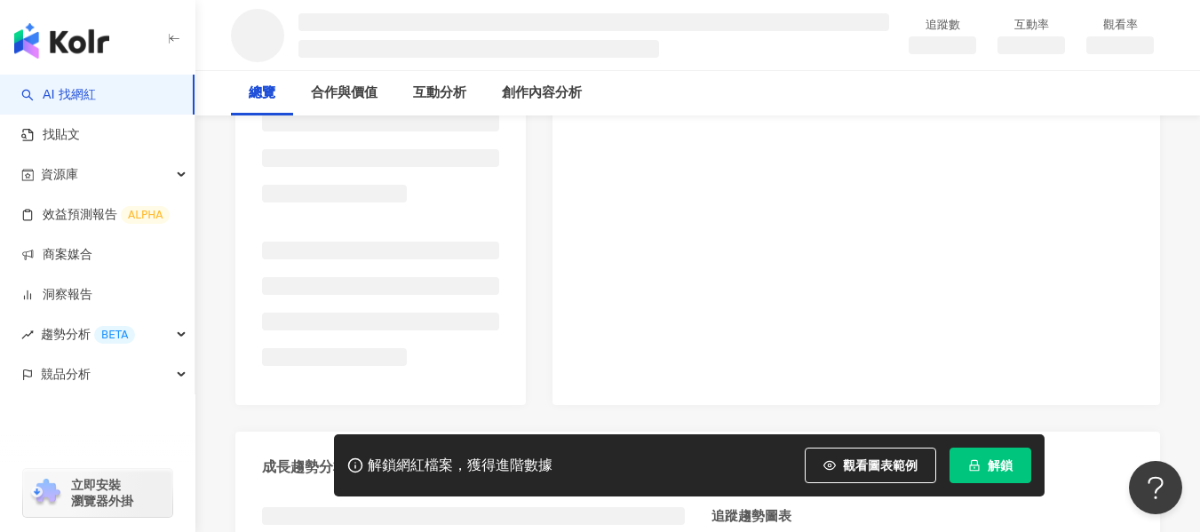
scroll to position [386, 0]
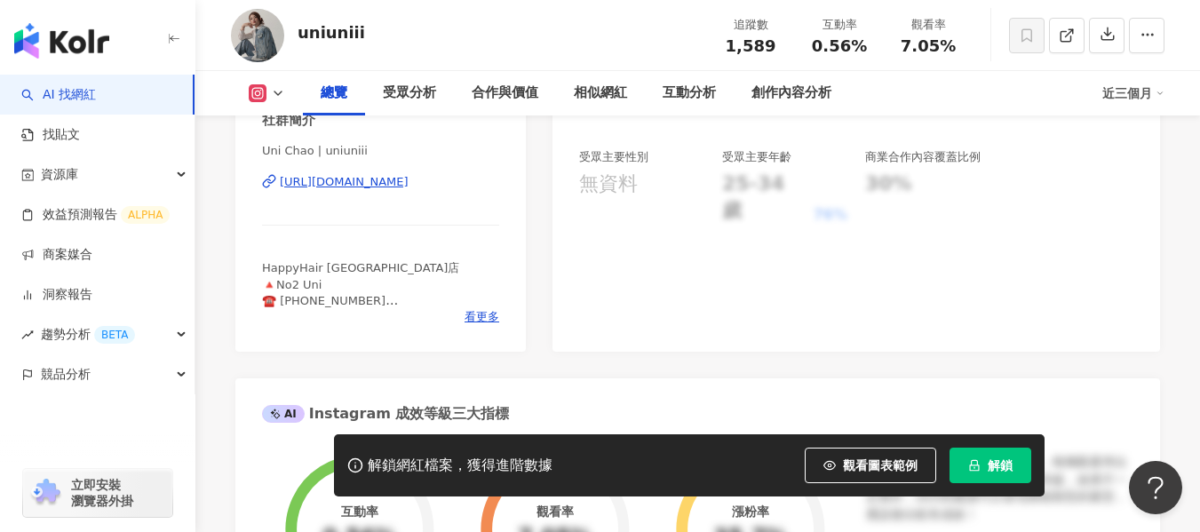
click at [409, 190] on div "https://www.instagram.com/uniuniii/" at bounding box center [344, 182] width 129 height 16
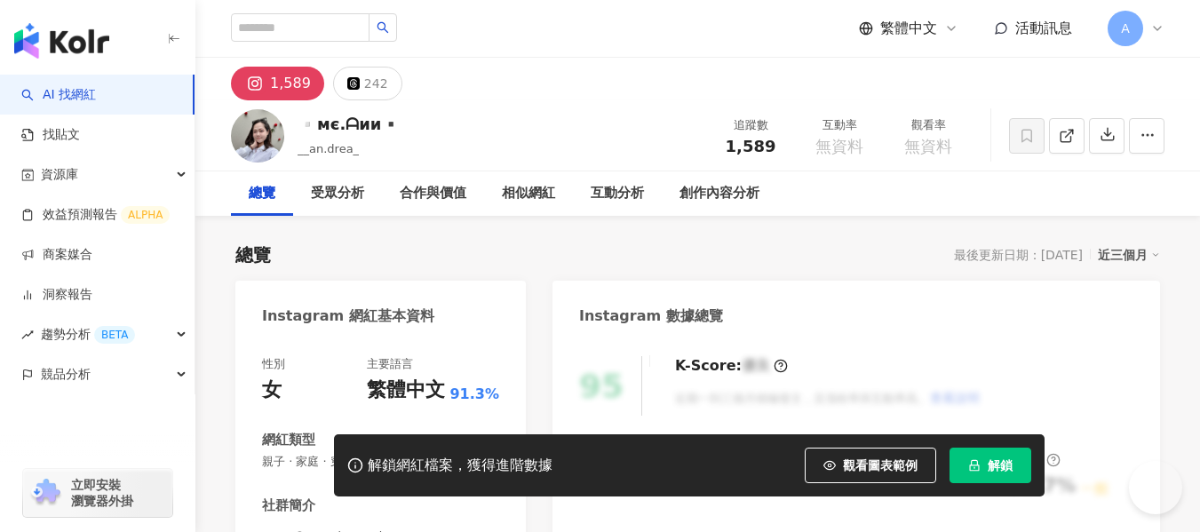
scroll to position [333, 0]
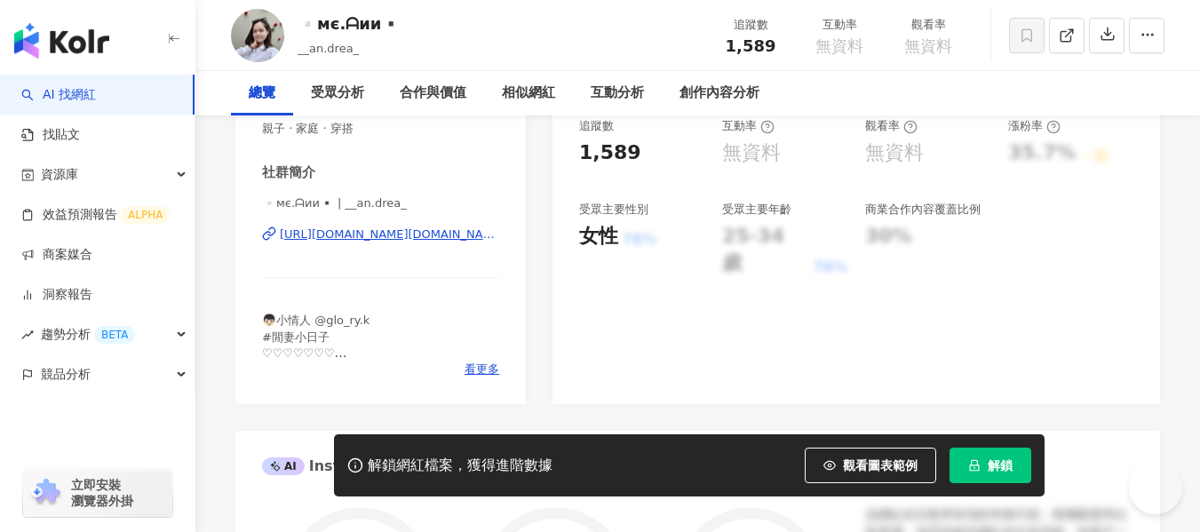
click at [401, 233] on div "[URL][DOMAIN_NAME][DOMAIN_NAME]" at bounding box center [389, 235] width 219 height 16
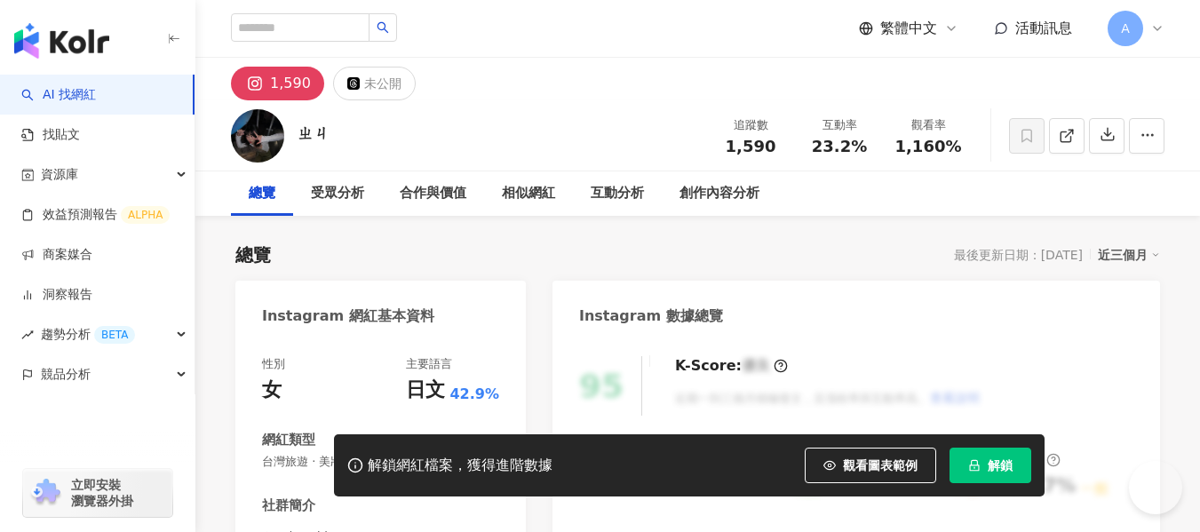
drag, startPoint x: 357, startPoint y: 302, endPoint x: 338, endPoint y: 260, distance: 46.1
click at [357, 356] on div "性別 女 主要語言 日文 42.9% 網紅類型 台灣旅遊 · 美妝時尚 社群簡介 ㄓㄐ | g4shi4 https://www.instagram.com/…" at bounding box center [380, 517] width 237 height 323
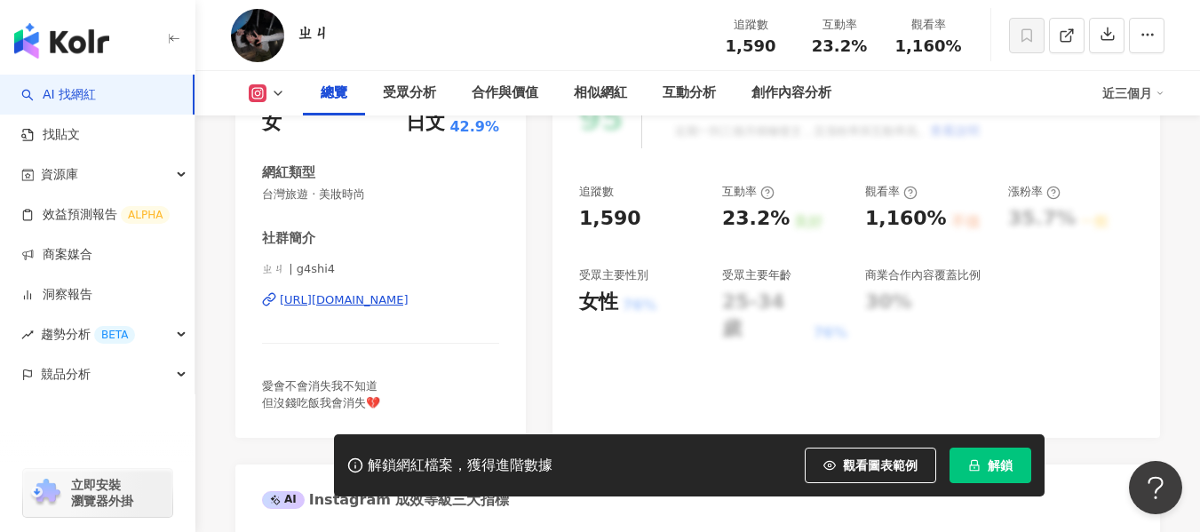
click at [395, 307] on div "https://www.instagram.com/g4shi4/" at bounding box center [344, 300] width 129 height 16
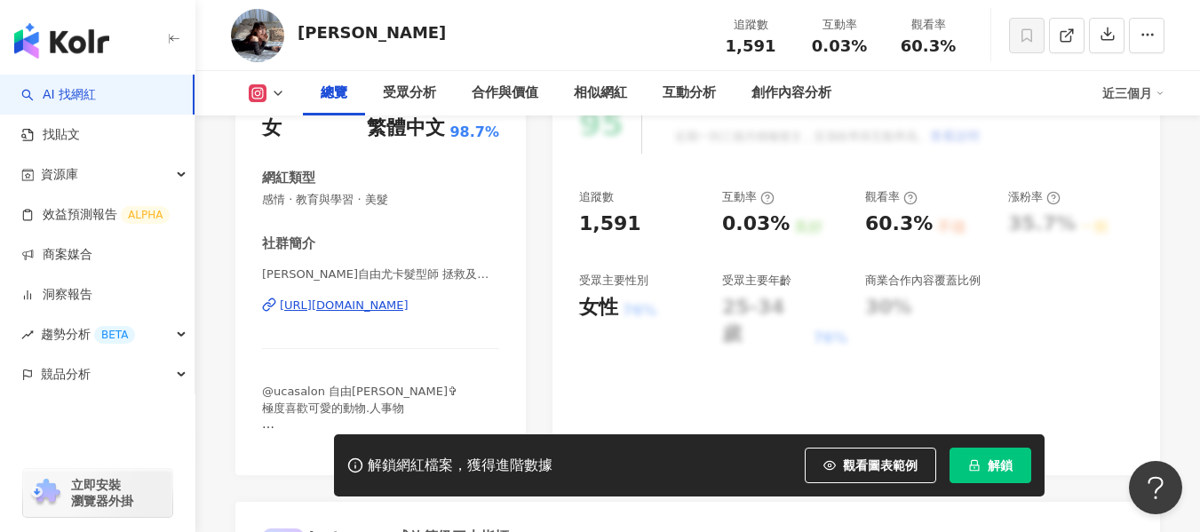
scroll to position [263, 0]
click at [409, 309] on div "https://www.instagram.com/cui_cui__uca/" at bounding box center [344, 305] width 129 height 16
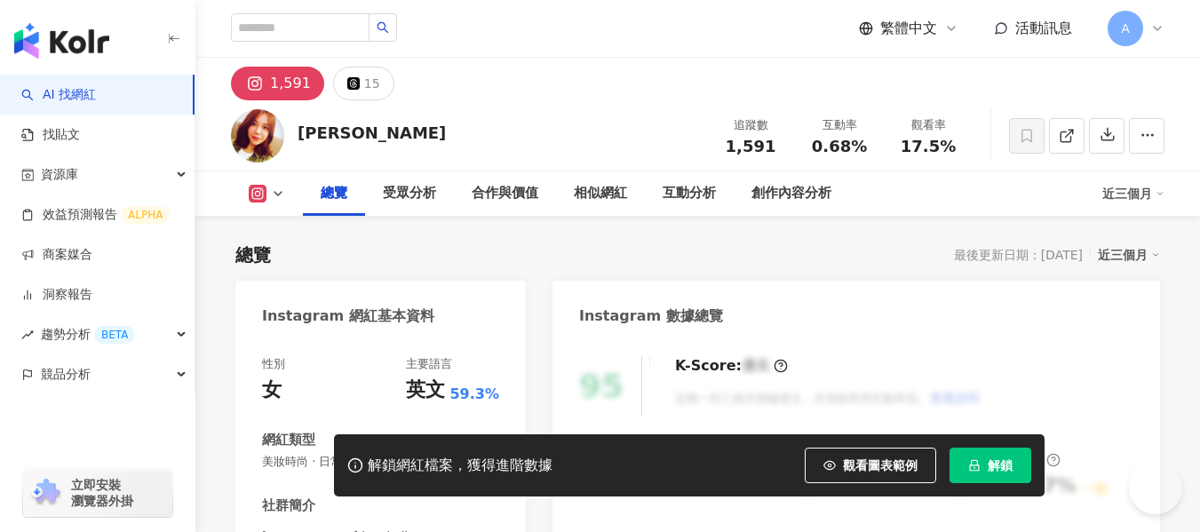
scroll to position [200, 0]
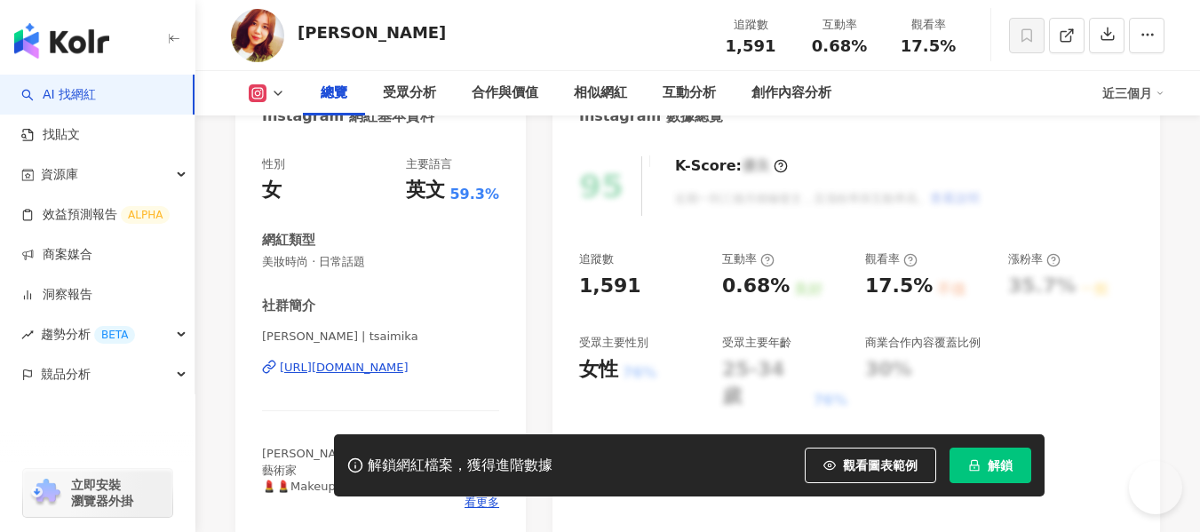
click at [387, 360] on div "https://www.instagram.com/tsaimika/" at bounding box center [344, 368] width 129 height 16
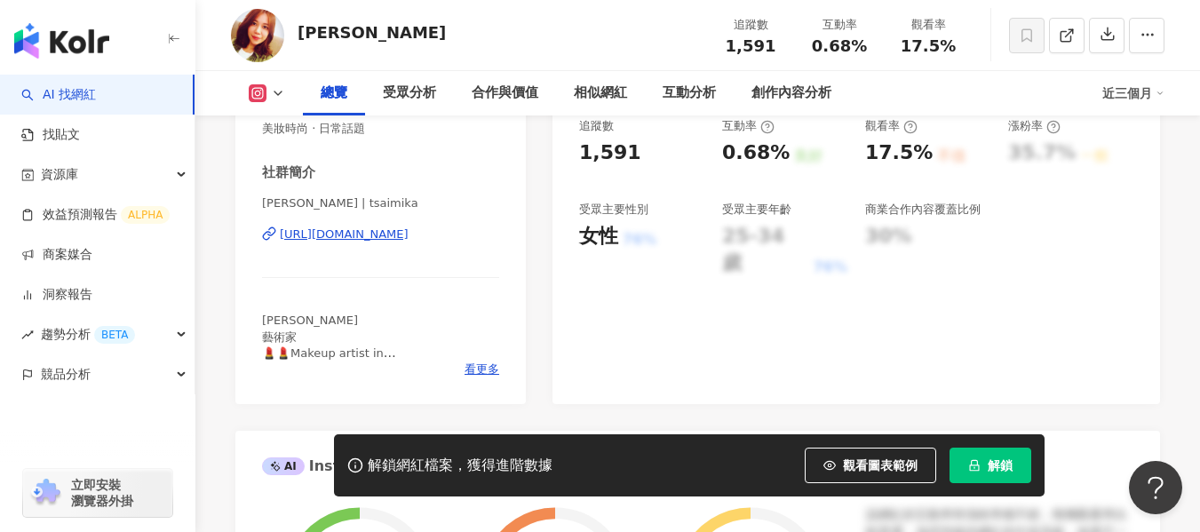
scroll to position [0, 0]
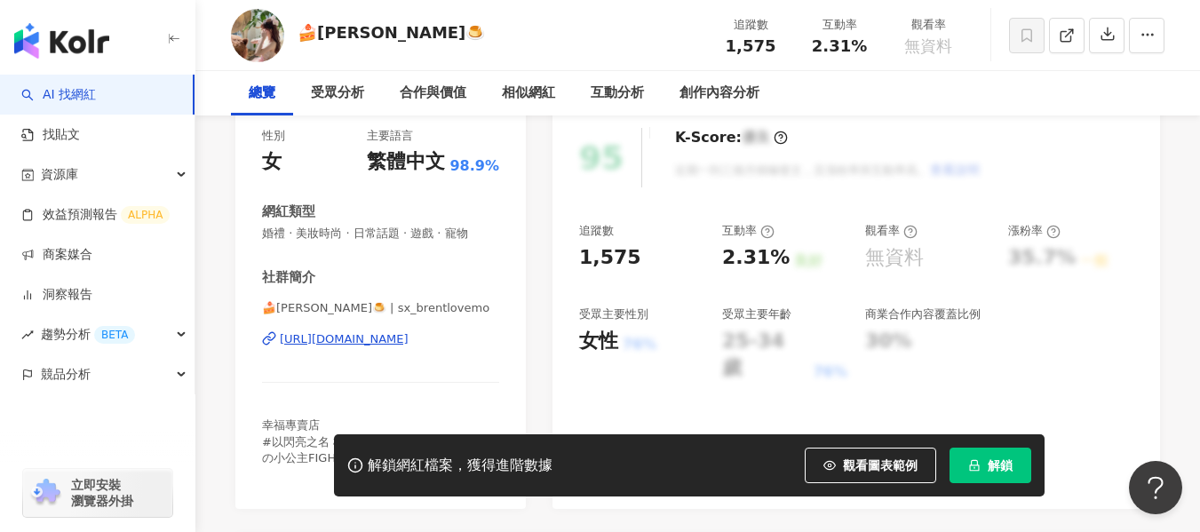
click at [379, 342] on div "https://www.instagram.com/sx_brentlovemo/" at bounding box center [344, 339] width 129 height 16
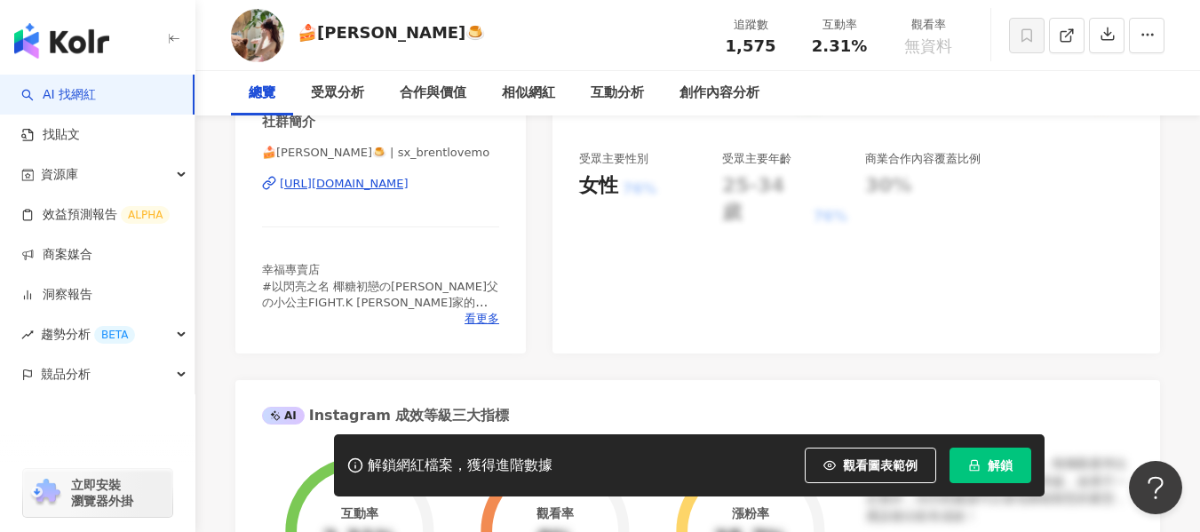
scroll to position [355, 0]
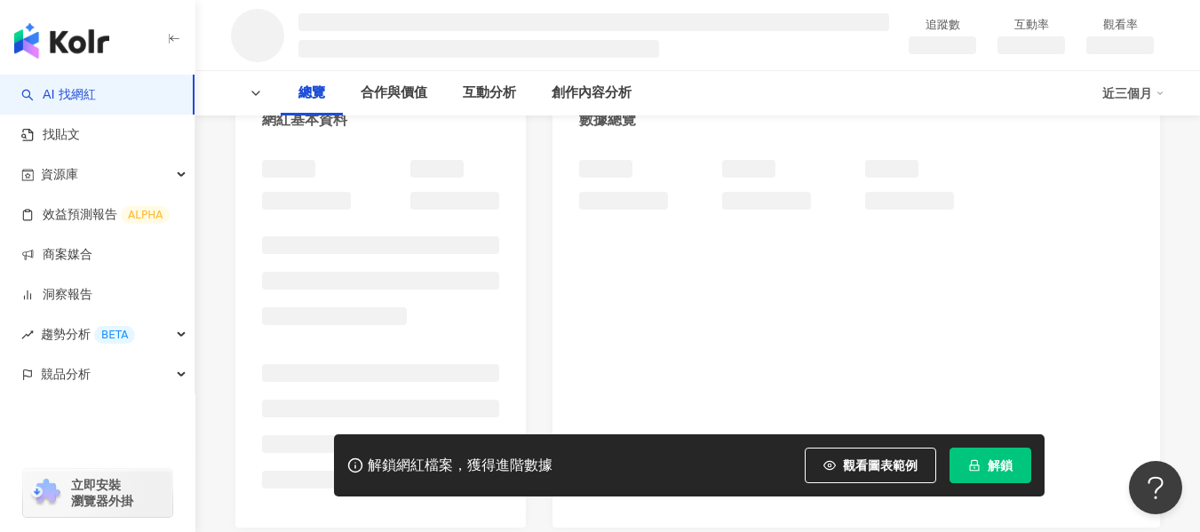
scroll to position [220, 0]
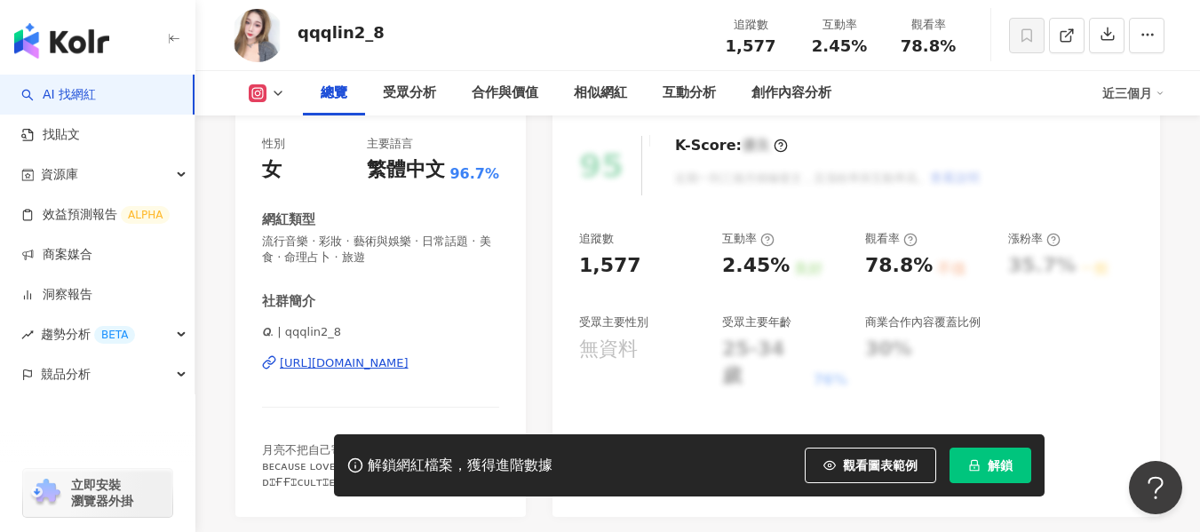
click at [378, 355] on div "https://www.instagram.com/qqqlin2_8/" at bounding box center [344, 363] width 129 height 16
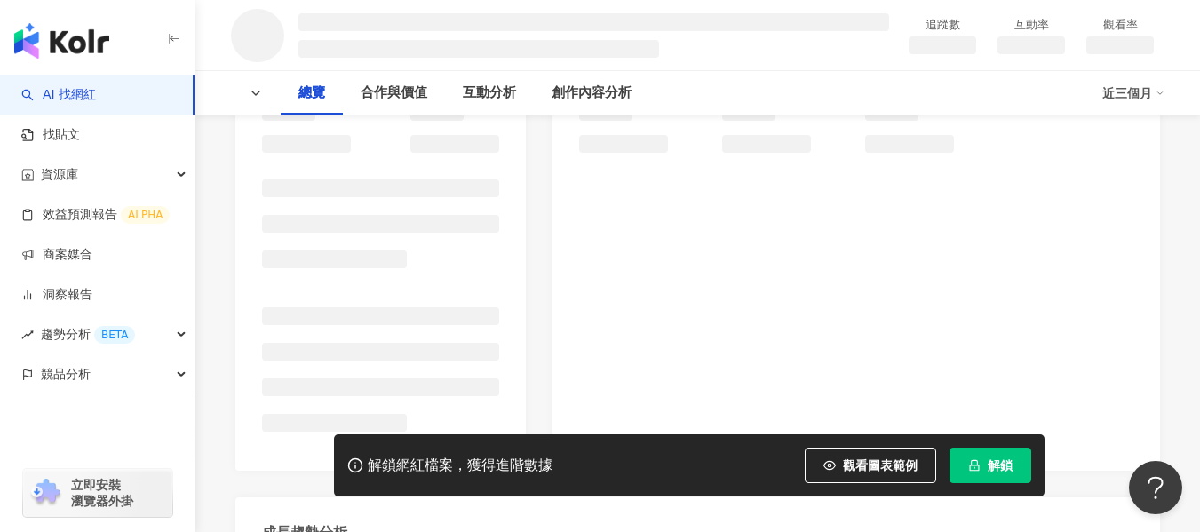
scroll to position [255, 0]
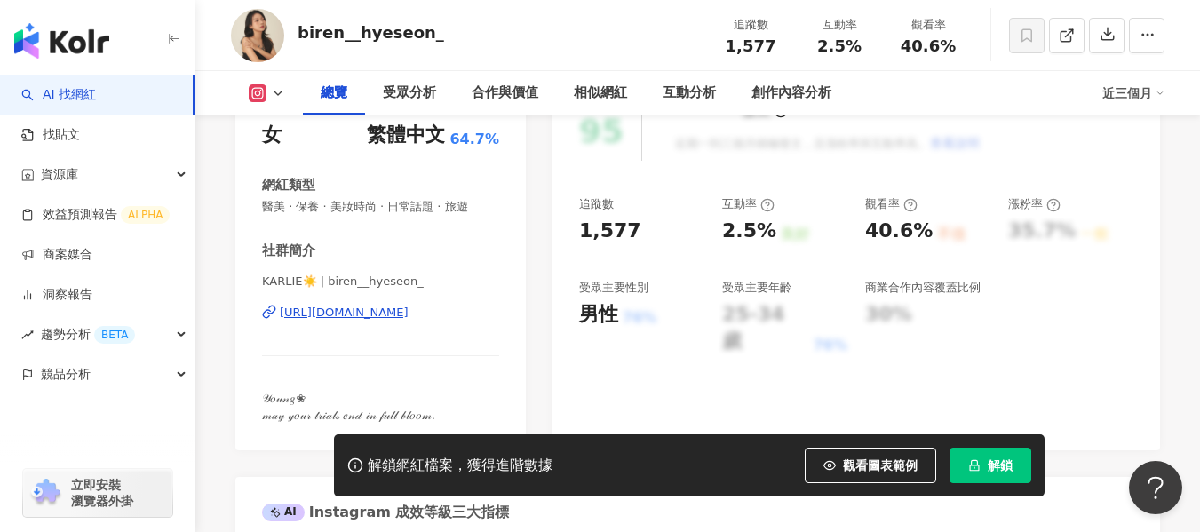
click at [409, 317] on div "[URL][DOMAIN_NAME]" at bounding box center [344, 313] width 129 height 16
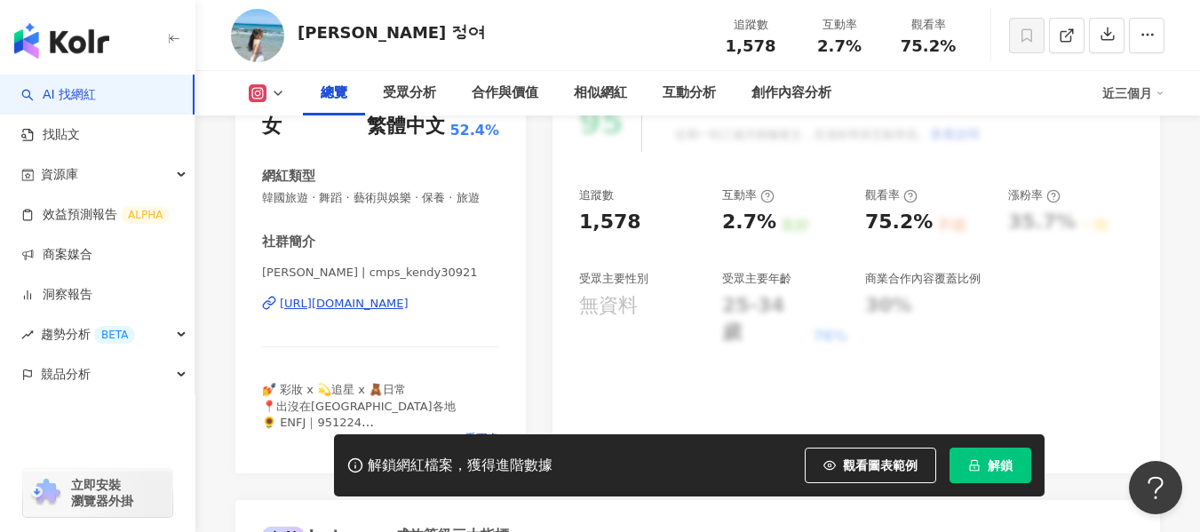
click at [399, 312] on div "[URL][DOMAIN_NAME]" at bounding box center [344, 304] width 129 height 16
